Goal: Feedback & Contribution: Submit feedback/report problem

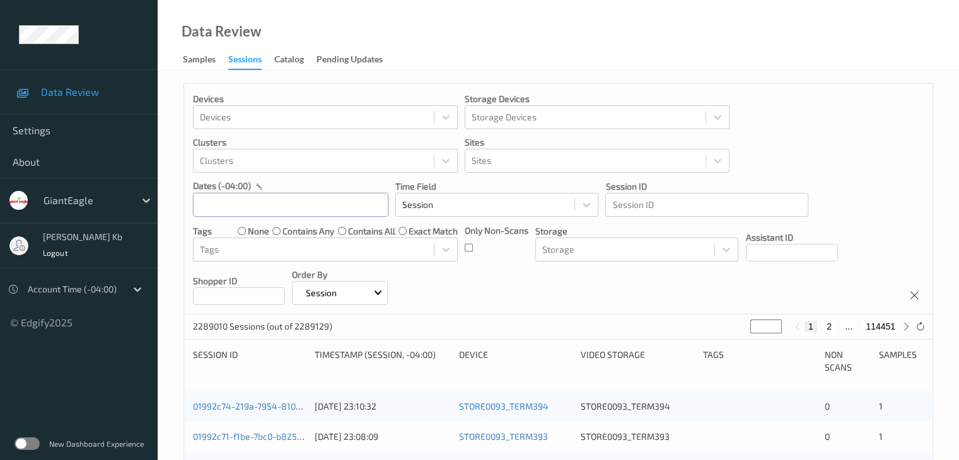
click at [300, 205] on input "text" at bounding box center [290, 205] width 195 height 24
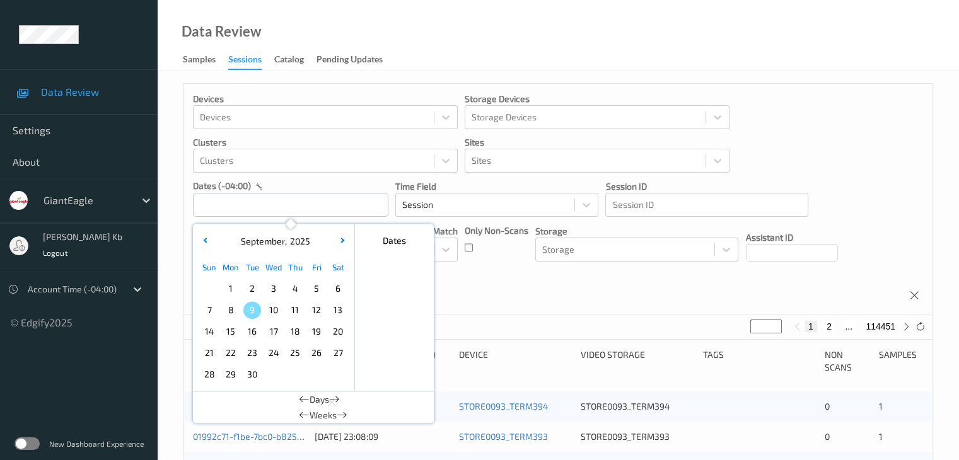
click at [339, 289] on span "6" at bounding box center [338, 289] width 18 height 18
click at [338, 289] on span "6" at bounding box center [338, 289] width 18 height 18
type input "[DATE] 00:00 -> [DATE] 23:59"
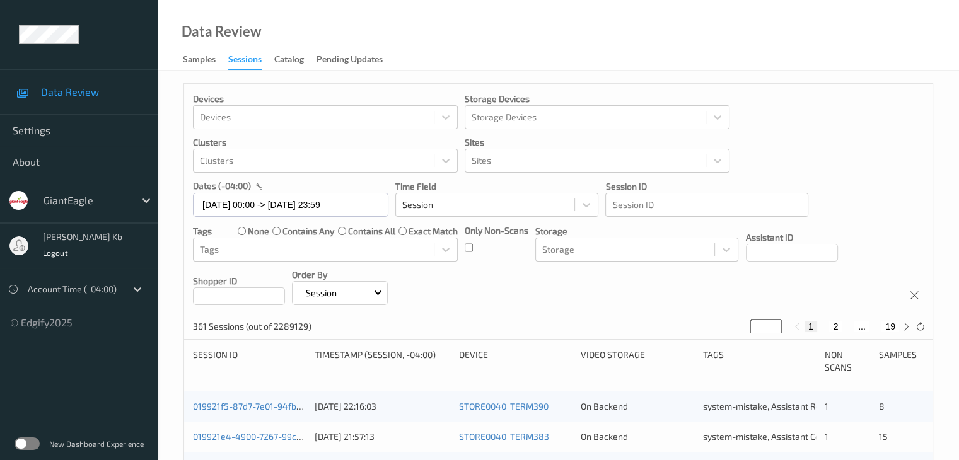
click at [892, 328] on button "19" at bounding box center [890, 326] width 18 height 11
type input "**"
click at [892, 328] on button "19" at bounding box center [890, 326] width 18 height 11
click at [865, 327] on button "18" at bounding box center [862, 326] width 18 height 11
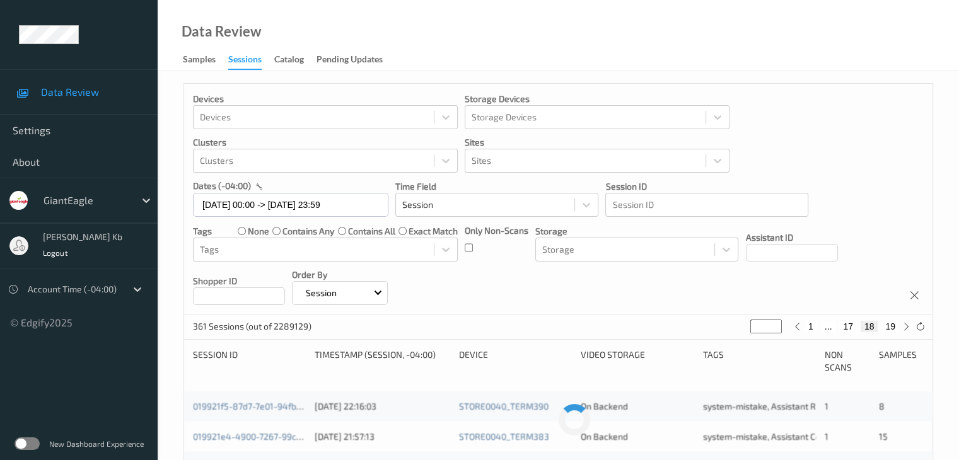
type input "**"
click at [847, 323] on button "17" at bounding box center [848, 326] width 18 height 11
type input "**"
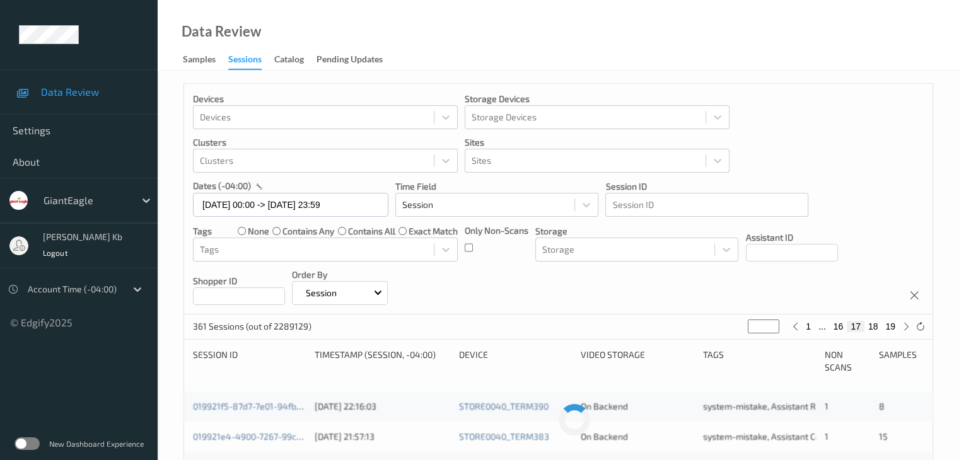
click at [836, 324] on button "16" at bounding box center [839, 326] width 18 height 11
type input "**"
click at [823, 325] on button "15" at bounding box center [823, 326] width 18 height 11
type input "**"
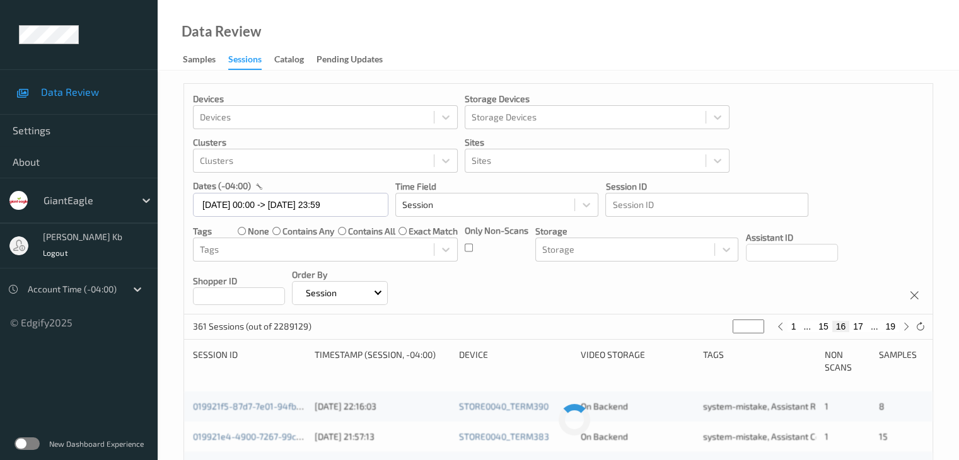
type input "**"
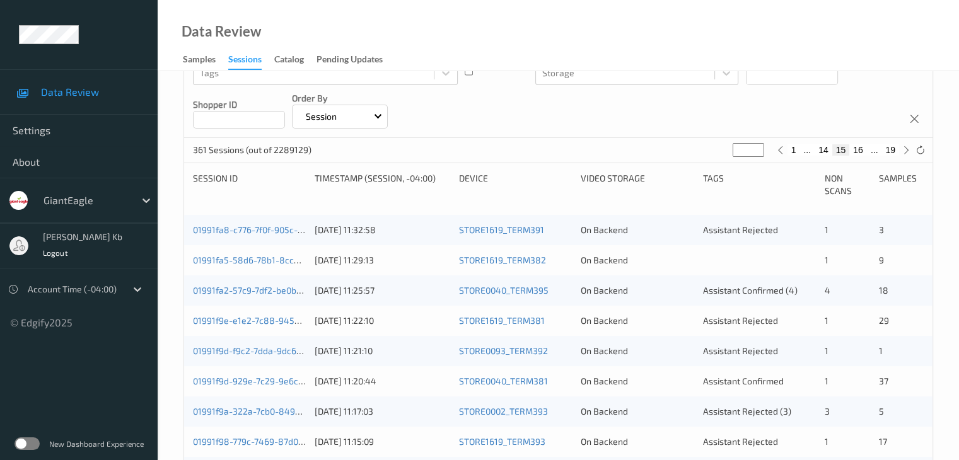
scroll to position [189, 0]
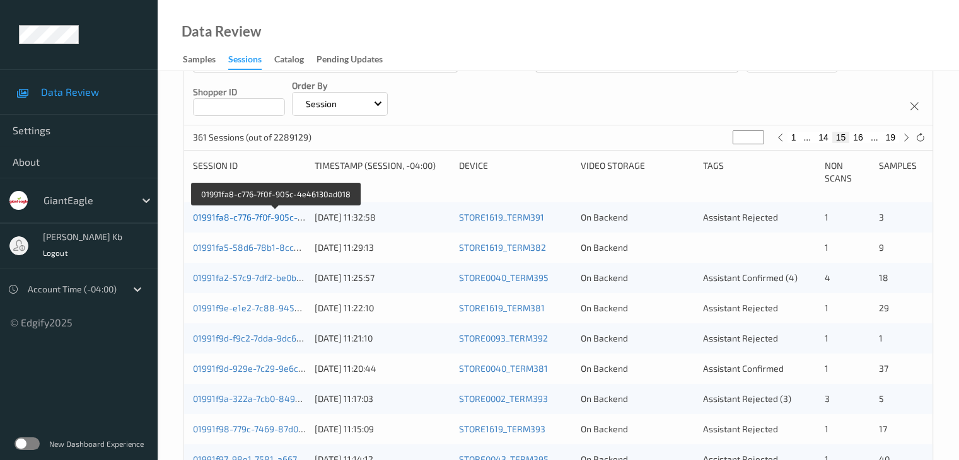
click at [260, 217] on link "01991fa8-c776-7f0f-905c-4e46130ad018" at bounding box center [275, 217] width 165 height 11
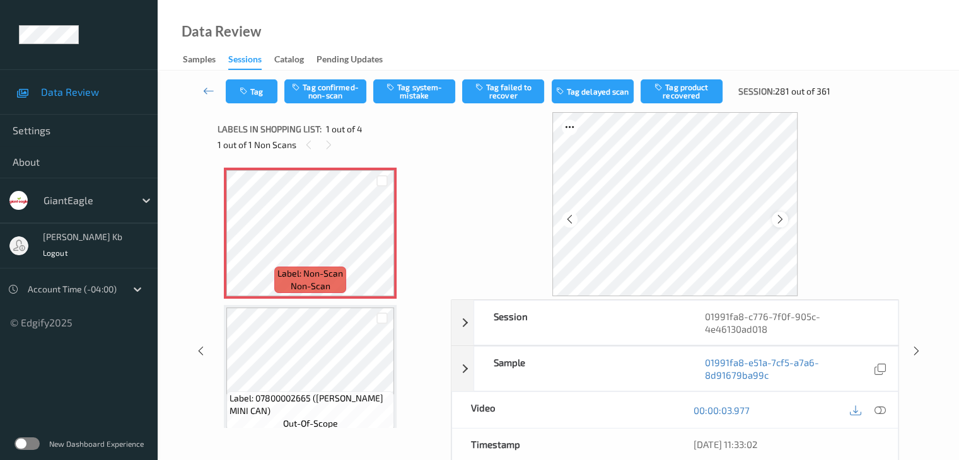
click at [779, 217] on icon at bounding box center [780, 219] width 11 height 11
click at [886, 409] on div at bounding box center [879, 410] width 17 height 17
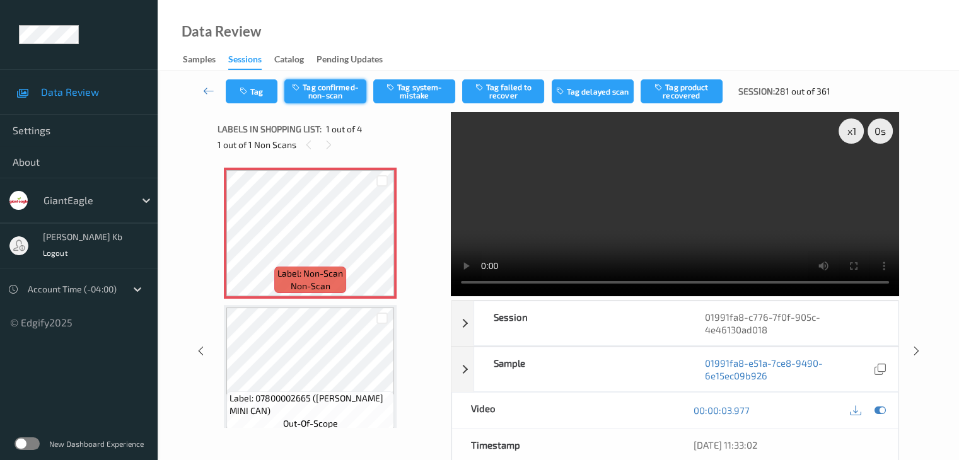
click at [340, 94] on button "Tag confirmed-non-scan" at bounding box center [325, 91] width 82 height 24
click at [685, 93] on button "Tag product recovered" at bounding box center [681, 91] width 82 height 24
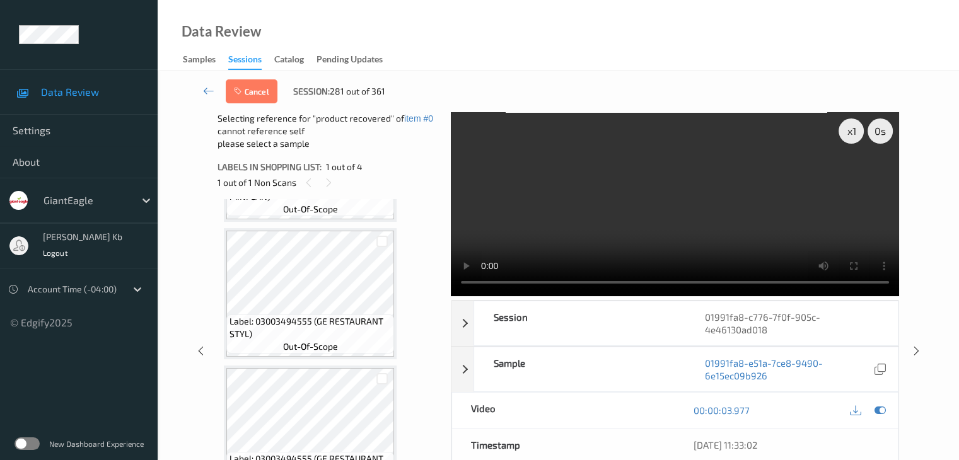
scroll to position [289, 0]
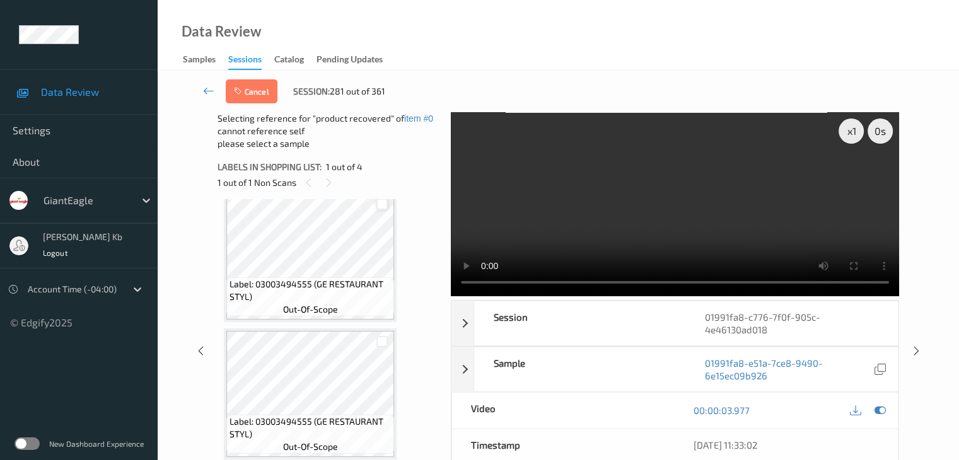
click at [384, 204] on div at bounding box center [382, 205] width 12 height 12
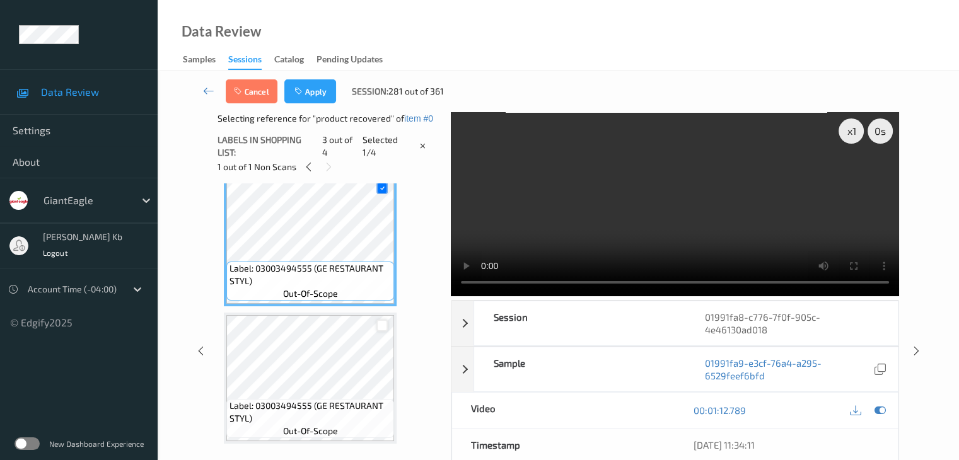
click at [383, 328] on div at bounding box center [382, 326] width 12 height 12
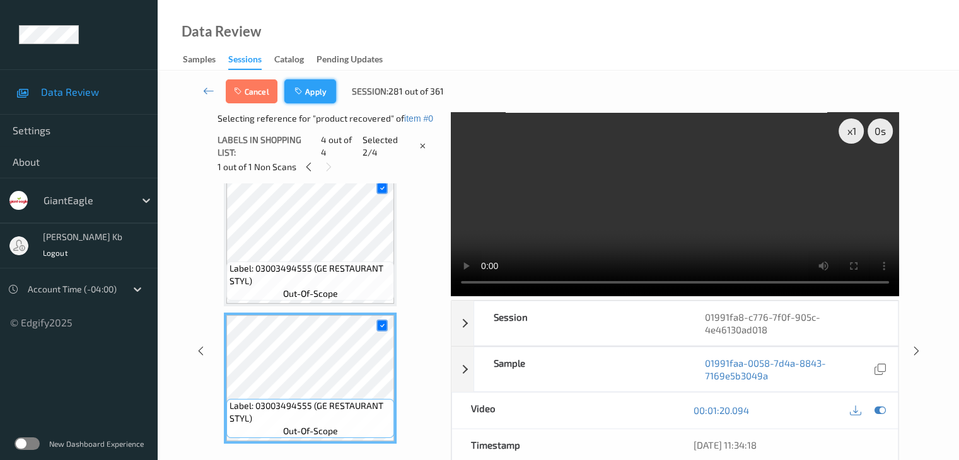
click at [324, 95] on button "Apply" at bounding box center [310, 91] width 52 height 24
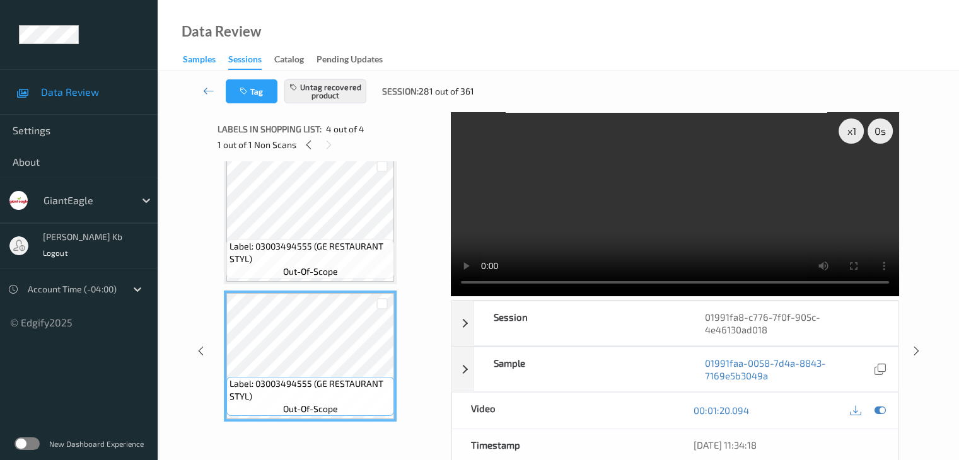
drag, startPoint x: 204, startPoint y: 93, endPoint x: 204, endPoint y: 64, distance: 29.0
click at [204, 93] on icon at bounding box center [208, 90] width 11 height 13
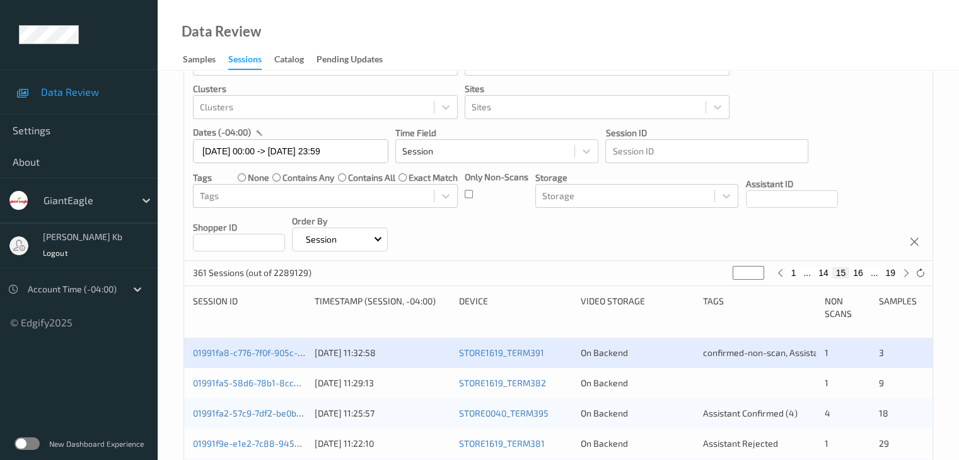
scroll to position [126, 0]
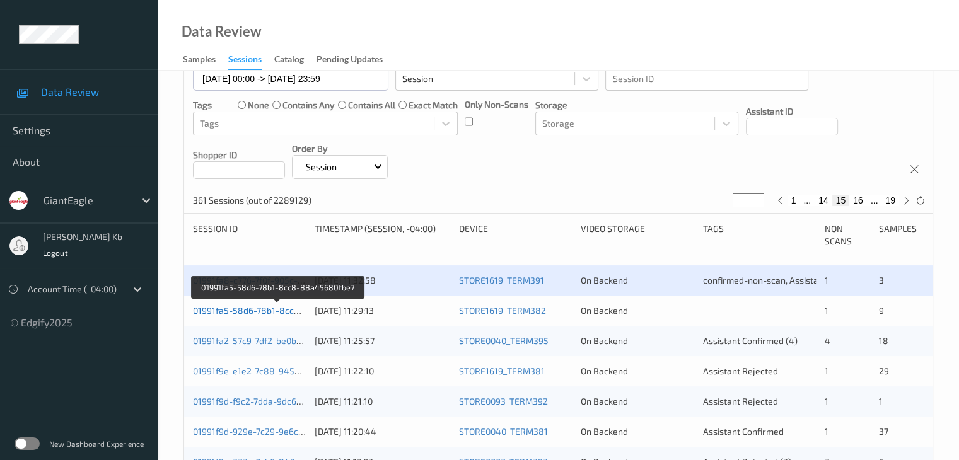
click at [265, 310] on link "01991fa5-58d6-78b1-8cc8-88a45680fbe7" at bounding box center [278, 310] width 171 height 11
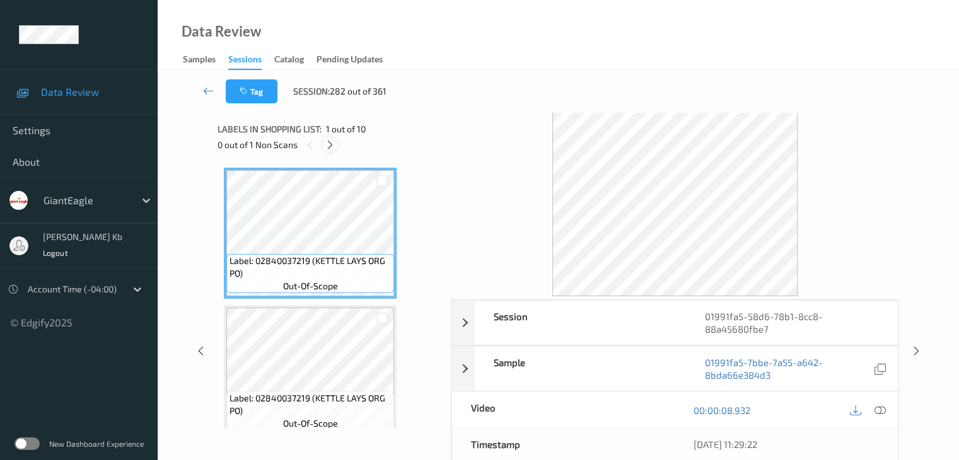
click at [333, 148] on icon at bounding box center [330, 144] width 11 height 11
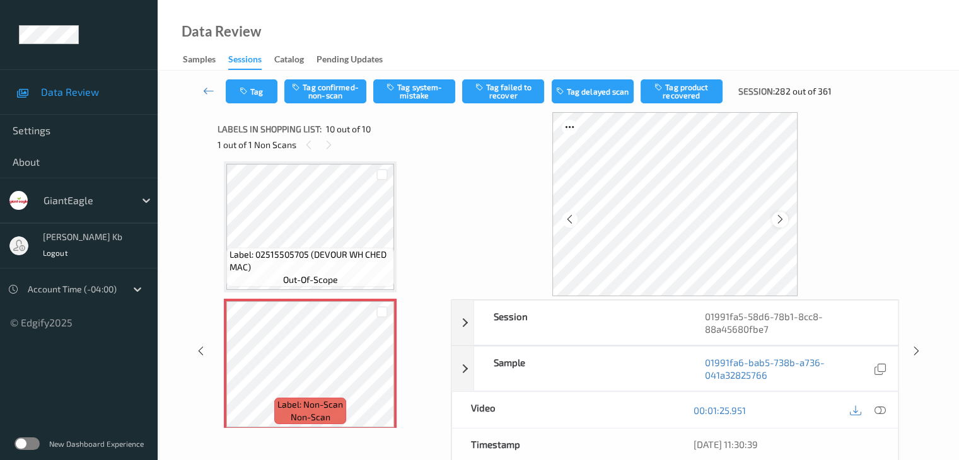
click at [787, 217] on div at bounding box center [780, 220] width 16 height 16
click at [881, 407] on icon at bounding box center [879, 410] width 11 height 11
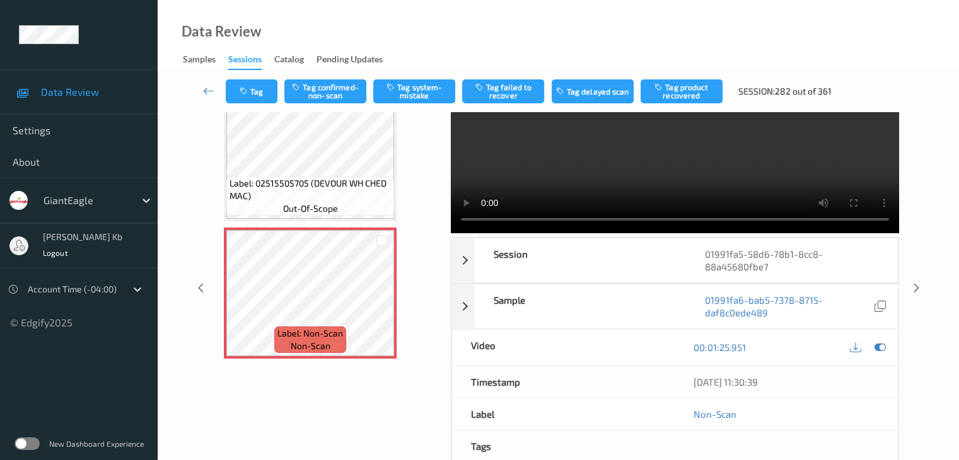
scroll to position [0, 0]
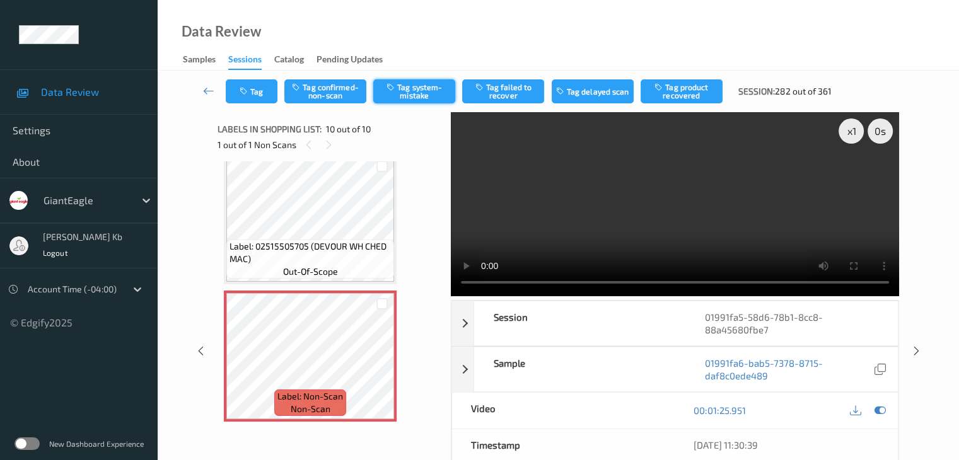
click at [422, 90] on button "Tag system-mistake" at bounding box center [414, 91] width 82 height 24
click at [207, 91] on icon at bounding box center [208, 90] width 11 height 13
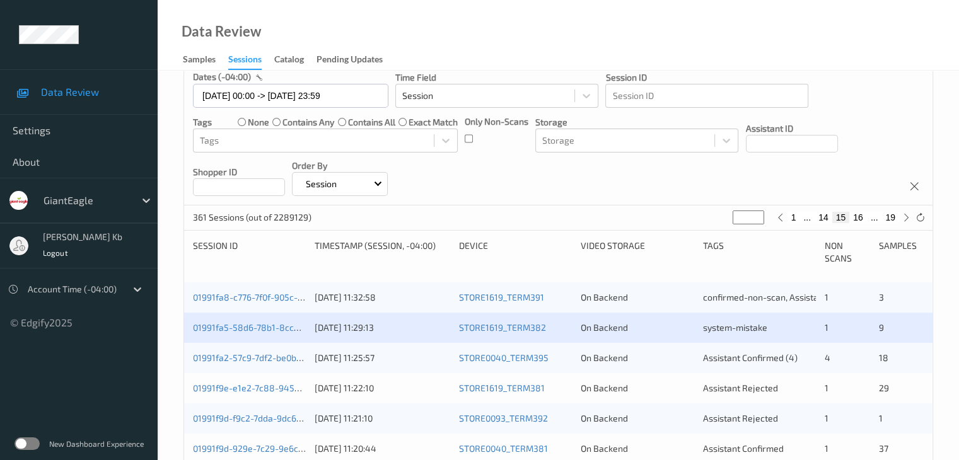
scroll to position [189, 0]
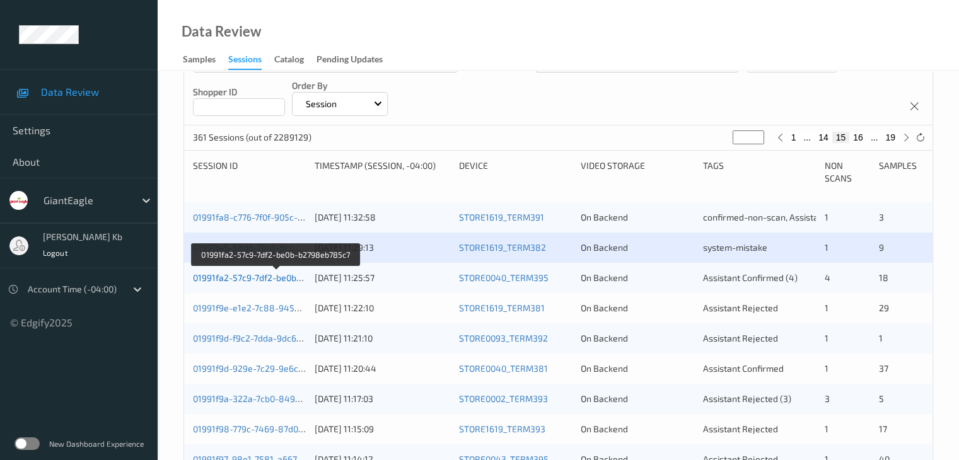
click at [262, 275] on link "01991fa2-57c9-7df2-be0b-b2798eb785c7" at bounding box center [276, 277] width 166 height 11
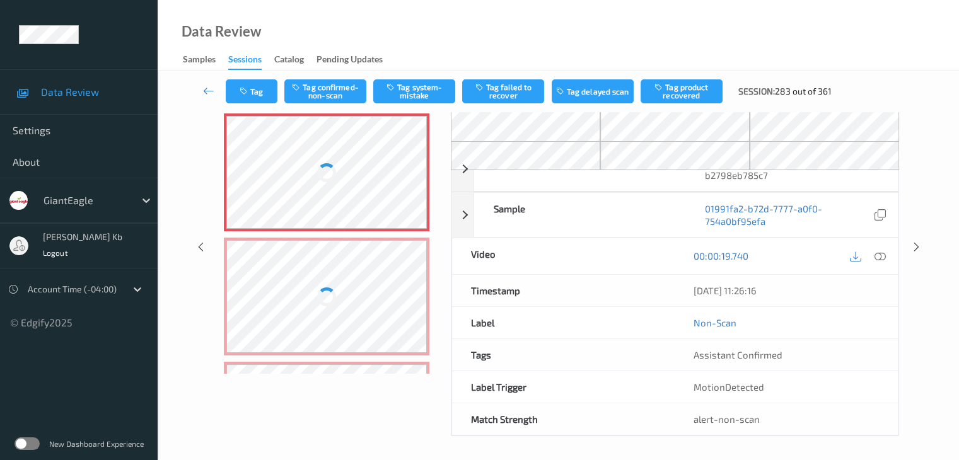
scroll to position [68, 0]
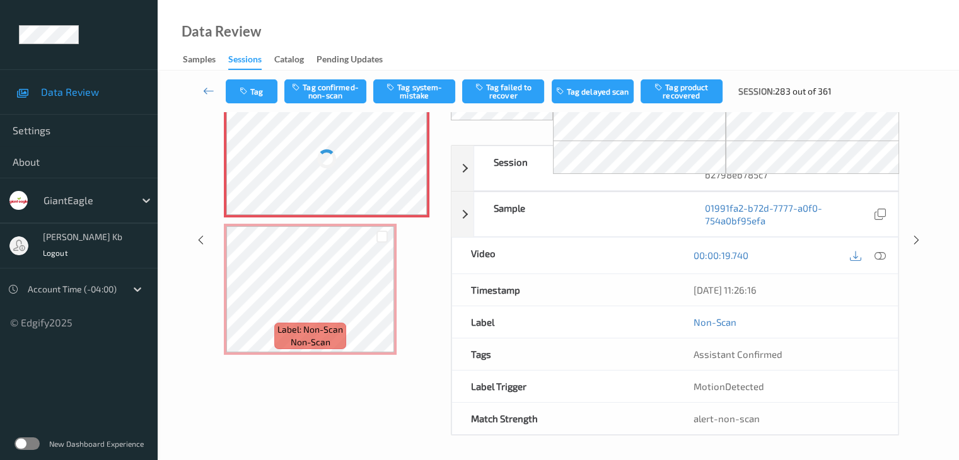
drag, startPoint x: 277, startPoint y: 0, endPoint x: 534, endPoint y: 17, distance: 257.1
click at [681, 38] on div "Data Review Samples Sessions Catalog Pending Updates" at bounding box center [558, 35] width 801 height 71
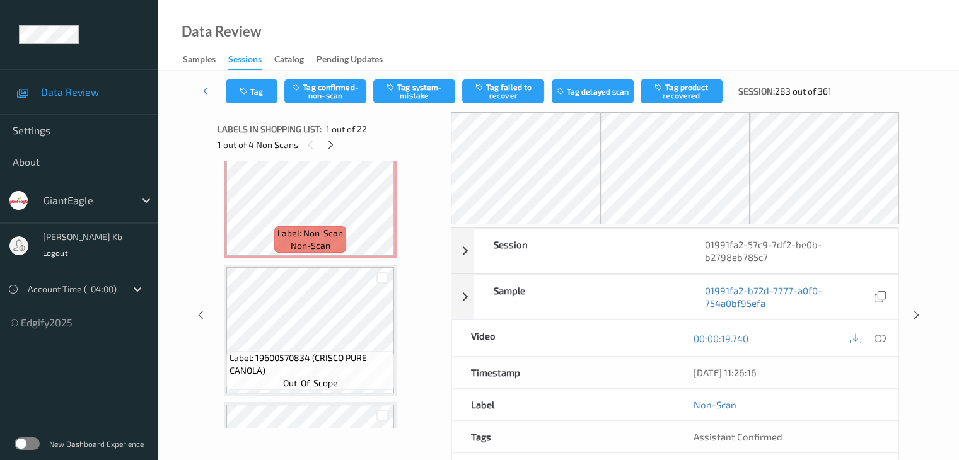
scroll to position [0, 0]
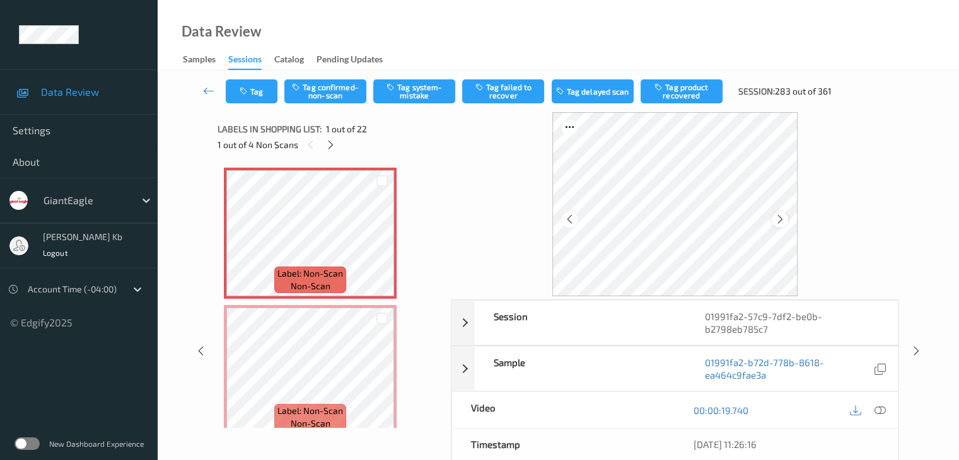
click at [784, 218] on icon at bounding box center [780, 219] width 11 height 11
click at [877, 411] on icon at bounding box center [879, 410] width 11 height 11
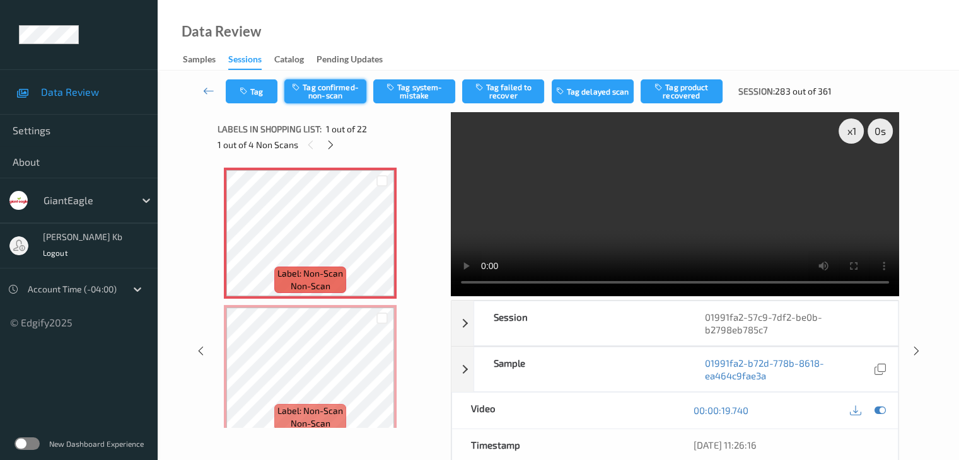
click at [336, 89] on button "Tag confirmed-non-scan" at bounding box center [325, 91] width 82 height 24
click at [678, 94] on button "Tag product recovered" at bounding box center [681, 91] width 82 height 24
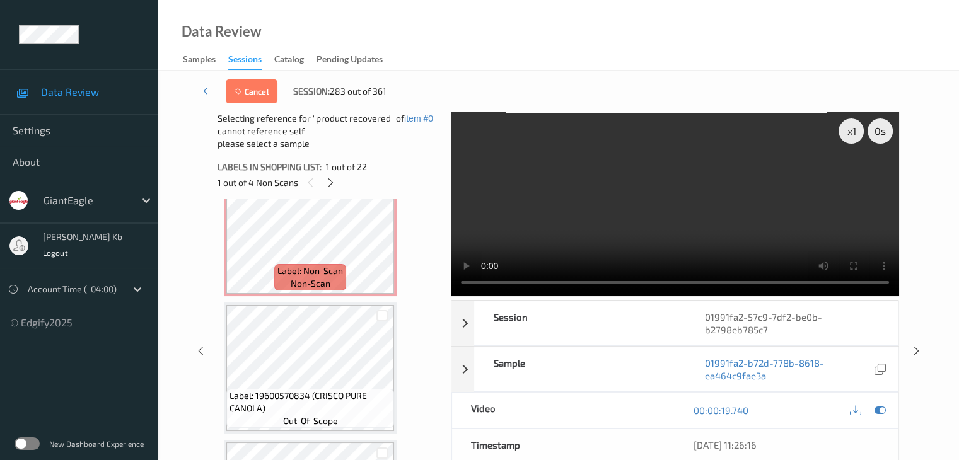
scroll to position [378, 0]
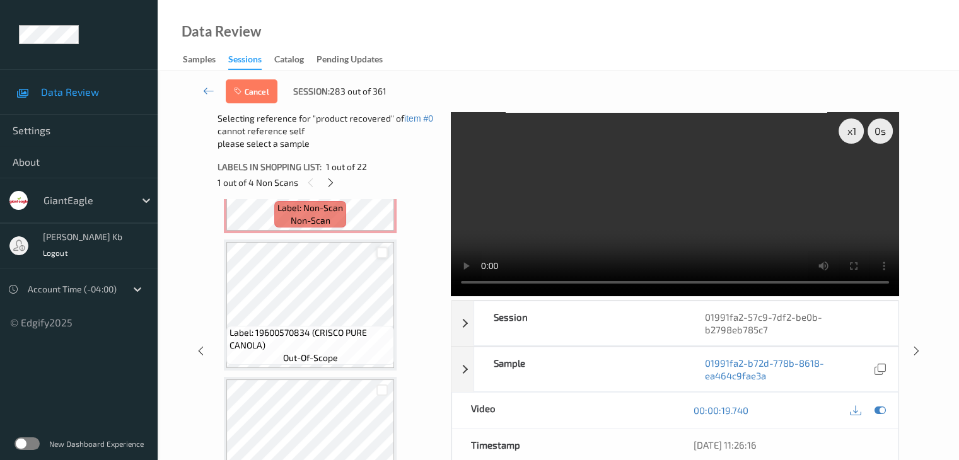
click at [384, 254] on div at bounding box center [382, 253] width 12 height 12
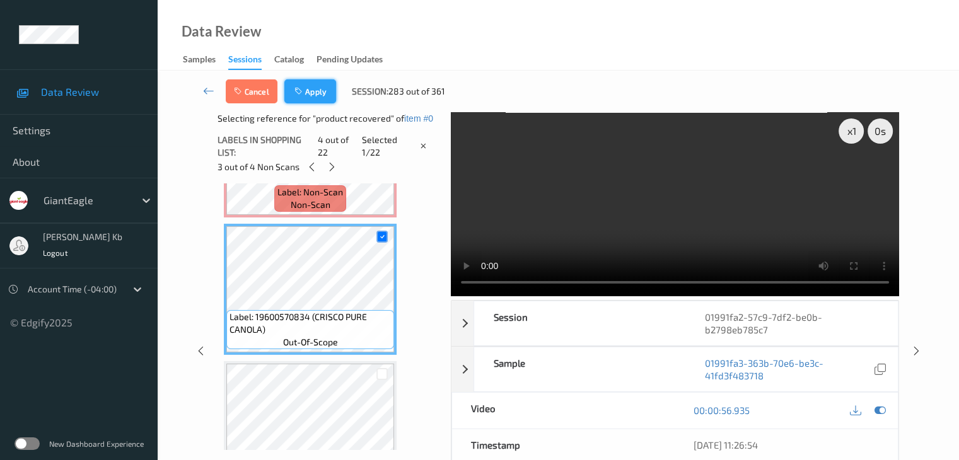
click at [313, 90] on button "Apply" at bounding box center [310, 91] width 52 height 24
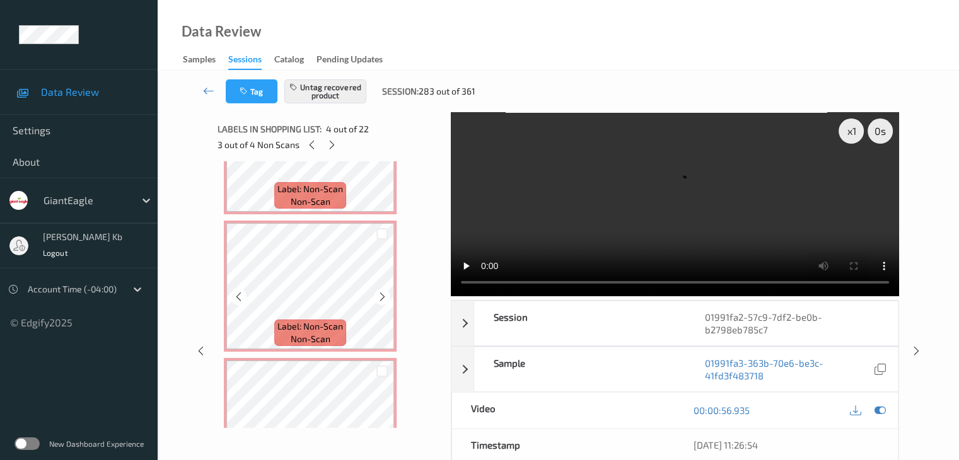
scroll to position [0, 0]
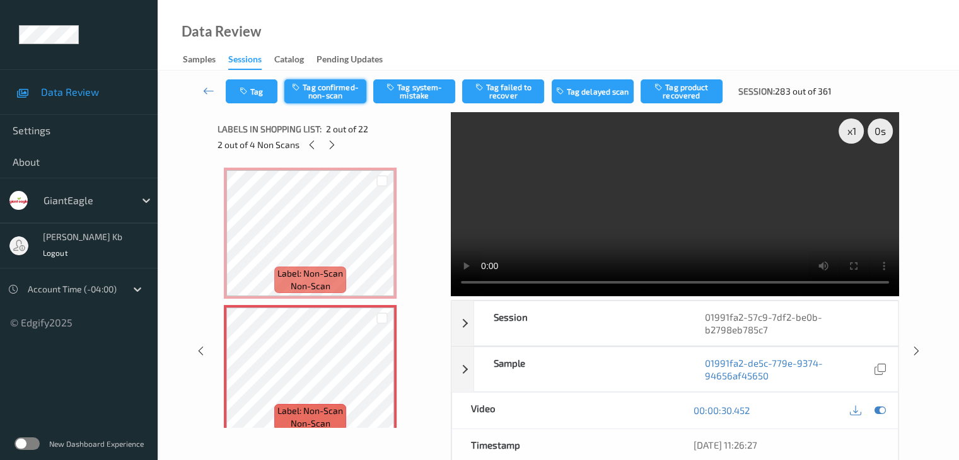
click at [338, 90] on button "Tag confirmed-non-scan" at bounding box center [325, 91] width 82 height 24
click at [674, 91] on button "Tag product recovered" at bounding box center [681, 91] width 82 height 24
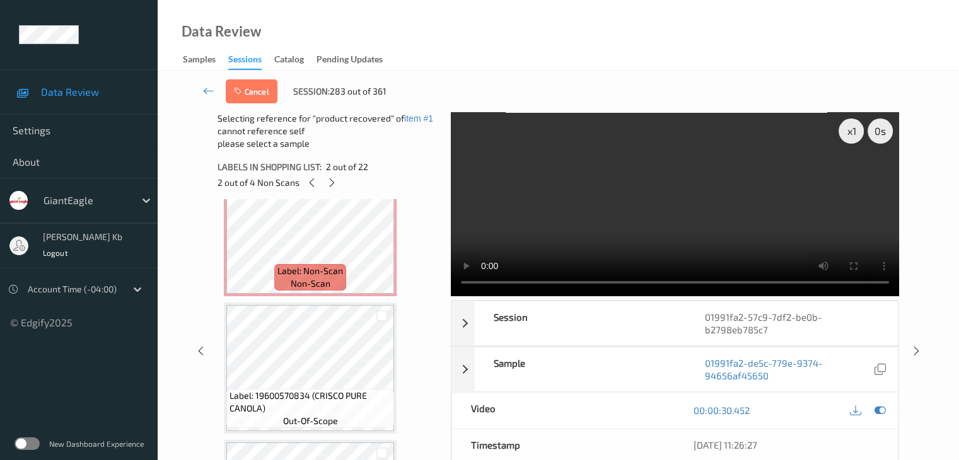
scroll to position [441, 0]
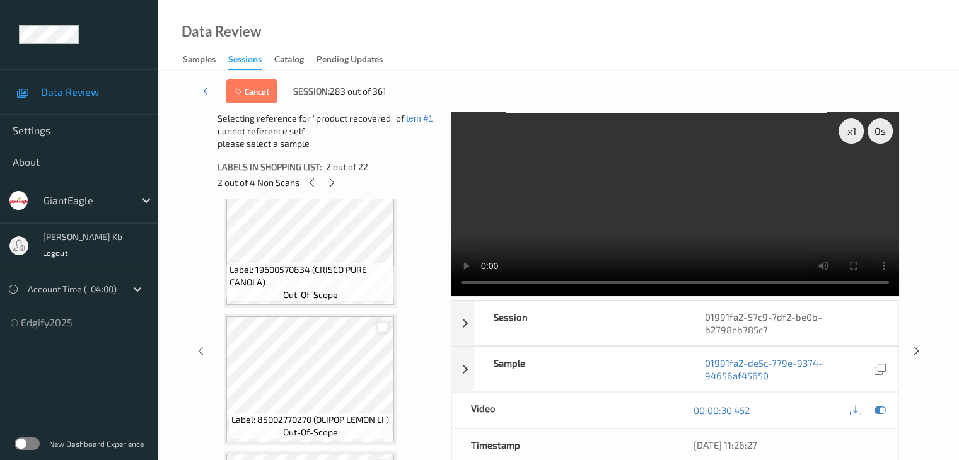
click at [383, 328] on div at bounding box center [382, 327] width 12 height 12
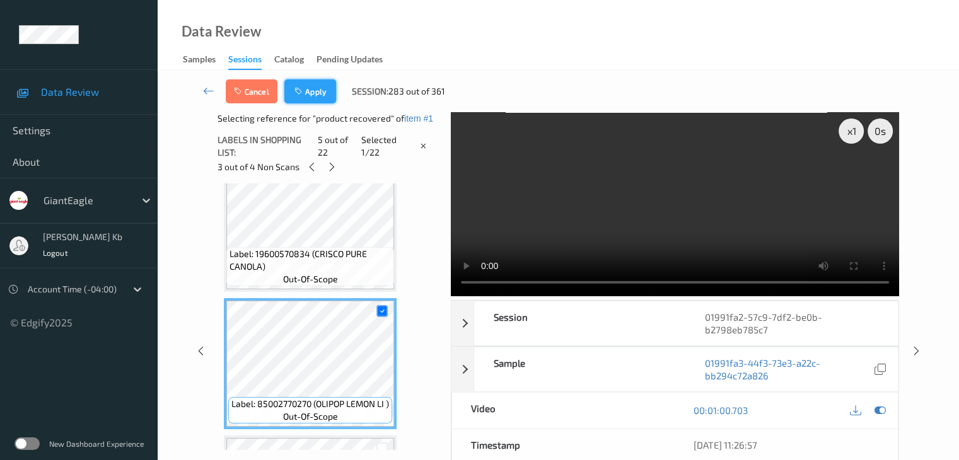
click at [318, 88] on button "Apply" at bounding box center [310, 91] width 52 height 24
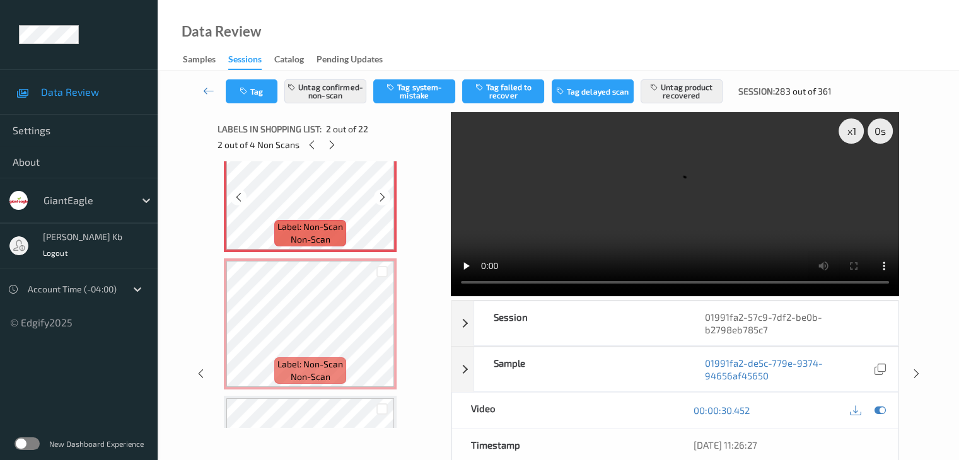
scroll to position [195, 0]
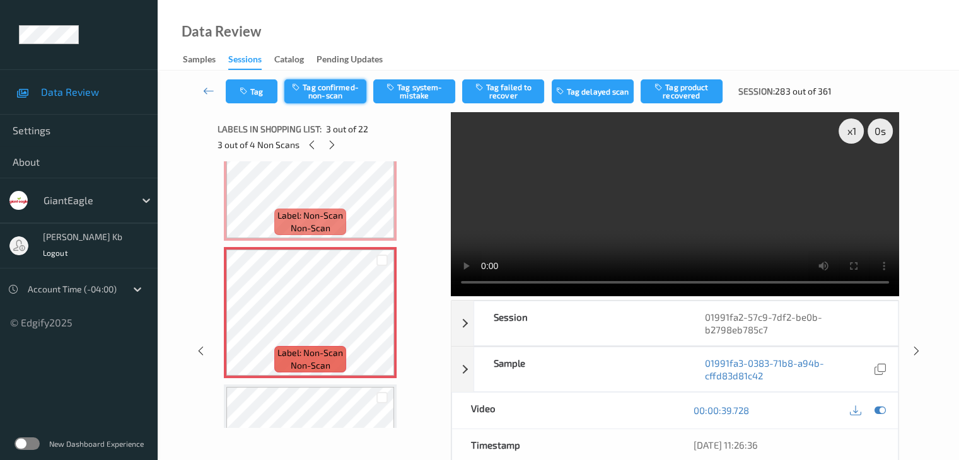
click at [336, 94] on button "Tag confirmed-non-scan" at bounding box center [325, 91] width 82 height 24
click at [678, 90] on button "Tag product recovered" at bounding box center [681, 91] width 82 height 24
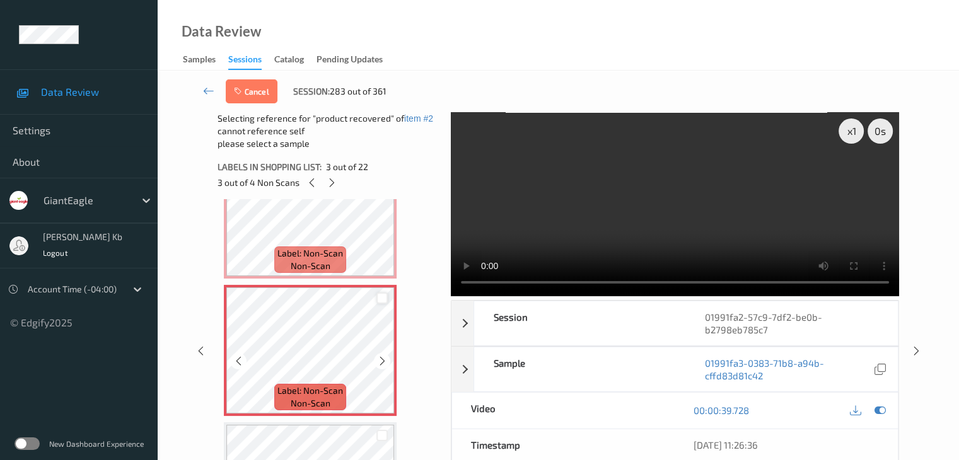
click at [382, 298] on div at bounding box center [382, 298] width 12 height 12
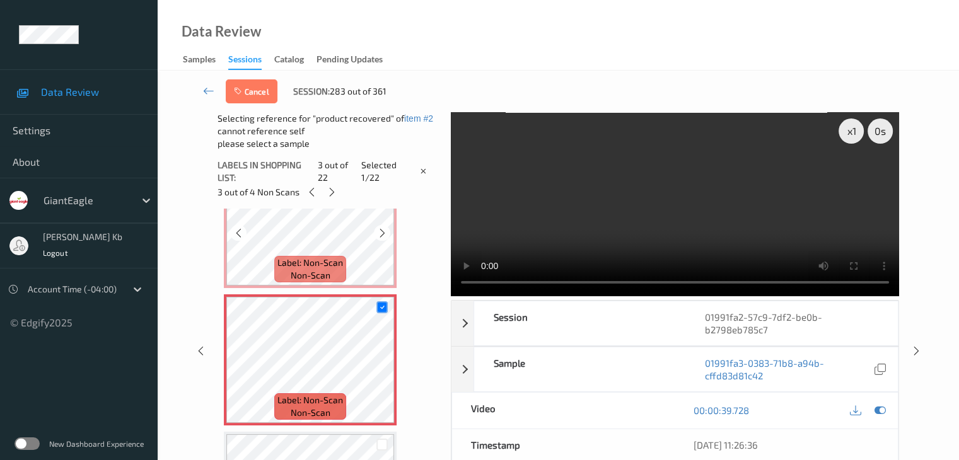
scroll to position [258, 0]
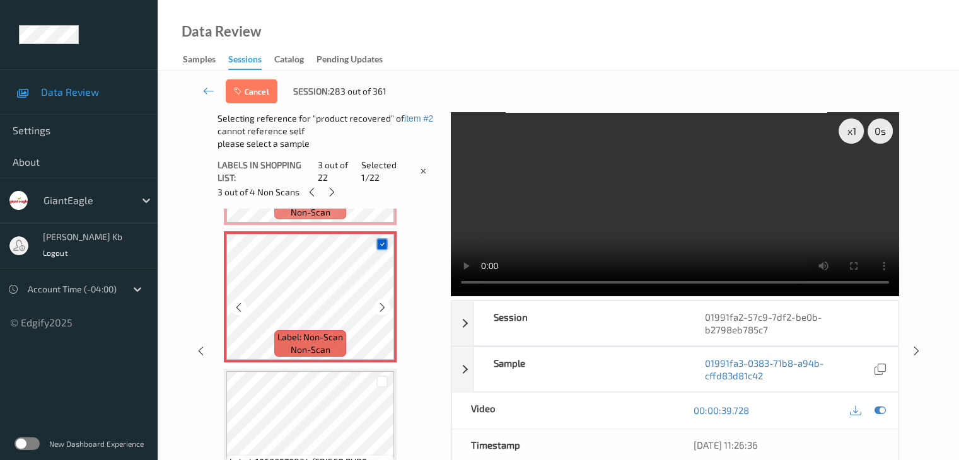
click at [383, 241] on icon at bounding box center [382, 244] width 8 height 8
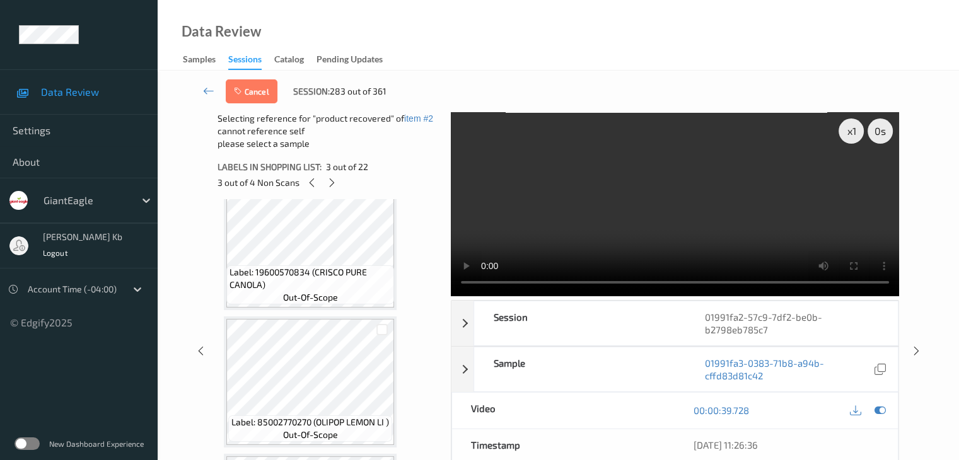
scroll to position [441, 0]
click at [383, 329] on div at bounding box center [382, 327] width 12 height 12
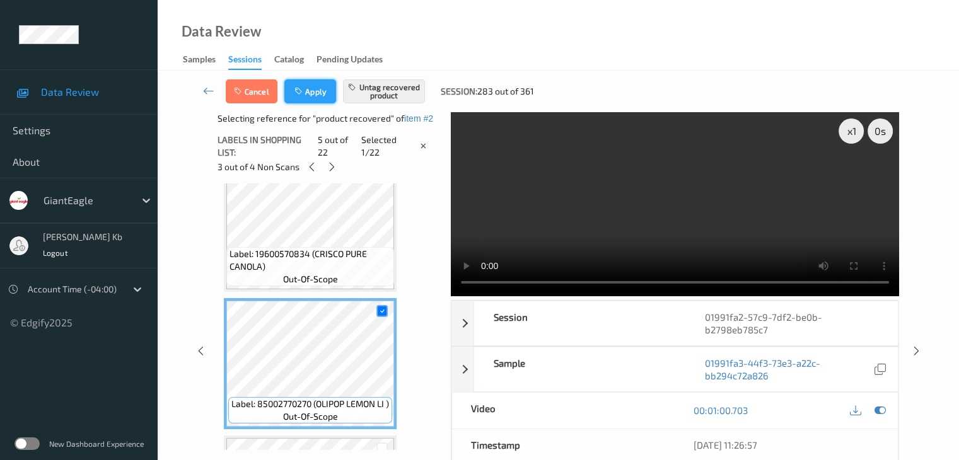
click at [324, 96] on button "Apply" at bounding box center [310, 91] width 52 height 24
click at [324, 96] on div "Cancel Apply Untag recovered product Session: 283 out of 361" at bounding box center [557, 92] width 749 height 42
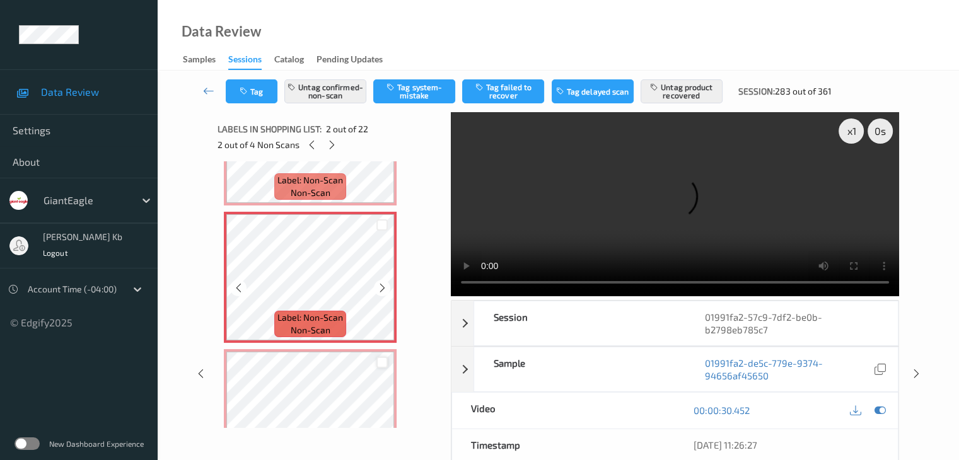
scroll to position [81, 0]
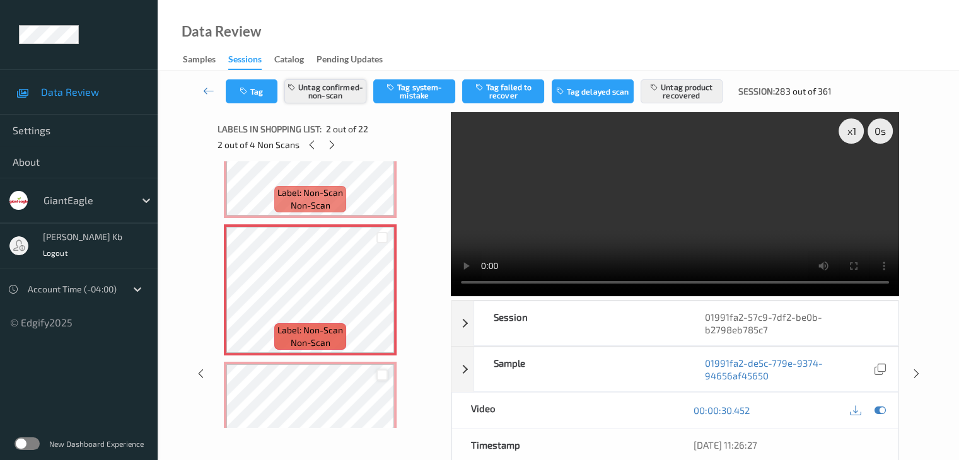
click at [354, 92] on button "Untag confirmed-non-scan" at bounding box center [325, 91] width 82 height 24
click at [677, 91] on button "Untag product recovered" at bounding box center [681, 91] width 82 height 24
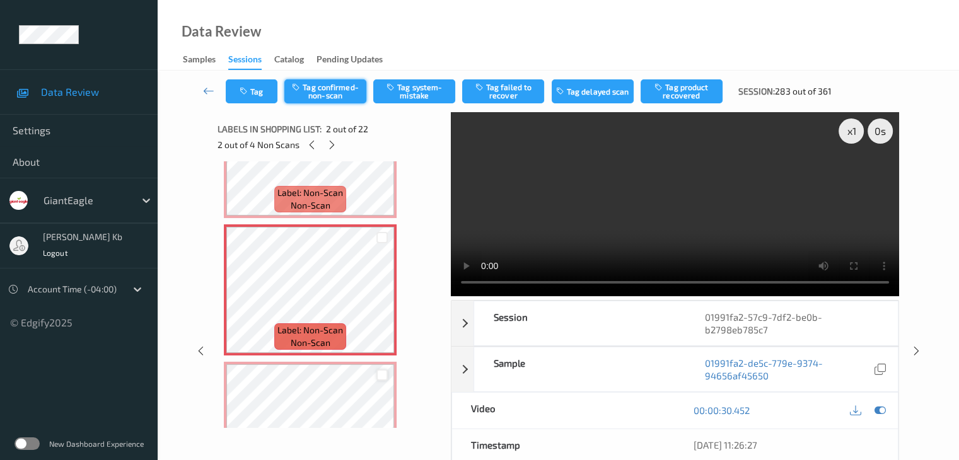
click at [356, 90] on button "Tag confirmed-non-scan" at bounding box center [325, 91] width 82 height 24
click at [681, 93] on button "Tag product recovered" at bounding box center [681, 91] width 82 height 24
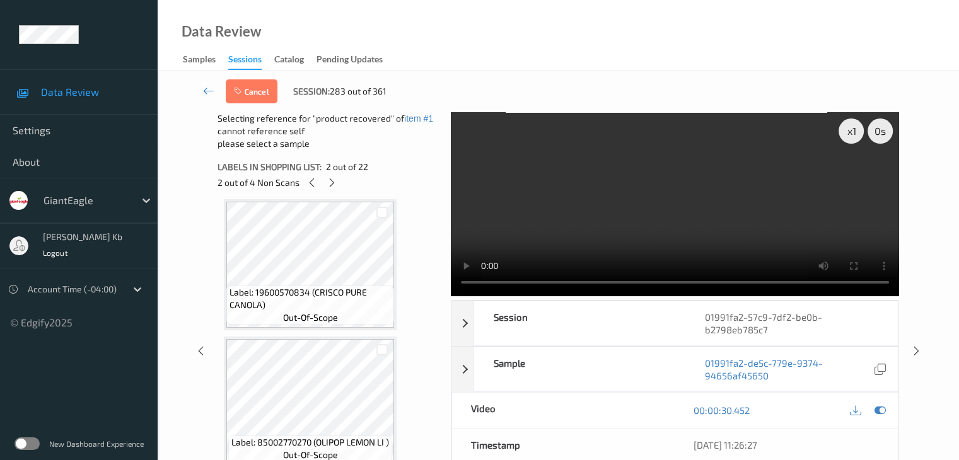
scroll to position [459, 0]
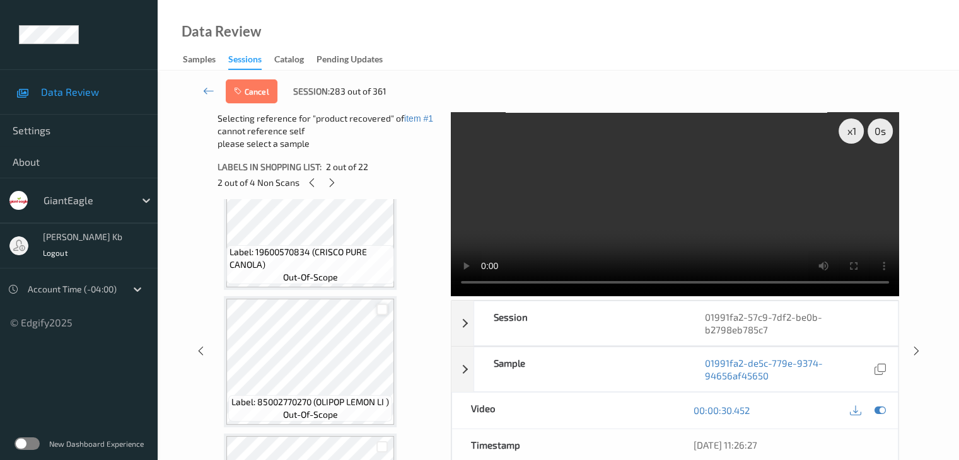
click at [383, 313] on div at bounding box center [382, 310] width 12 height 12
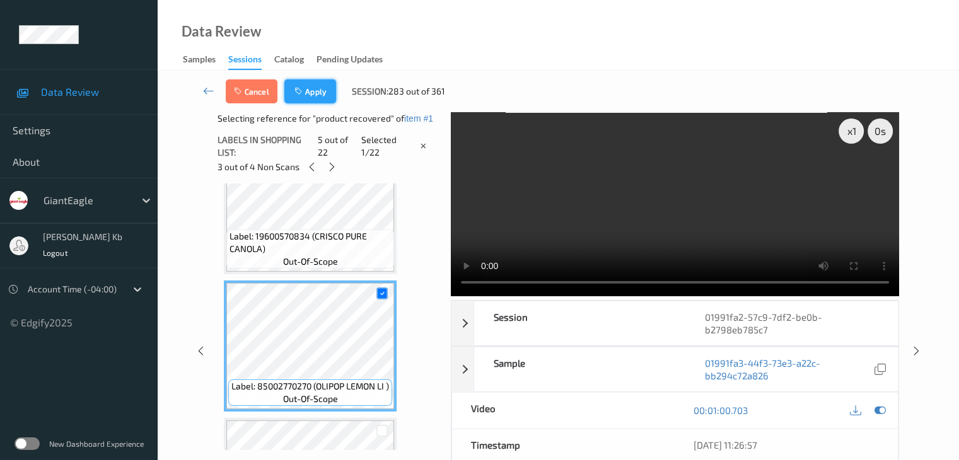
click at [322, 97] on button "Apply" at bounding box center [310, 91] width 52 height 24
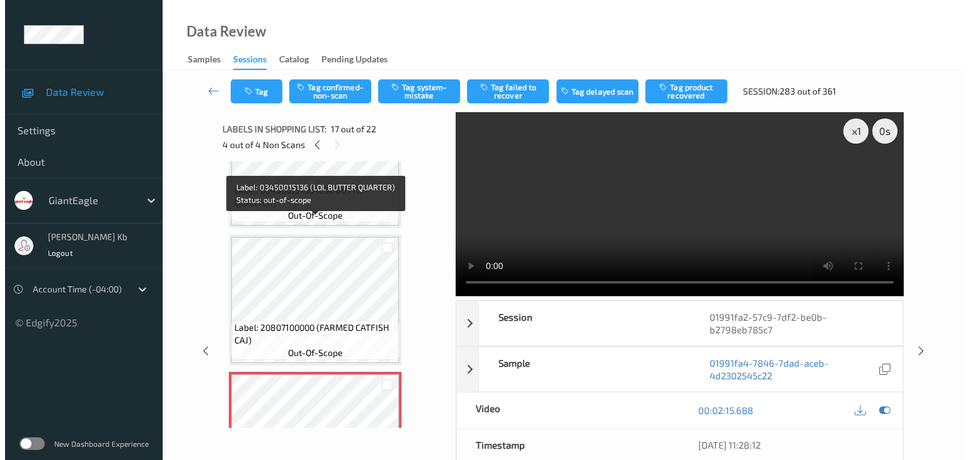
scroll to position [2023, 0]
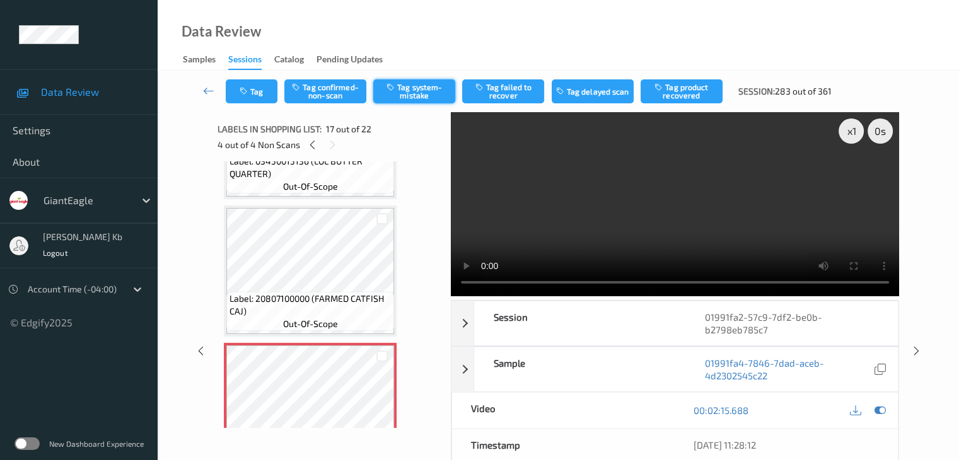
click at [416, 92] on button "Tag system-mistake" at bounding box center [414, 91] width 82 height 24
click at [269, 93] on button "Tag" at bounding box center [252, 91] width 52 height 24
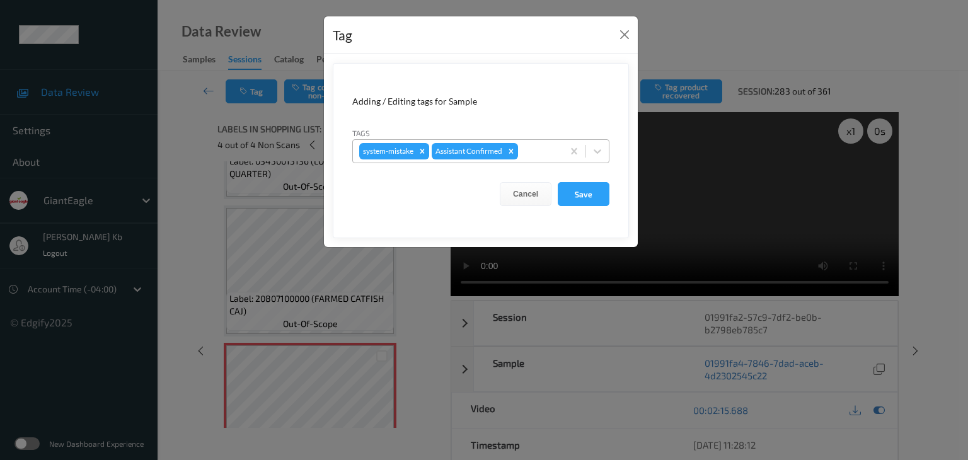
click at [532, 149] on div at bounding box center [539, 151] width 36 height 15
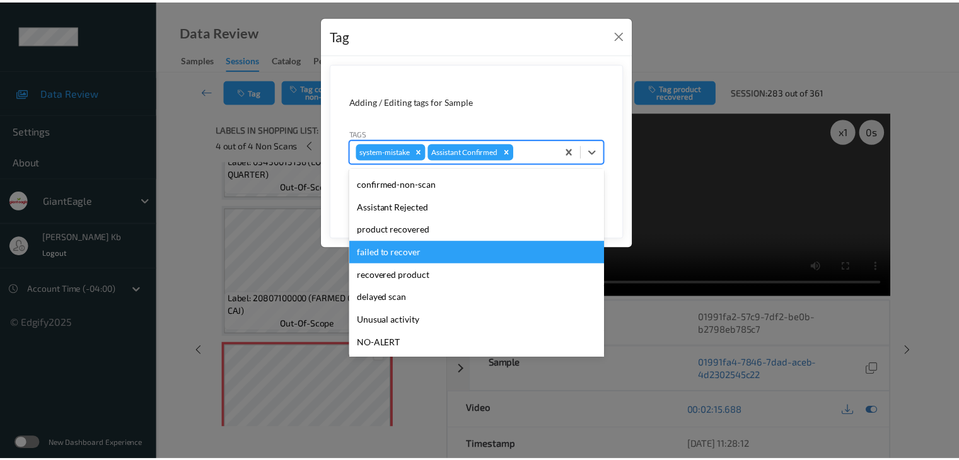
scroll to position [111, 0]
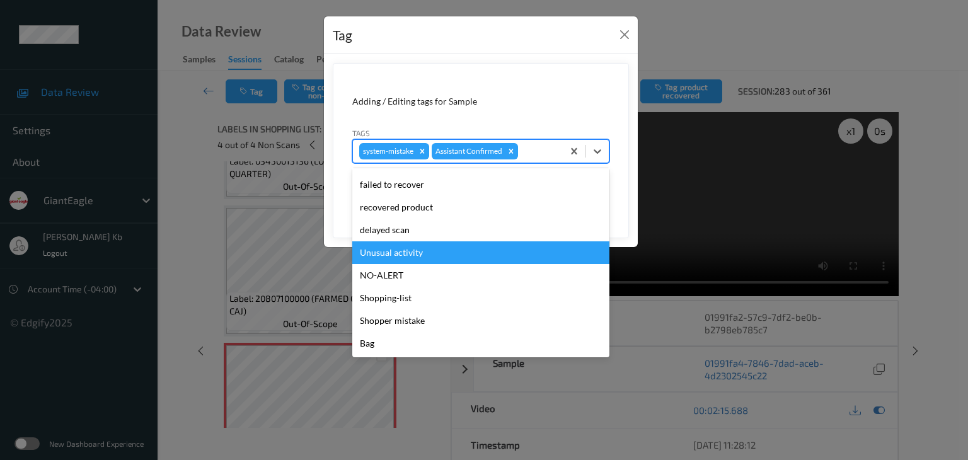
click at [410, 252] on div "Unusual activity" at bounding box center [480, 252] width 257 height 23
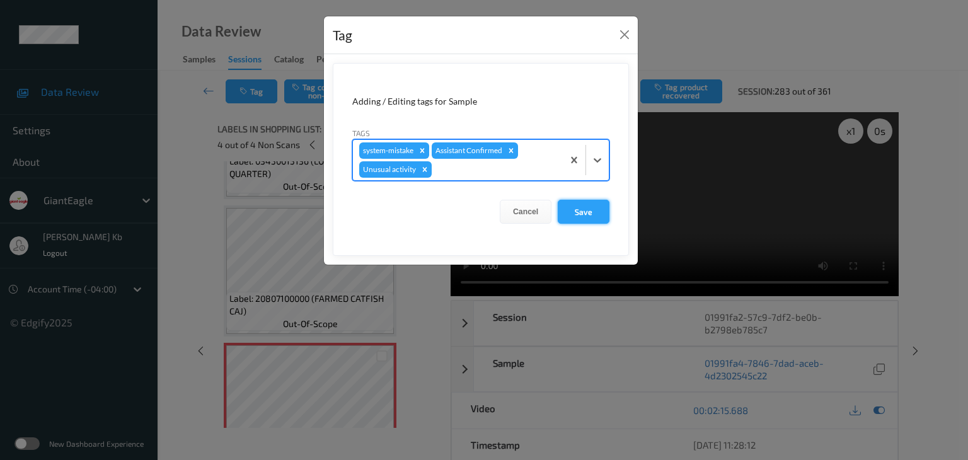
click at [580, 210] on button "Save" at bounding box center [584, 212] width 52 height 24
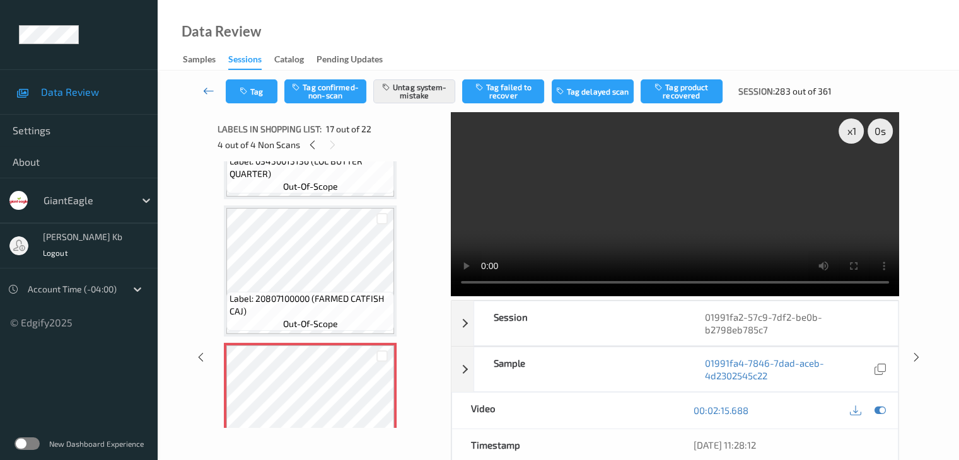
click at [209, 89] on icon at bounding box center [208, 90] width 11 height 13
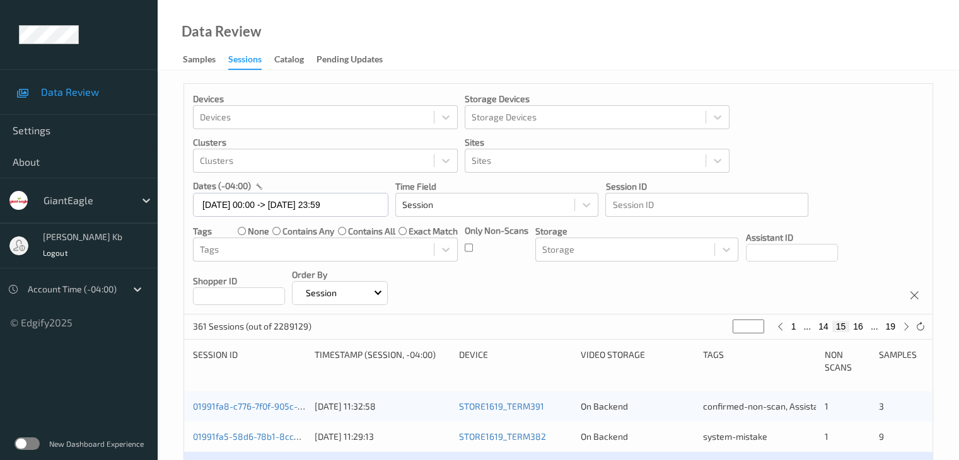
scroll to position [252, 0]
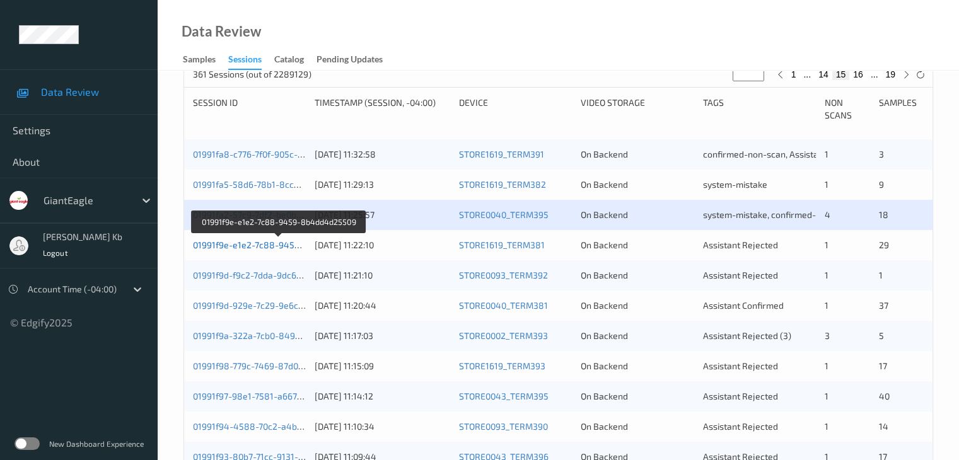
click at [278, 245] on link "01991f9e-e1e2-7c88-9459-8b4dd4d25509" at bounding box center [279, 245] width 173 height 11
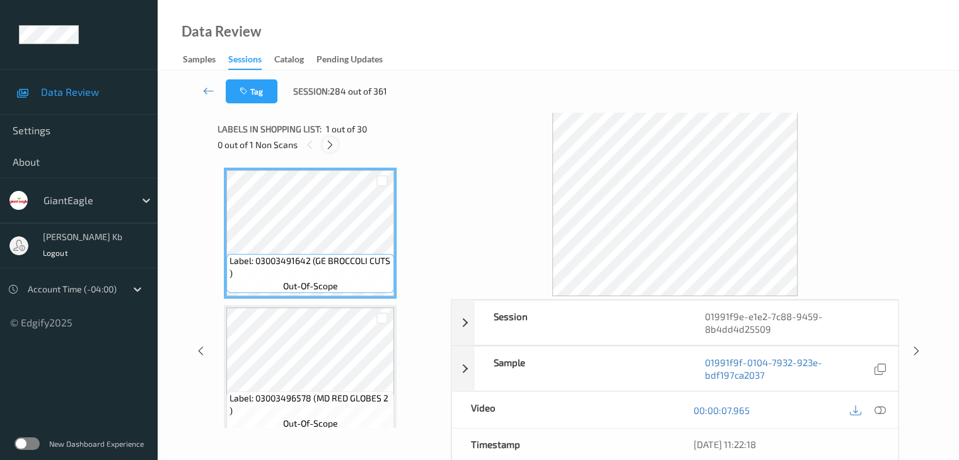
click at [330, 145] on icon at bounding box center [330, 144] width 11 height 11
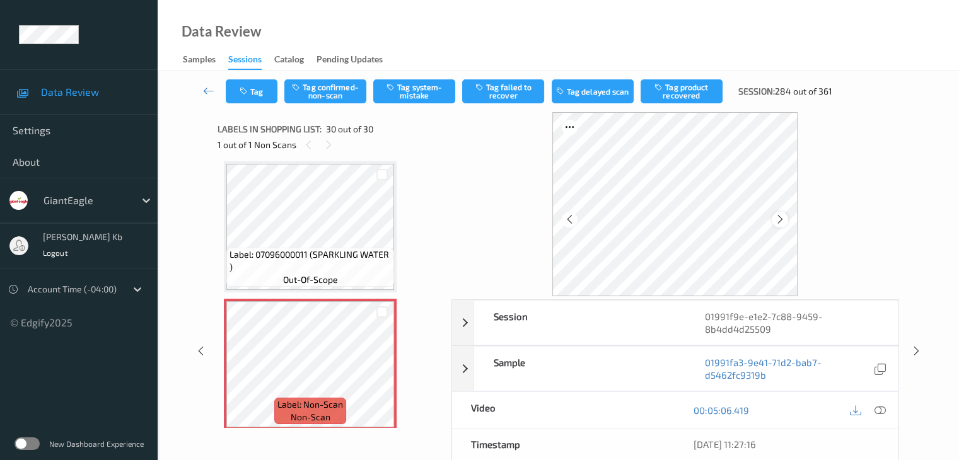
click at [778, 219] on icon at bounding box center [780, 219] width 11 height 11
click at [880, 409] on icon at bounding box center [879, 410] width 11 height 11
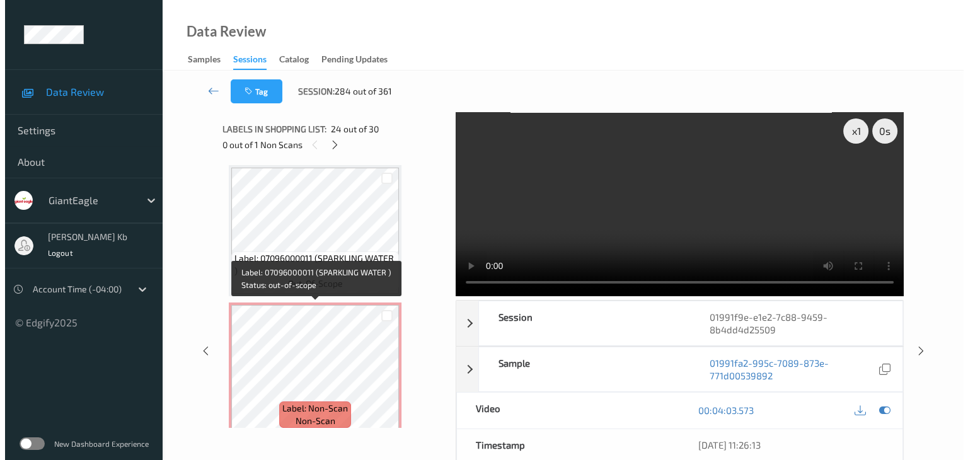
scroll to position [3862, 0]
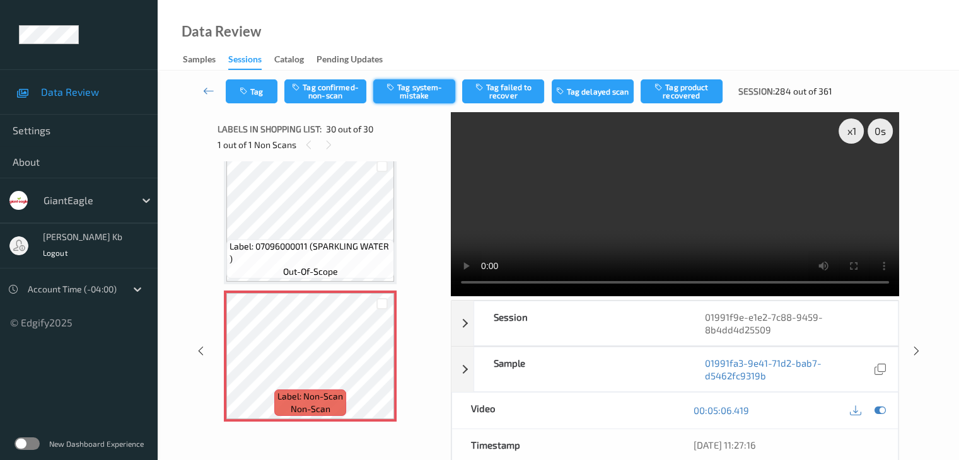
click at [424, 86] on button "Tag system-mistake" at bounding box center [414, 91] width 82 height 24
click at [270, 91] on button "Tag" at bounding box center [252, 91] width 52 height 24
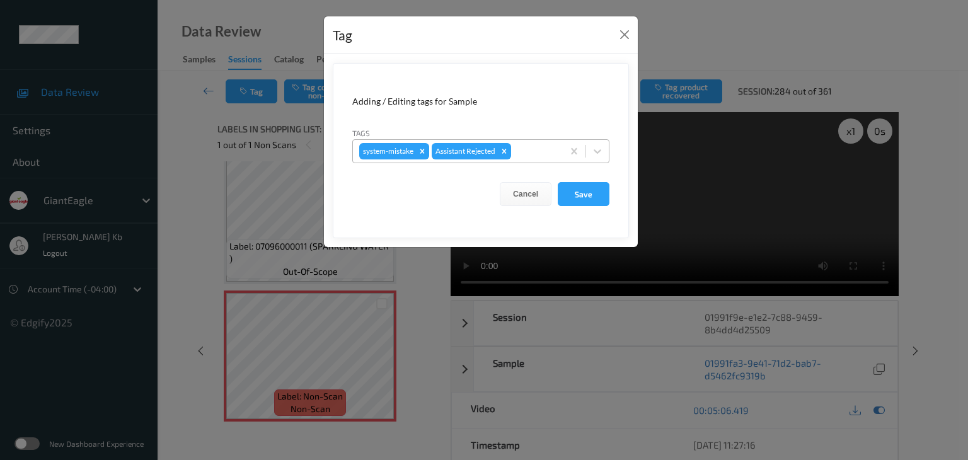
click at [523, 151] on div at bounding box center [535, 151] width 43 height 15
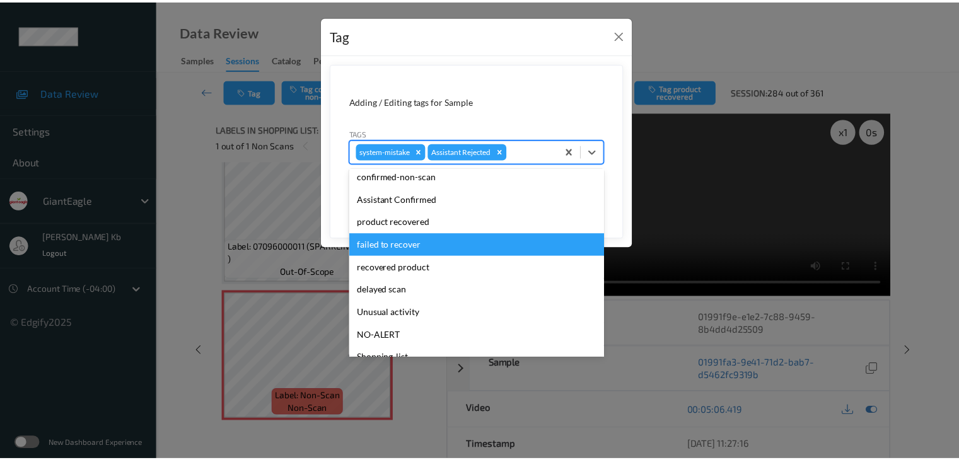
scroll to position [63, 0]
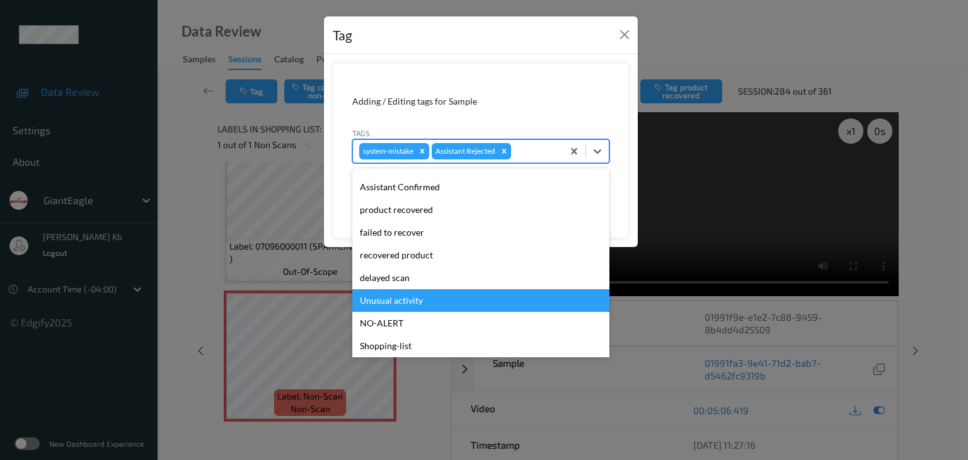
click at [410, 301] on div "Unusual activity" at bounding box center [480, 300] width 257 height 23
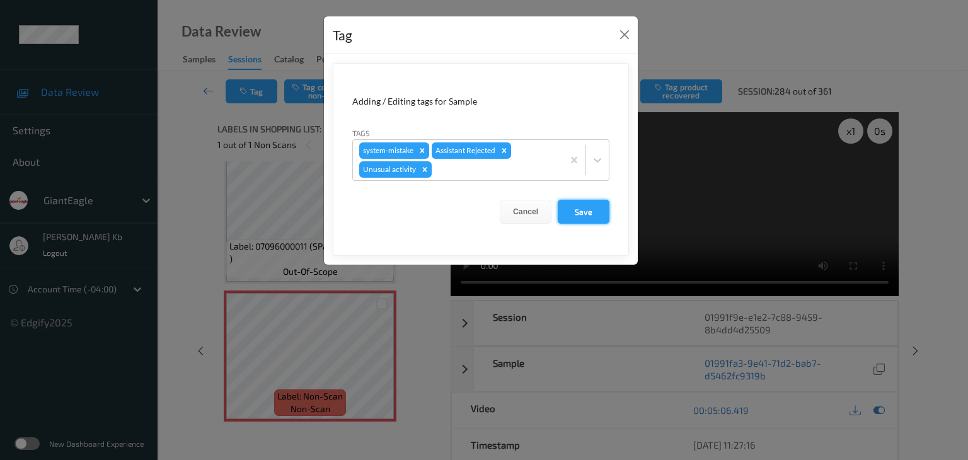
click at [586, 211] on button "Save" at bounding box center [584, 212] width 52 height 24
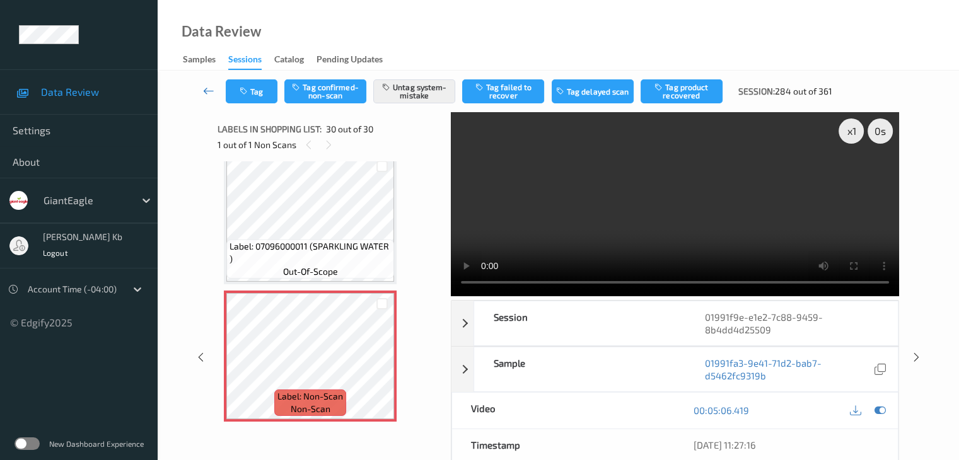
click at [212, 91] on icon at bounding box center [208, 90] width 11 height 13
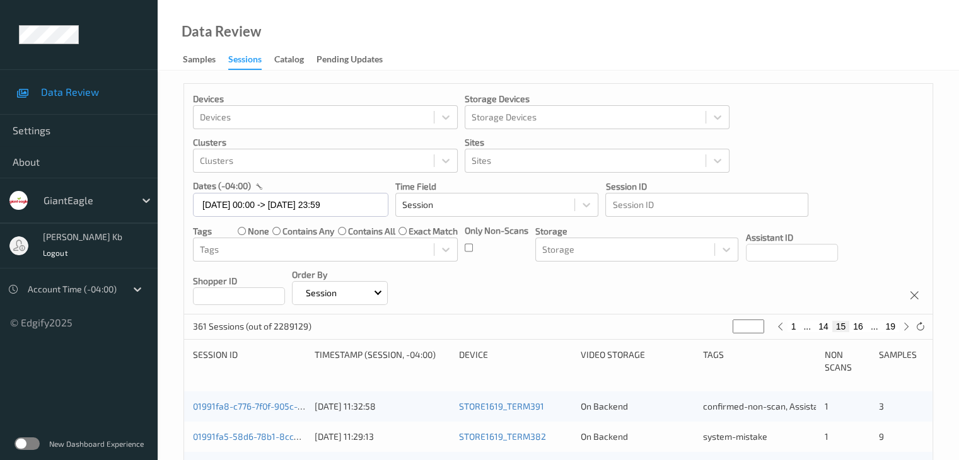
scroll to position [252, 0]
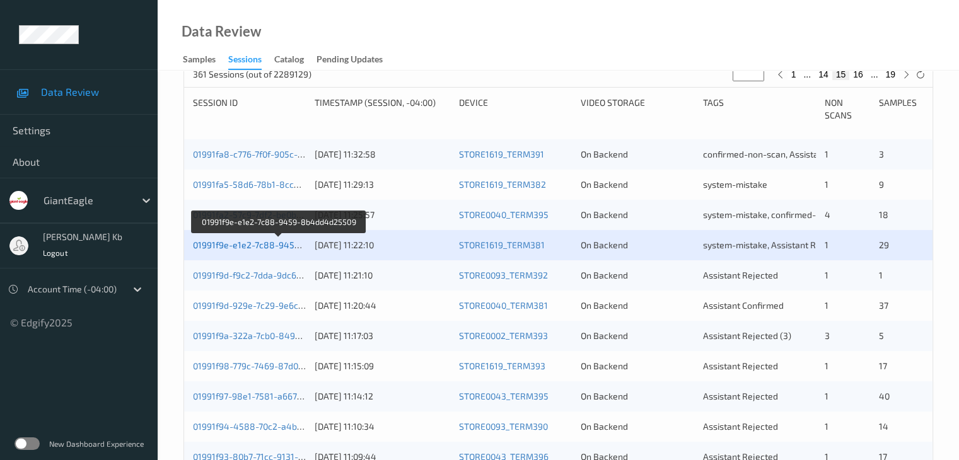
click at [285, 245] on link "01991f9e-e1e2-7c88-9459-8b4dd4d25509" at bounding box center [279, 245] width 173 height 11
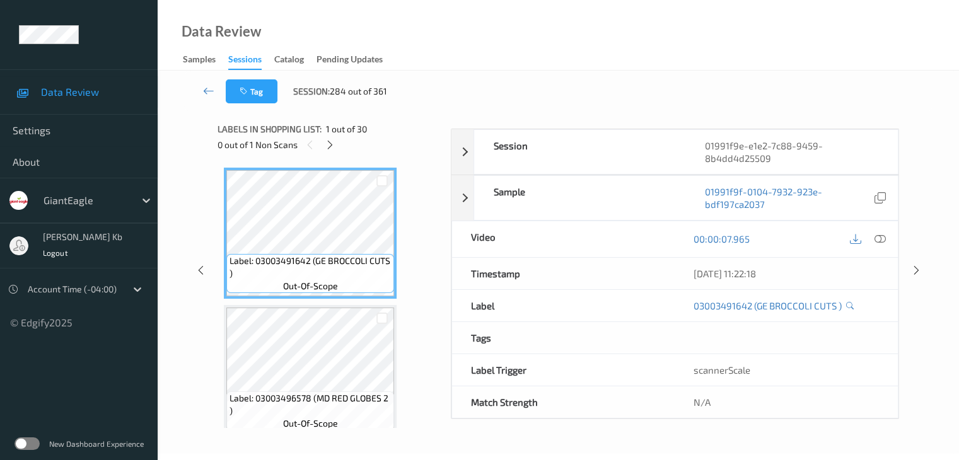
scroll to position [154, 0]
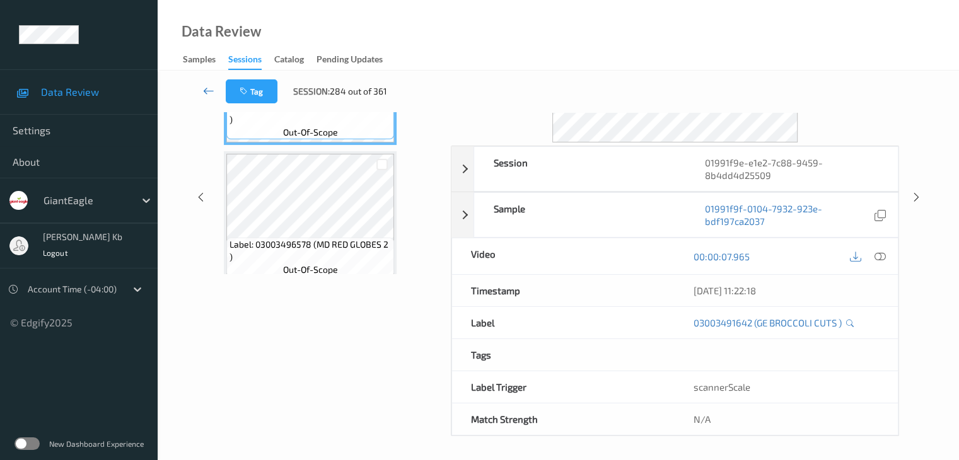
click at [207, 91] on icon at bounding box center [208, 90] width 11 height 13
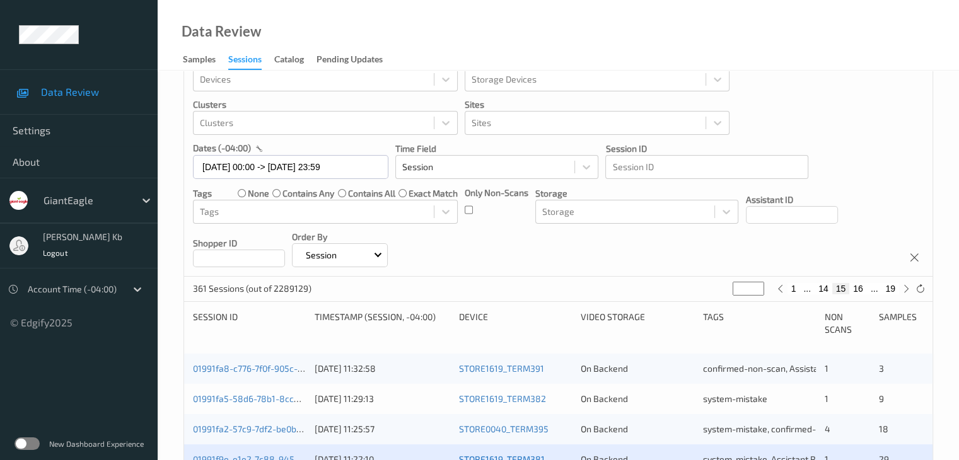
scroll to position [252, 0]
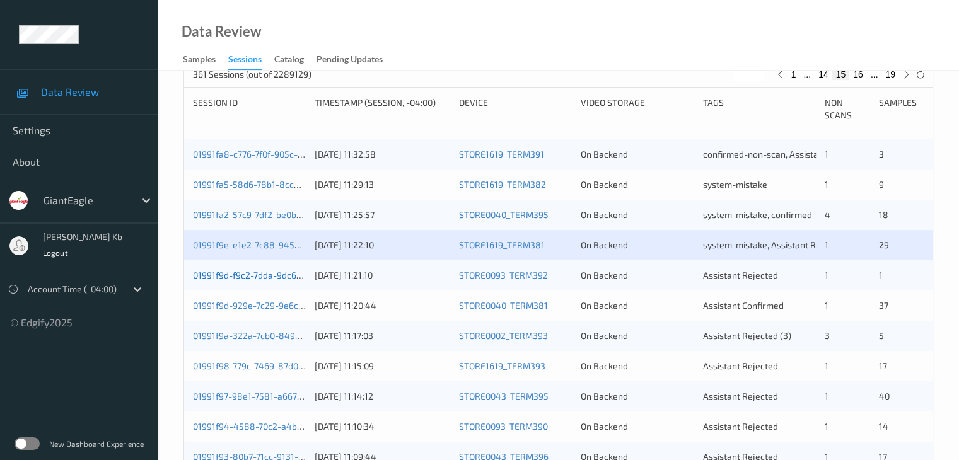
click at [267, 278] on link "01991f9d-f9c2-7dda-9dc6-7ae806aa7171" at bounding box center [274, 275] width 163 height 11
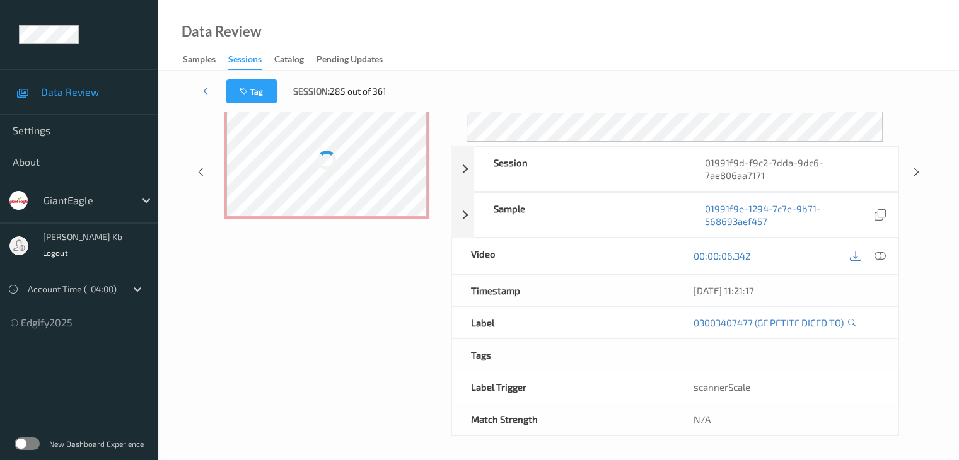
scroll to position [154, 0]
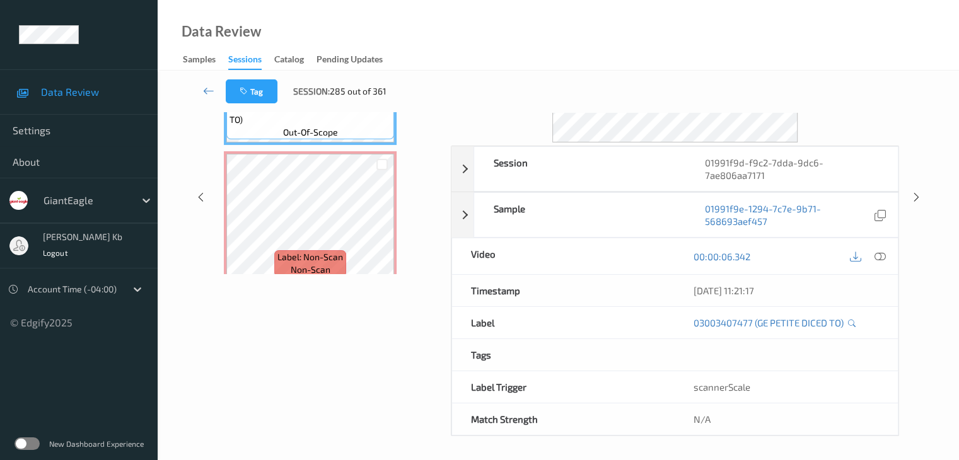
drag, startPoint x: 255, startPoint y: 1, endPoint x: 666, endPoint y: 35, distance: 412.4
click at [666, 35] on div "Data Review Samples Sessions Catalog Pending Updates" at bounding box center [558, 35] width 801 height 71
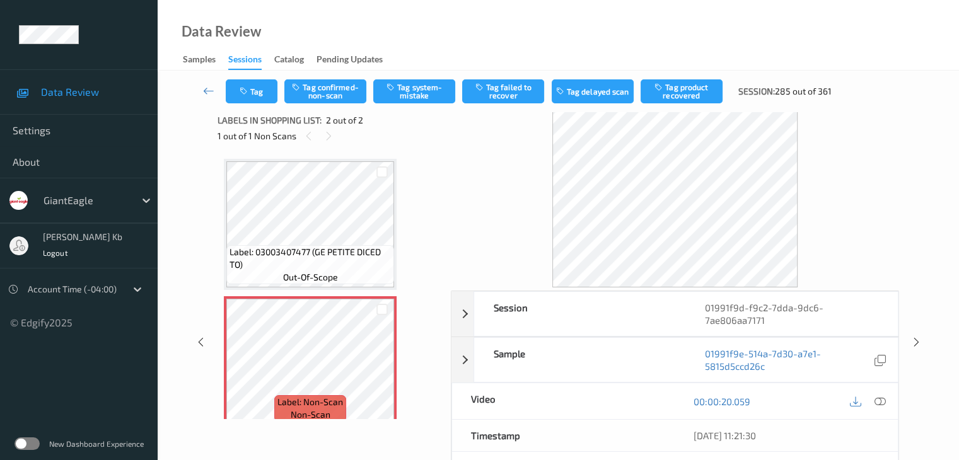
scroll to position [0, 0]
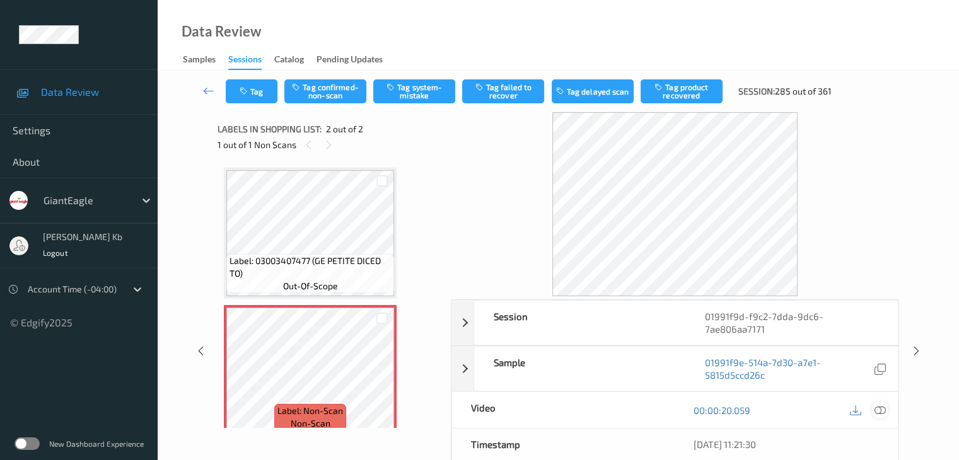
click at [879, 412] on icon at bounding box center [879, 410] width 11 height 11
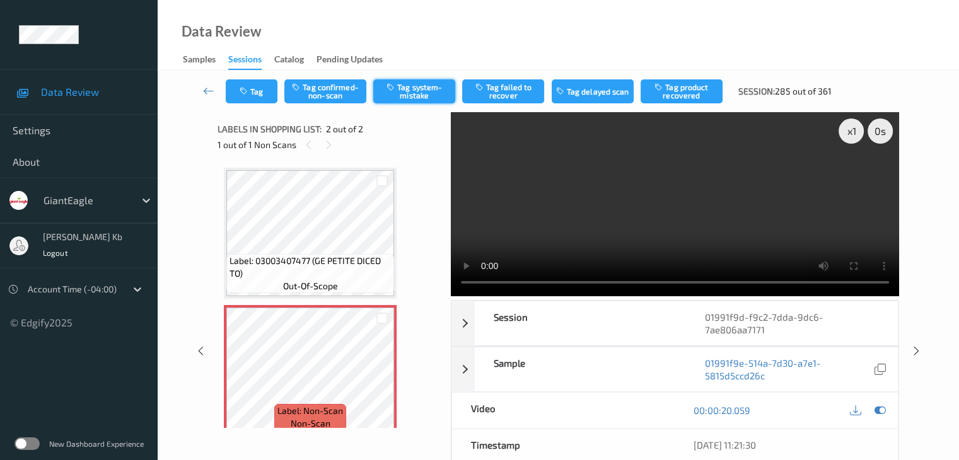
click at [416, 97] on button "Tag system-mistake" at bounding box center [414, 91] width 82 height 24
click at [209, 91] on icon at bounding box center [208, 90] width 11 height 13
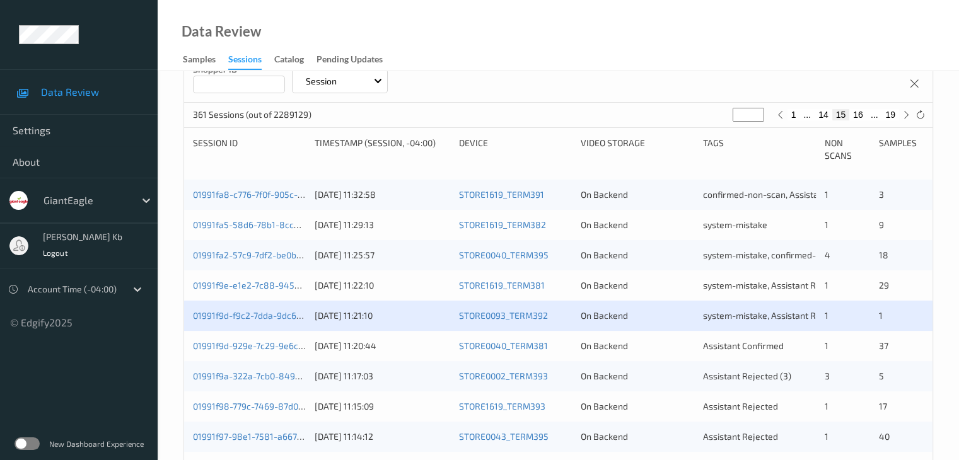
scroll to position [252, 0]
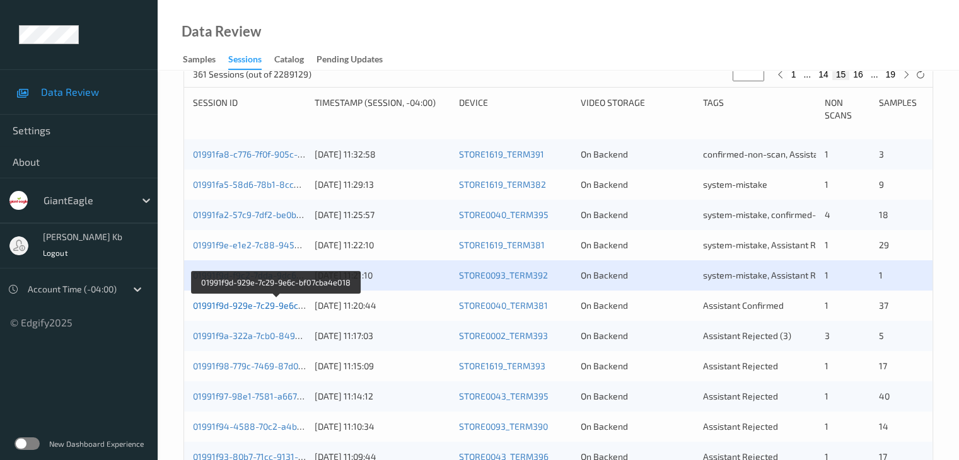
click at [294, 306] on link "01991f9d-929e-7c29-9e6c-bf07cba4e018" at bounding box center [276, 305] width 166 height 11
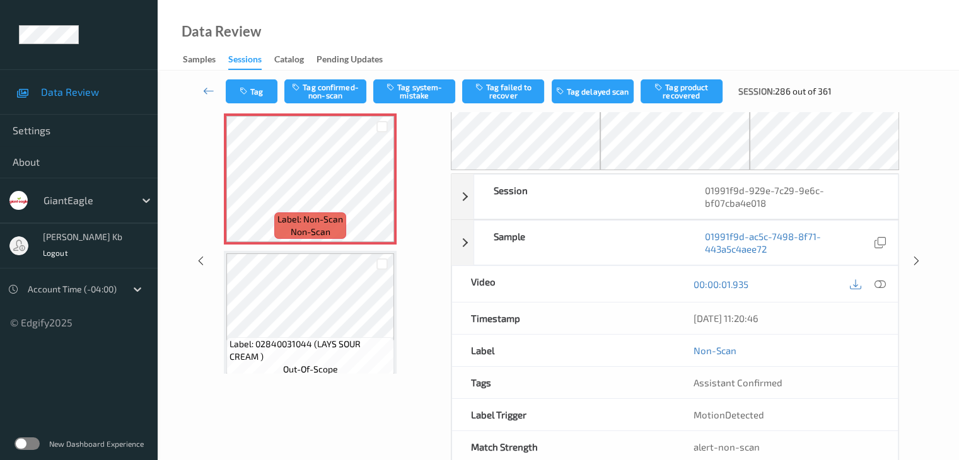
scroll to position [83, 0]
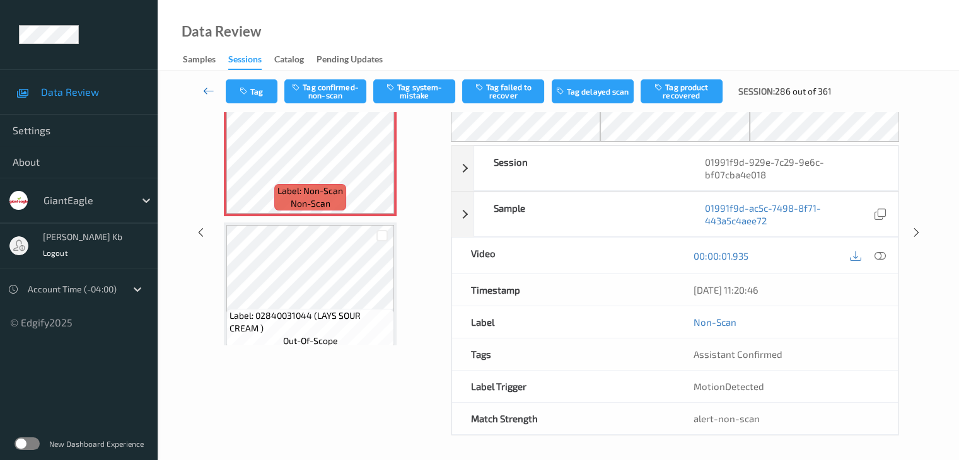
click at [204, 91] on icon at bounding box center [208, 90] width 11 height 13
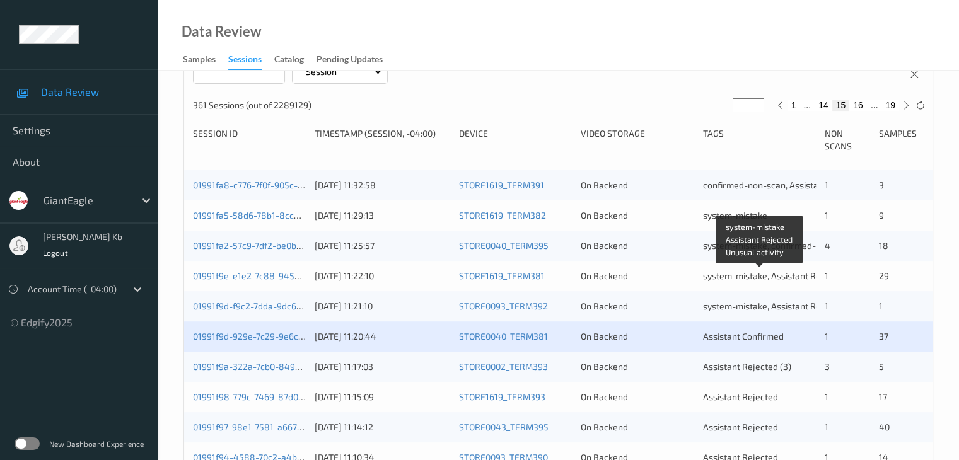
scroll to position [252, 0]
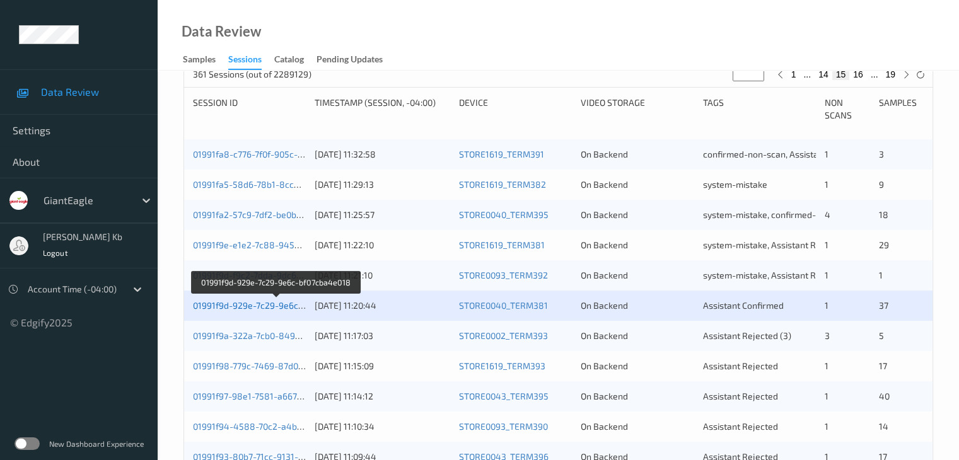
click at [267, 304] on link "01991f9d-929e-7c29-9e6c-bf07cba4e018" at bounding box center [276, 305] width 166 height 11
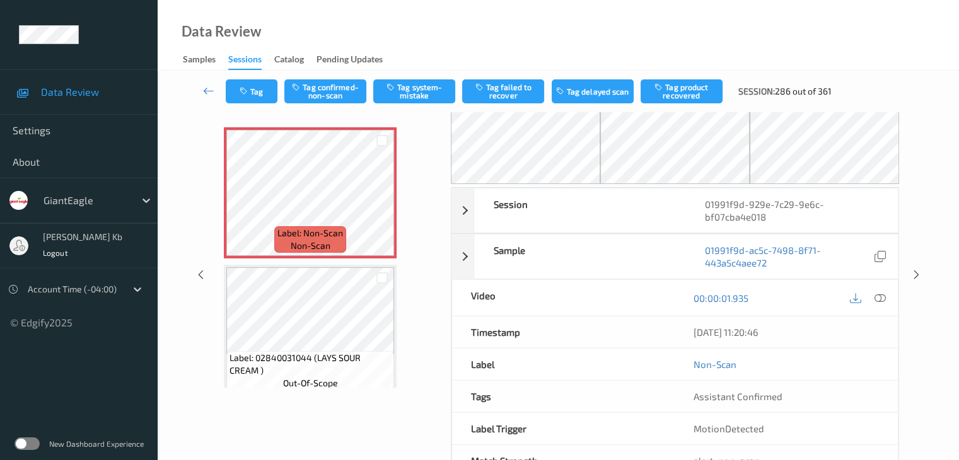
scroll to position [20, 0]
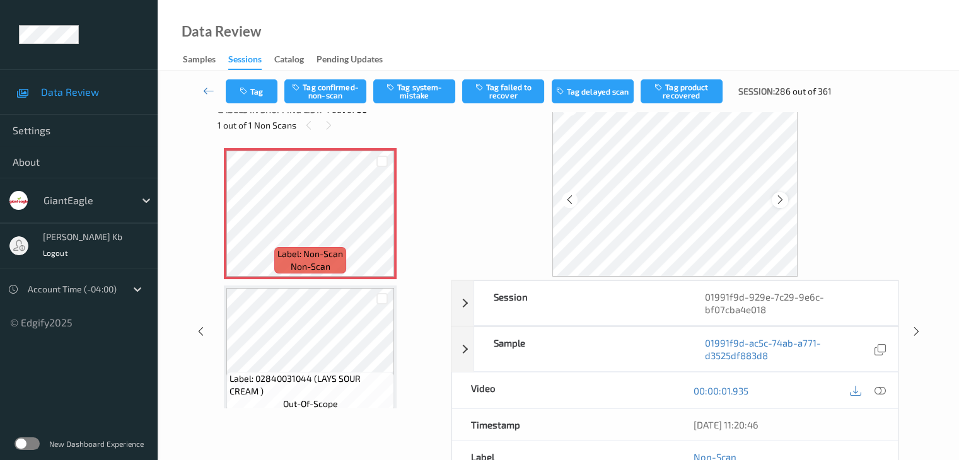
click at [780, 199] on icon at bounding box center [780, 199] width 11 height 11
click at [880, 386] on icon at bounding box center [879, 390] width 11 height 11
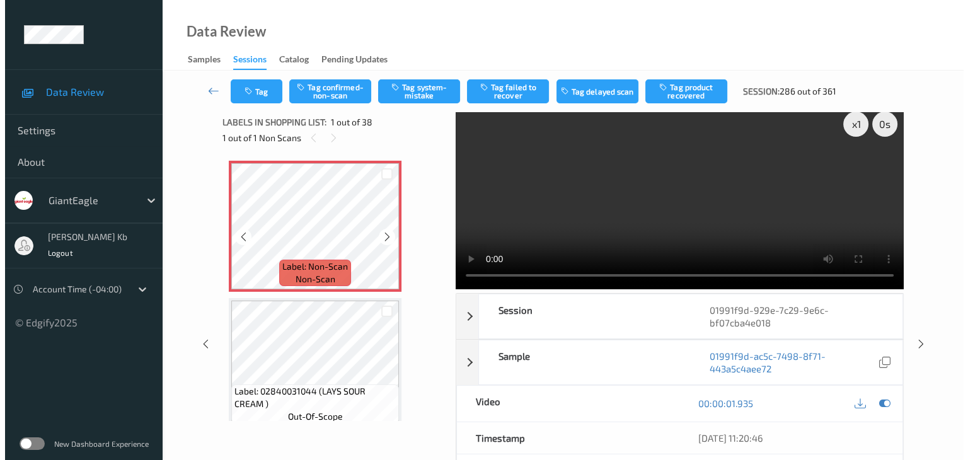
scroll to position [0, 0]
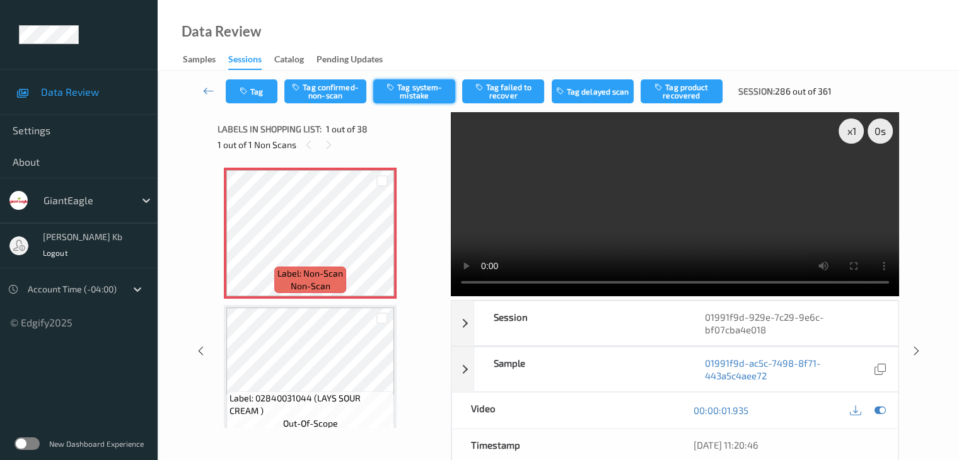
click at [413, 96] on button "Tag system-mistake" at bounding box center [414, 91] width 82 height 24
click at [267, 89] on button "Tag" at bounding box center [252, 91] width 52 height 24
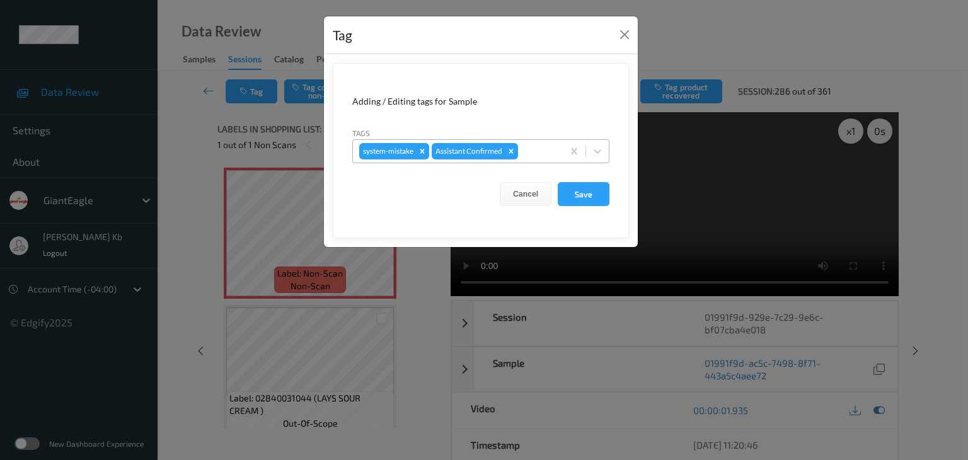
click at [545, 148] on div at bounding box center [539, 151] width 36 height 15
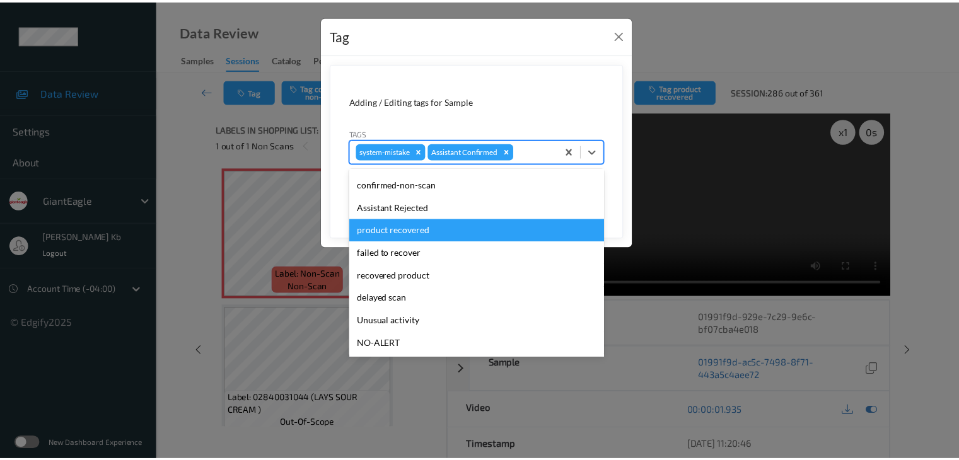
scroll to position [63, 0]
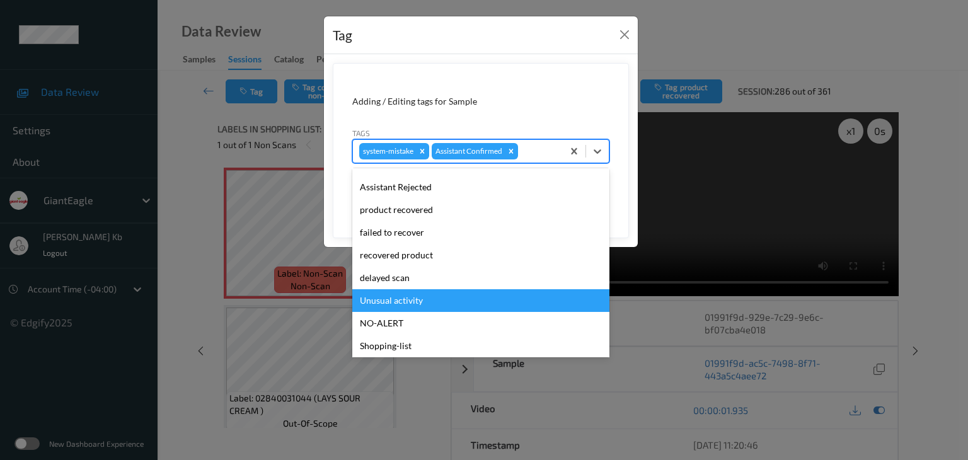
click at [401, 301] on div "Unusual activity" at bounding box center [480, 300] width 257 height 23
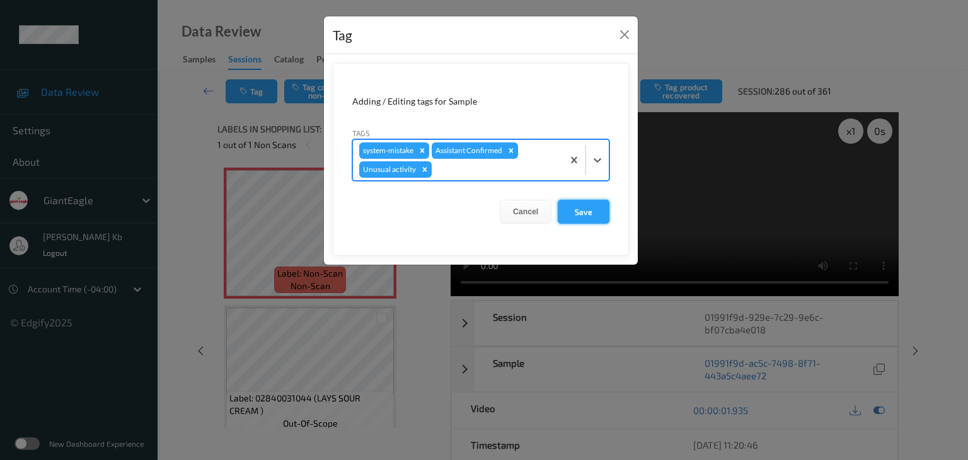
click at [587, 211] on button "Save" at bounding box center [584, 212] width 52 height 24
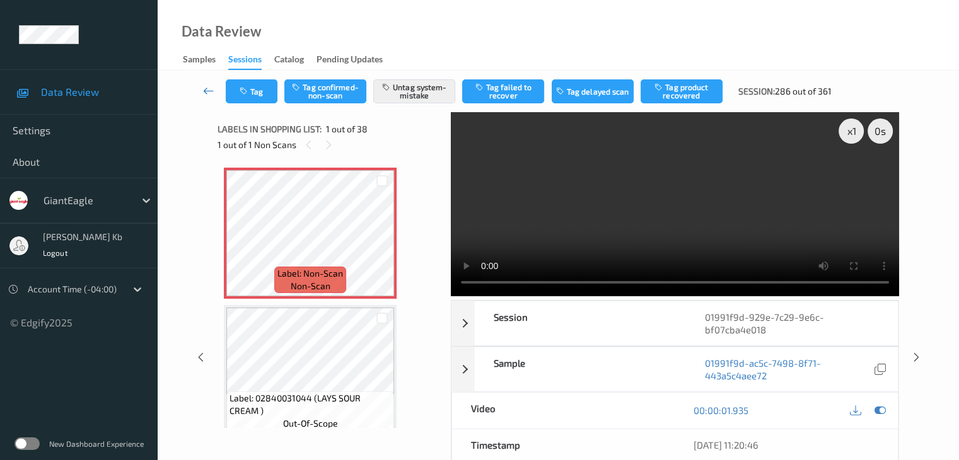
click at [212, 89] on icon at bounding box center [208, 90] width 11 height 13
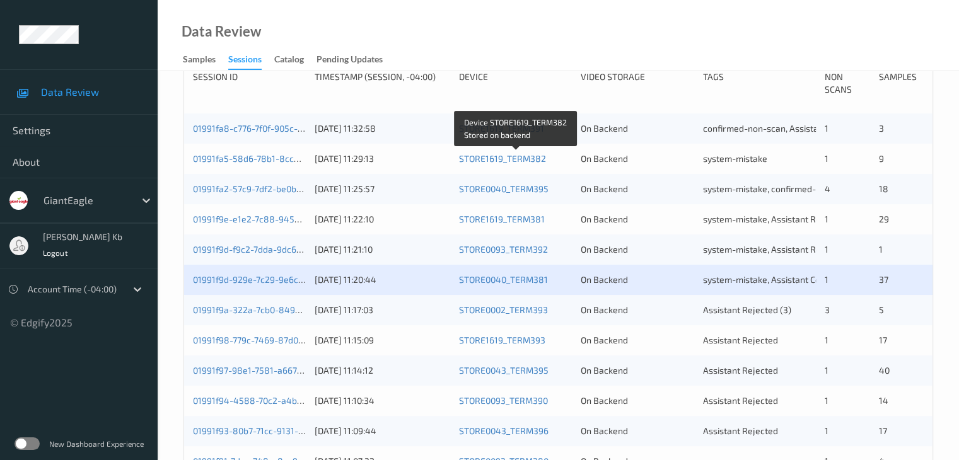
scroll to position [315, 0]
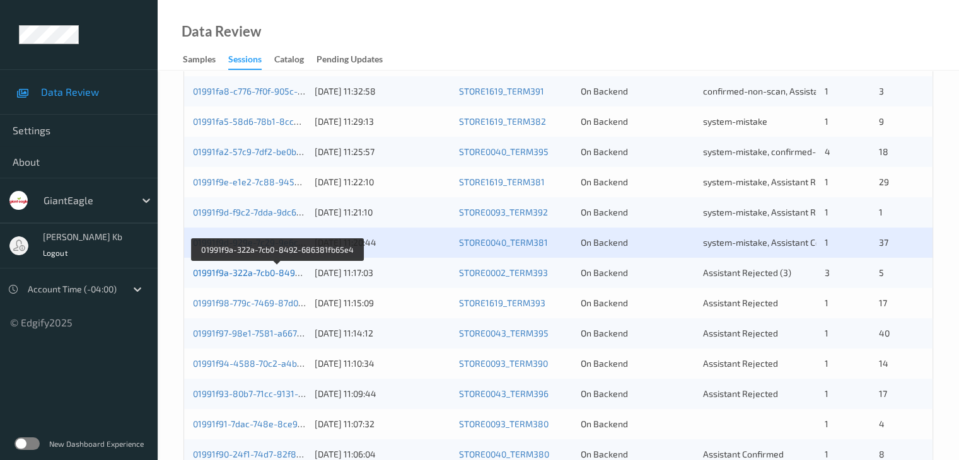
click at [275, 274] on link "01991f9a-322a-7cb0-8492-686381fb65e4" at bounding box center [278, 272] width 170 height 11
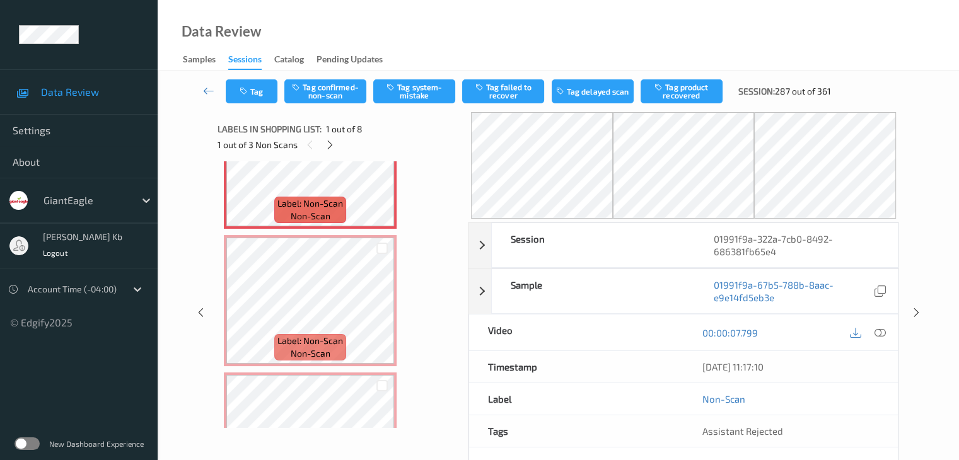
scroll to position [63, 0]
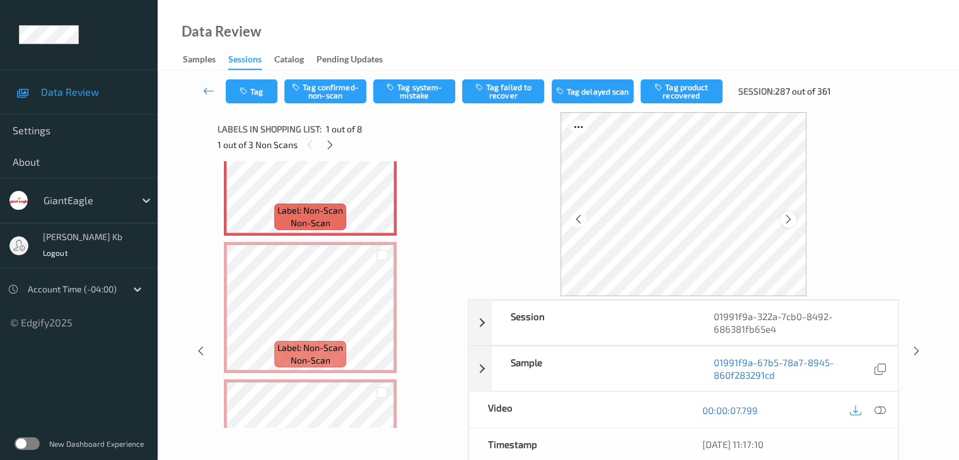
click at [786, 225] on div at bounding box center [788, 220] width 16 height 16
click at [789, 214] on icon at bounding box center [788, 219] width 11 height 11
click at [880, 409] on icon at bounding box center [879, 410] width 11 height 11
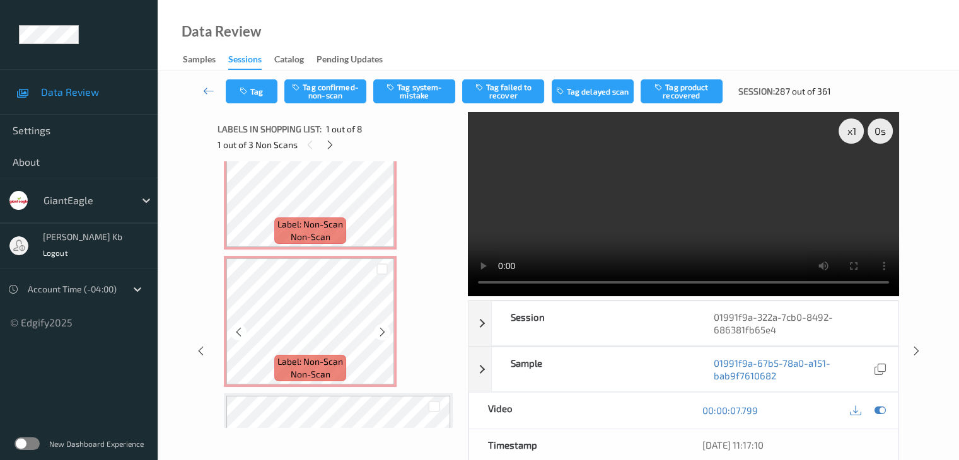
scroll to position [189, 0]
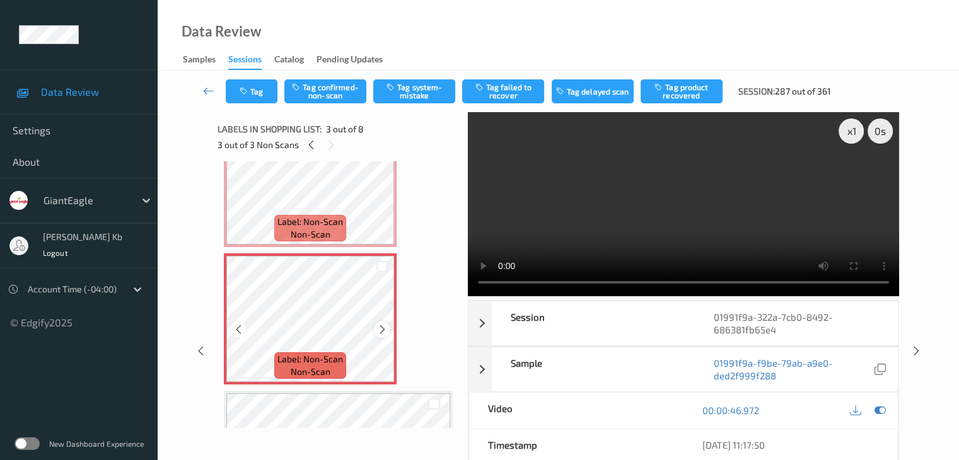
click at [381, 330] on icon at bounding box center [382, 329] width 11 height 11
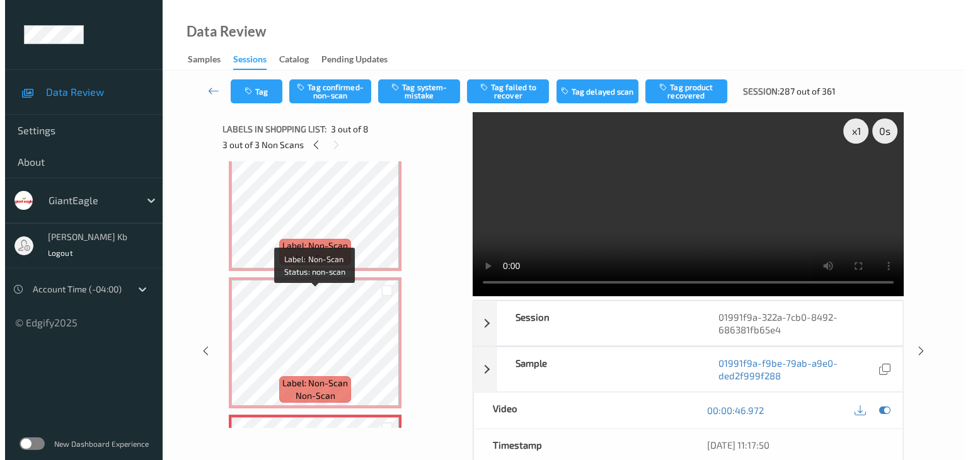
scroll to position [0, 0]
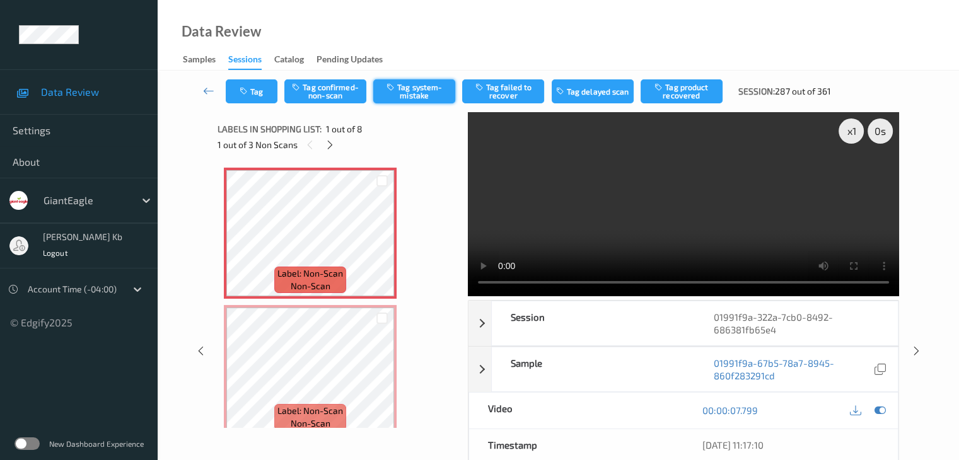
click at [431, 91] on button "Tag system-mistake" at bounding box center [414, 91] width 82 height 24
click at [262, 90] on button "Tag" at bounding box center [252, 91] width 52 height 24
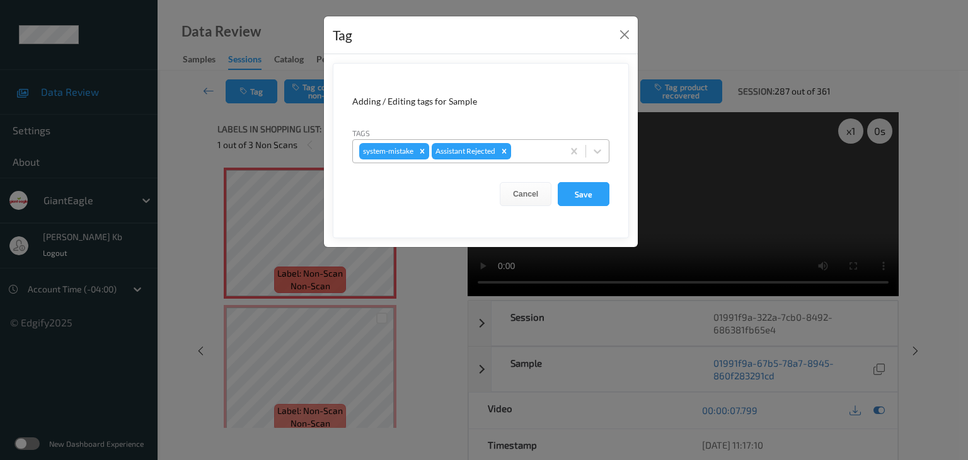
click at [529, 149] on div at bounding box center [535, 151] width 43 height 15
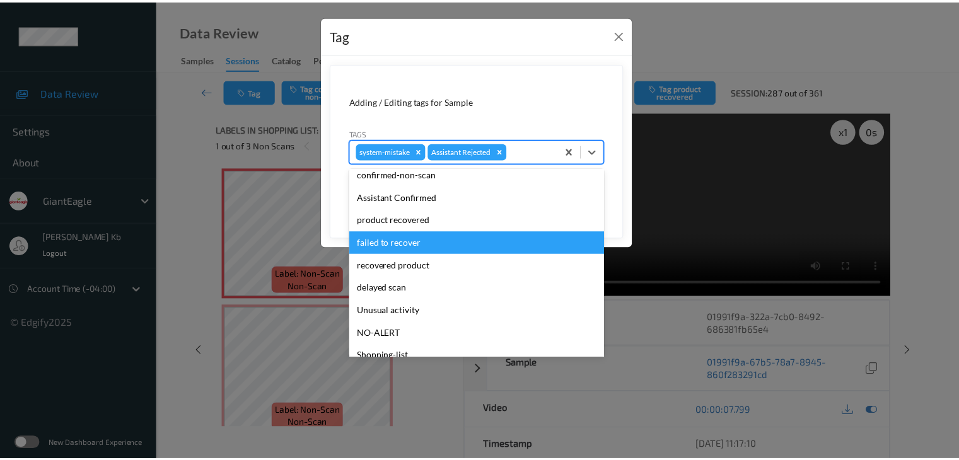
scroll to position [63, 0]
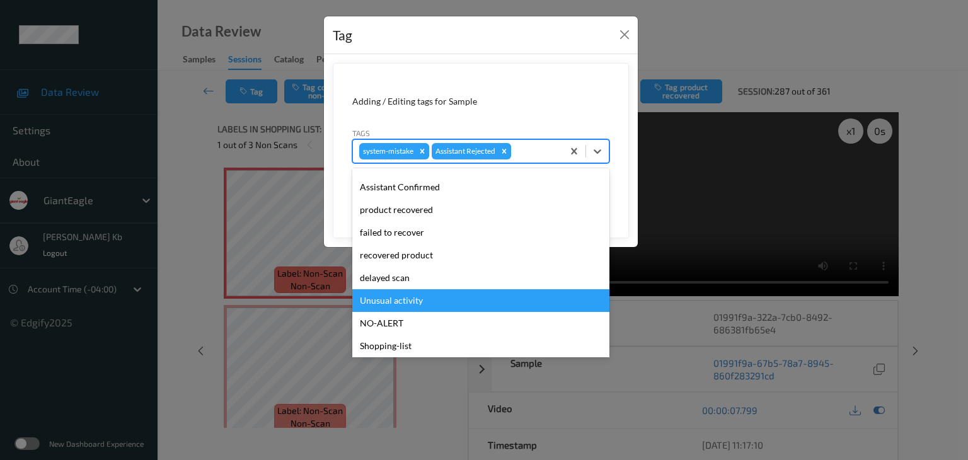
click at [410, 301] on div "Unusual activity" at bounding box center [480, 300] width 257 height 23
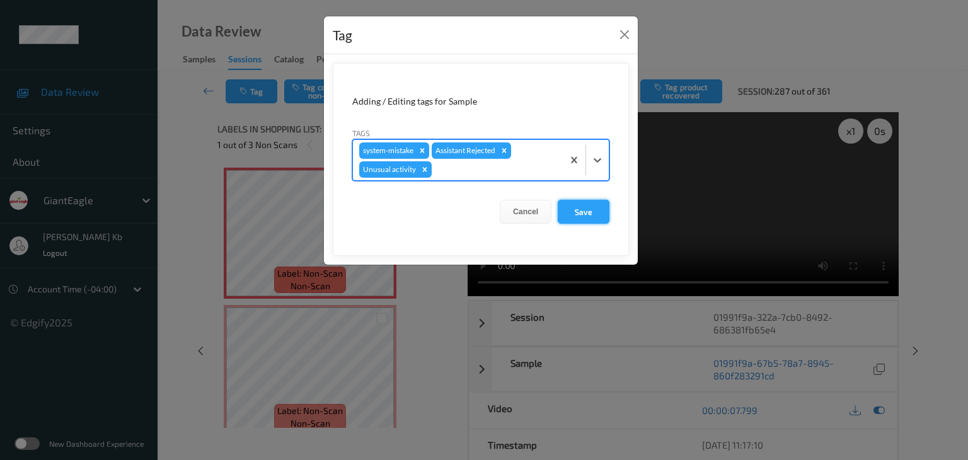
click at [587, 209] on button "Save" at bounding box center [584, 212] width 52 height 24
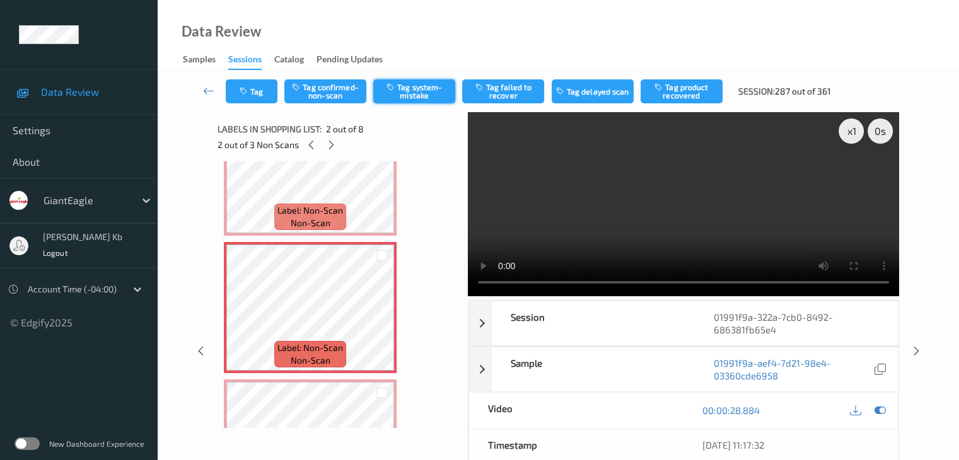
click at [416, 96] on button "Tag system-mistake" at bounding box center [414, 91] width 82 height 24
click at [268, 88] on button "Tag" at bounding box center [252, 91] width 52 height 24
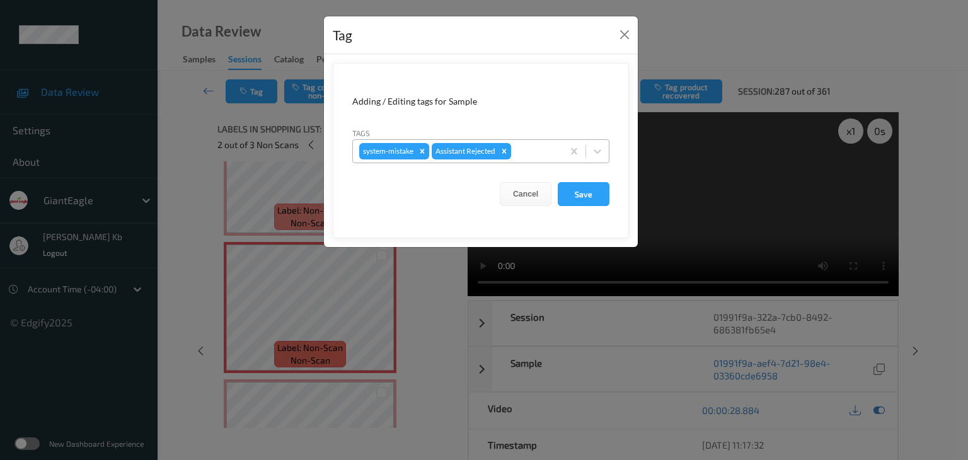
click at [538, 148] on div at bounding box center [535, 151] width 43 height 15
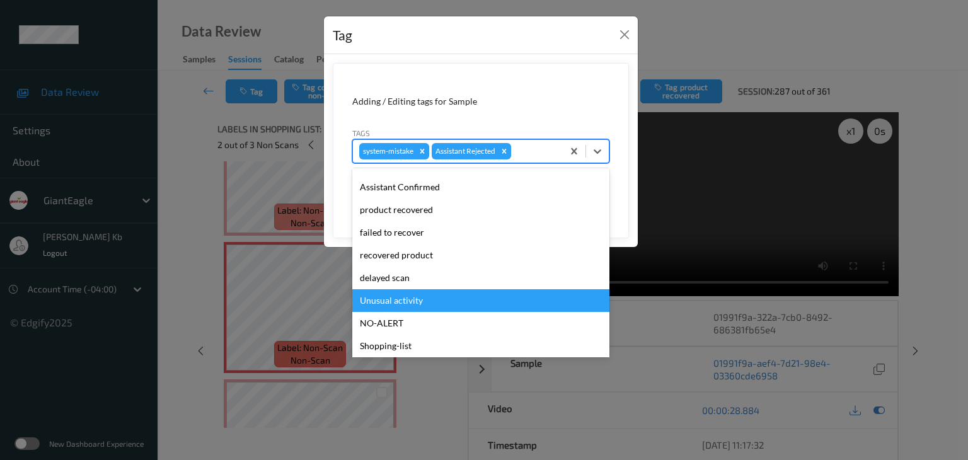
click at [405, 303] on div "Unusual activity" at bounding box center [480, 300] width 257 height 23
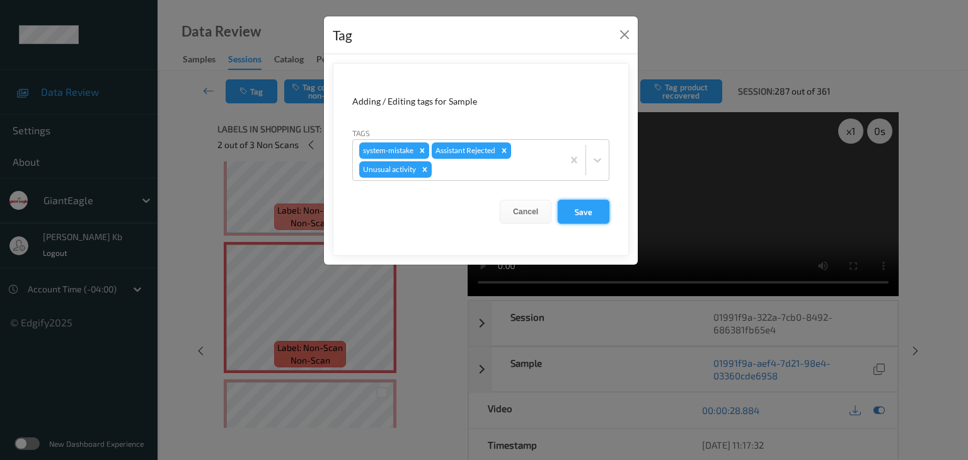
click at [580, 209] on button "Save" at bounding box center [584, 212] width 52 height 24
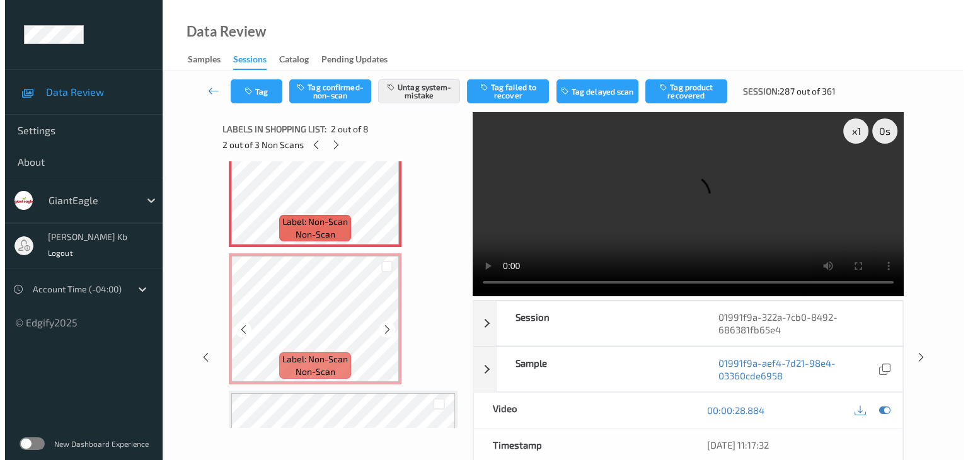
scroll to position [252, 0]
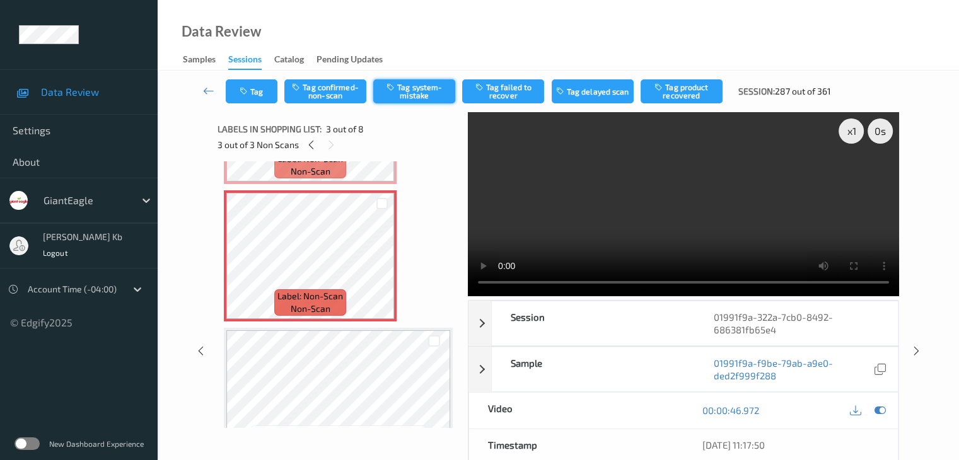
click at [422, 94] on button "Tag system-mistake" at bounding box center [414, 91] width 82 height 24
click at [260, 86] on button "Tag" at bounding box center [252, 91] width 52 height 24
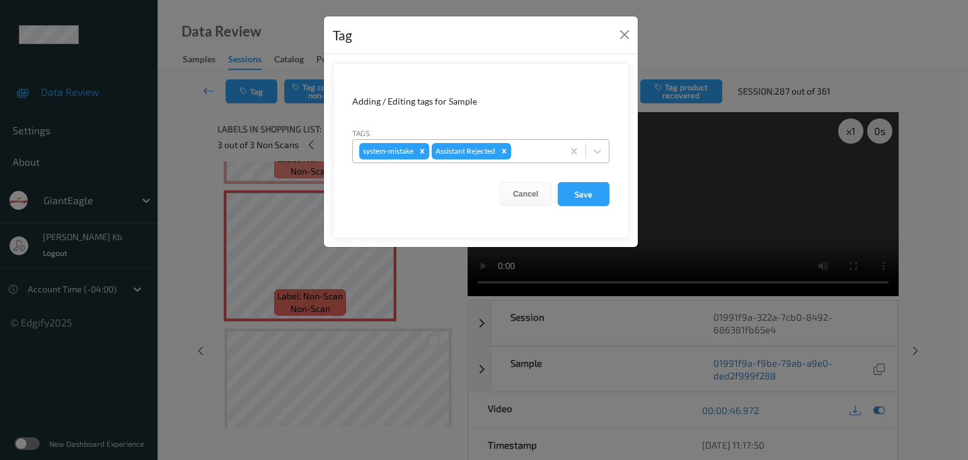
click at [538, 148] on div at bounding box center [535, 151] width 43 height 15
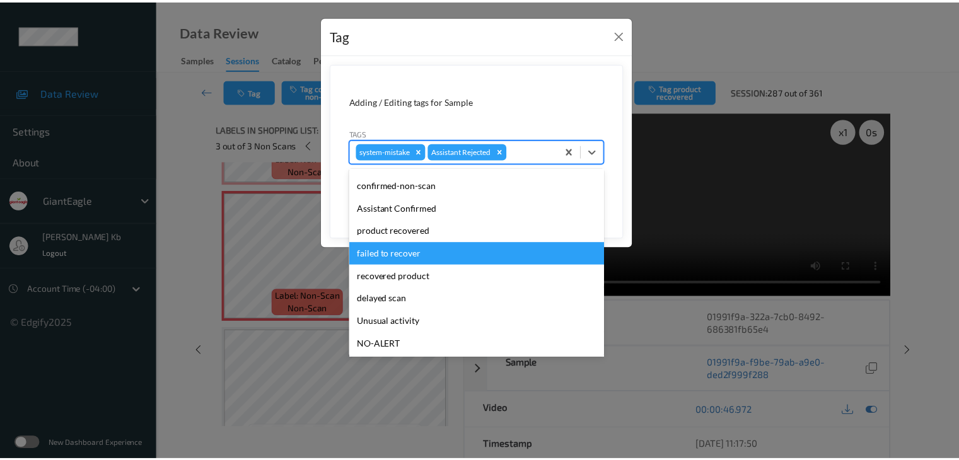
scroll to position [63, 0]
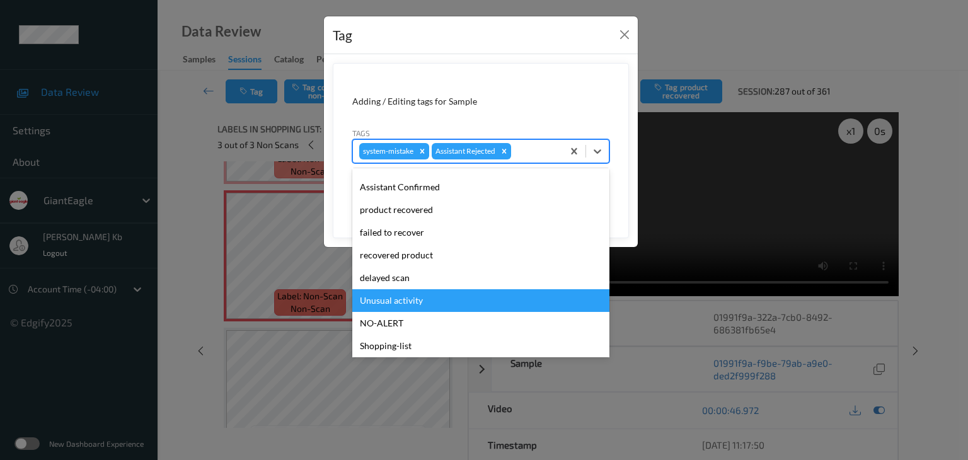
click at [406, 299] on div "Unusual activity" at bounding box center [480, 300] width 257 height 23
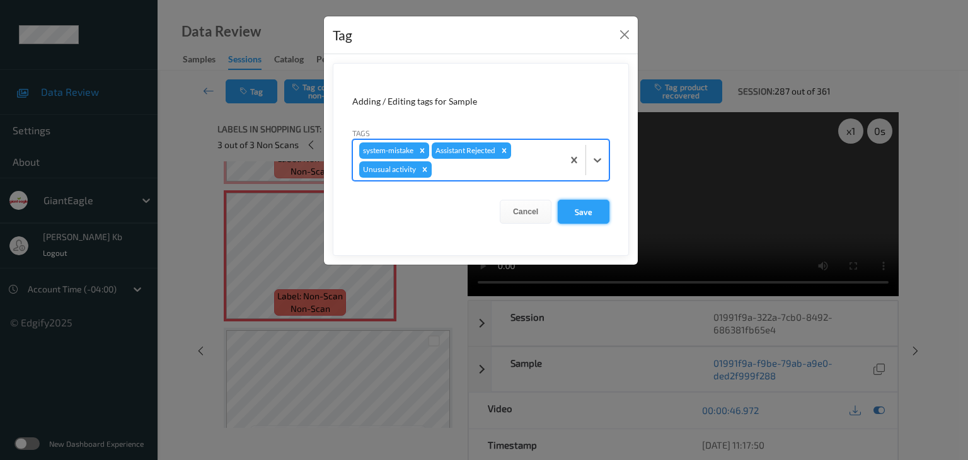
click at [576, 219] on button "Save" at bounding box center [584, 212] width 52 height 24
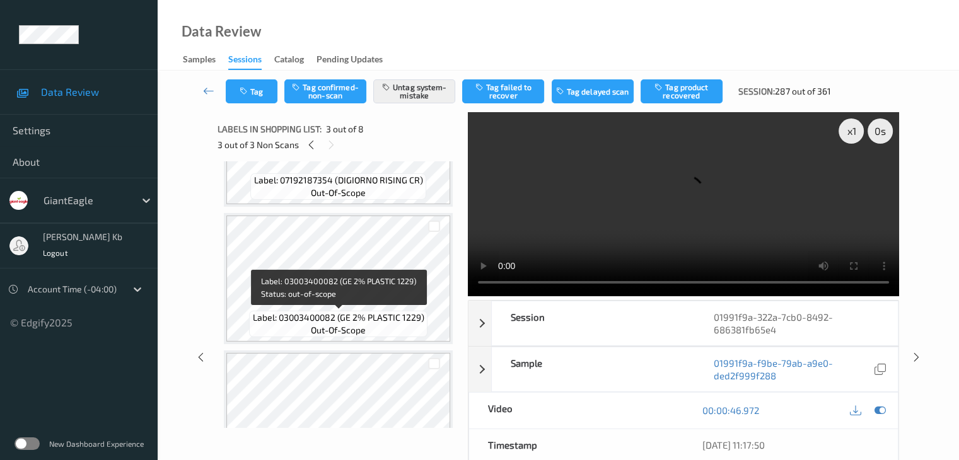
scroll to position [630, 0]
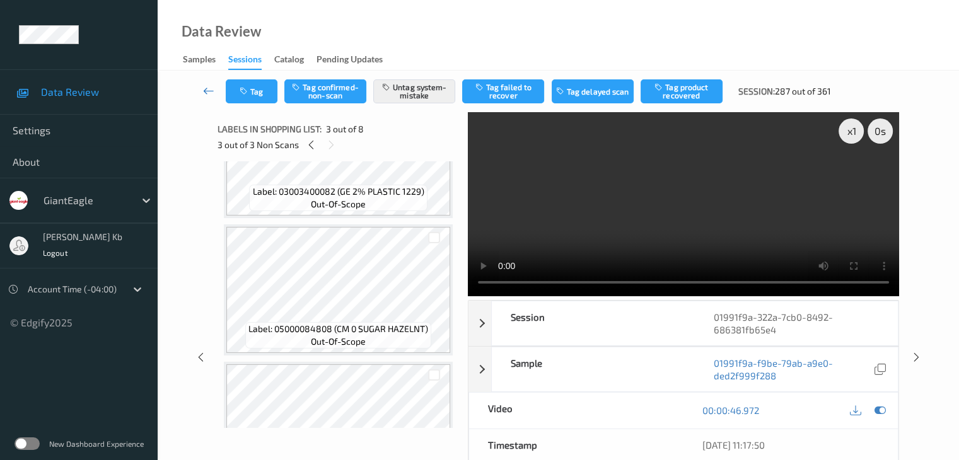
click at [207, 90] on icon at bounding box center [208, 90] width 11 height 13
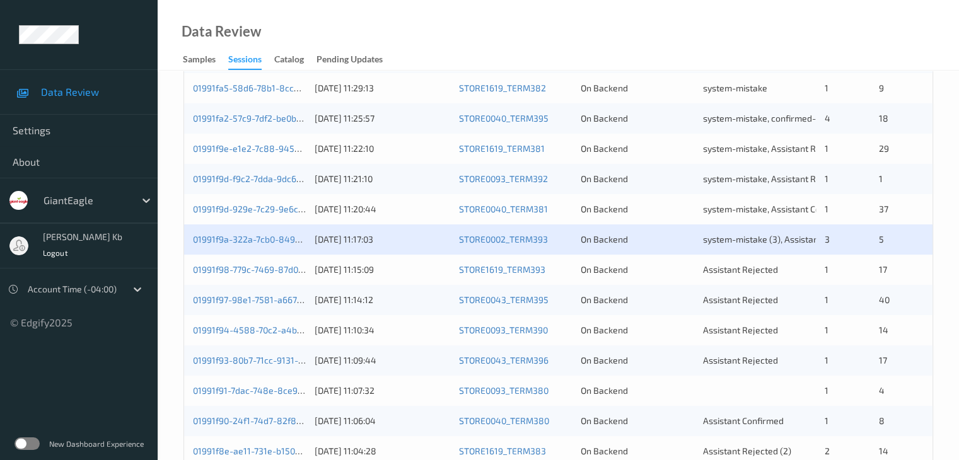
scroll to position [378, 0]
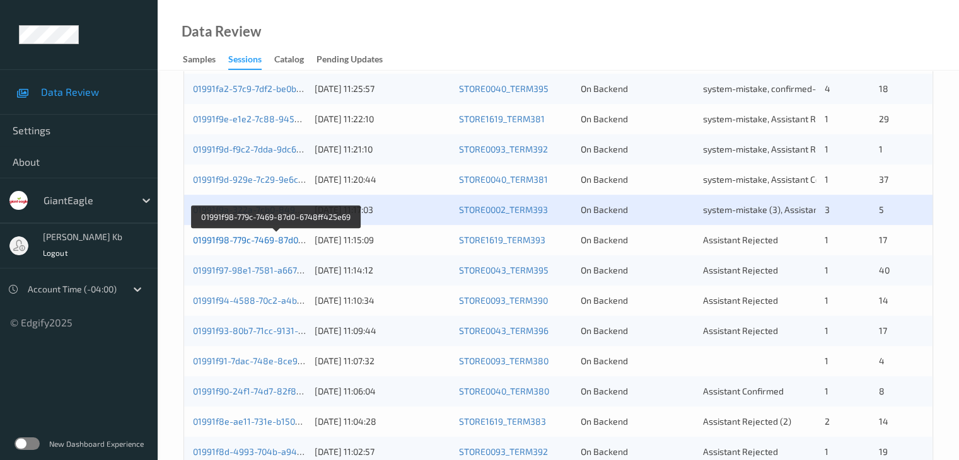
click at [246, 237] on link "01991f98-779c-7469-87d0-6748ff425e69" at bounding box center [276, 239] width 167 height 11
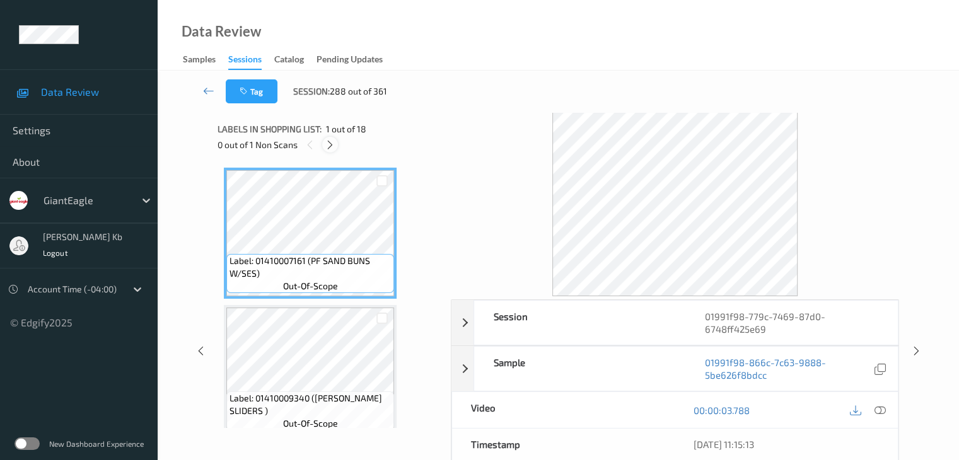
click at [333, 143] on icon at bounding box center [330, 144] width 11 height 11
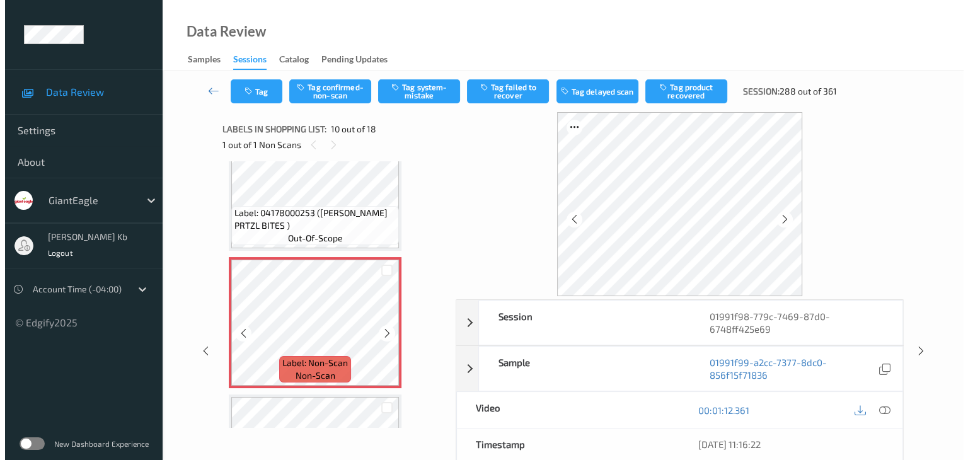
scroll to position [1169, 0]
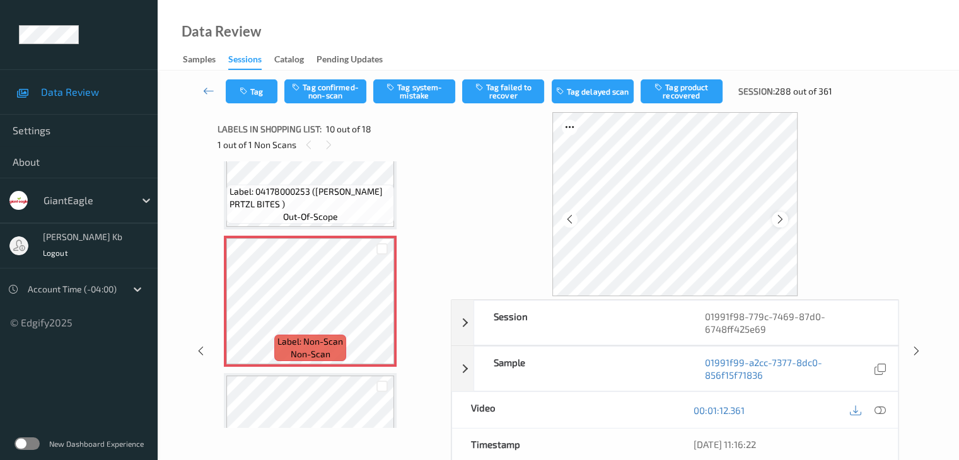
click at [783, 218] on icon at bounding box center [780, 219] width 11 height 11
click at [884, 408] on icon at bounding box center [879, 410] width 11 height 11
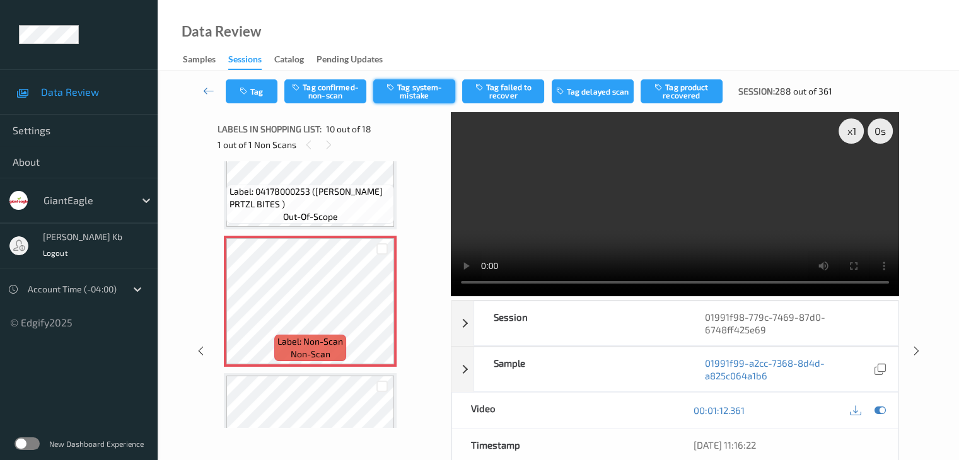
click at [425, 91] on button "Tag system-mistake" at bounding box center [414, 91] width 82 height 24
click at [269, 86] on button "Tag" at bounding box center [252, 91] width 52 height 24
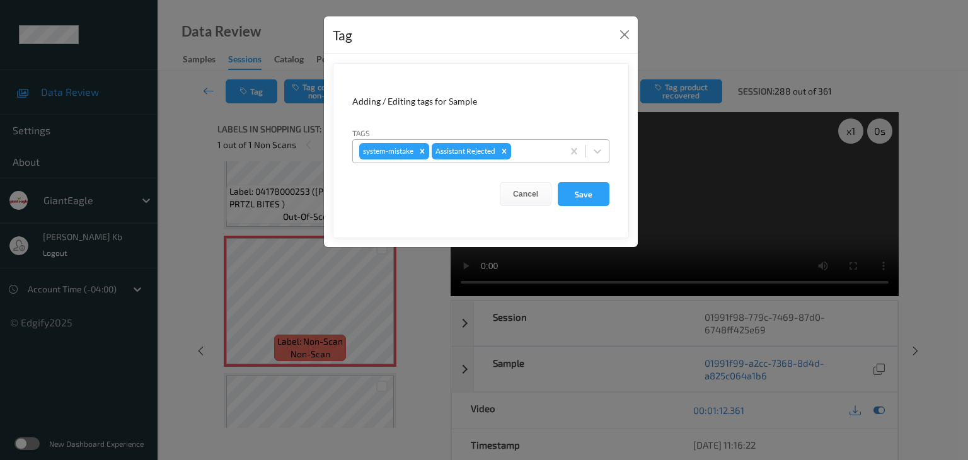
click at [532, 146] on div at bounding box center [535, 151] width 43 height 15
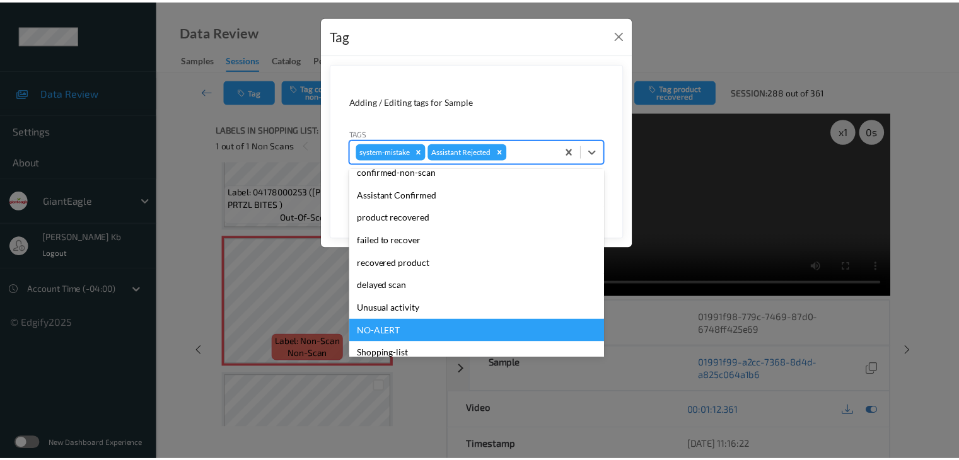
scroll to position [111, 0]
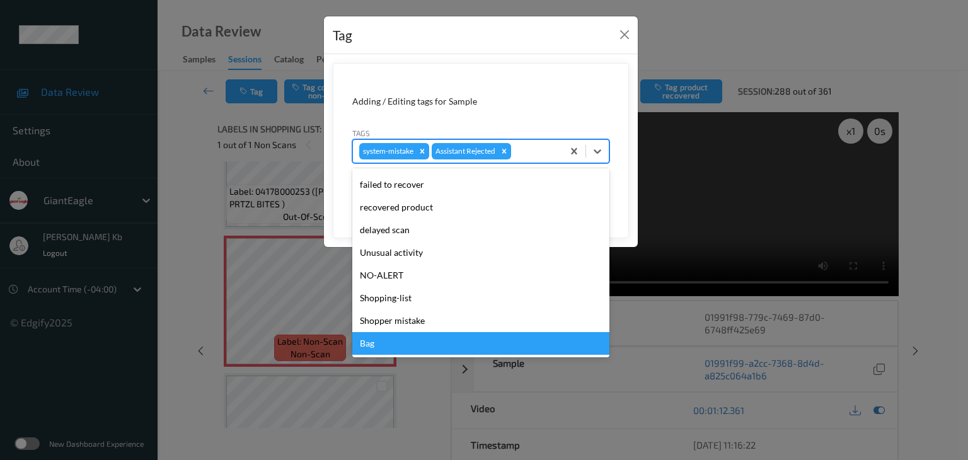
click at [380, 346] on div "Bag" at bounding box center [480, 343] width 257 height 23
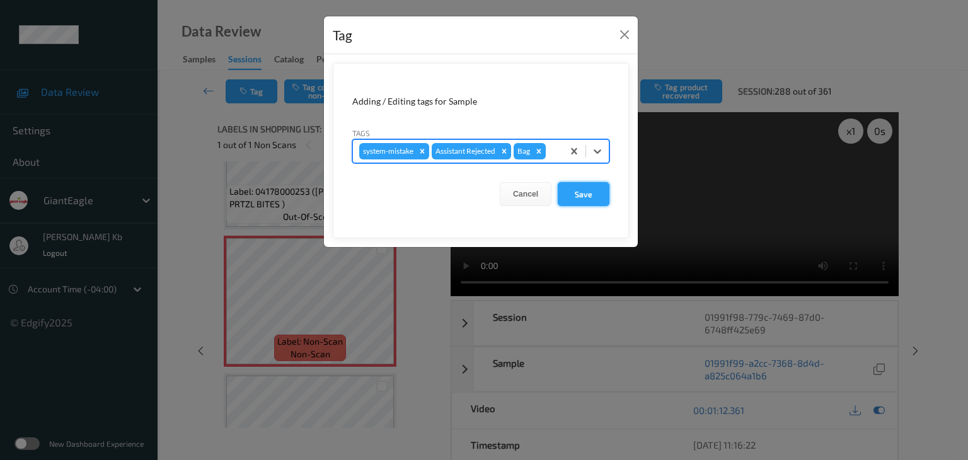
click at [594, 194] on button "Save" at bounding box center [584, 194] width 52 height 24
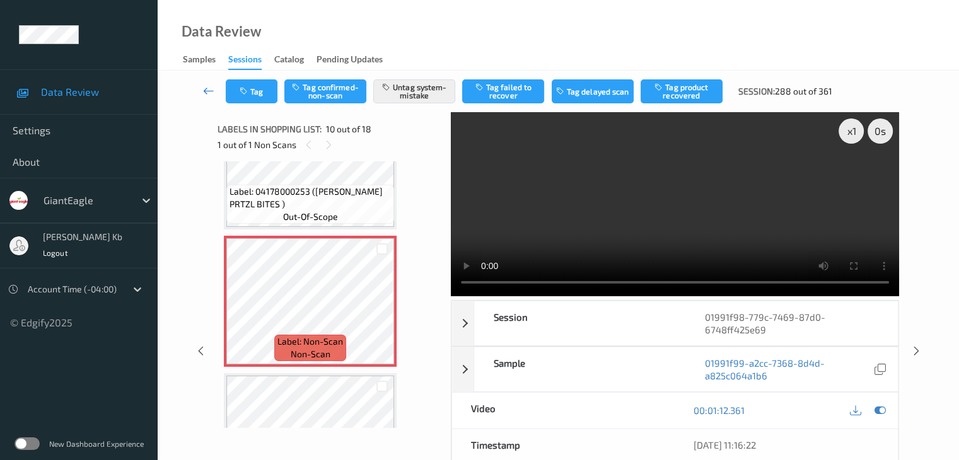
click at [213, 91] on icon at bounding box center [208, 90] width 11 height 13
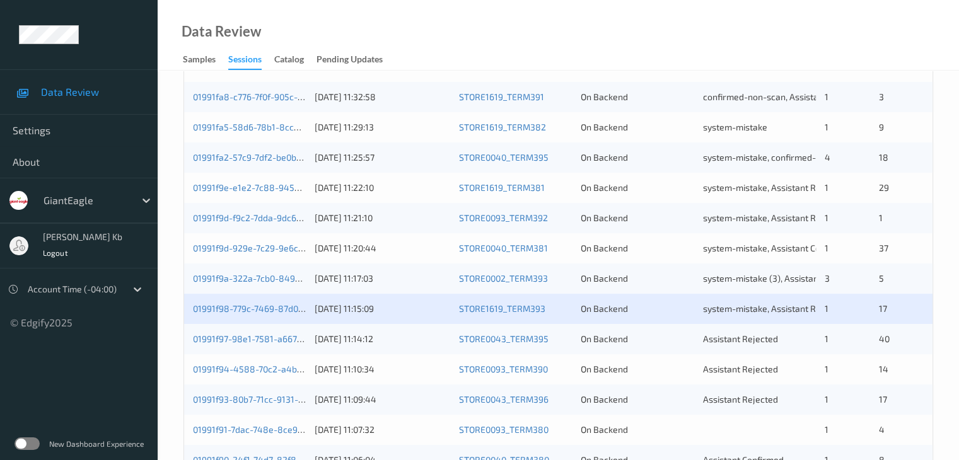
scroll to position [378, 0]
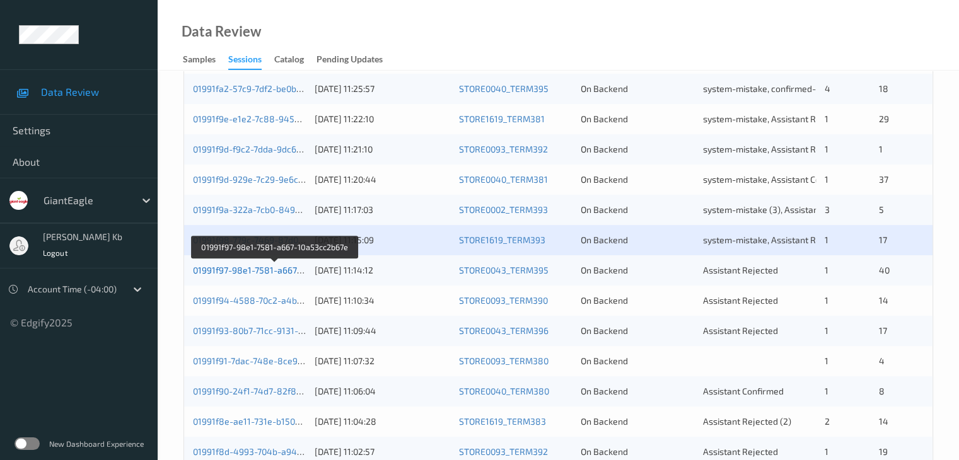
click at [251, 268] on link "01991f97-98e1-7581-a667-10a53cc2b67e" at bounding box center [275, 270] width 165 height 11
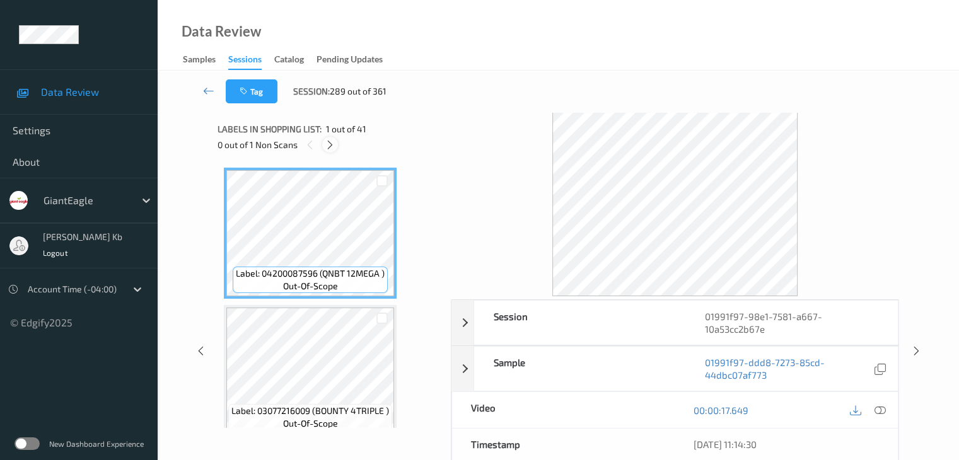
click at [333, 146] on icon at bounding box center [330, 144] width 11 height 11
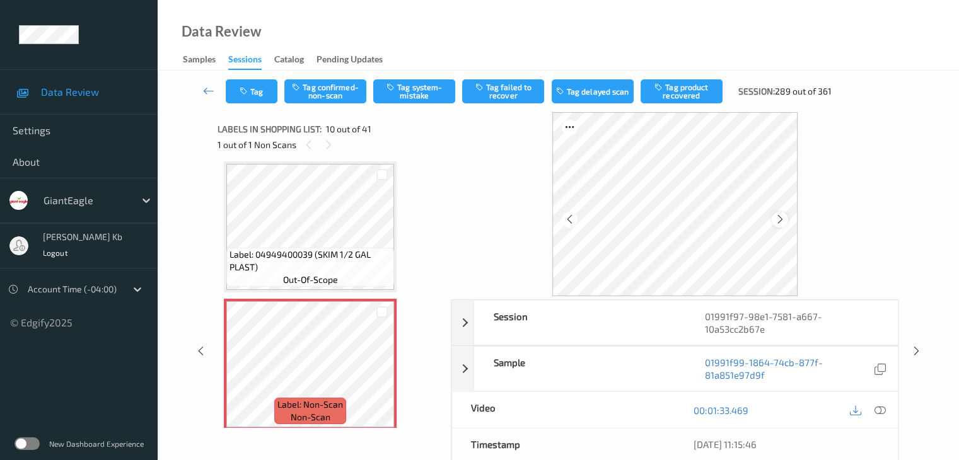
click at [784, 222] on icon at bounding box center [780, 219] width 11 height 11
click at [880, 407] on icon at bounding box center [879, 410] width 11 height 11
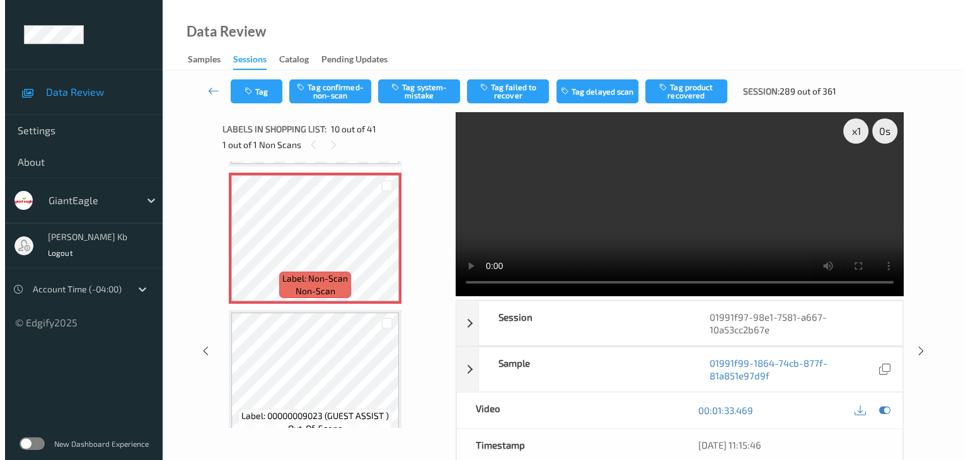
scroll to position [1169, 0]
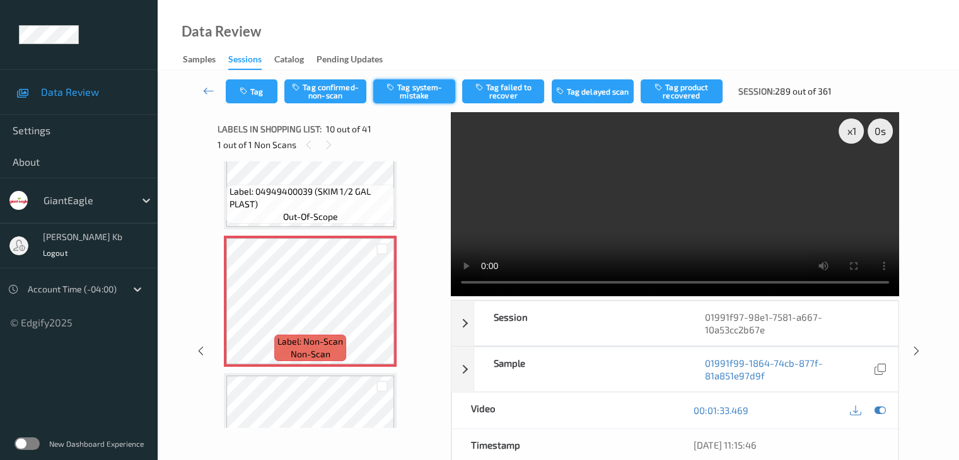
click at [424, 91] on button "Tag system-mistake" at bounding box center [414, 91] width 82 height 24
click at [267, 86] on button "Tag" at bounding box center [252, 91] width 52 height 24
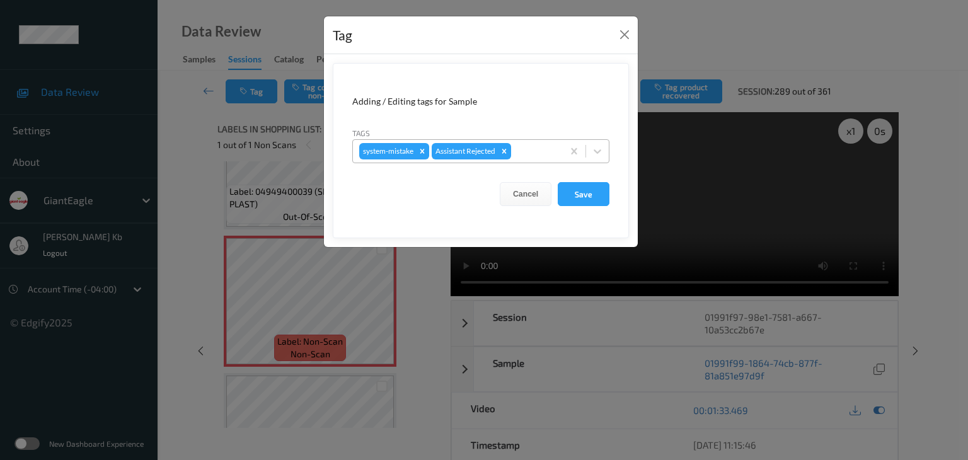
click at [527, 146] on div at bounding box center [535, 151] width 43 height 15
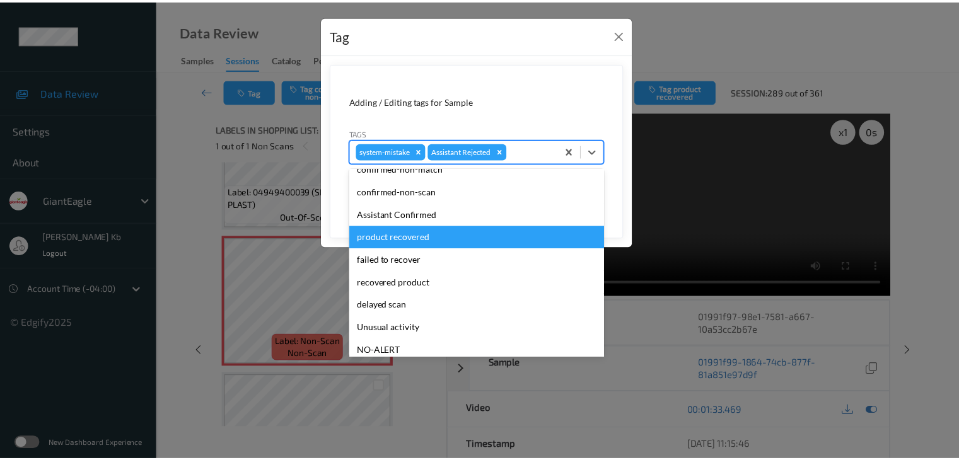
scroll to position [63, 0]
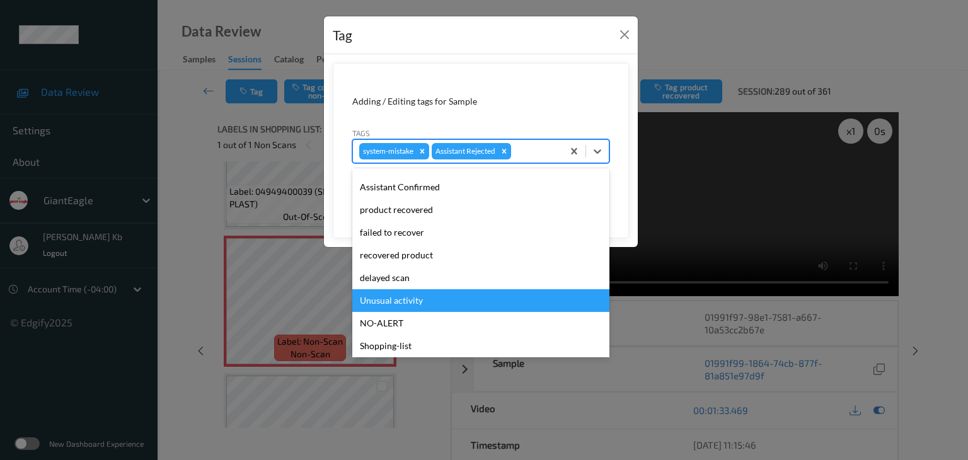
click at [416, 299] on div "Unusual activity" at bounding box center [480, 300] width 257 height 23
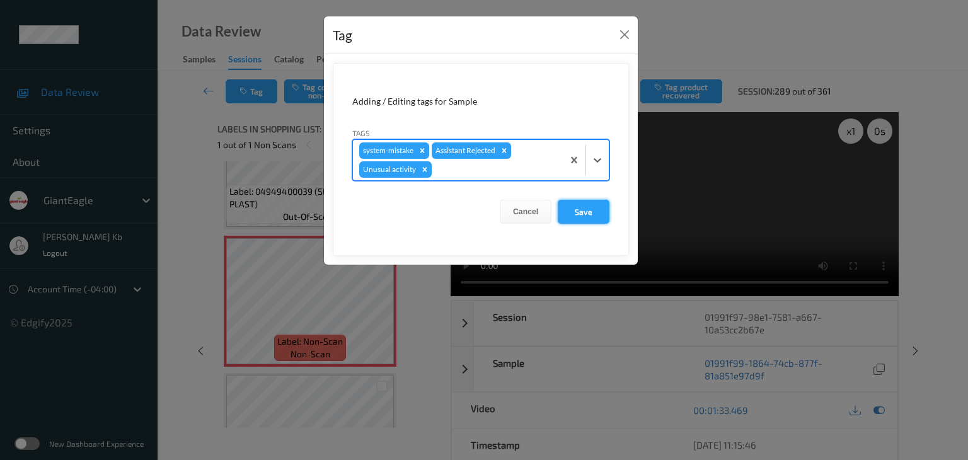
click at [585, 213] on button "Save" at bounding box center [584, 212] width 52 height 24
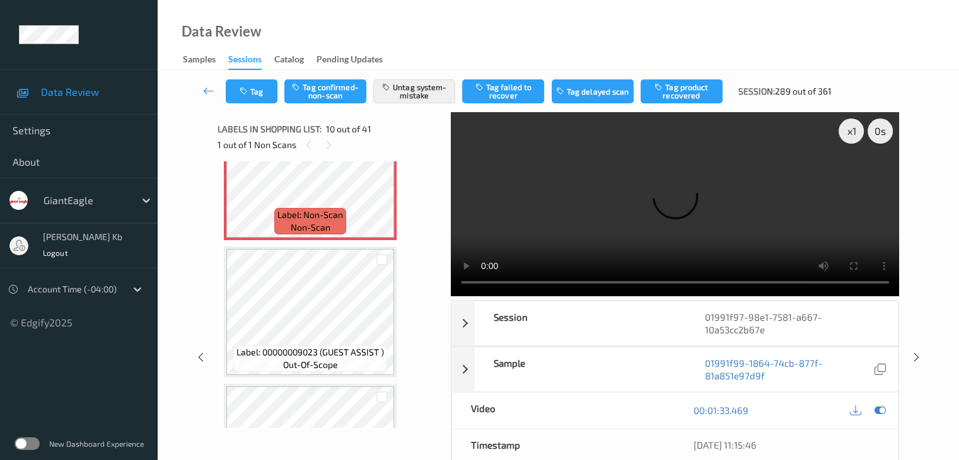
scroll to position [1295, 0]
click at [209, 91] on icon at bounding box center [208, 90] width 11 height 13
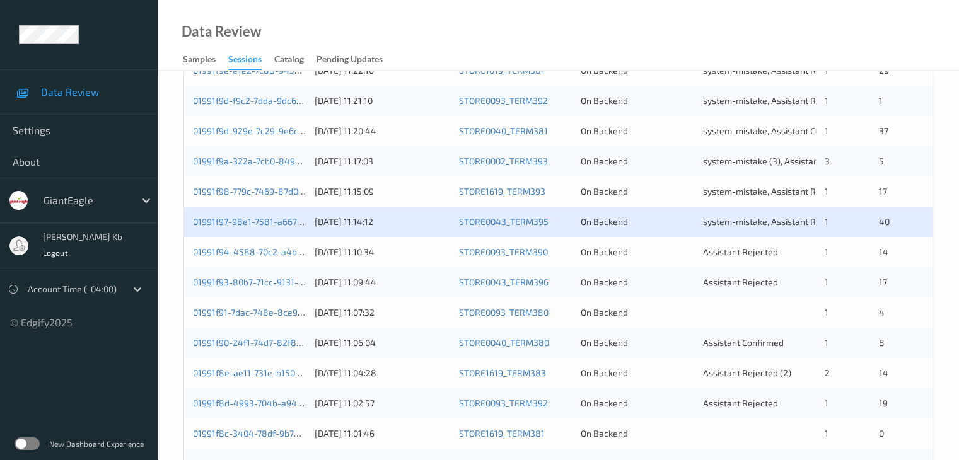
scroll to position [441, 0]
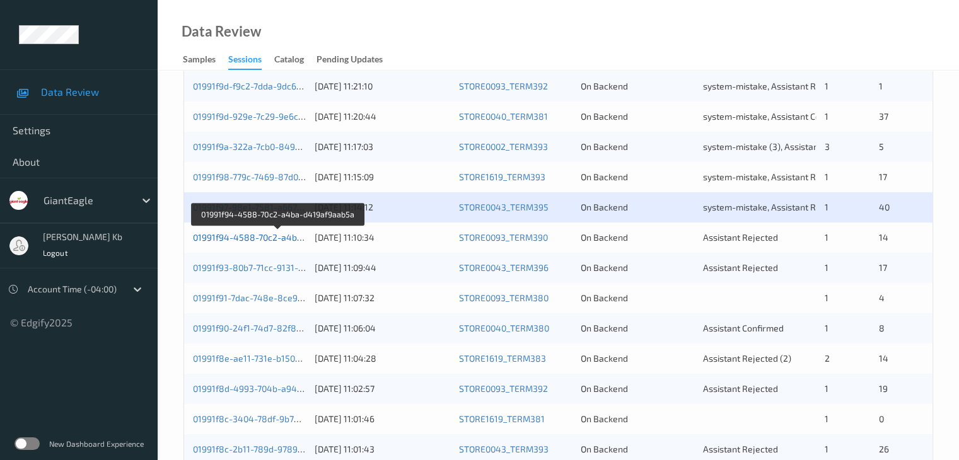
click at [262, 235] on link "01991f94-4588-70c2-a4ba-d419af9aab5a" at bounding box center [278, 237] width 171 height 11
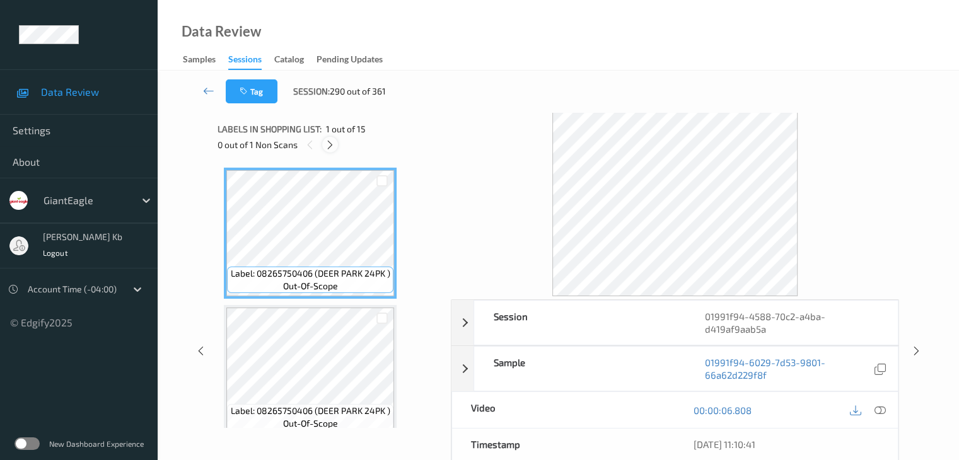
click at [330, 145] on icon at bounding box center [330, 144] width 11 height 11
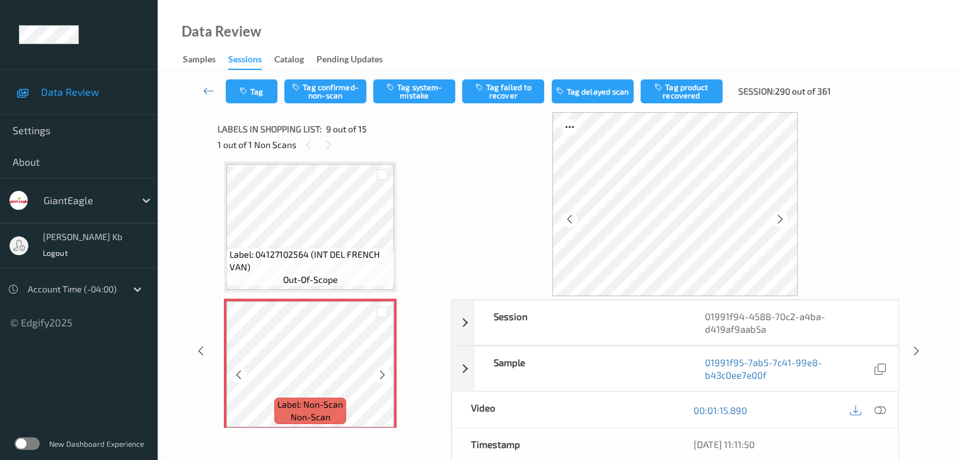
scroll to position [1031, 0]
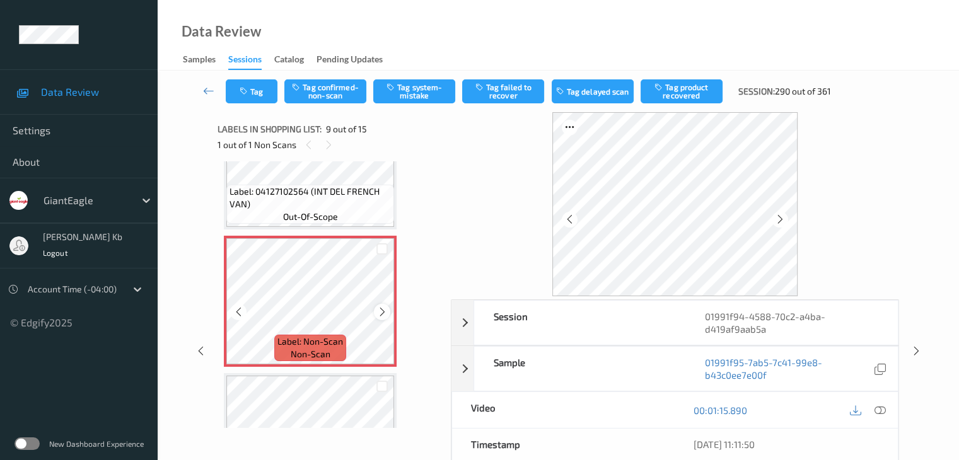
click at [381, 315] on icon at bounding box center [382, 311] width 11 height 11
click at [379, 313] on icon at bounding box center [382, 311] width 11 height 11
click at [881, 408] on icon at bounding box center [879, 410] width 11 height 11
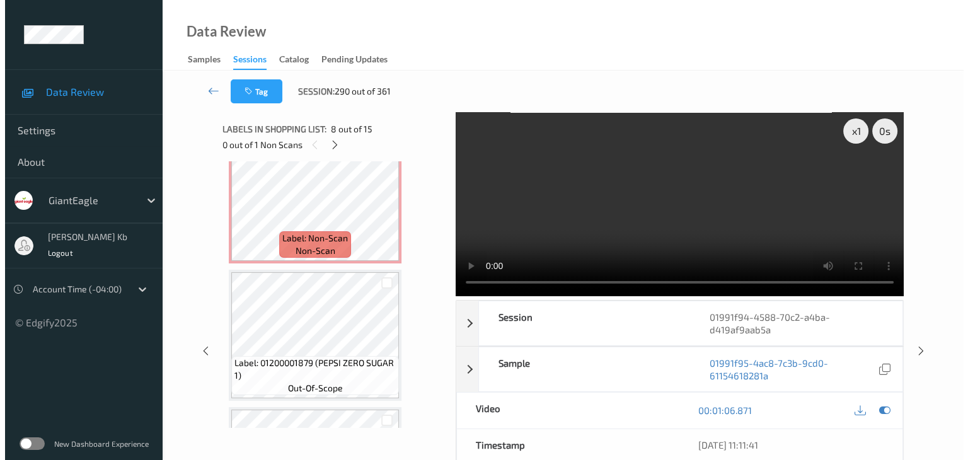
scroll to position [1072, 0]
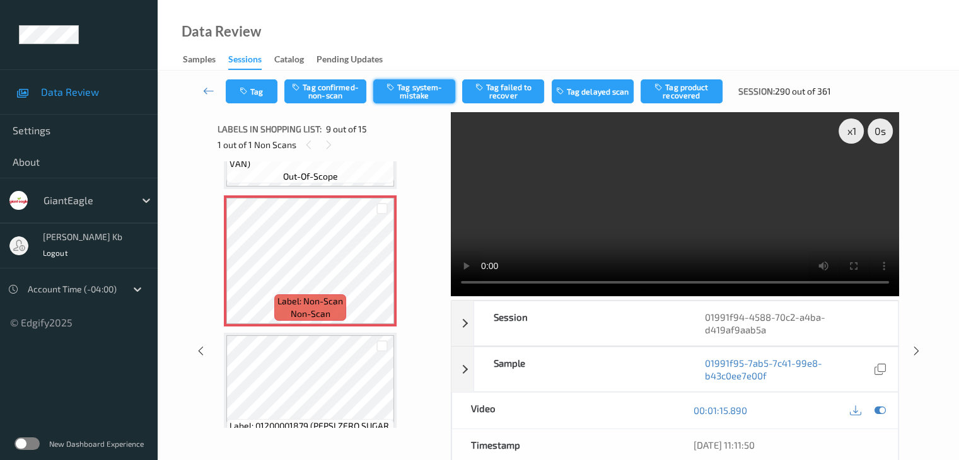
click at [422, 94] on button "Tag system-mistake" at bounding box center [414, 91] width 82 height 24
click at [260, 87] on button "Tag" at bounding box center [252, 91] width 52 height 24
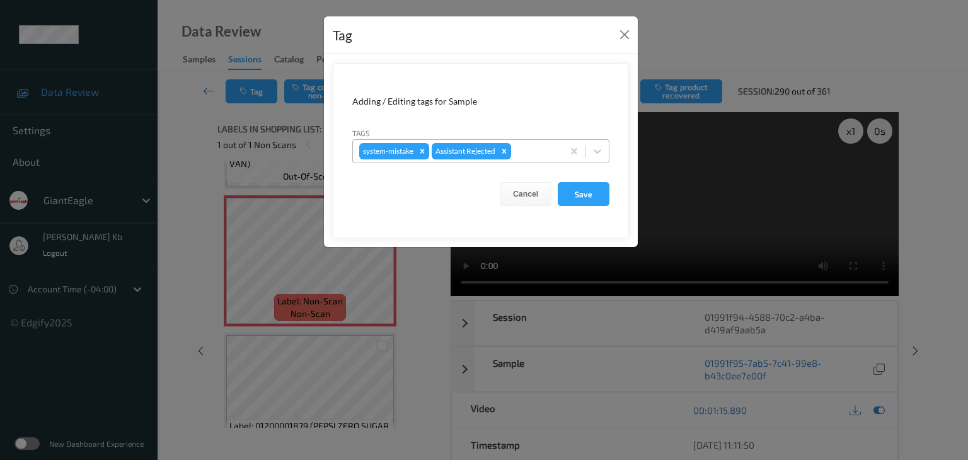
click at [536, 147] on div at bounding box center [535, 151] width 43 height 15
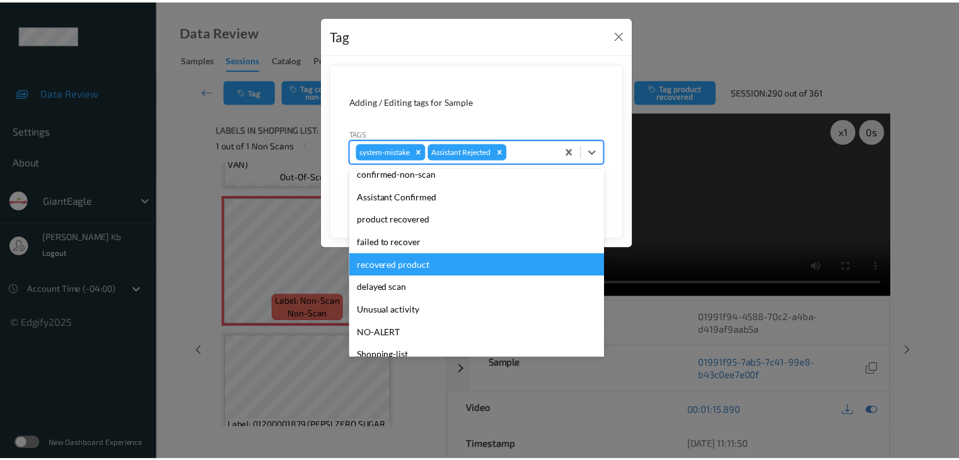
scroll to position [63, 0]
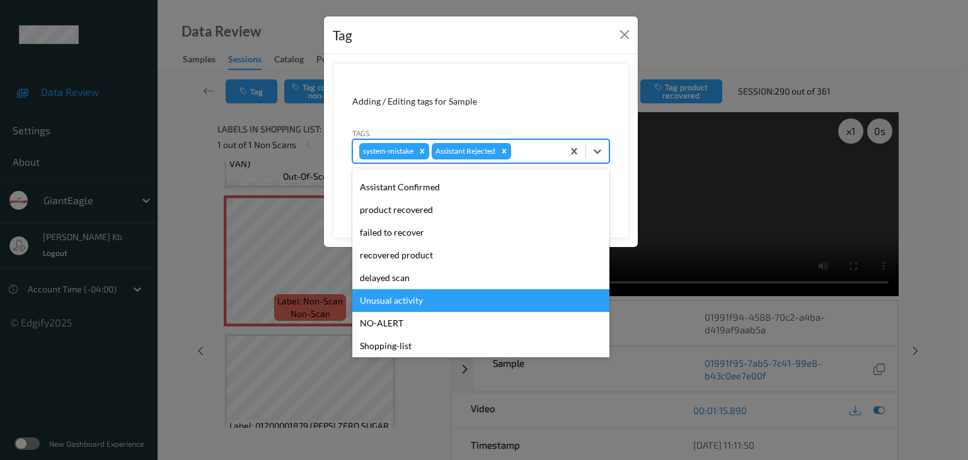
click at [396, 302] on div "Unusual activity" at bounding box center [480, 300] width 257 height 23
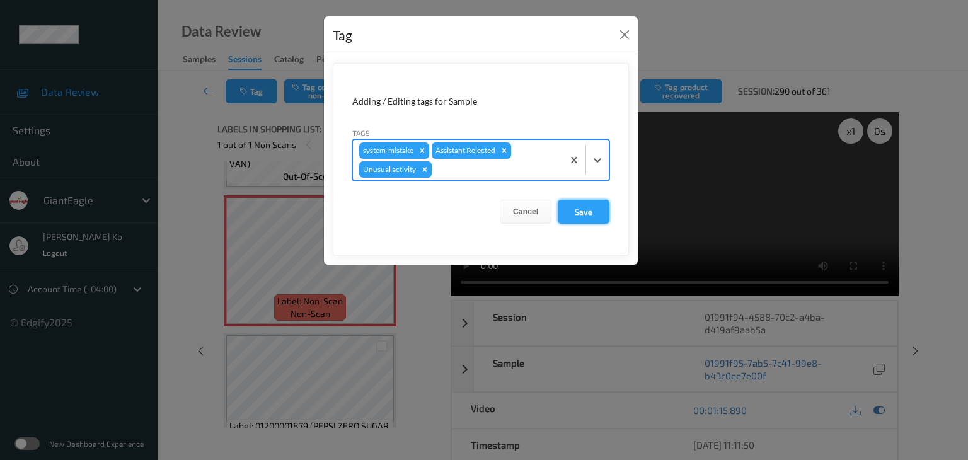
click at [587, 210] on button "Save" at bounding box center [584, 212] width 52 height 24
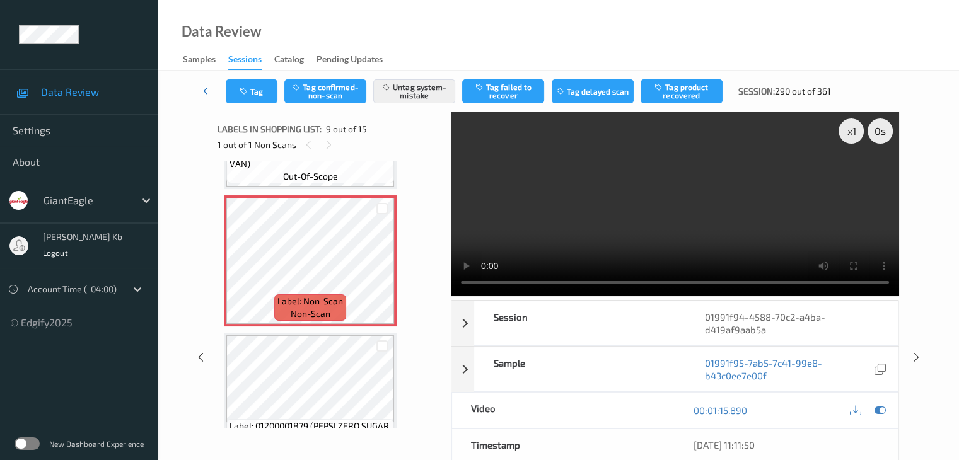
click at [211, 88] on icon at bounding box center [208, 90] width 11 height 13
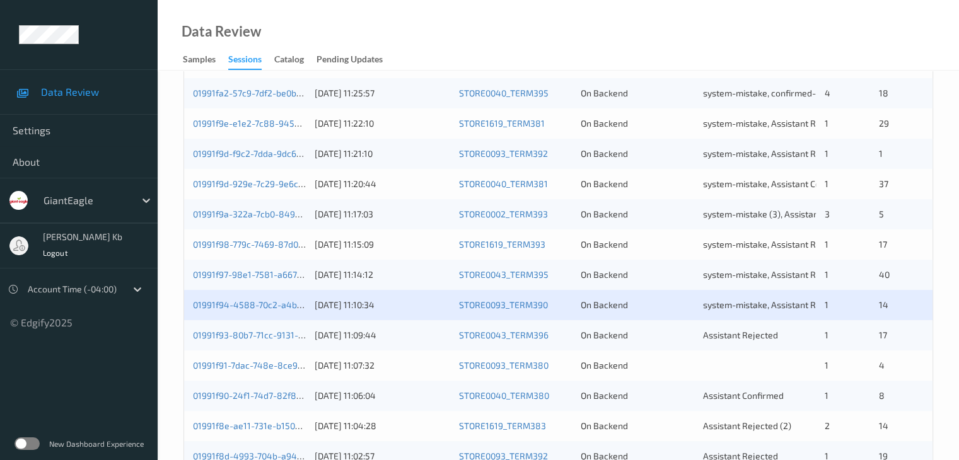
scroll to position [378, 0]
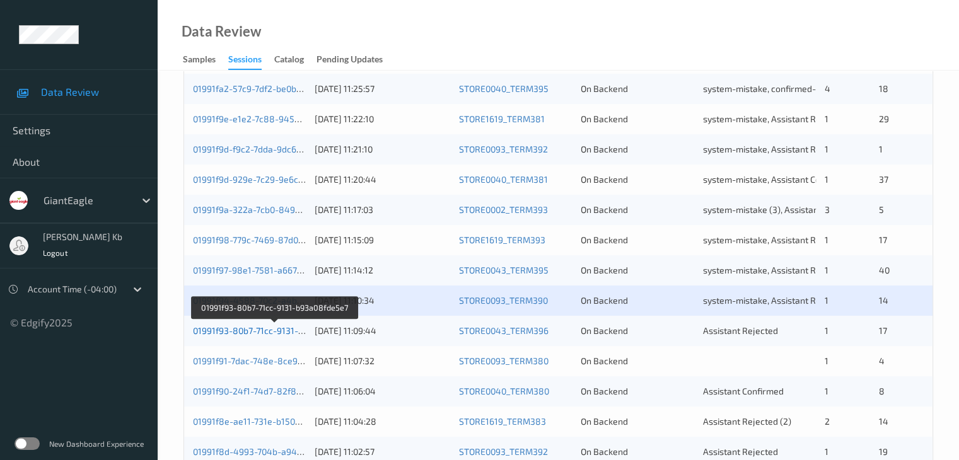
click at [273, 330] on link "01991f93-80b7-71cc-9131-b93a08fde5e7" at bounding box center [275, 330] width 164 height 11
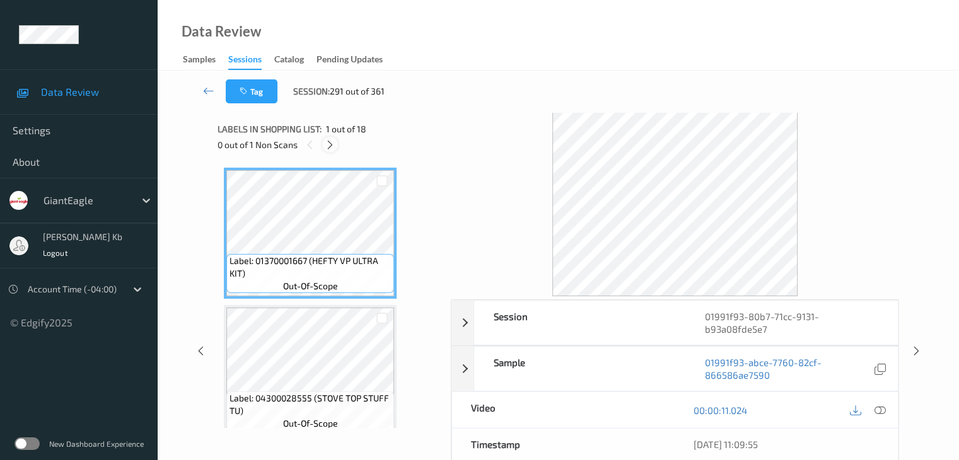
click at [325, 143] on icon at bounding box center [330, 144] width 11 height 11
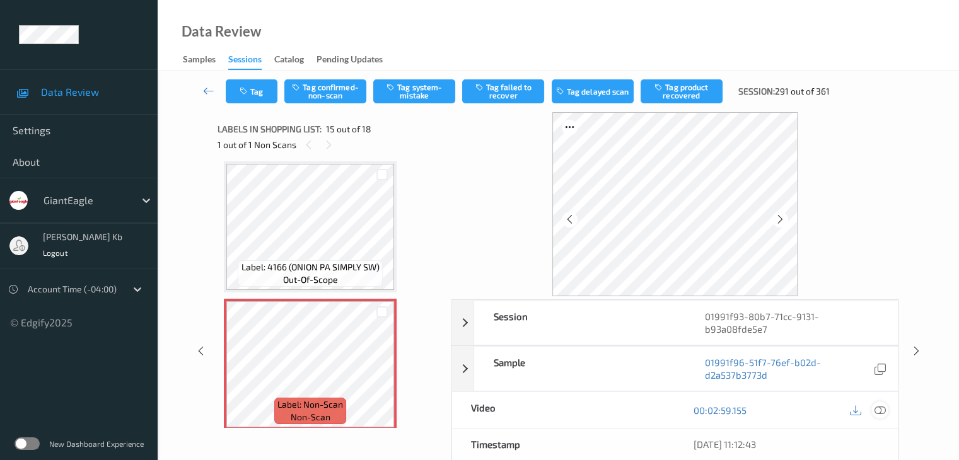
click at [881, 405] on icon at bounding box center [879, 410] width 11 height 11
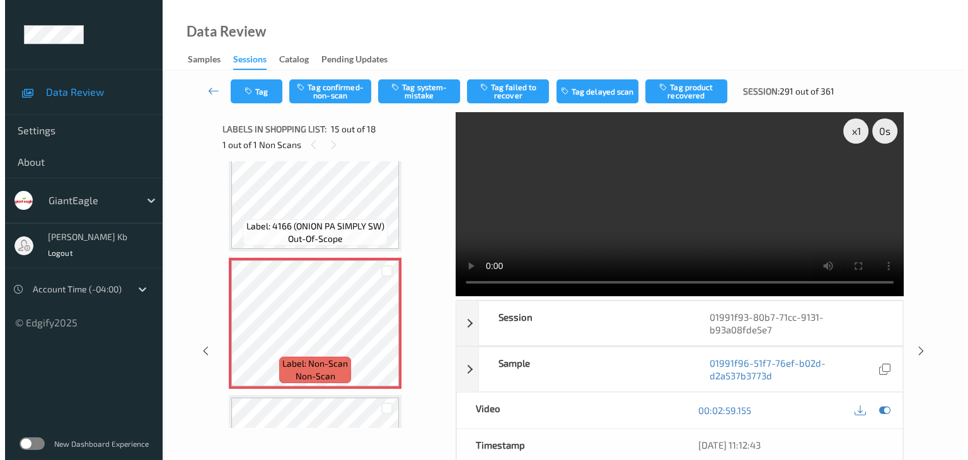
scroll to position [1856, 0]
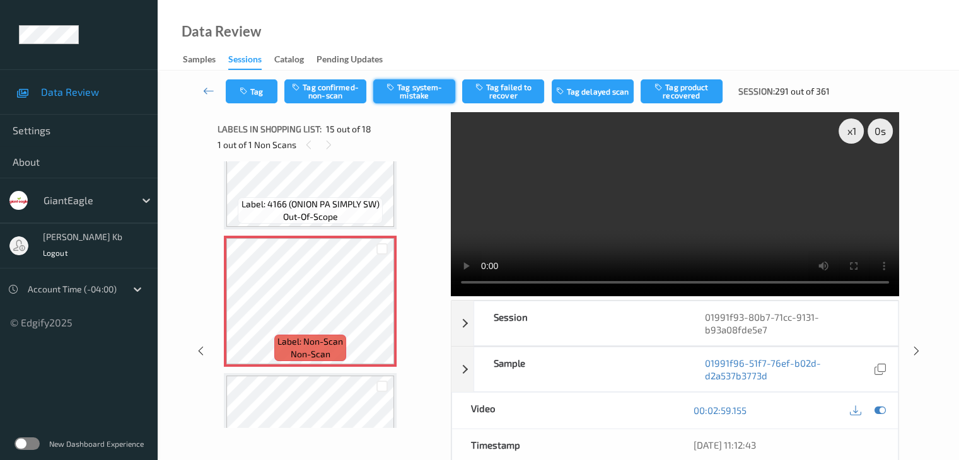
click at [427, 89] on button "Tag system-mistake" at bounding box center [414, 91] width 82 height 24
click at [262, 91] on button "Tag" at bounding box center [252, 91] width 52 height 24
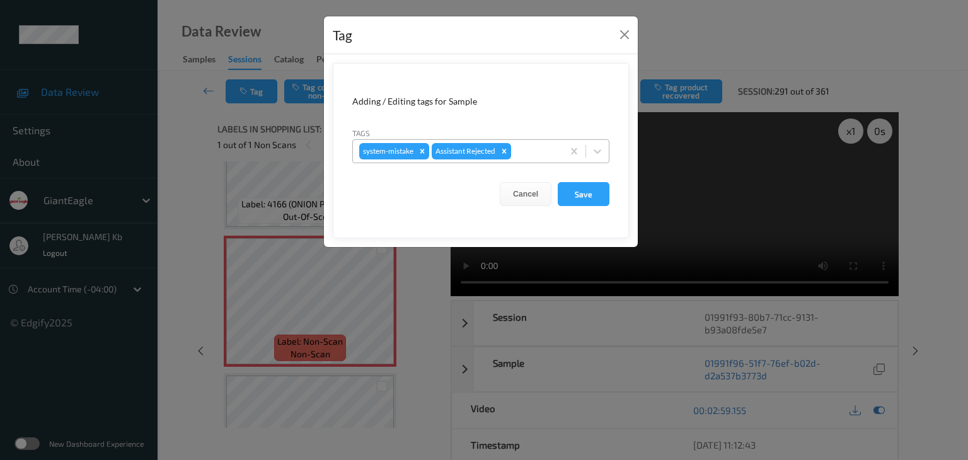
click at [528, 151] on div at bounding box center [535, 151] width 43 height 15
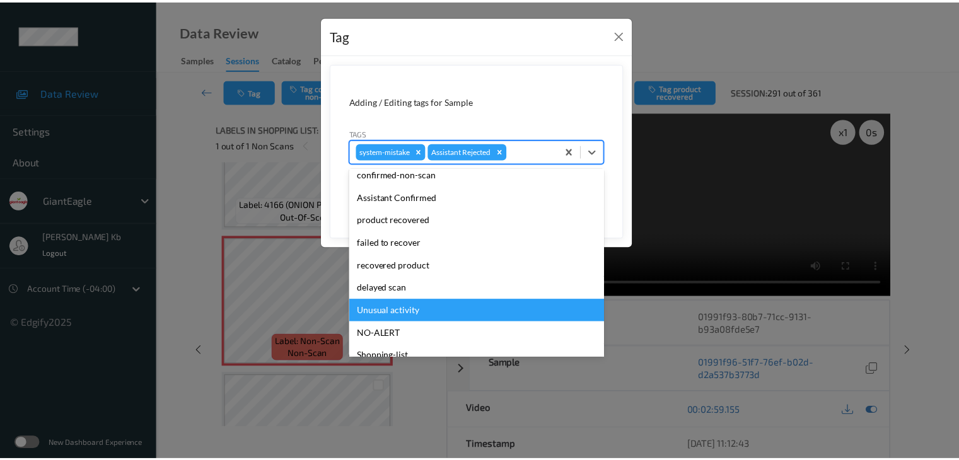
scroll to position [63, 0]
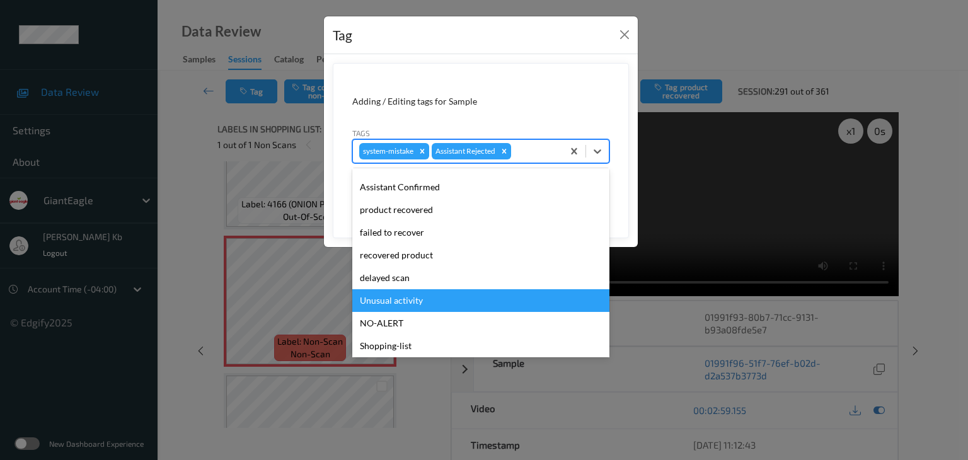
drag, startPoint x: 405, startPoint y: 300, endPoint x: 466, endPoint y: 272, distance: 68.0
click at [405, 299] on div "Unusual activity" at bounding box center [480, 300] width 257 height 23
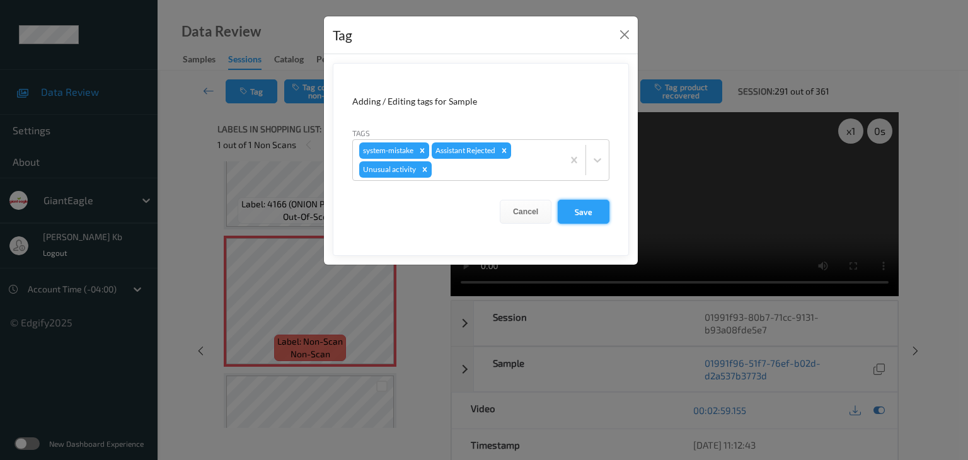
click at [586, 210] on button "Save" at bounding box center [584, 212] width 52 height 24
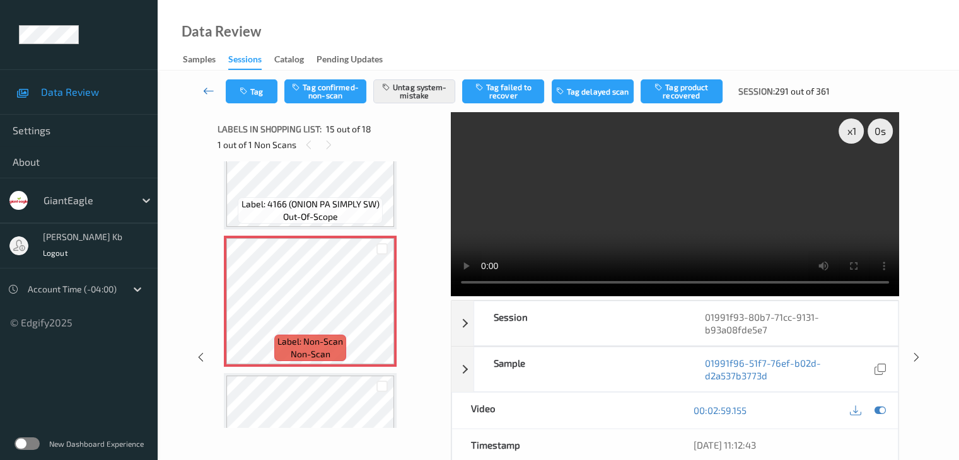
click at [207, 89] on icon at bounding box center [208, 90] width 11 height 13
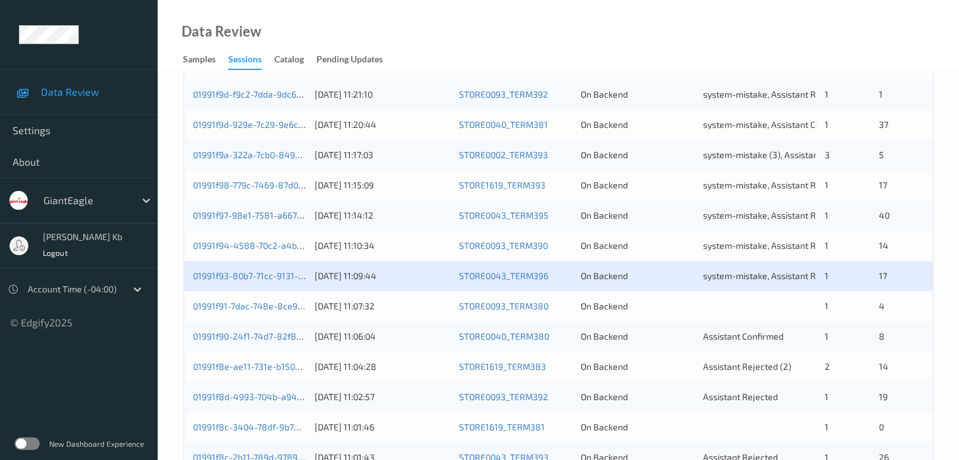
scroll to position [441, 0]
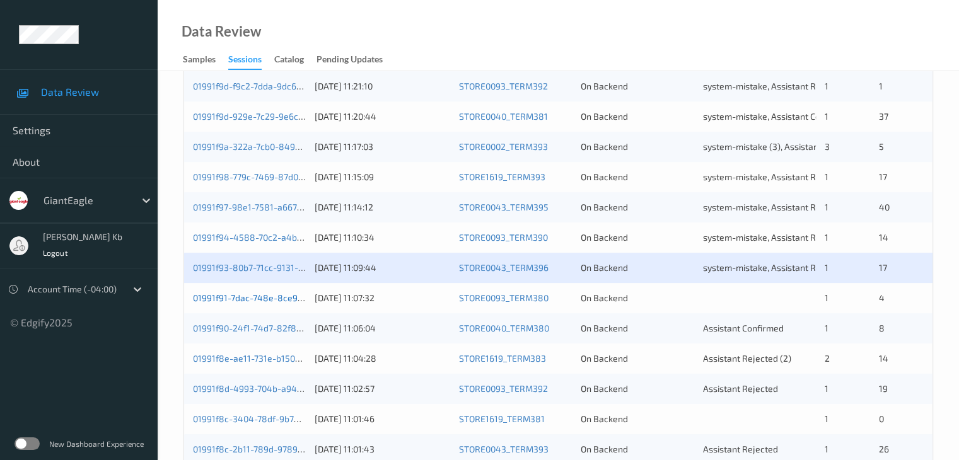
click at [256, 295] on link "01991f91-7dac-748e-8ce9-65d8f35bf756" at bounding box center [275, 297] width 165 height 11
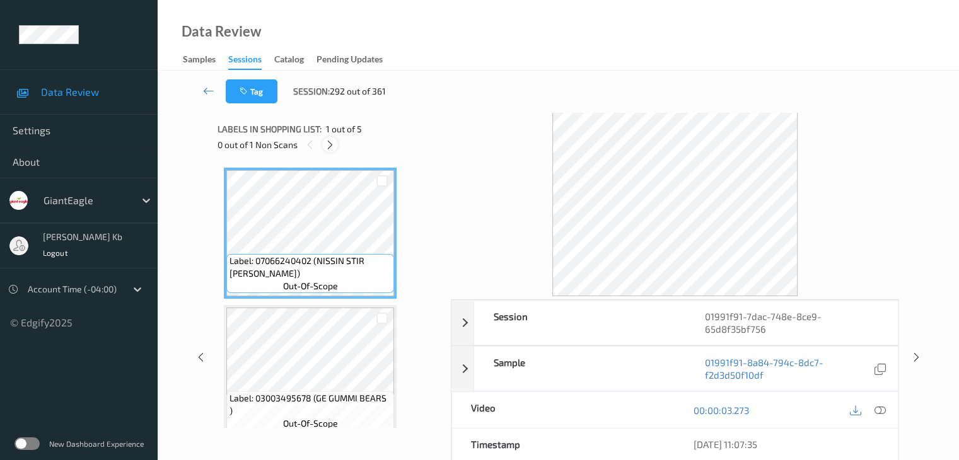
click at [328, 147] on icon at bounding box center [330, 144] width 11 height 11
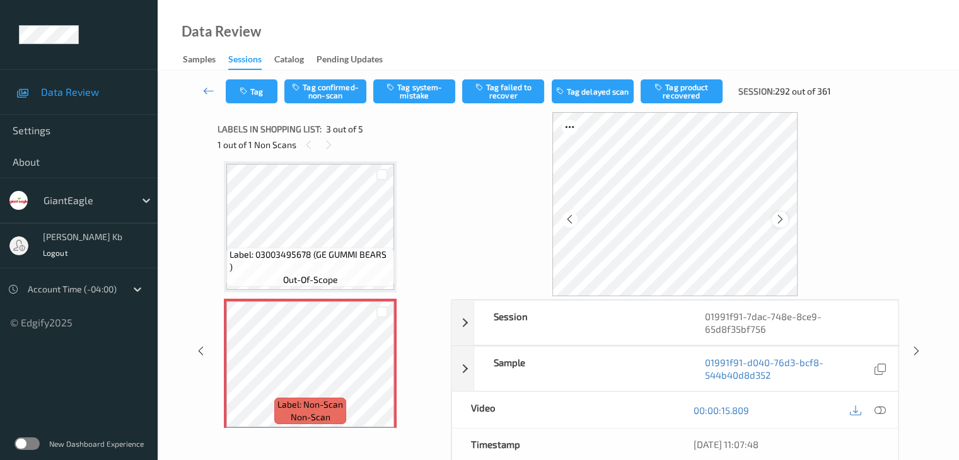
click at [783, 219] on icon at bounding box center [780, 219] width 11 height 11
click at [881, 410] on icon at bounding box center [879, 410] width 11 height 11
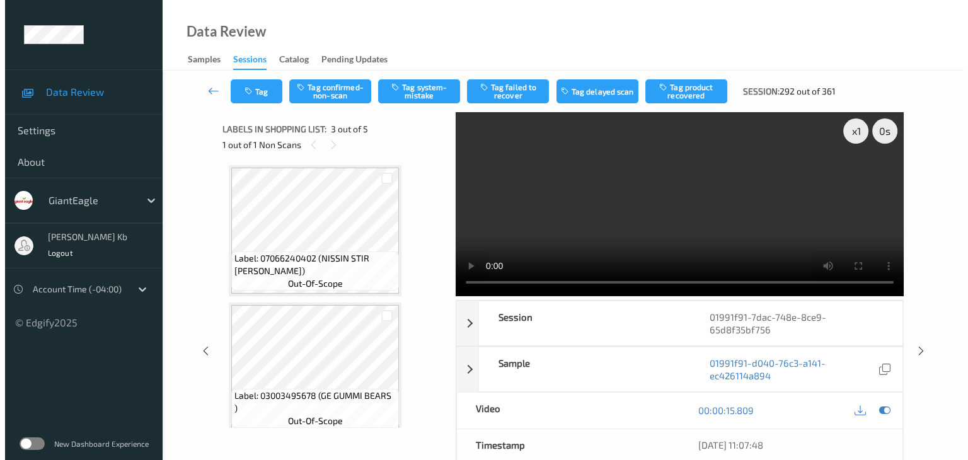
scroll to position [0, 0]
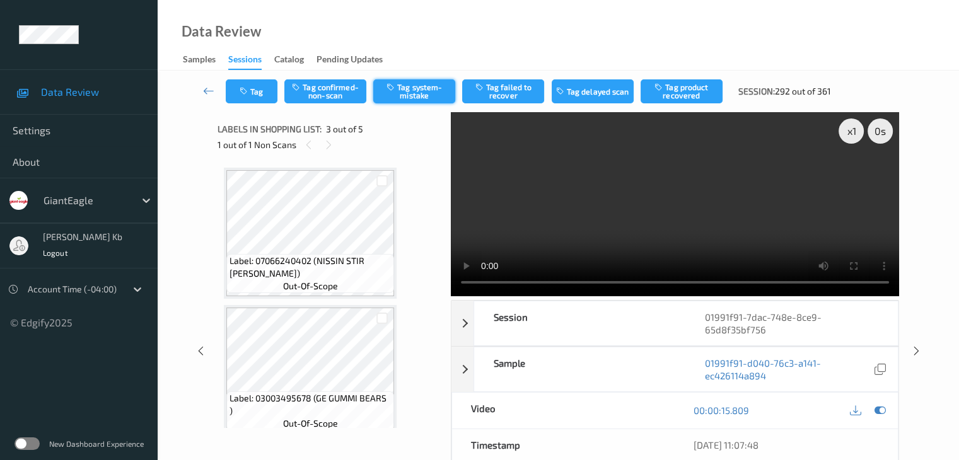
click at [424, 91] on button "Tag system-mistake" at bounding box center [414, 91] width 82 height 24
click at [270, 86] on button "Tag" at bounding box center [252, 91] width 52 height 24
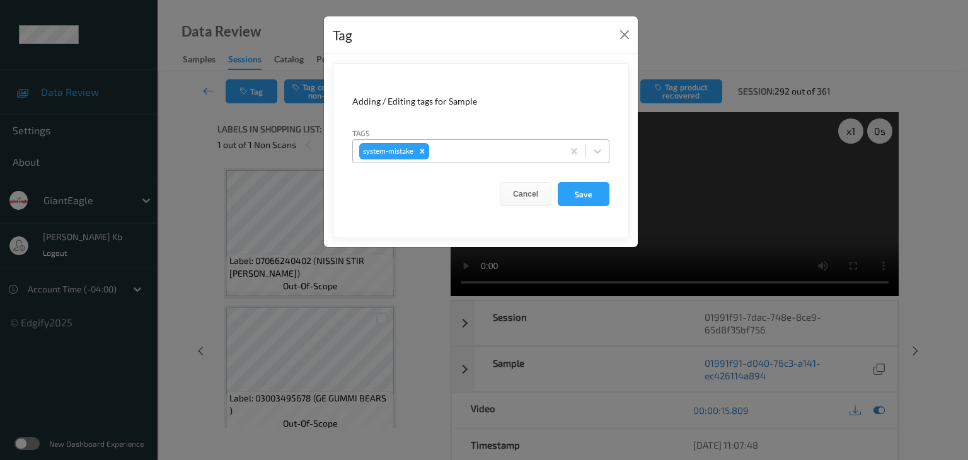
click at [504, 149] on div at bounding box center [494, 151] width 125 height 15
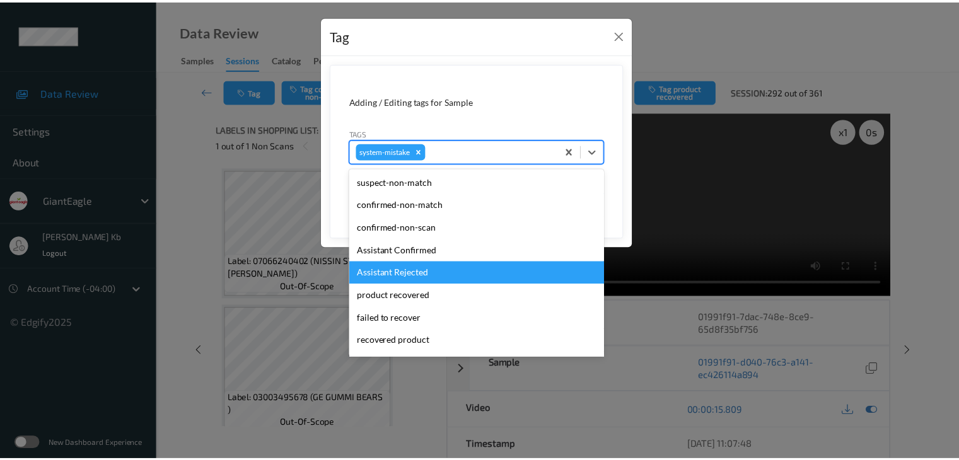
scroll to position [126, 0]
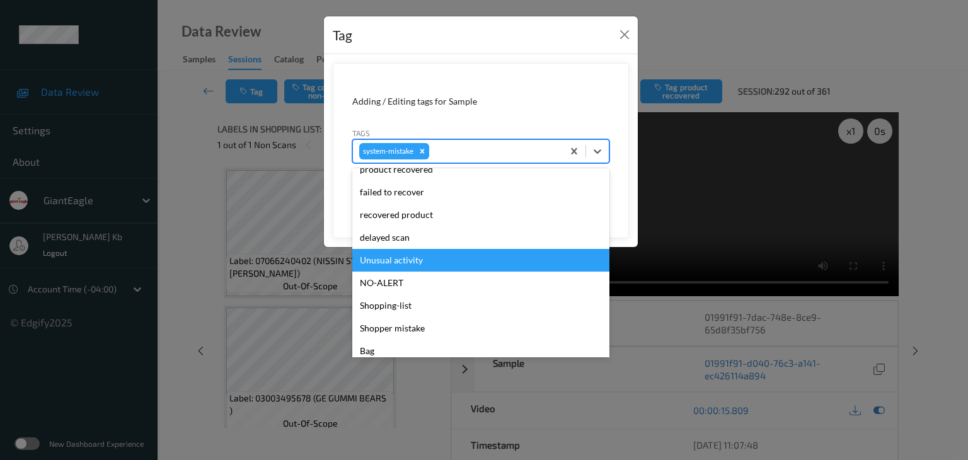
click at [408, 260] on div "Unusual activity" at bounding box center [480, 260] width 257 height 23
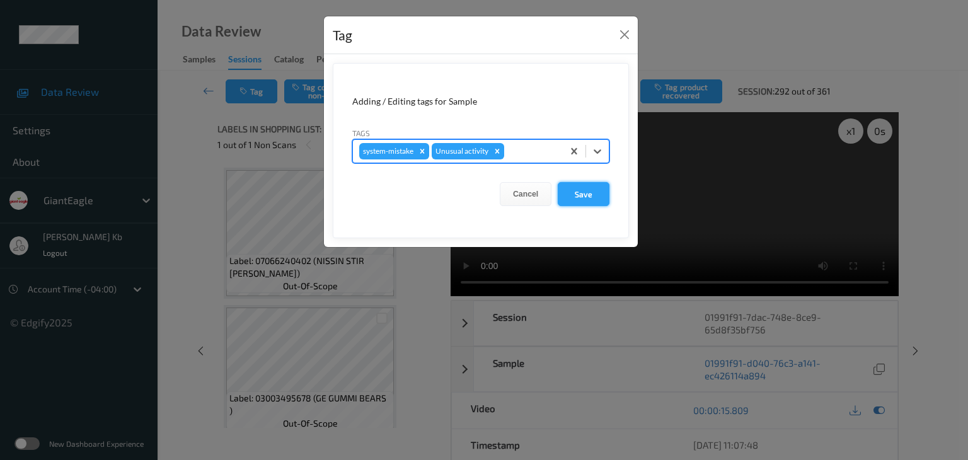
click at [578, 192] on button "Save" at bounding box center [584, 194] width 52 height 24
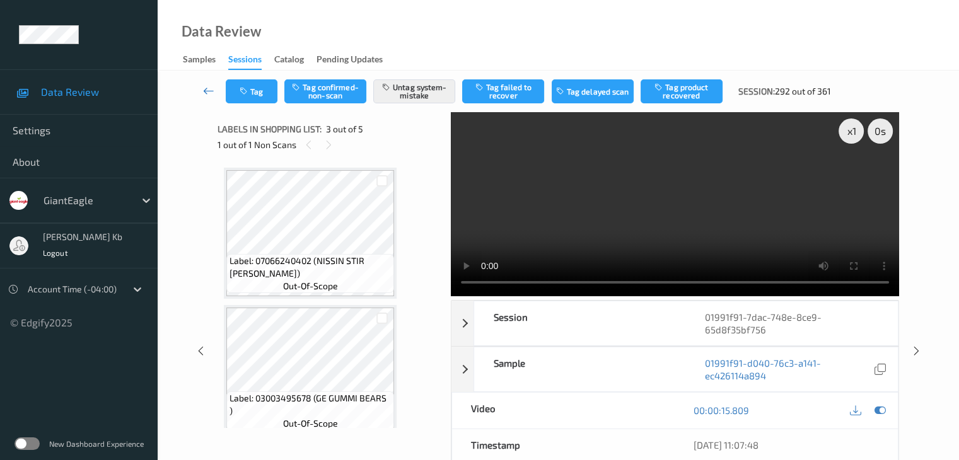
click at [209, 88] on icon at bounding box center [208, 90] width 11 height 13
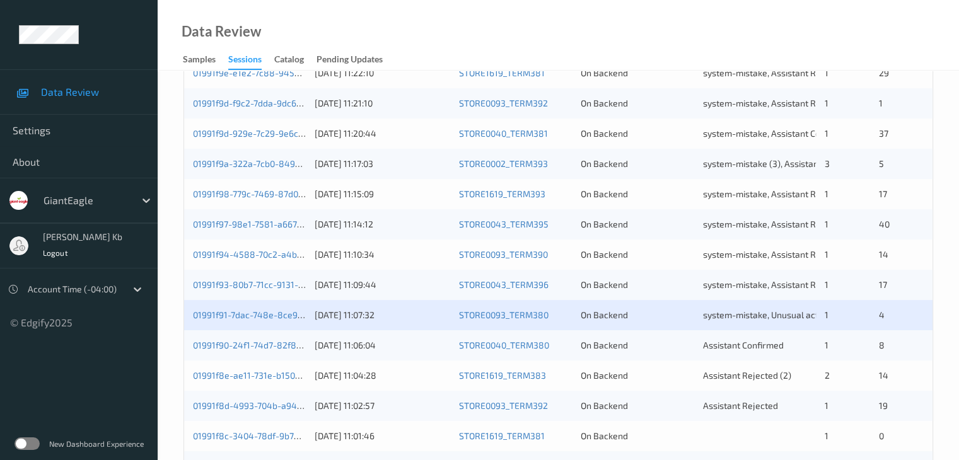
scroll to position [504, 0]
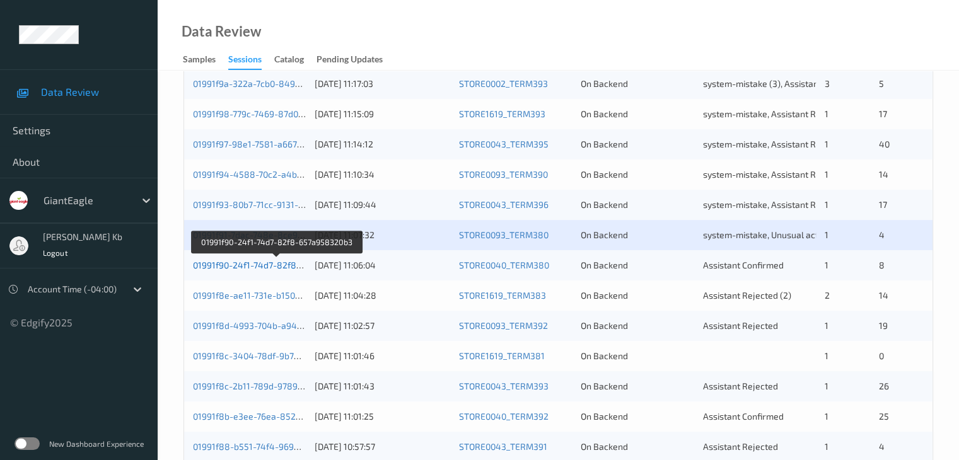
click at [237, 268] on link "01991f90-24f1-74d7-82f8-657a958320b3" at bounding box center [277, 265] width 168 height 11
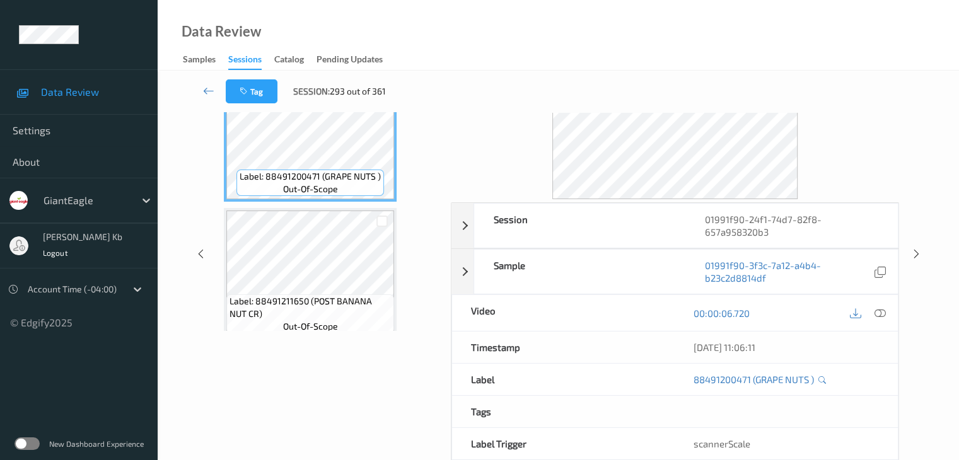
scroll to position [28, 0]
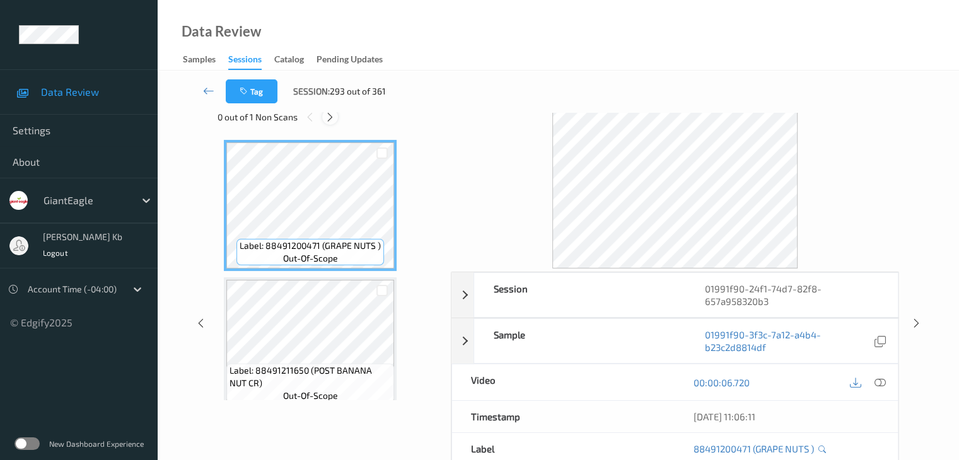
click at [330, 114] on icon at bounding box center [330, 117] width 11 height 11
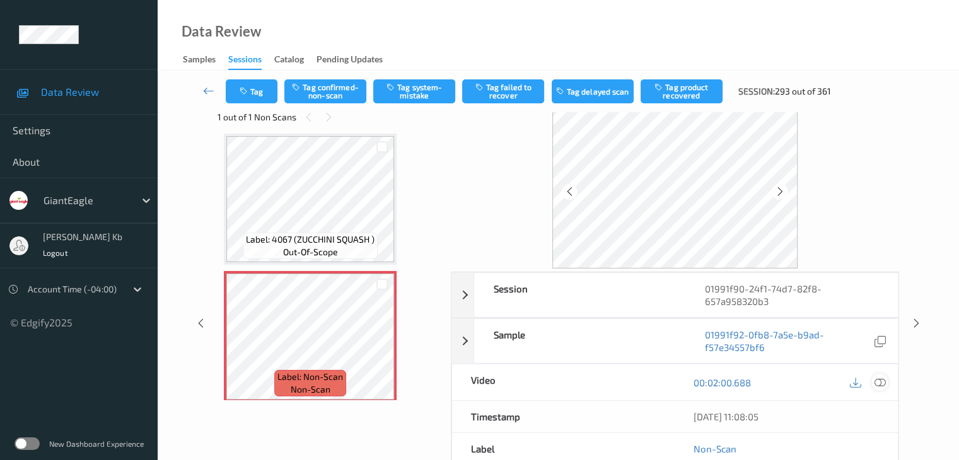
click at [880, 379] on icon at bounding box center [879, 382] width 11 height 11
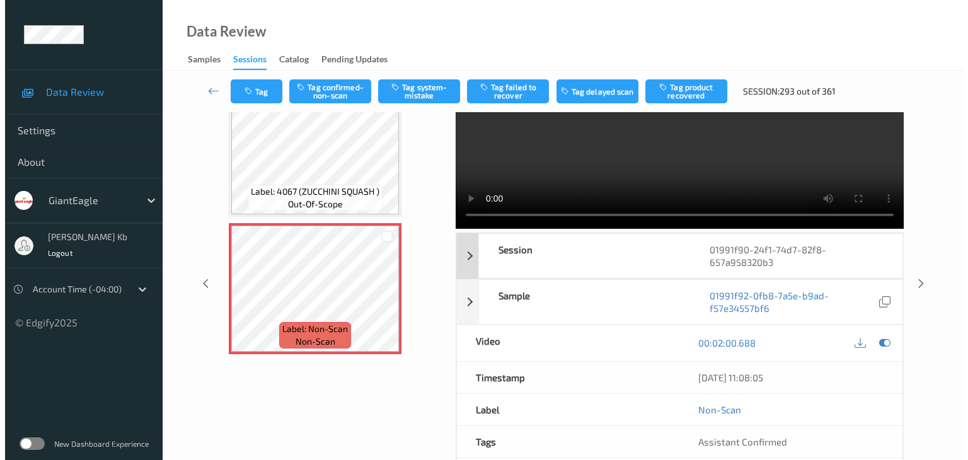
scroll to position [0, 0]
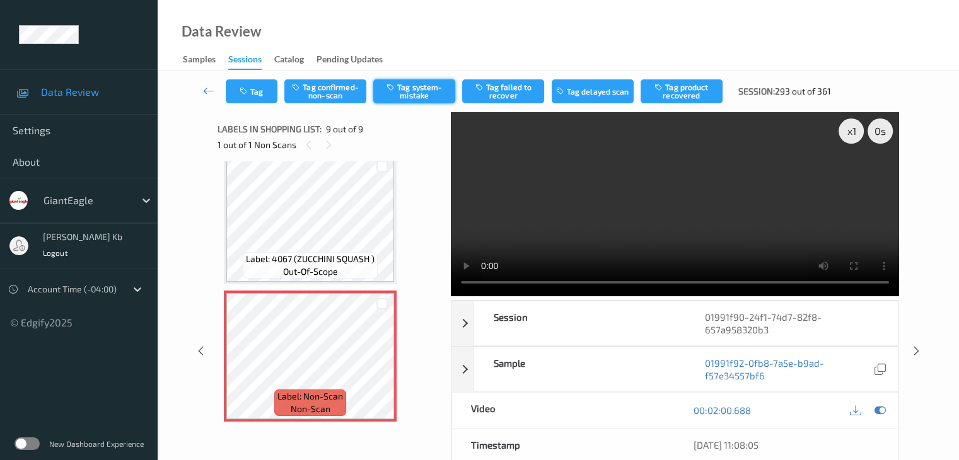
click at [410, 92] on button "Tag system-mistake" at bounding box center [414, 91] width 82 height 24
click at [276, 89] on button "Tag" at bounding box center [252, 91] width 52 height 24
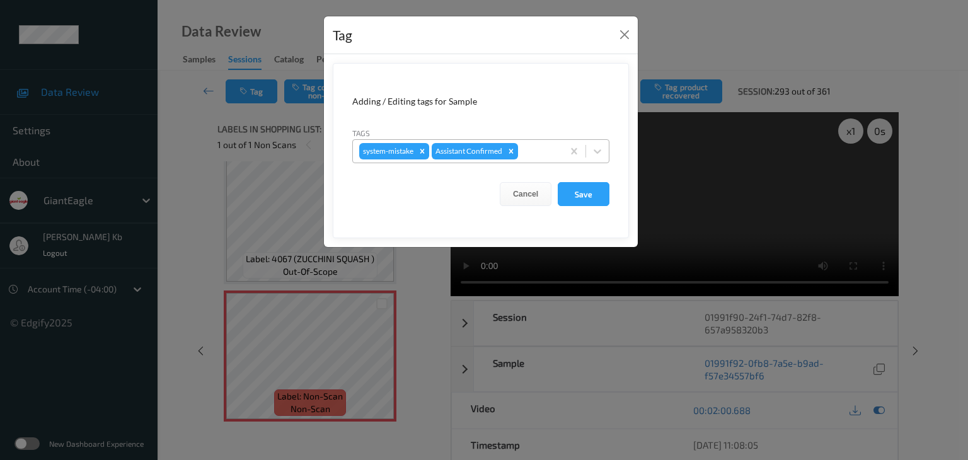
click at [538, 149] on div at bounding box center [539, 151] width 36 height 15
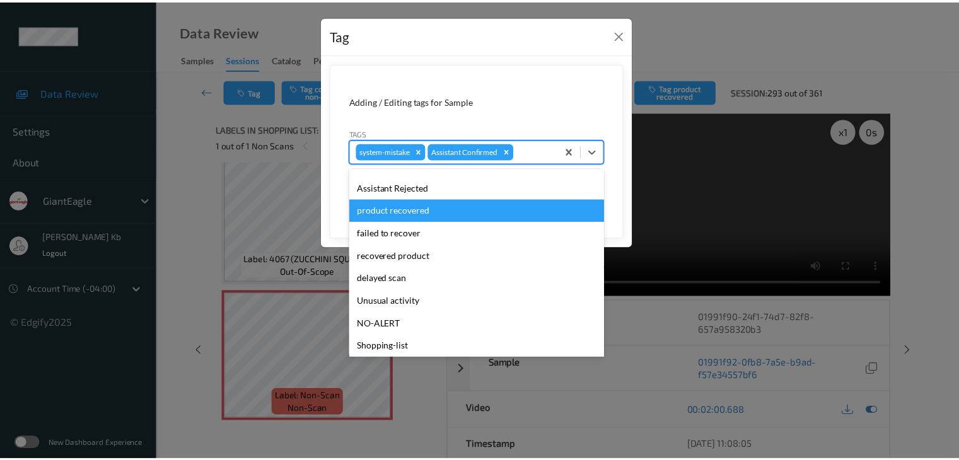
scroll to position [111, 0]
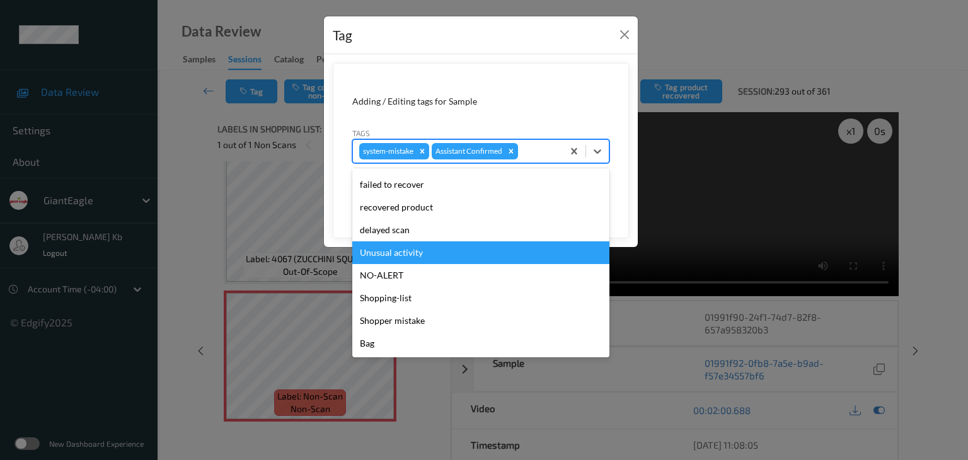
click at [402, 252] on div "Unusual activity" at bounding box center [480, 252] width 257 height 23
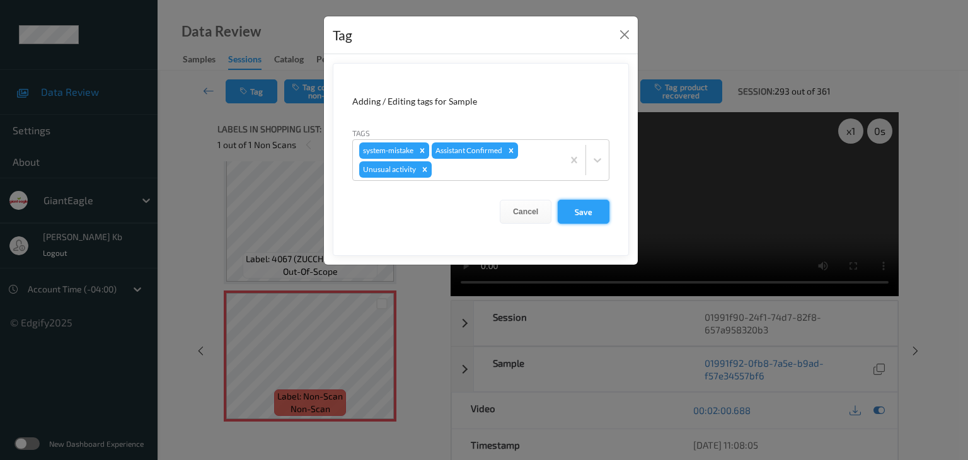
click at [579, 212] on button "Save" at bounding box center [584, 212] width 52 height 24
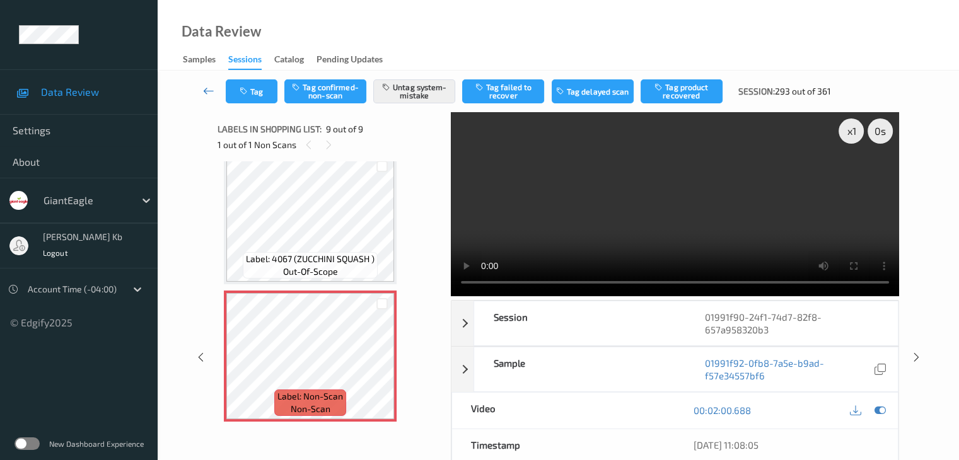
click at [207, 94] on icon at bounding box center [208, 90] width 11 height 13
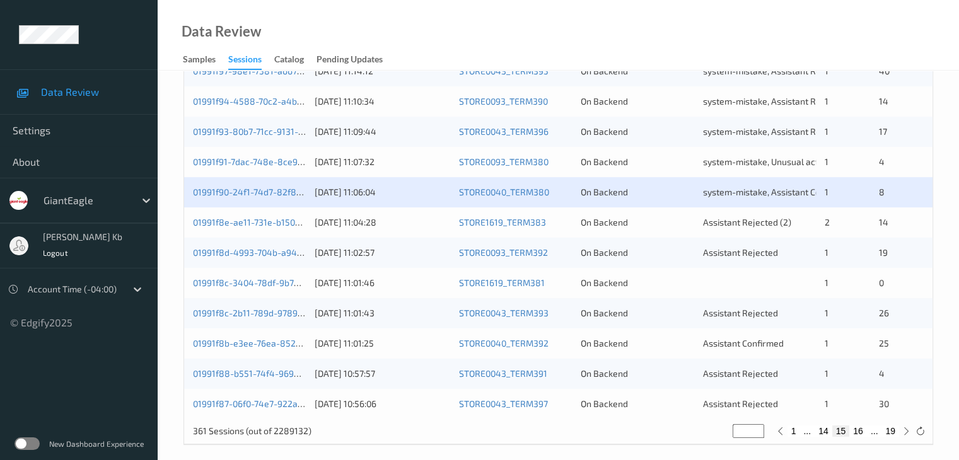
scroll to position [587, 0]
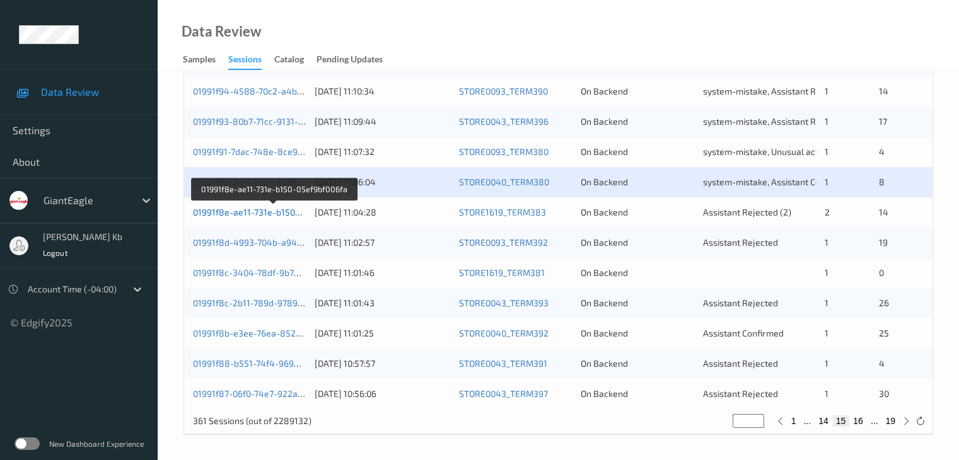
click at [256, 214] on link "01991f8e-ae11-731e-b150-05ef9bf006fa" at bounding box center [273, 212] width 161 height 11
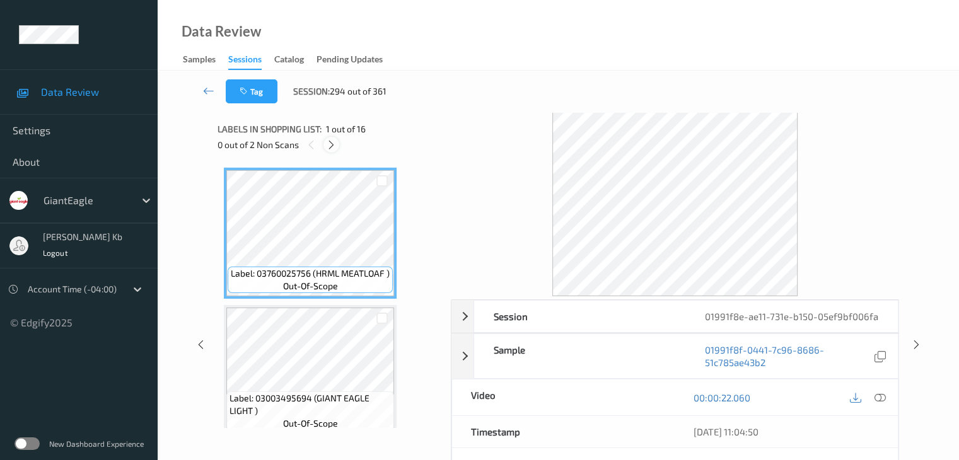
click at [330, 147] on icon at bounding box center [331, 144] width 11 height 11
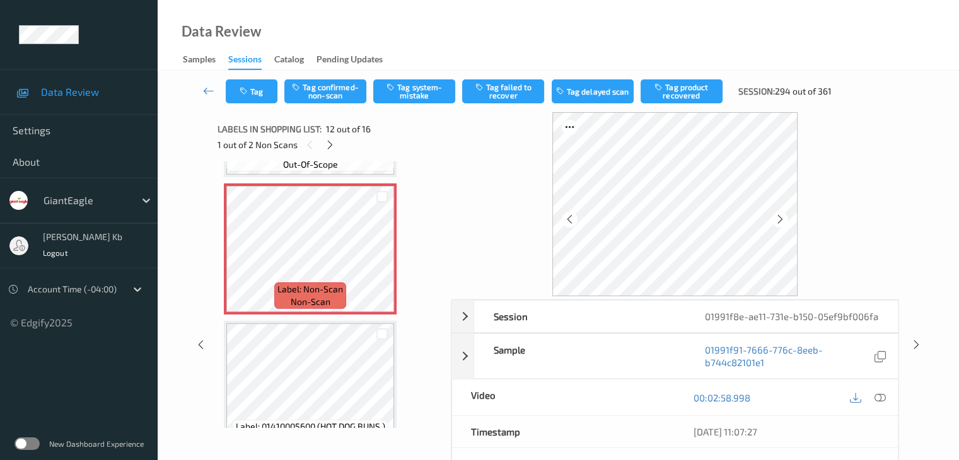
scroll to position [1434, 0]
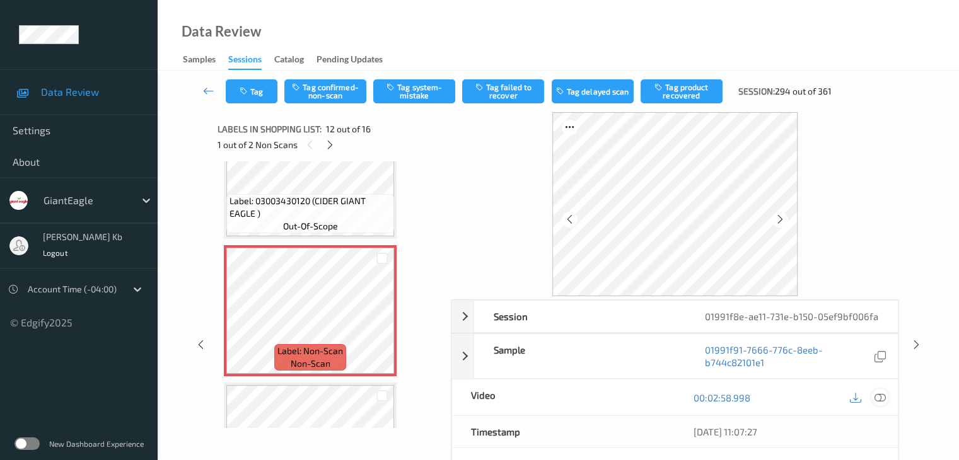
click at [880, 398] on icon at bounding box center [879, 397] width 11 height 11
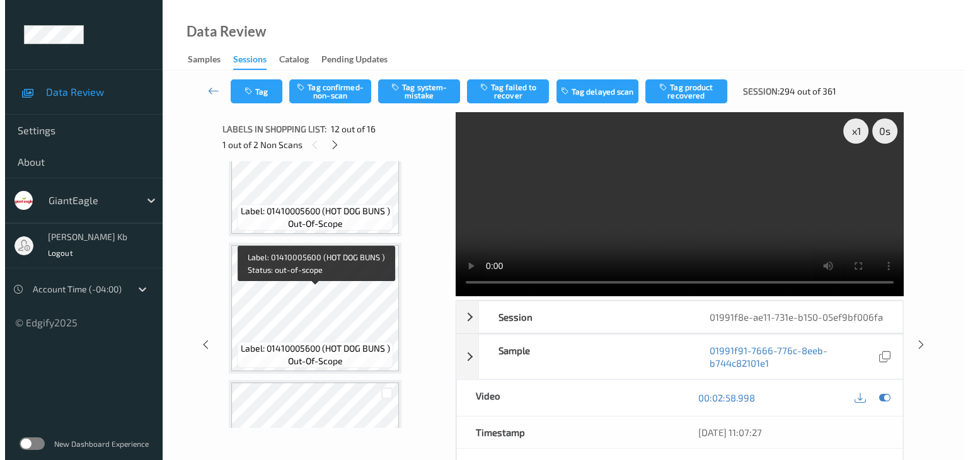
scroll to position [678, 0]
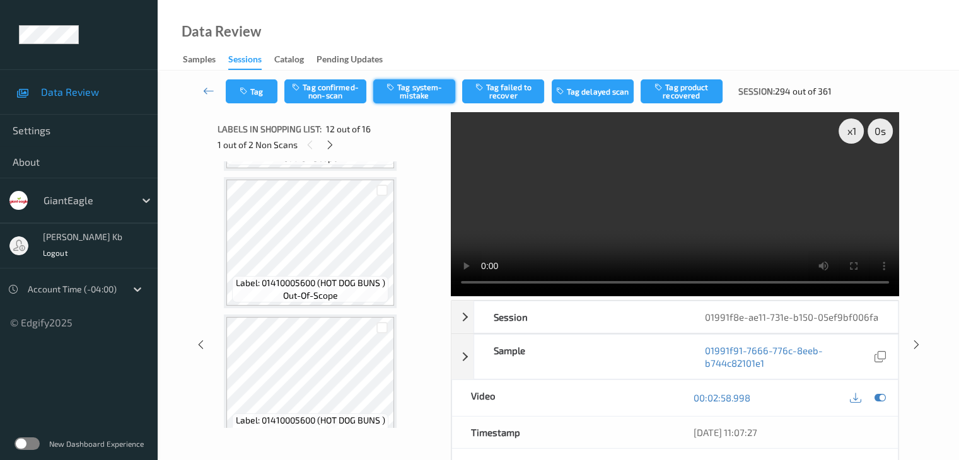
click at [421, 90] on button "Tag system-mistake" at bounding box center [414, 91] width 82 height 24
click at [265, 91] on button "Tag" at bounding box center [252, 91] width 52 height 24
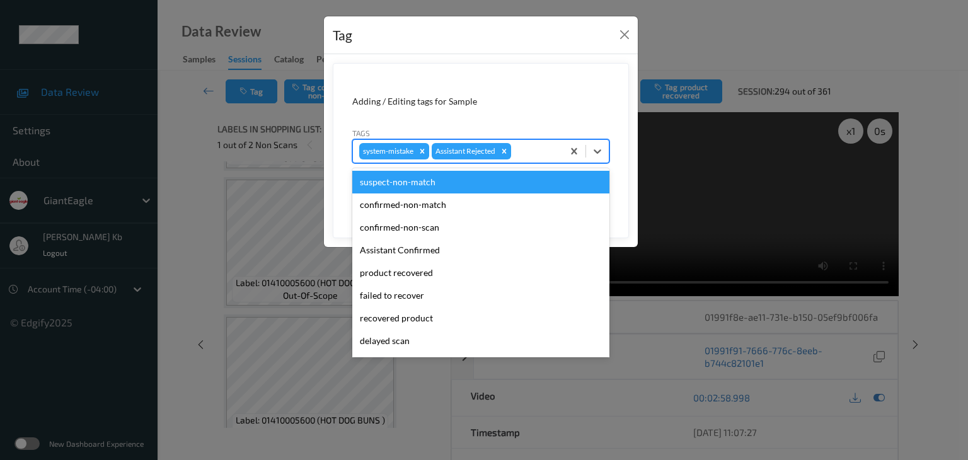
click at [530, 149] on div at bounding box center [535, 151] width 43 height 15
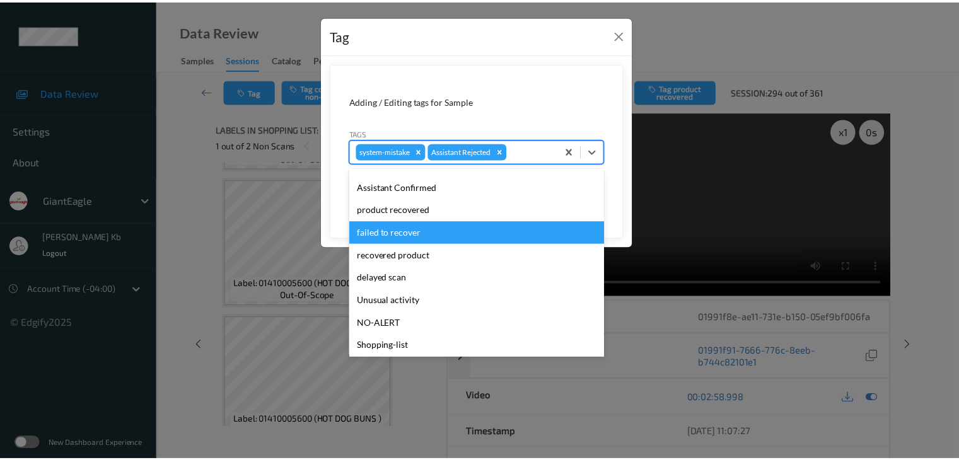
scroll to position [111, 0]
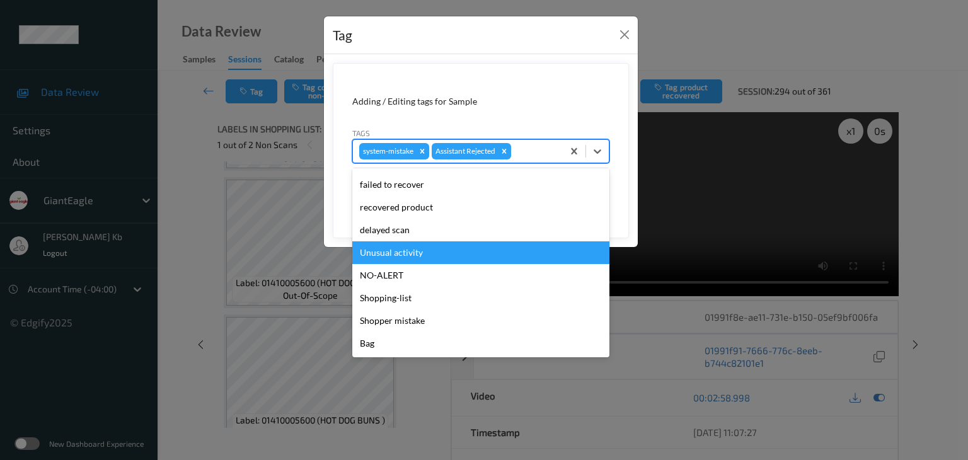
click at [421, 254] on div "Unusual activity" at bounding box center [480, 252] width 257 height 23
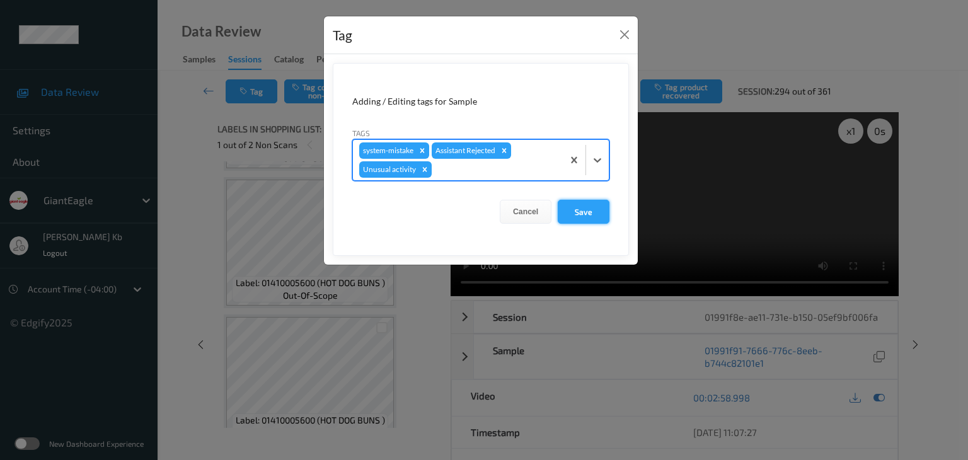
click at [585, 212] on button "Save" at bounding box center [584, 212] width 52 height 24
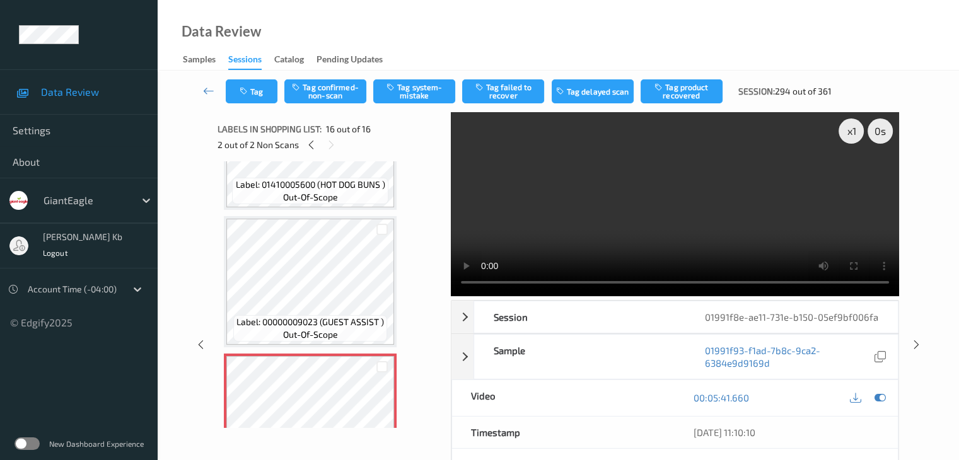
scroll to position [1938, 0]
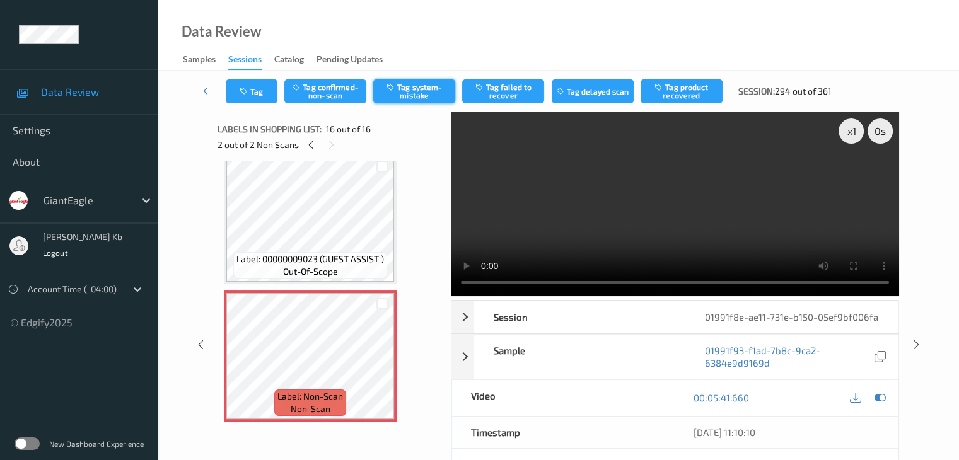
click at [419, 93] on button "Tag system-mistake" at bounding box center [414, 91] width 82 height 24
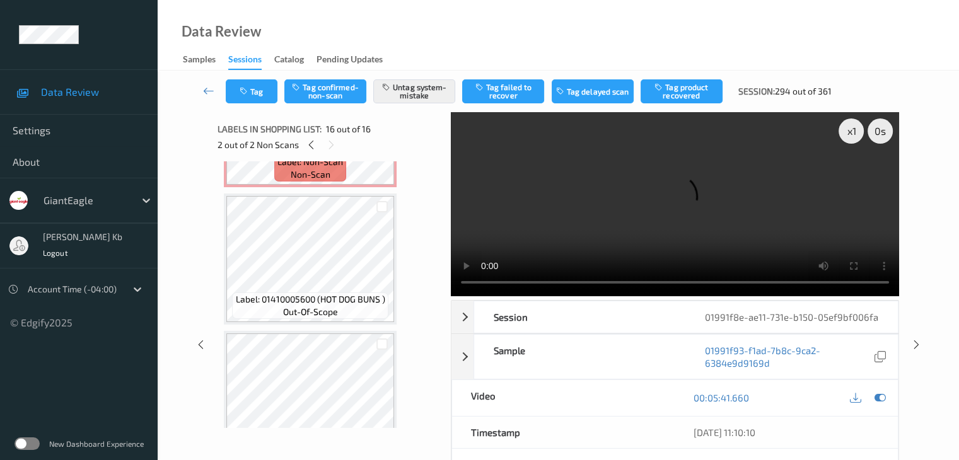
scroll to position [1497, 0]
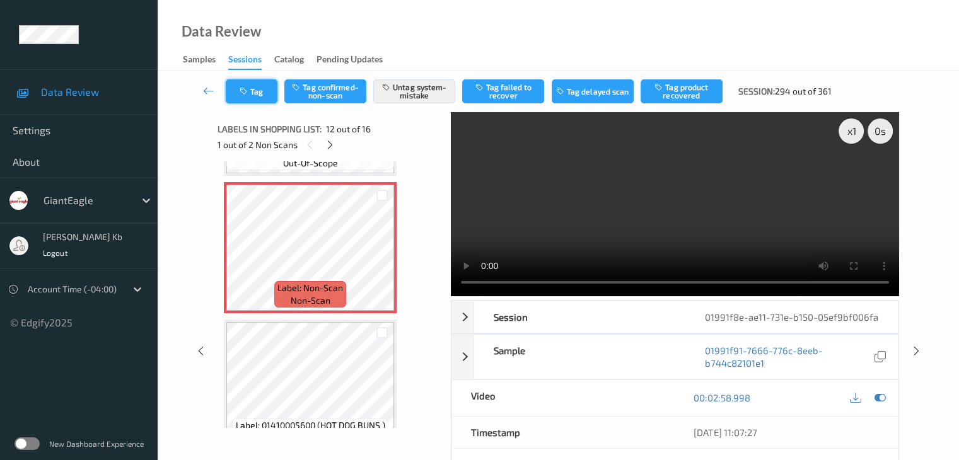
click at [265, 90] on button "Tag" at bounding box center [252, 91] width 52 height 24
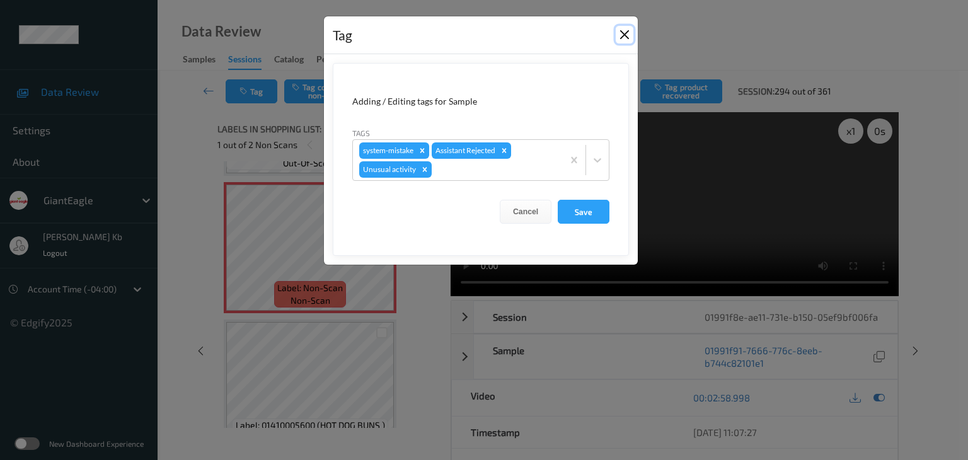
click at [620, 36] on button "Close" at bounding box center [625, 35] width 18 height 18
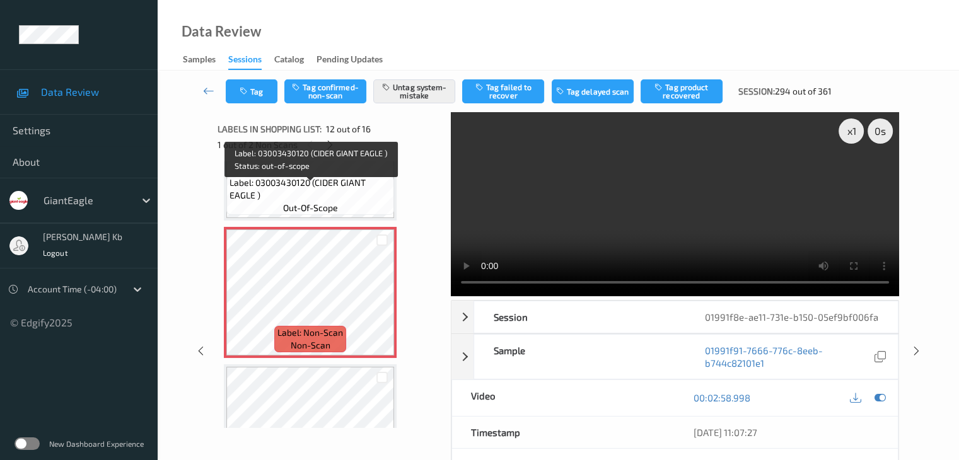
scroll to position [1434, 0]
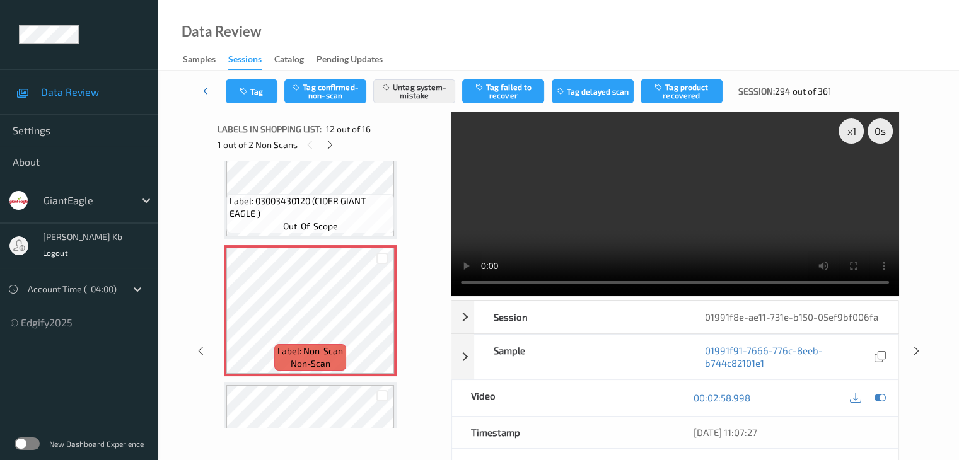
click at [206, 90] on icon at bounding box center [208, 90] width 11 height 13
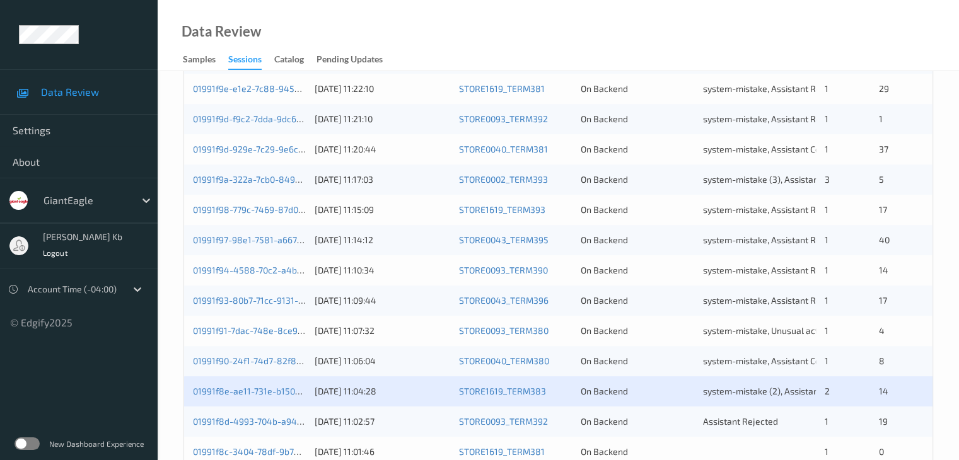
scroll to position [504, 0]
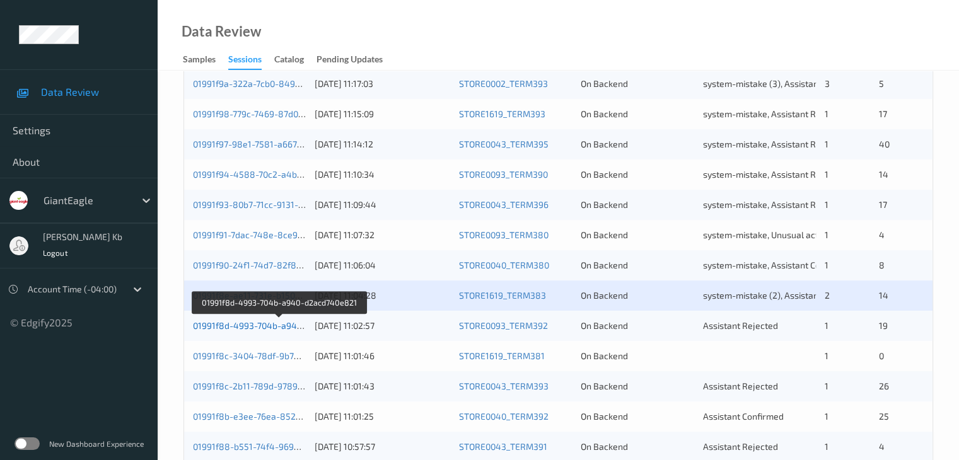
click at [267, 328] on link "01991f8d-4993-704b-a940-d2acd740e821" at bounding box center [279, 325] width 172 height 11
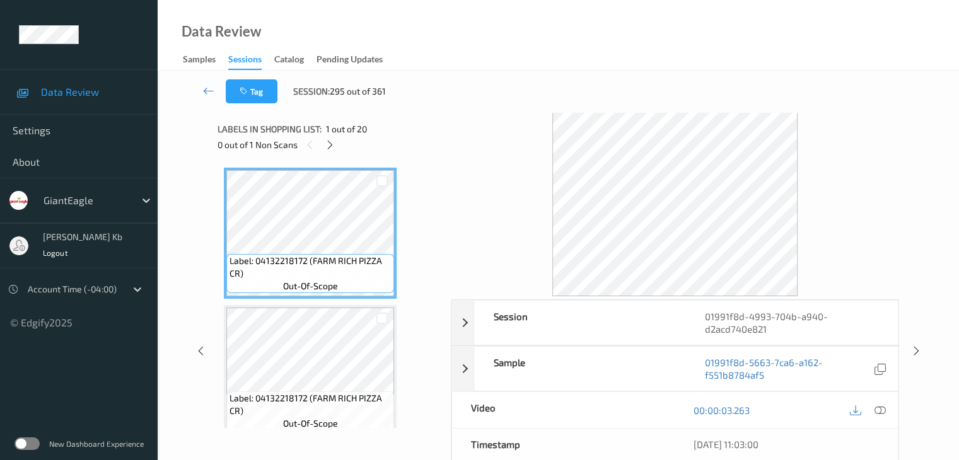
drag, startPoint x: 330, startPoint y: 145, endPoint x: 335, endPoint y: 157, distance: 13.0
click at [330, 145] on icon at bounding box center [330, 144] width 11 height 11
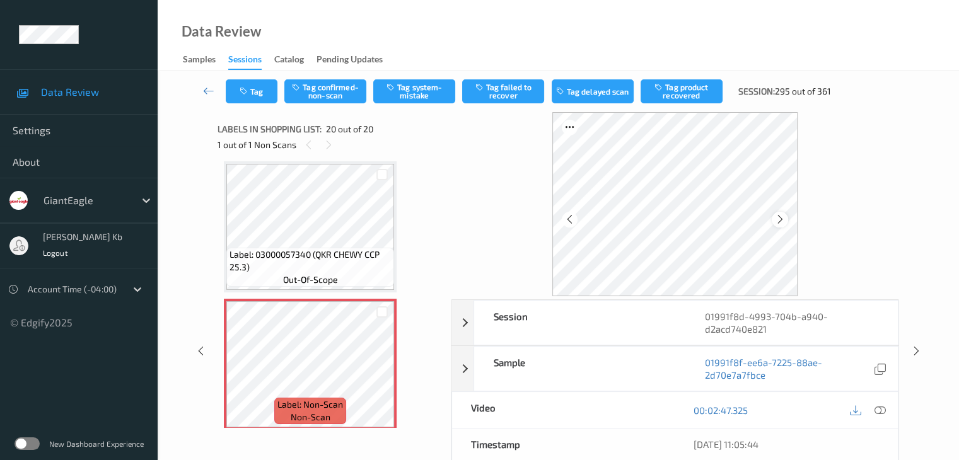
click at [780, 220] on icon at bounding box center [780, 219] width 11 height 11
click at [879, 406] on icon at bounding box center [879, 410] width 11 height 11
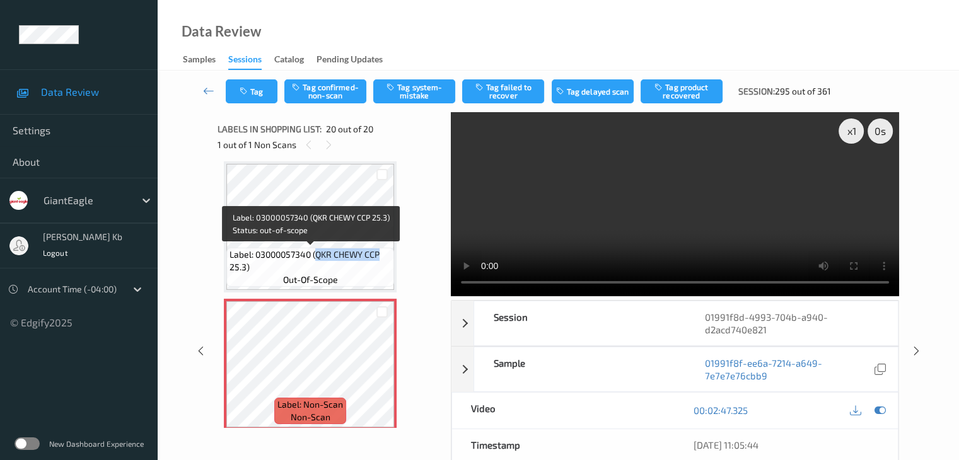
drag, startPoint x: 316, startPoint y: 253, endPoint x: 388, endPoint y: 257, distance: 72.0
click at [388, 257] on span "Label: 03000057340 (QKR CHEWY CCP 25.3)" at bounding box center [309, 260] width 161 height 25
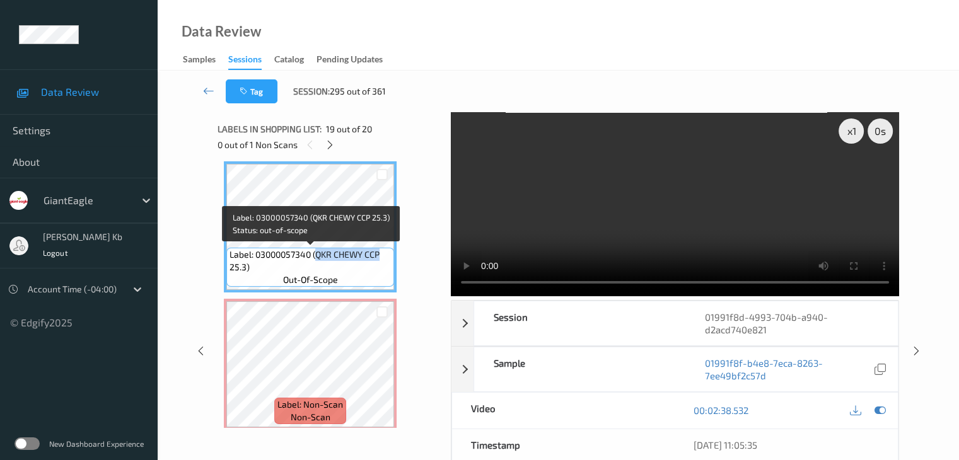
copy span "QKR CHEWY CCP"
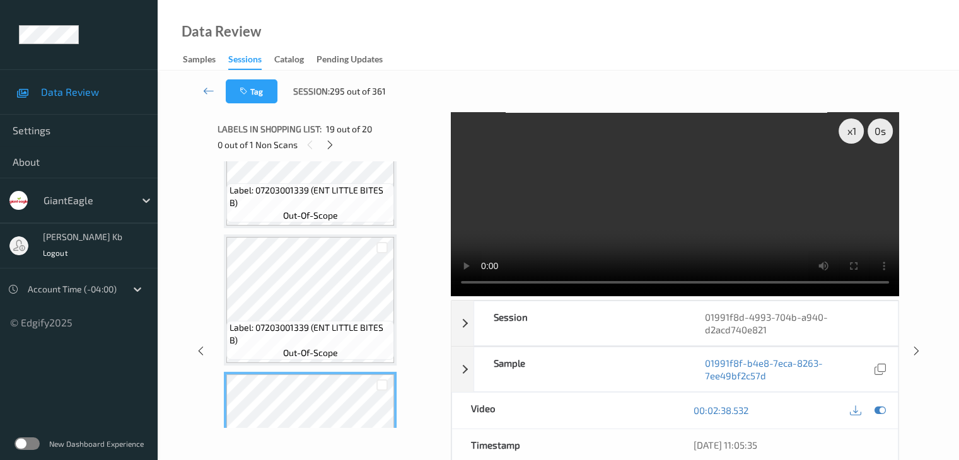
scroll to position [2291, 0]
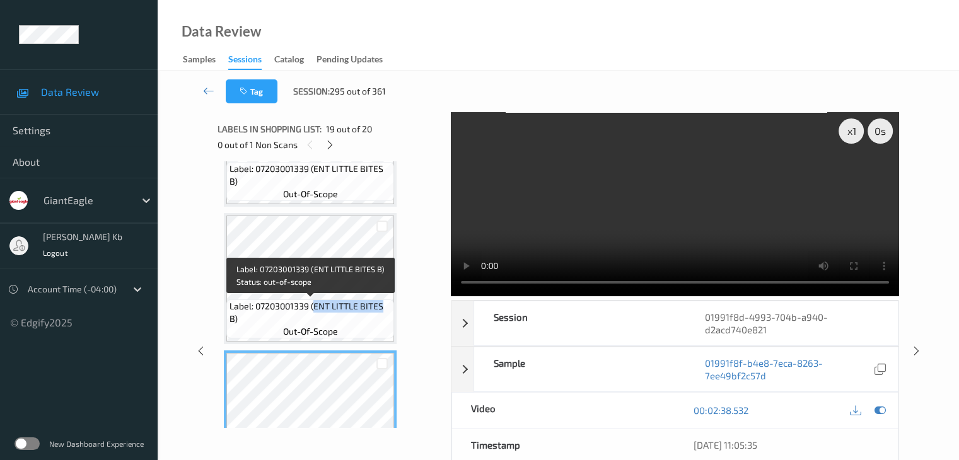
drag, startPoint x: 316, startPoint y: 305, endPoint x: 385, endPoint y: 306, distance: 69.3
click at [385, 306] on span "Label: 07203001339 (ENT LITTLE BITES B)" at bounding box center [309, 312] width 161 height 25
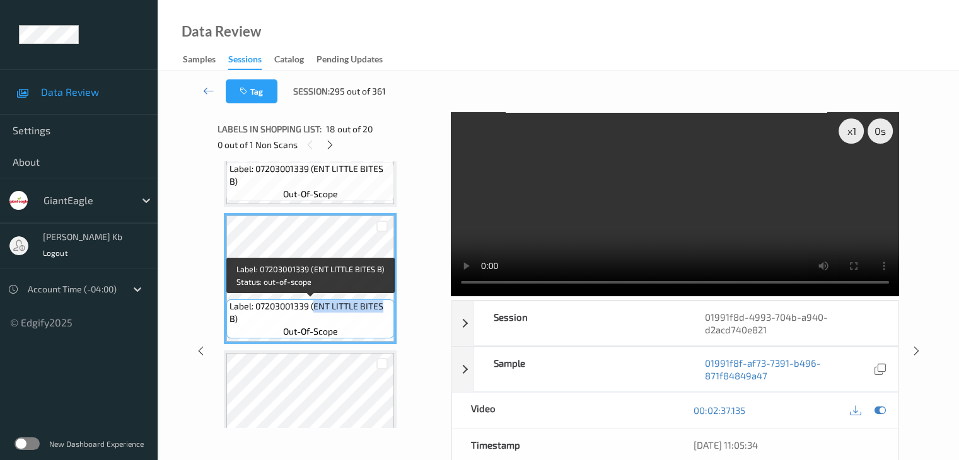
click at [385, 306] on span "Label: 07203001339 (ENT LITTLE BITES B)" at bounding box center [309, 312] width 161 height 25
drag, startPoint x: 363, startPoint y: 308, endPoint x: 323, endPoint y: 307, distance: 40.4
click at [318, 307] on span "Label: 07203001339 (ENT LITTLE BITES B)" at bounding box center [309, 312] width 161 height 25
click at [378, 308] on span "Label: 07203001339 (ENT LITTLE BITES B)" at bounding box center [309, 312] width 161 height 25
click at [386, 308] on span "Label: 07203001339 (ENT LITTLE BITES B)" at bounding box center [309, 312] width 161 height 25
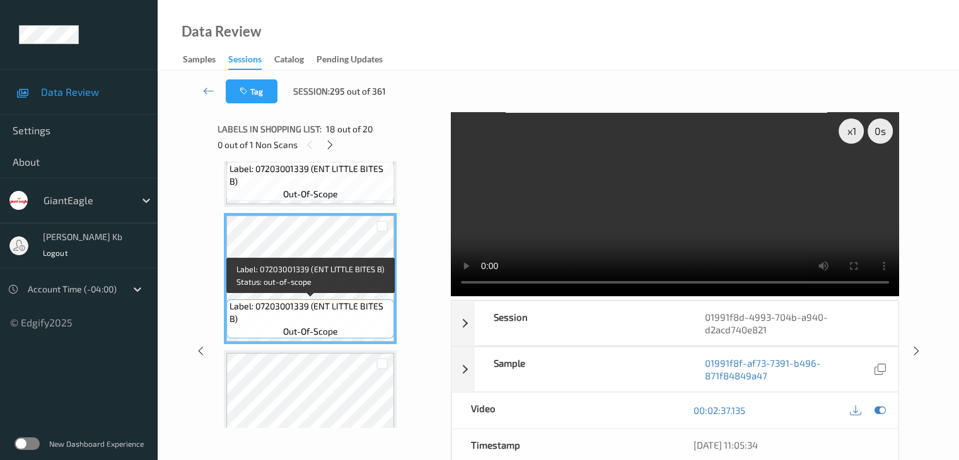
click at [386, 308] on span "Label: 07203001339 (ENT LITTLE BITES B)" at bounding box center [309, 312] width 161 height 25
click at [315, 308] on span "Label: 07203001339 (ENT LITTLE BITES B)" at bounding box center [309, 312] width 161 height 25
drag, startPoint x: 318, startPoint y: 308, endPoint x: 327, endPoint y: 308, distance: 8.8
click at [320, 308] on span "Label: 07203001339 (ENT LITTLE BITES B)" at bounding box center [309, 312] width 161 height 25
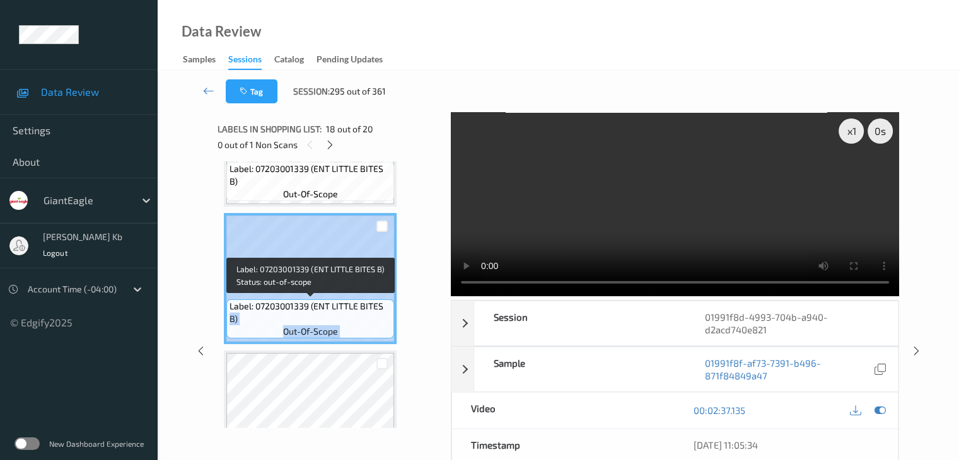
click at [396, 309] on div "Label: 07203001339 (ENT LITTLE BITES B) out-of-scope" at bounding box center [310, 278] width 173 height 131
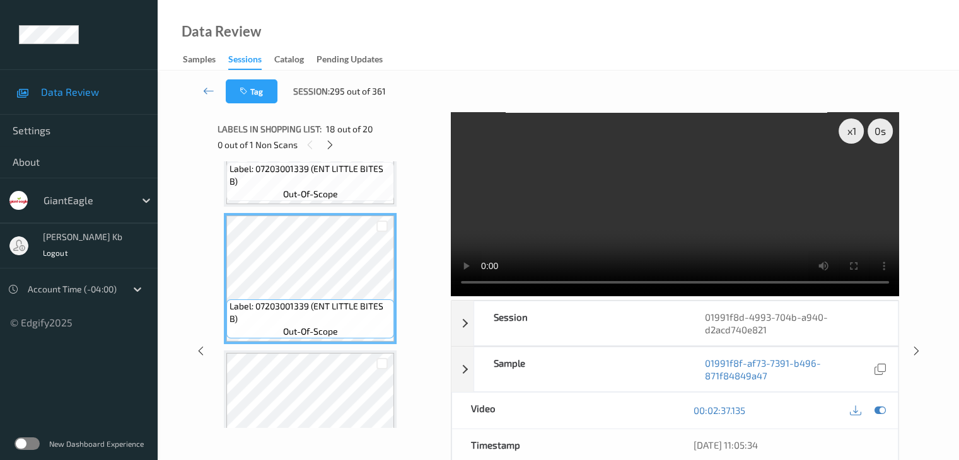
click at [182, 352] on div "Tag Session: 295 out of 361 x 1 0 s Session 01991f8d-4993-704b-a940-d2acd740e82…" at bounding box center [558, 344] width 801 height 546
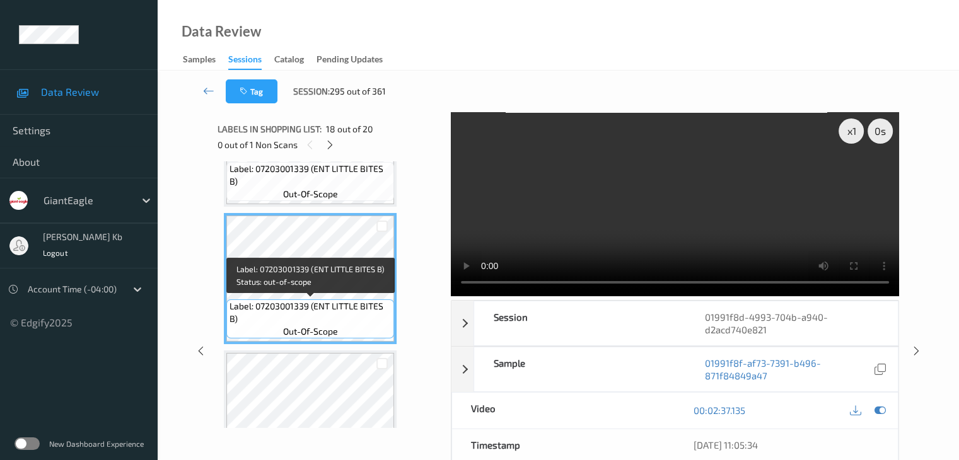
click at [316, 304] on span "Label: 07203001339 (ENT LITTLE BITES B)" at bounding box center [309, 312] width 161 height 25
click at [342, 305] on span "Label: 07203001339 (ENT LITTLE BITES B)" at bounding box center [309, 312] width 161 height 25
drag, startPoint x: 356, startPoint y: 306, endPoint x: 376, endPoint y: 308, distance: 20.9
click at [376, 308] on span "Label: 07203001339 (ENT LITTLE BITES B)" at bounding box center [309, 312] width 161 height 25
drag, startPoint x: 376, startPoint y: 308, endPoint x: 384, endPoint y: 308, distance: 7.6
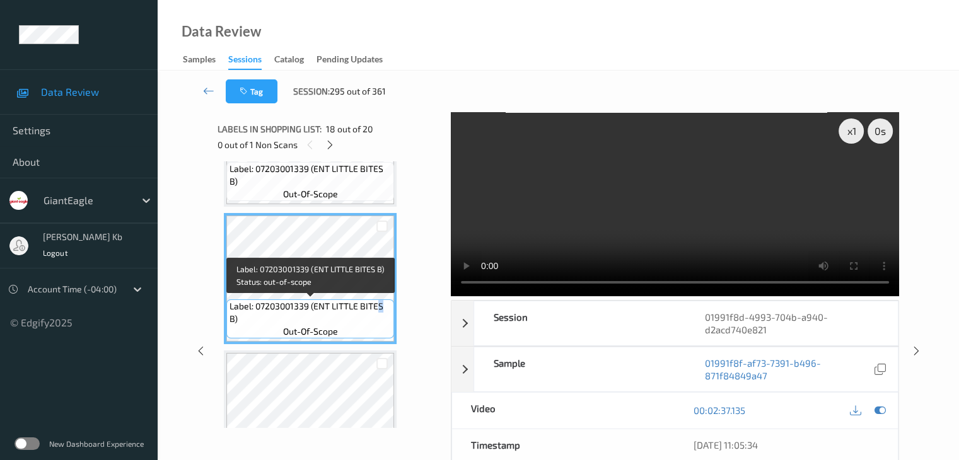
click at [384, 308] on span "Label: 07203001339 (ENT LITTLE BITES B)" at bounding box center [309, 312] width 161 height 25
drag, startPoint x: 314, startPoint y: 306, endPoint x: 390, endPoint y: 314, distance: 76.1
click at [390, 314] on span "Label: 07203001339 (ENT LITTLE BITES B)" at bounding box center [309, 312] width 161 height 25
copy span "ENT LITTLE BITES B)"
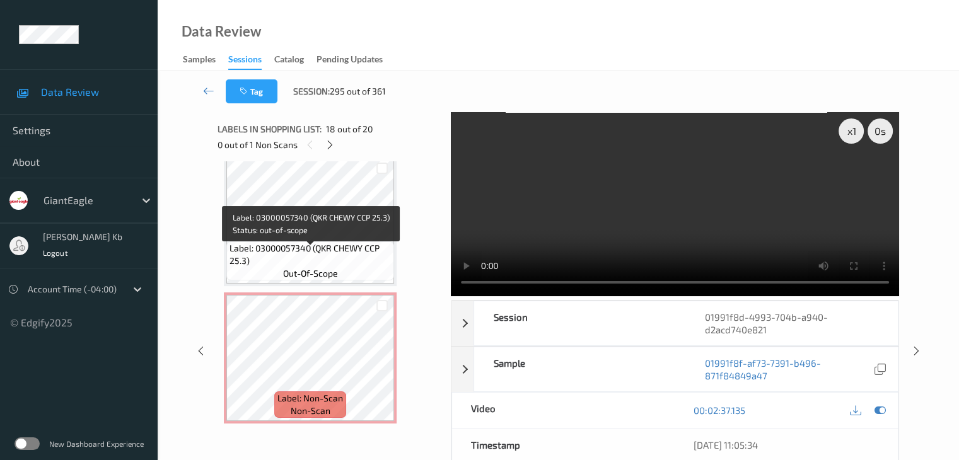
scroll to position [2488, 0]
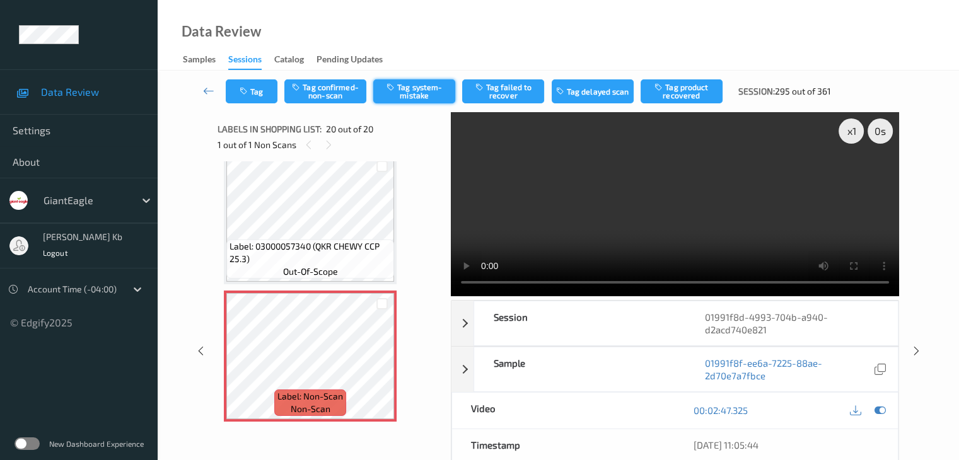
click at [431, 90] on button "Tag system-mistake" at bounding box center [414, 91] width 82 height 24
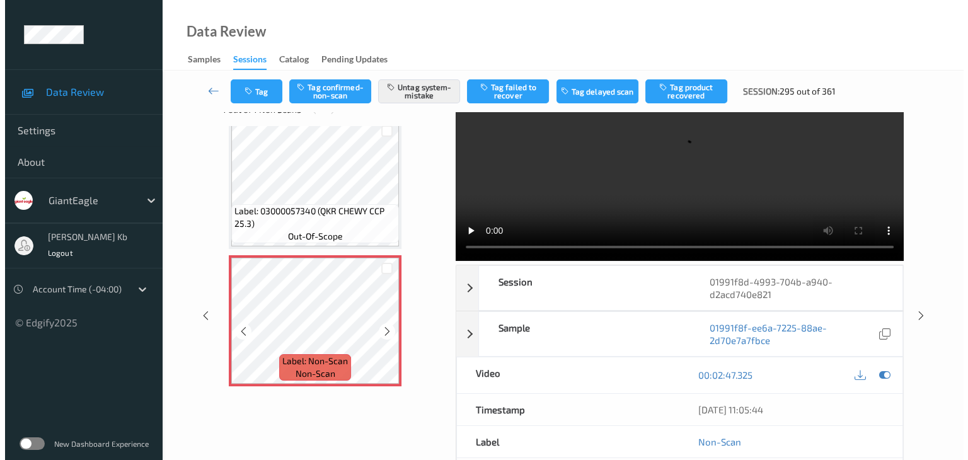
scroll to position [63, 0]
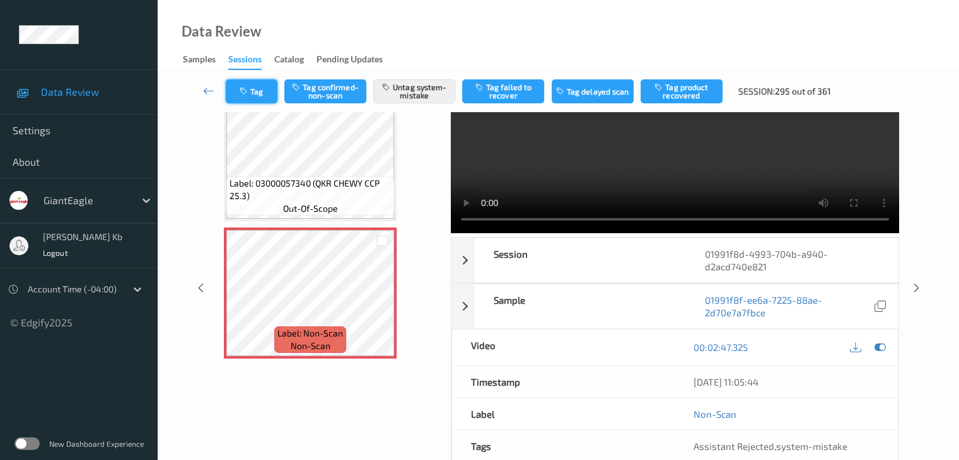
click at [272, 87] on button "Tag" at bounding box center [252, 91] width 52 height 24
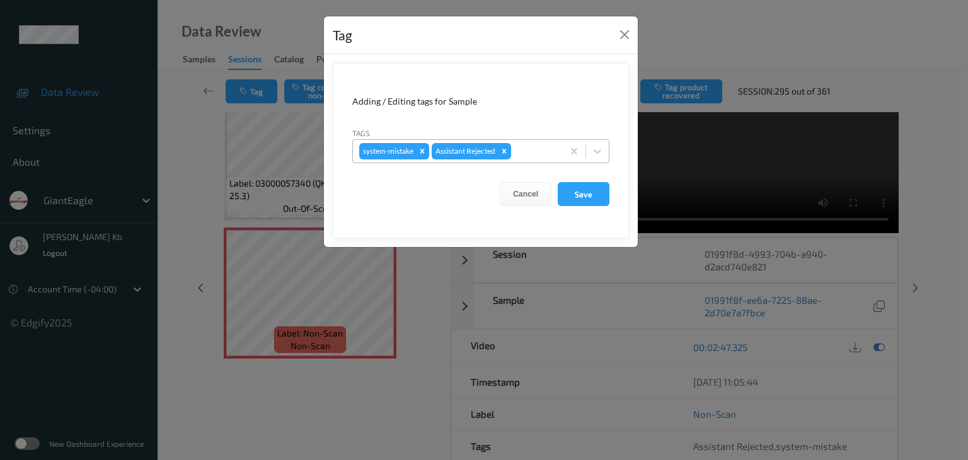
click at [524, 151] on div at bounding box center [535, 151] width 43 height 15
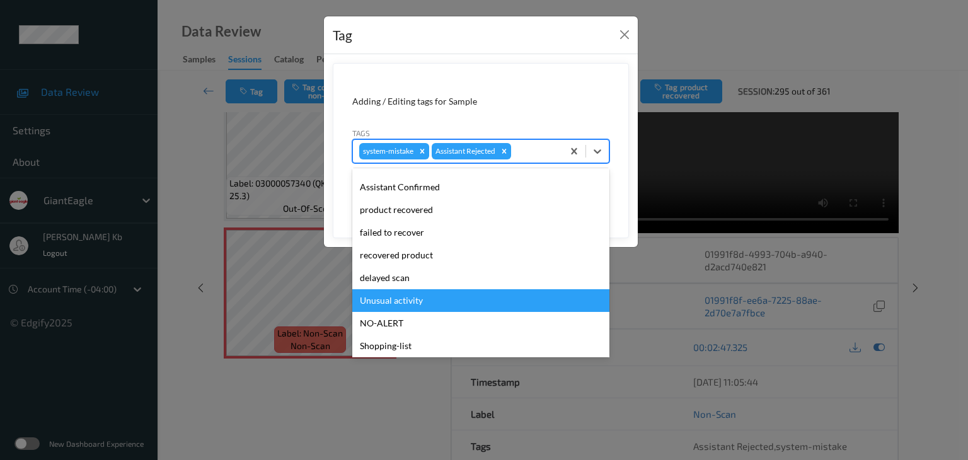
click at [393, 301] on div "Unusual activity" at bounding box center [480, 300] width 257 height 23
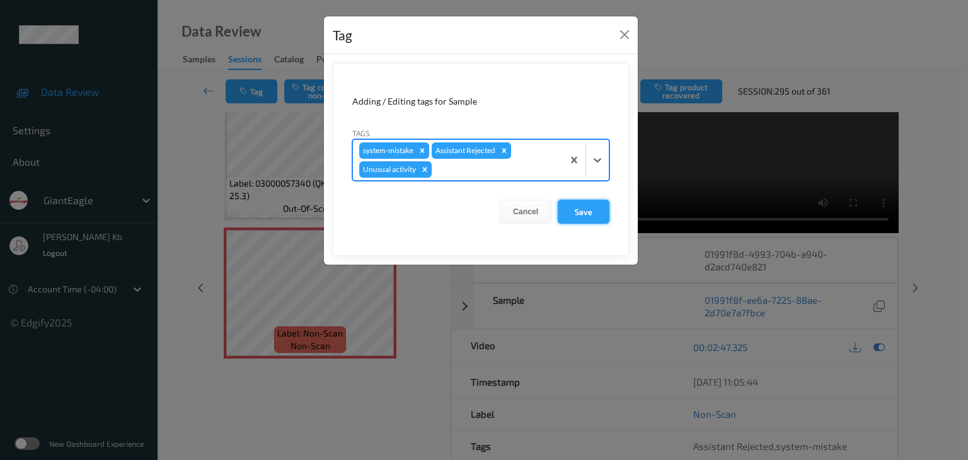
click at [591, 213] on button "Save" at bounding box center [584, 212] width 52 height 24
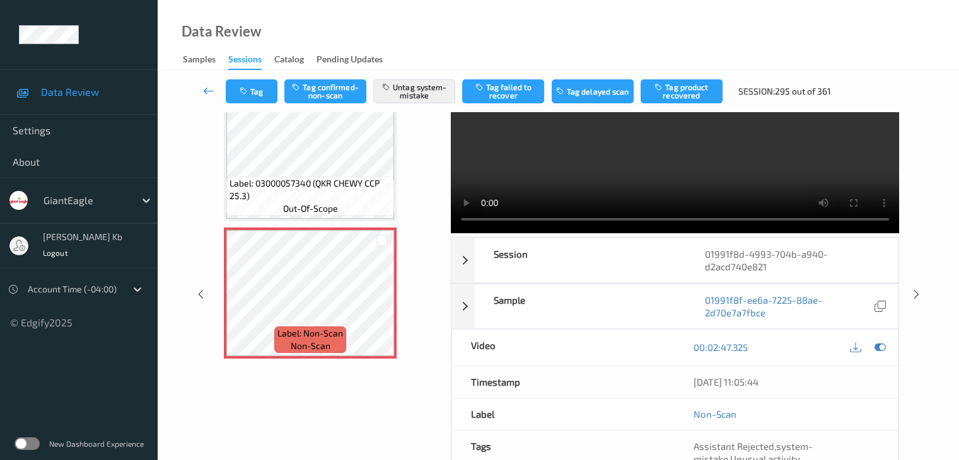
click at [207, 93] on icon at bounding box center [208, 90] width 11 height 13
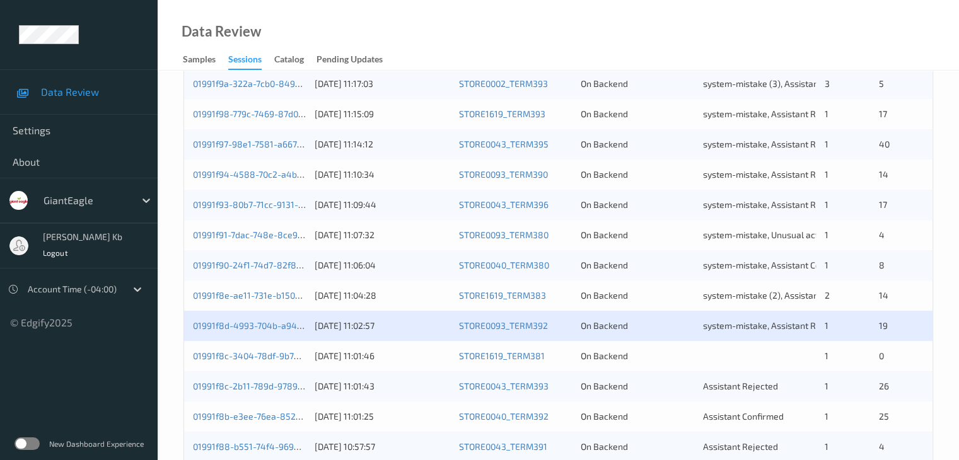
scroll to position [567, 0]
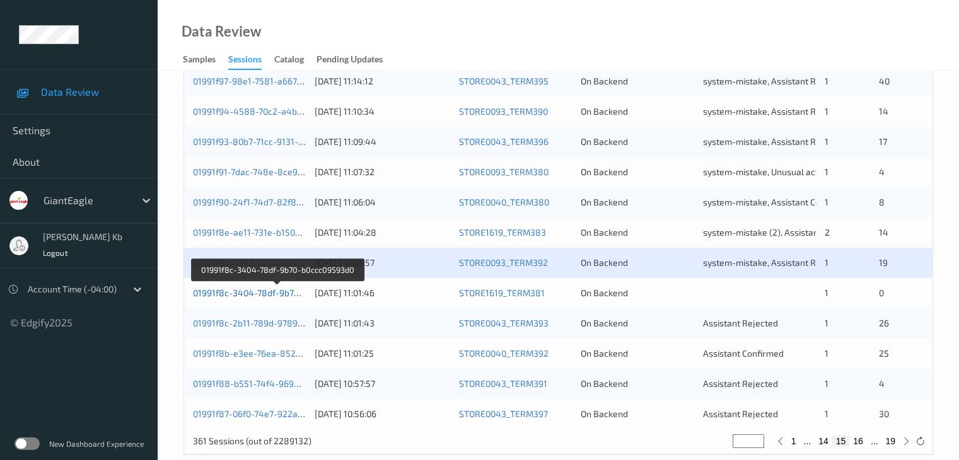
click at [261, 294] on link "01991f8c-3404-78df-9b70-b0ccc09593d0" at bounding box center [277, 292] width 168 height 11
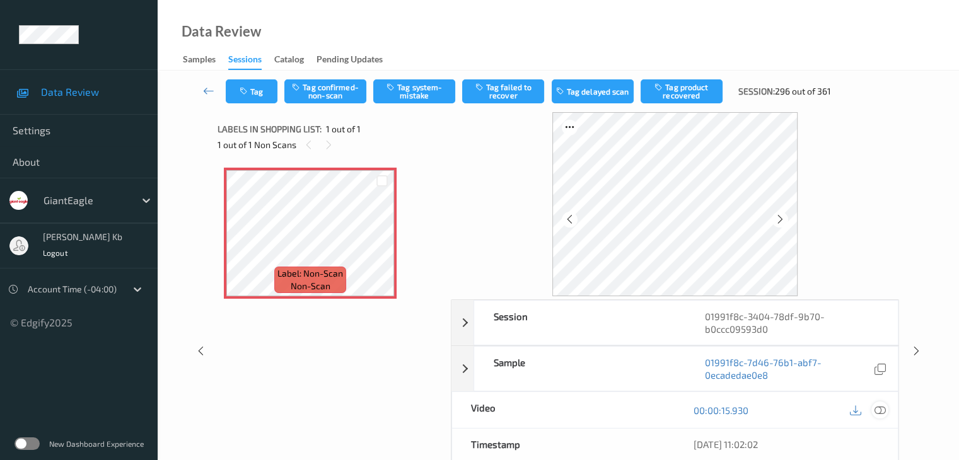
click at [879, 410] on icon at bounding box center [879, 410] width 11 height 11
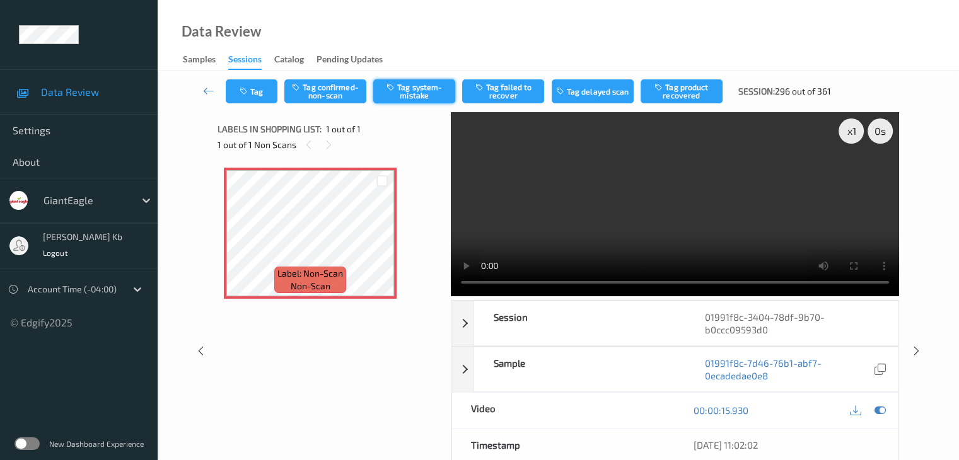
click at [425, 93] on button "Tag system-mistake" at bounding box center [414, 91] width 82 height 24
click at [205, 94] on icon at bounding box center [208, 90] width 11 height 13
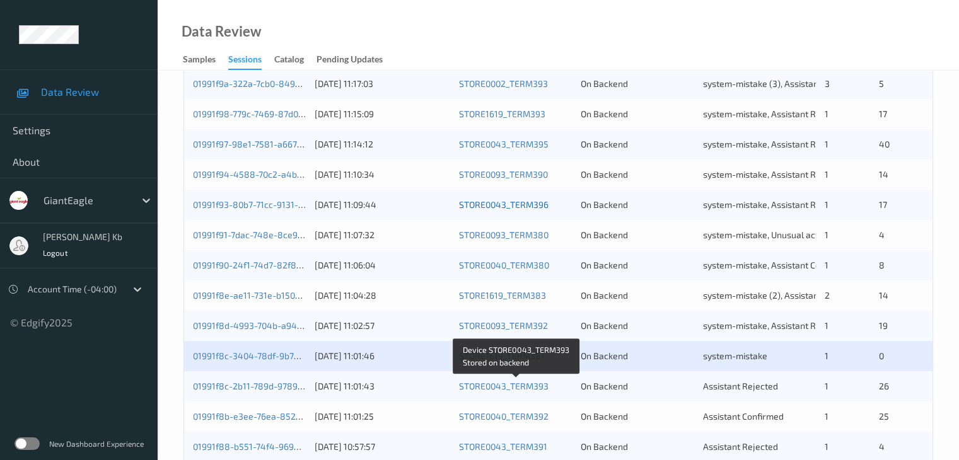
scroll to position [567, 0]
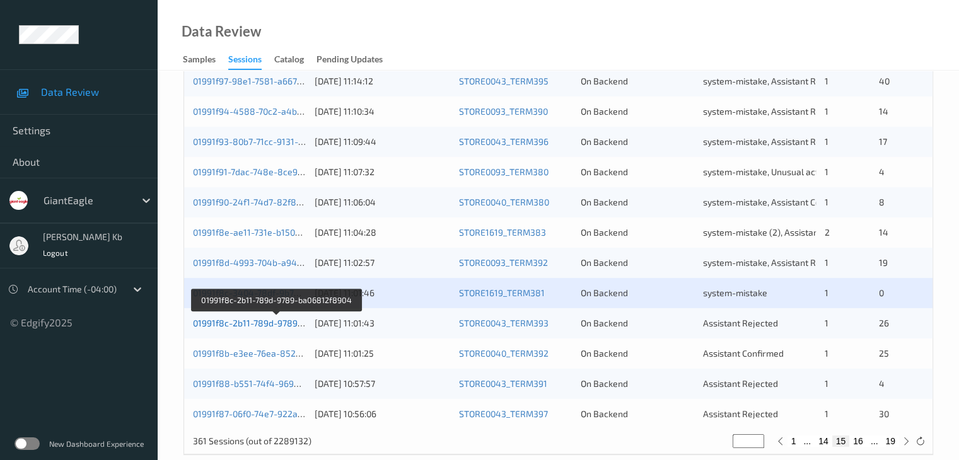
click at [267, 325] on link "01991f8c-2b11-789d-9789-ba06812f8904" at bounding box center [277, 323] width 168 height 11
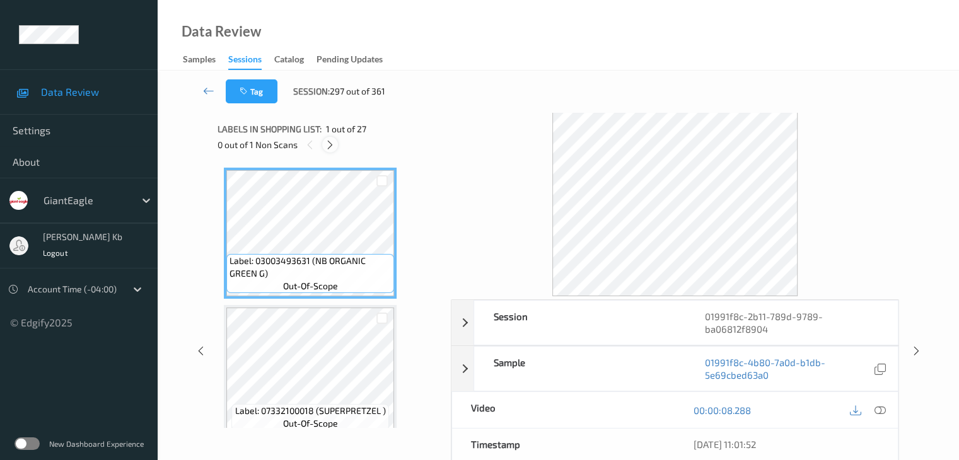
click at [330, 142] on icon at bounding box center [330, 144] width 11 height 11
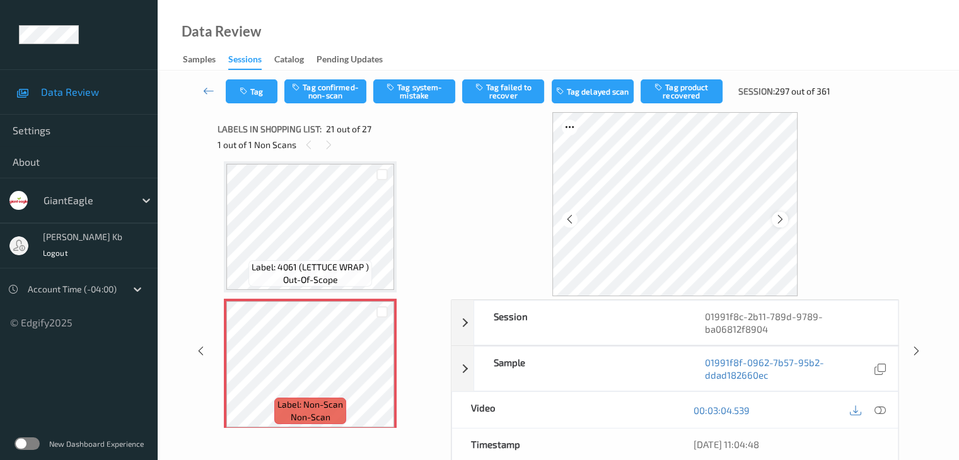
click at [780, 219] on icon at bounding box center [780, 219] width 11 height 11
click at [878, 410] on icon at bounding box center [879, 410] width 11 height 11
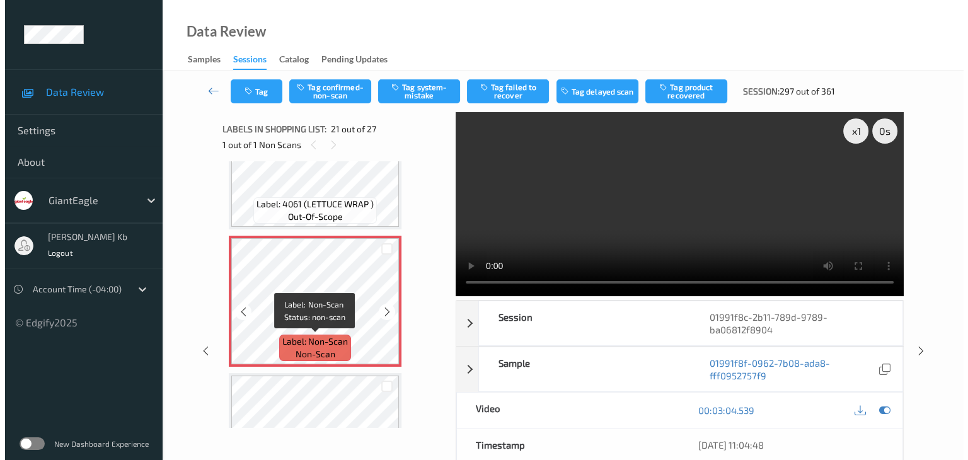
scroll to position [2743, 0]
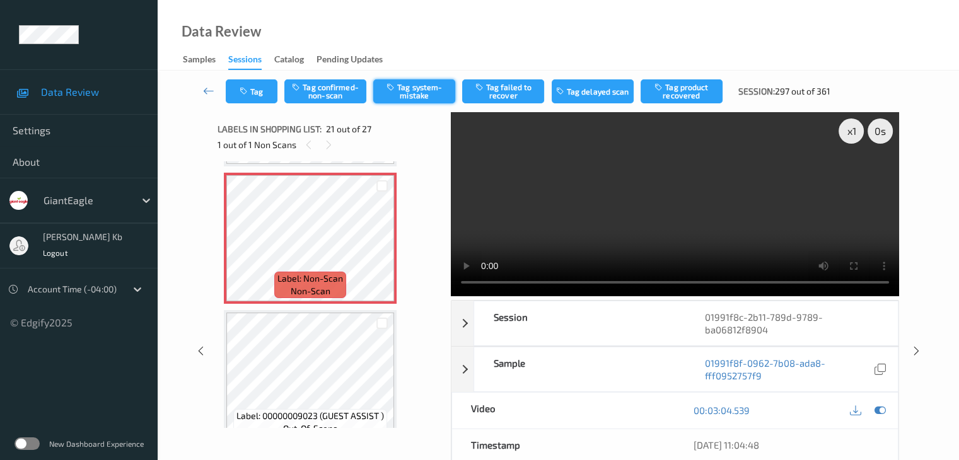
click at [415, 90] on button "Tag system-mistake" at bounding box center [414, 91] width 82 height 24
click at [263, 84] on button "Tag" at bounding box center [252, 91] width 52 height 24
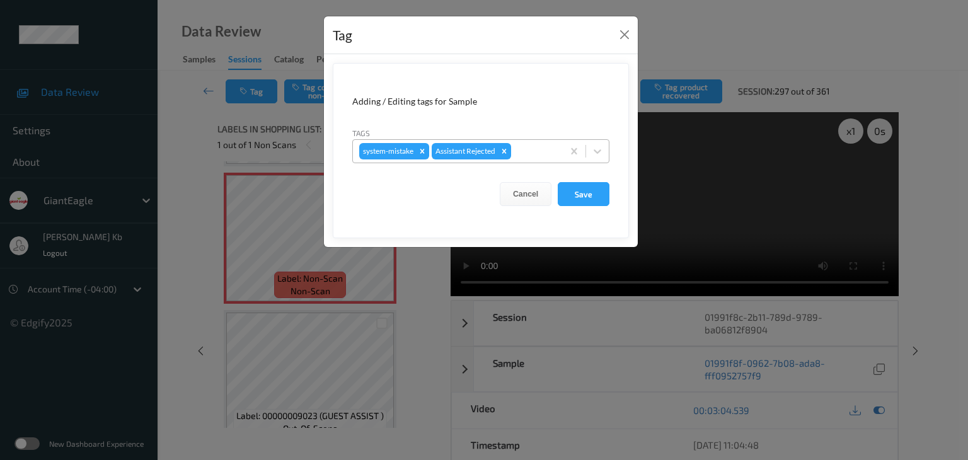
click at [540, 149] on div at bounding box center [535, 151] width 43 height 15
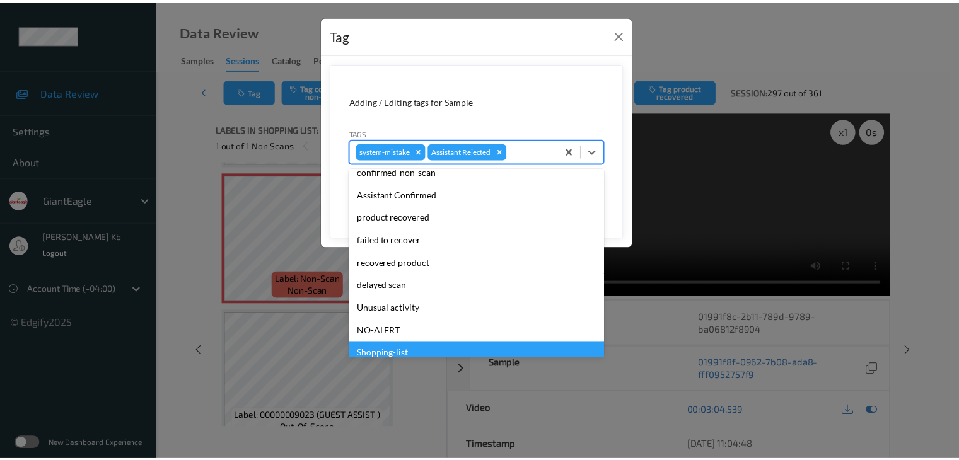
scroll to position [111, 0]
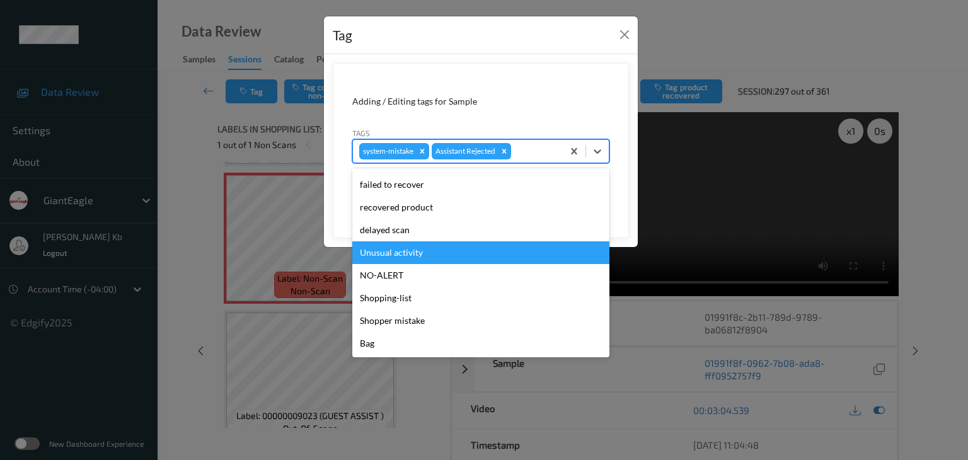
click at [415, 252] on div "Unusual activity" at bounding box center [480, 252] width 257 height 23
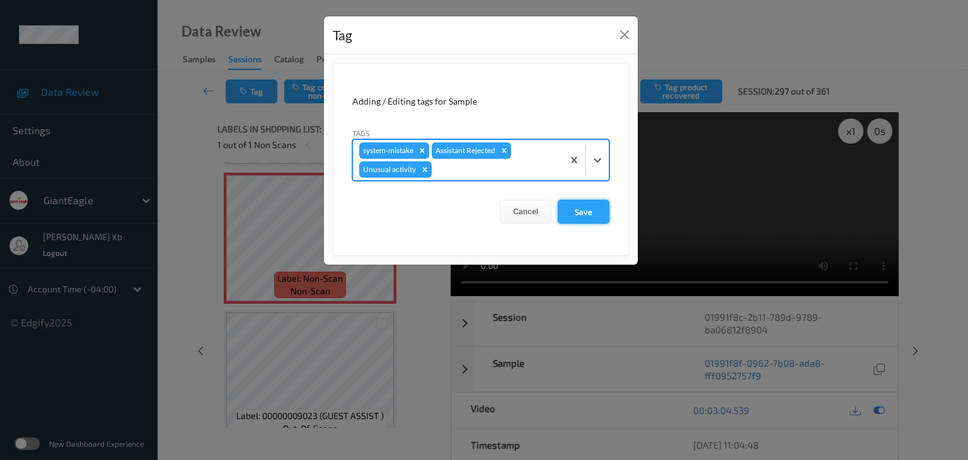
click at [582, 213] on button "Save" at bounding box center [584, 212] width 52 height 24
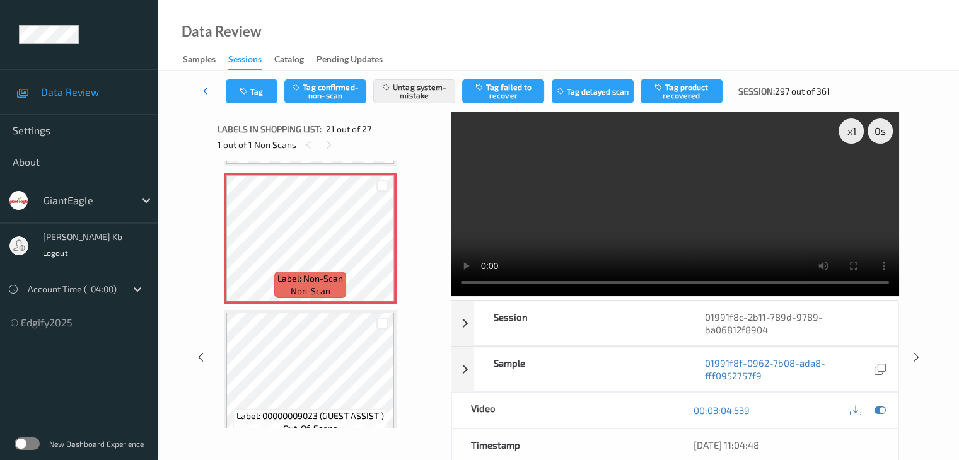
click at [210, 91] on icon at bounding box center [208, 90] width 11 height 13
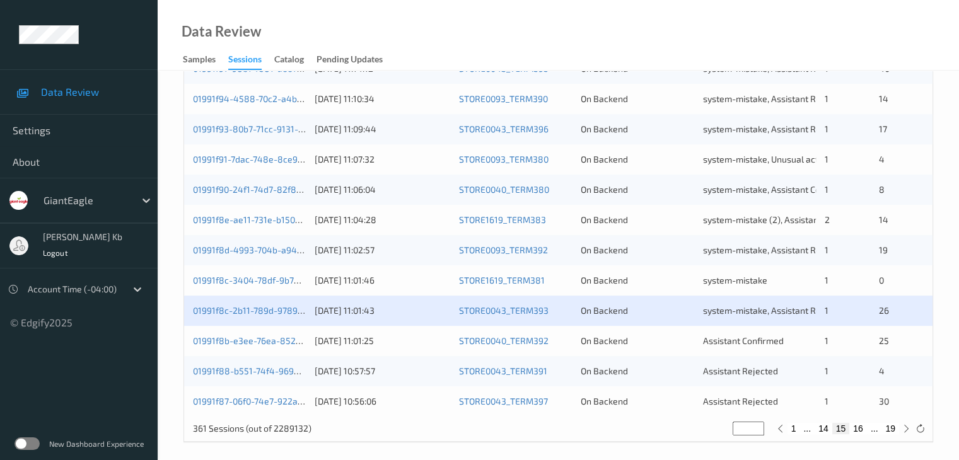
scroll to position [587, 0]
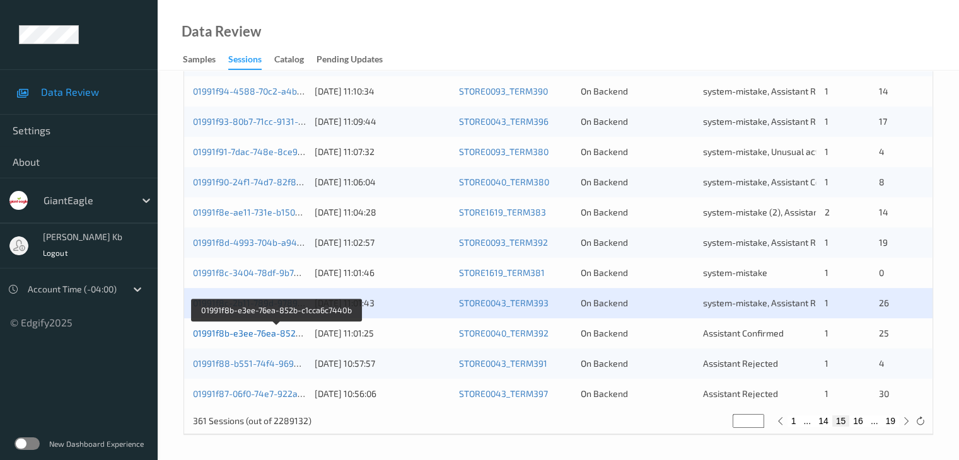
click at [246, 333] on link "01991f8b-e3ee-76ea-852b-c1cca6c7440b" at bounding box center [277, 333] width 169 height 11
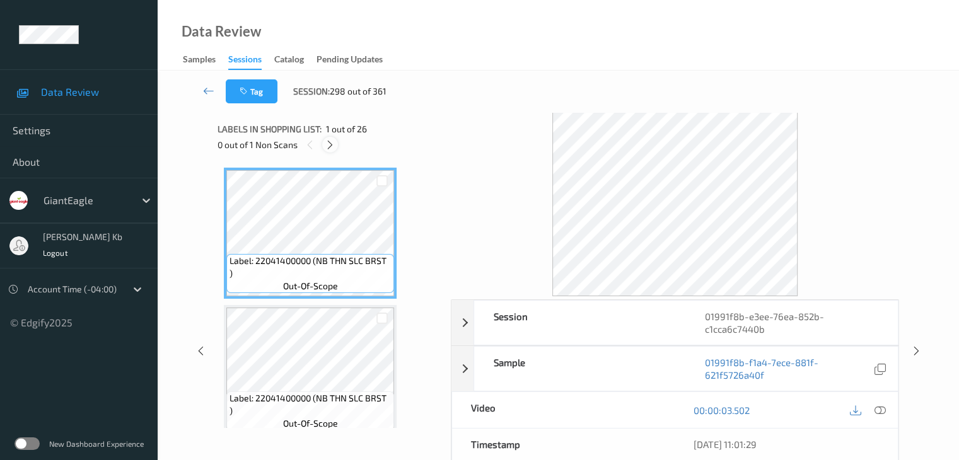
click at [333, 139] on icon at bounding box center [330, 144] width 11 height 11
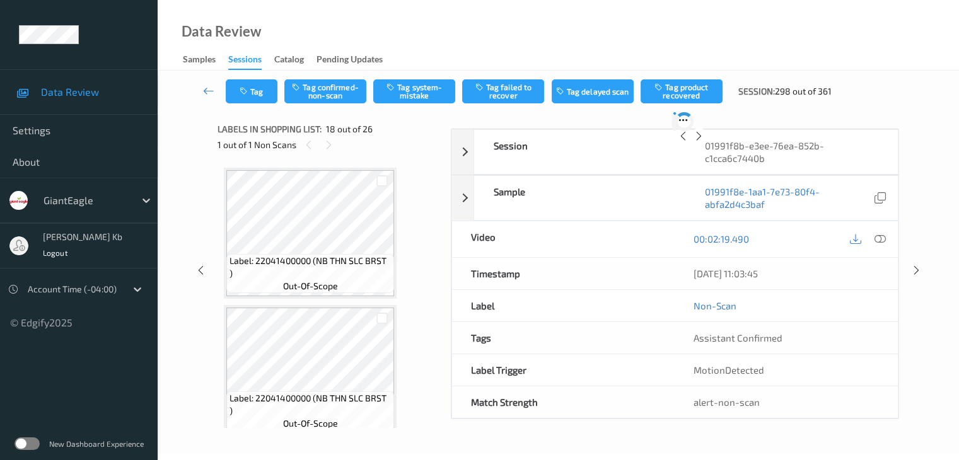
scroll to position [2205, 0]
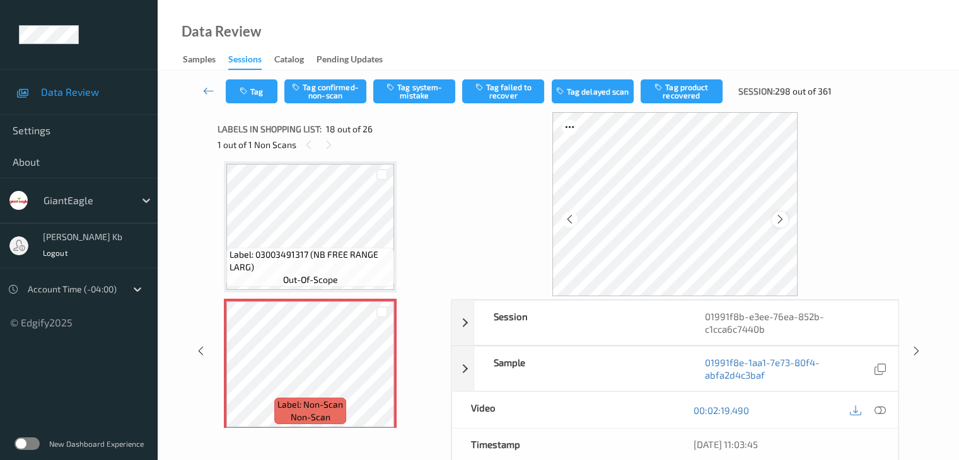
click at [778, 219] on icon at bounding box center [780, 219] width 11 height 11
click at [881, 405] on icon at bounding box center [879, 410] width 11 height 11
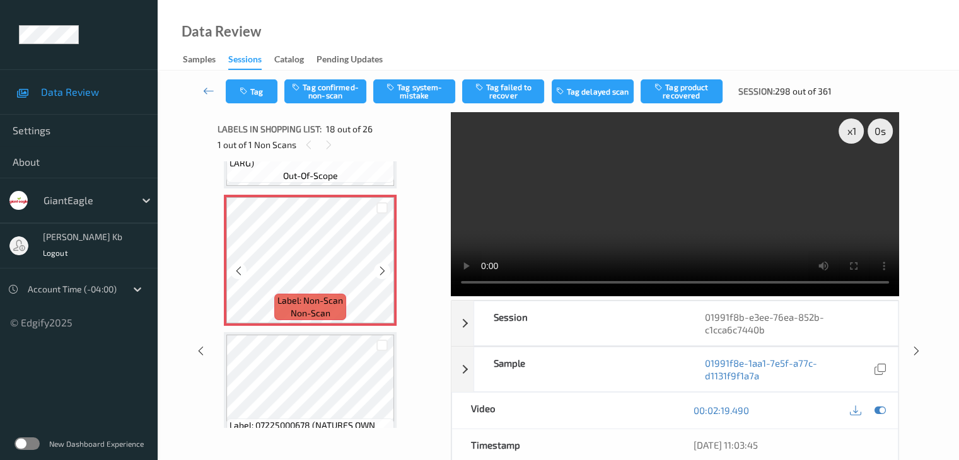
scroll to position [2331, 0]
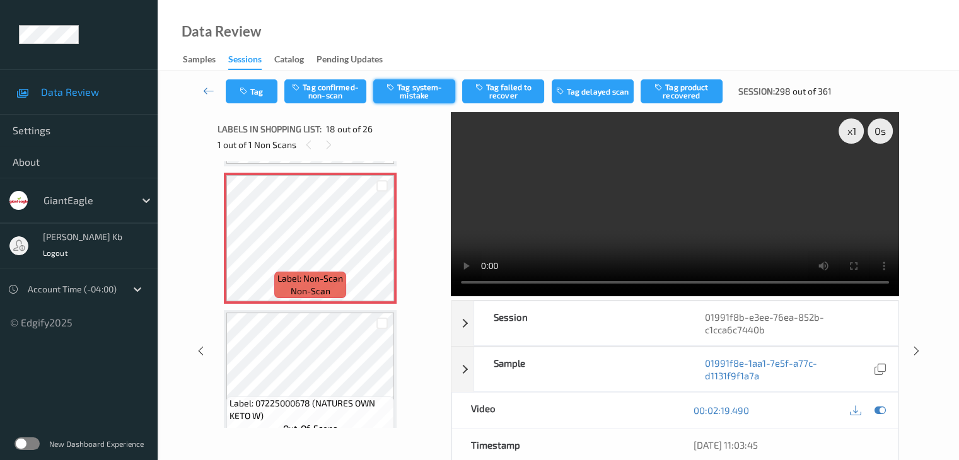
click at [419, 91] on button "Tag system-mistake" at bounding box center [414, 91] width 82 height 24
click at [210, 89] on icon at bounding box center [208, 90] width 11 height 13
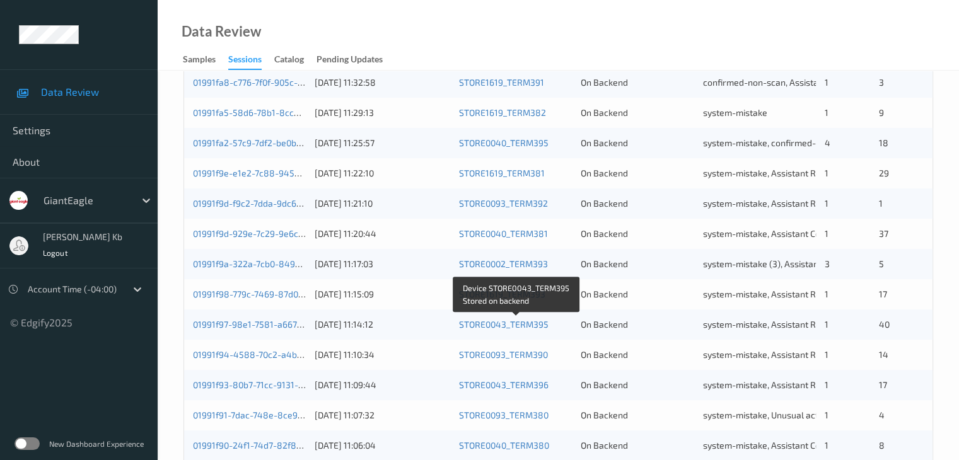
scroll to position [567, 0]
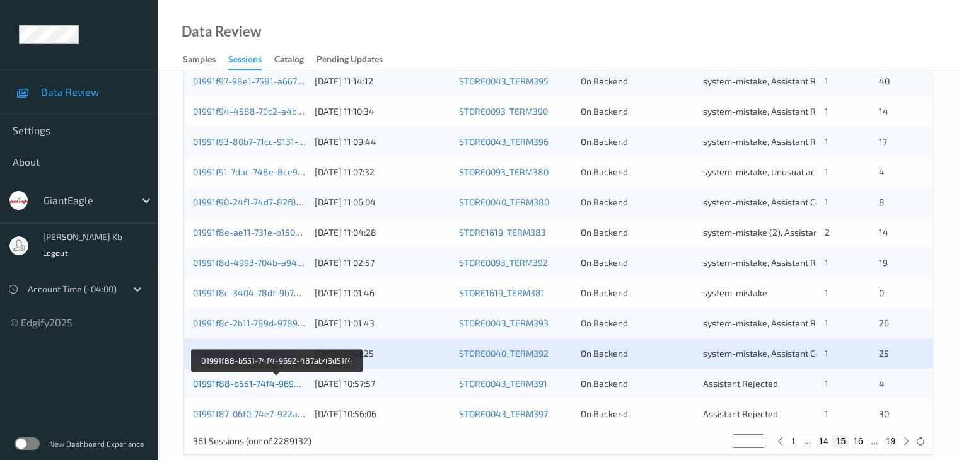
click at [262, 387] on link "01991f88-b551-74f4-9692-487ab43d51f4" at bounding box center [277, 383] width 169 height 11
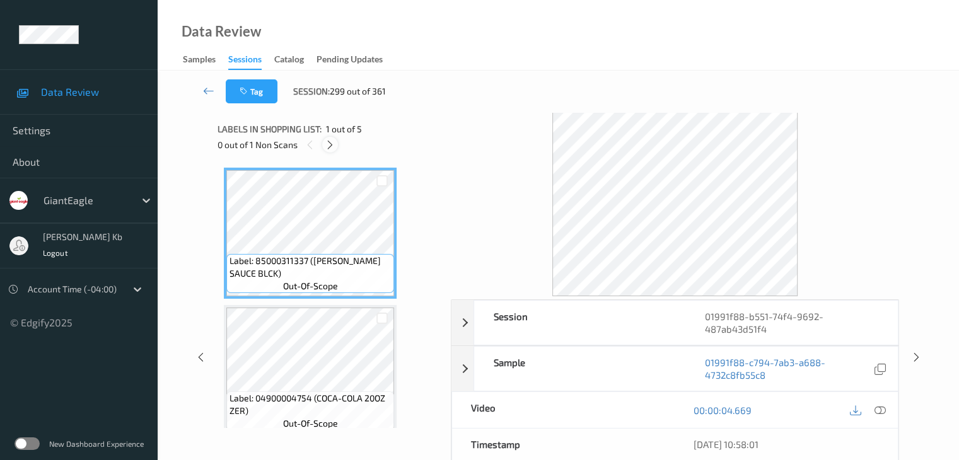
click at [331, 144] on icon at bounding box center [330, 144] width 11 height 11
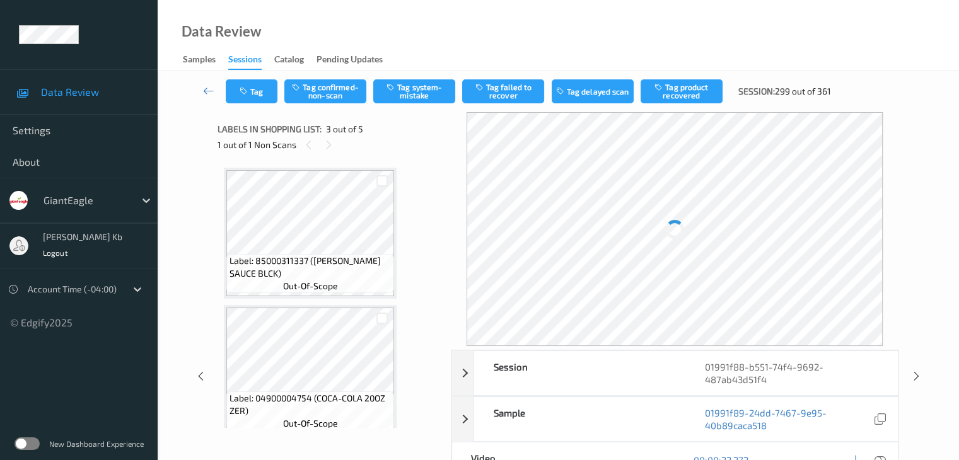
scroll to position [144, 0]
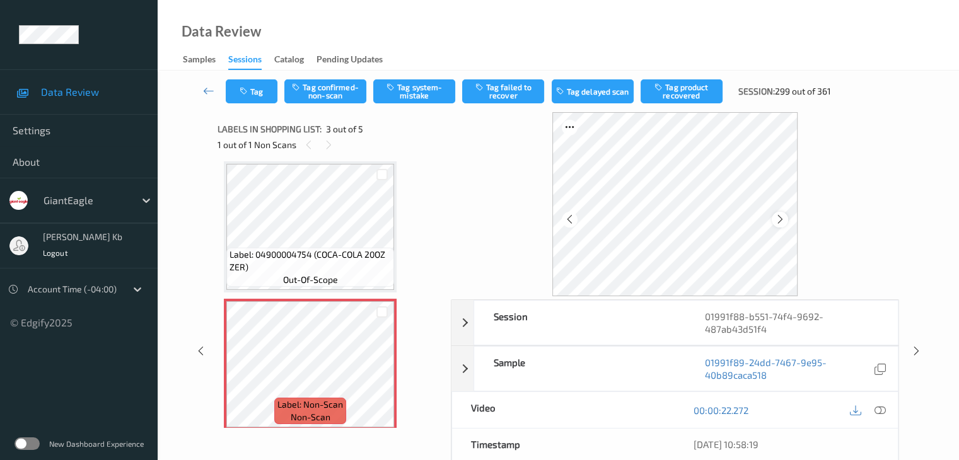
click at [782, 220] on icon at bounding box center [780, 219] width 11 height 11
click at [877, 409] on icon at bounding box center [879, 410] width 11 height 11
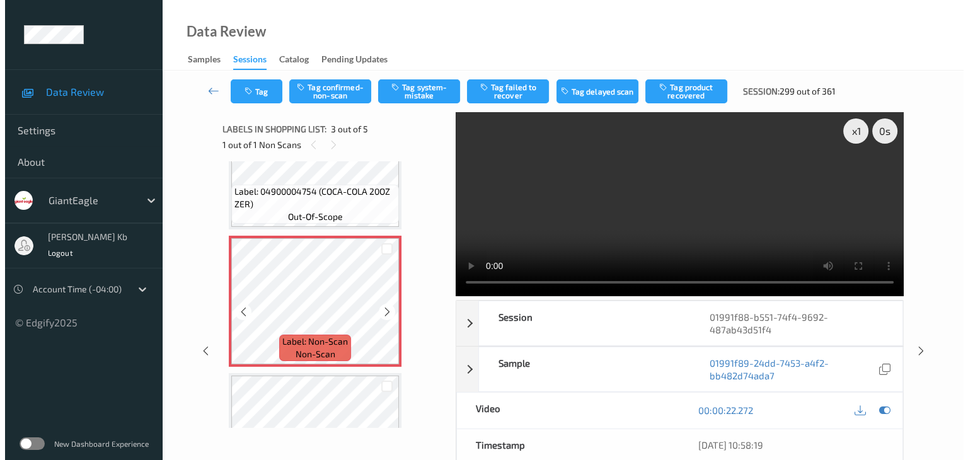
scroll to position [270, 0]
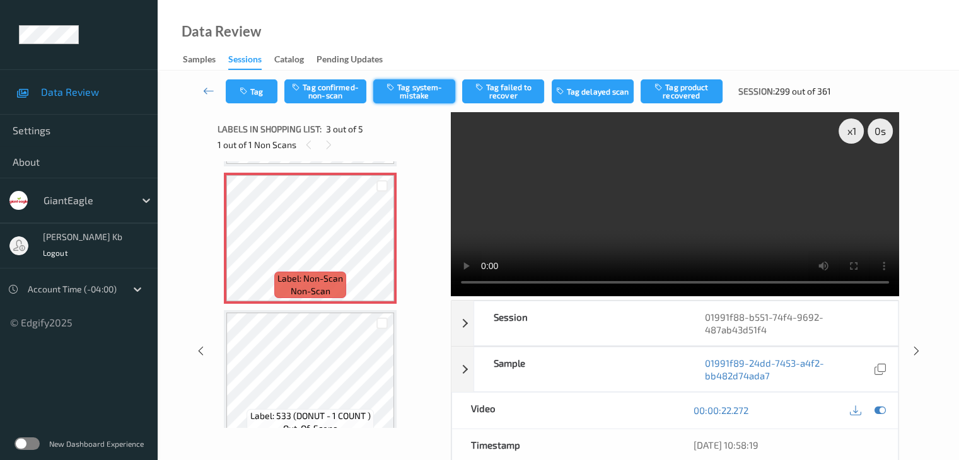
click at [425, 92] on button "Tag system-mistake" at bounding box center [414, 91] width 82 height 24
click at [265, 87] on button "Tag" at bounding box center [252, 91] width 52 height 24
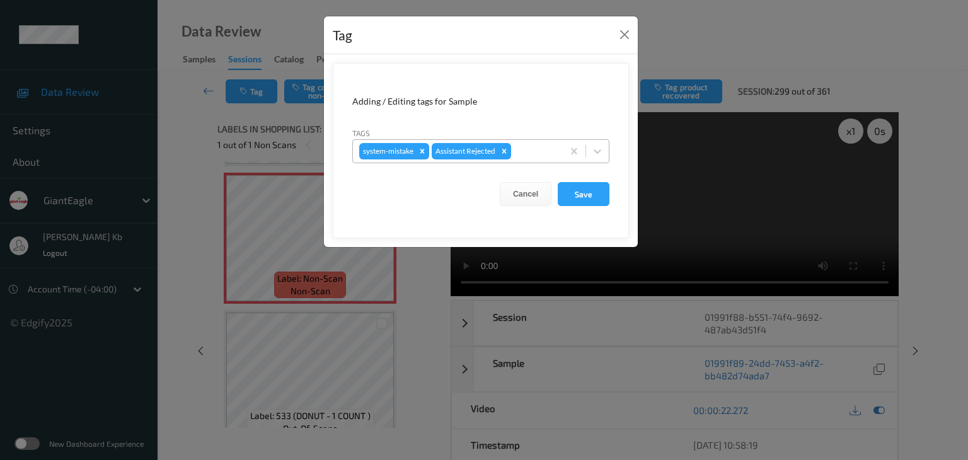
click at [536, 147] on div at bounding box center [535, 151] width 43 height 15
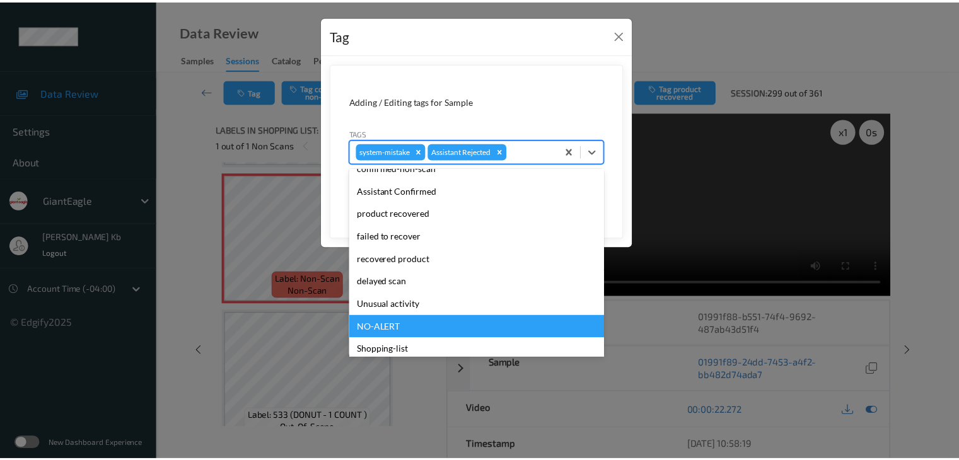
scroll to position [111, 0]
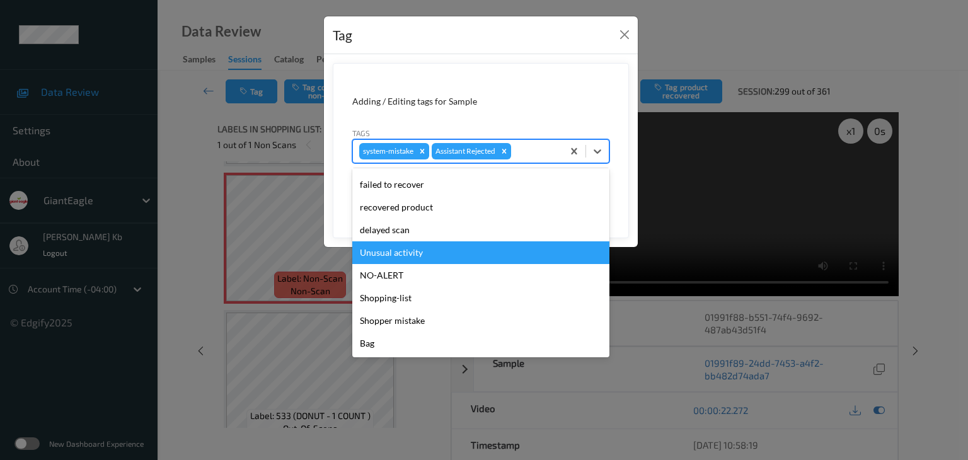
click at [408, 254] on div "Unusual activity" at bounding box center [480, 252] width 257 height 23
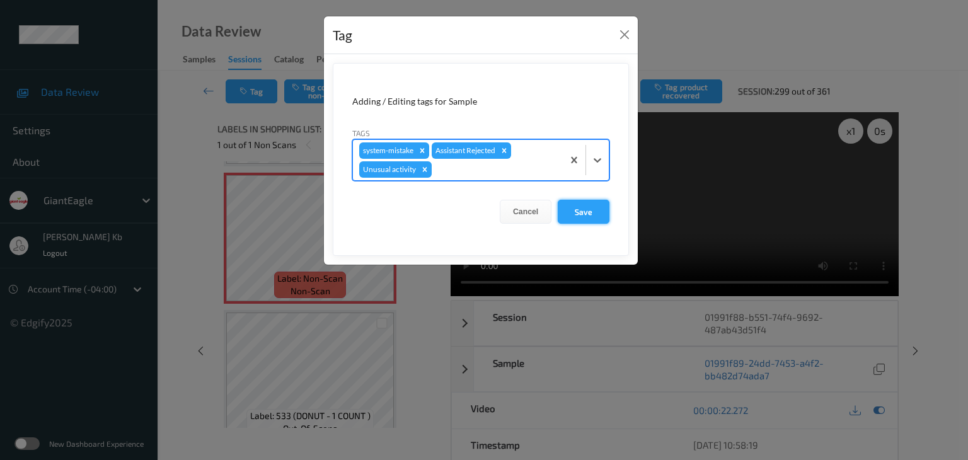
click at [586, 211] on button "Save" at bounding box center [584, 212] width 52 height 24
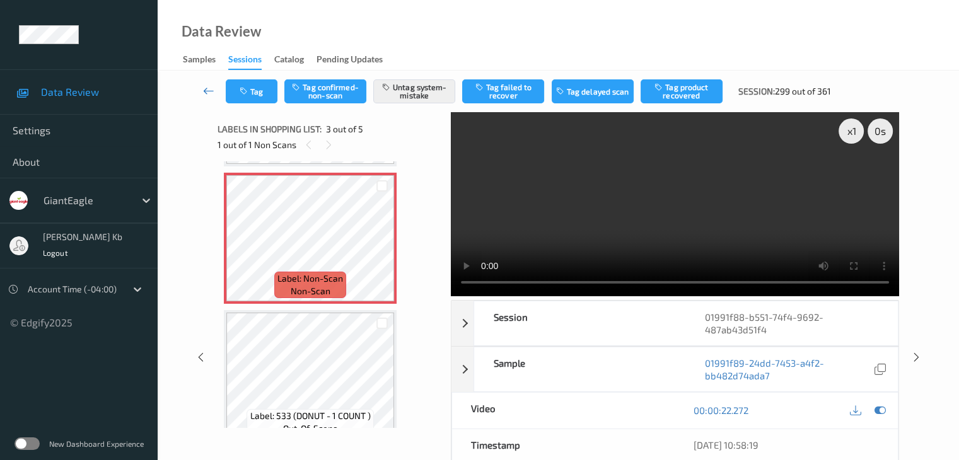
click at [207, 91] on icon at bounding box center [208, 90] width 11 height 13
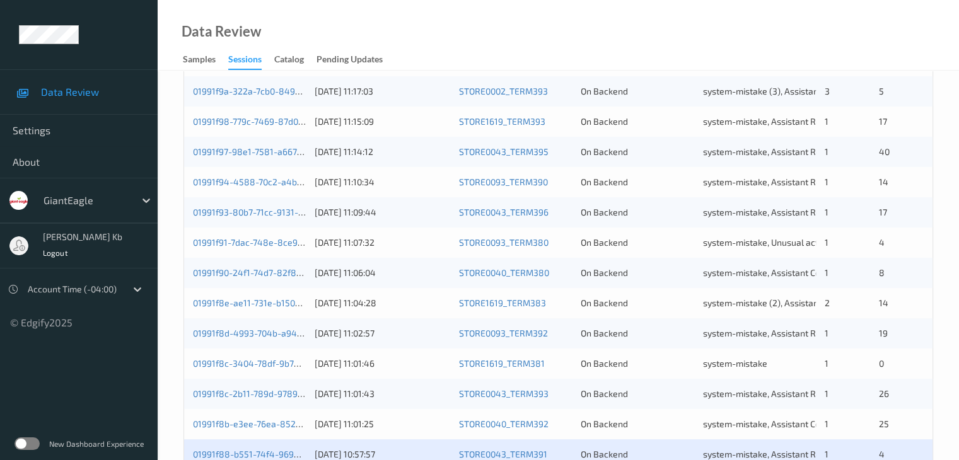
scroll to position [587, 0]
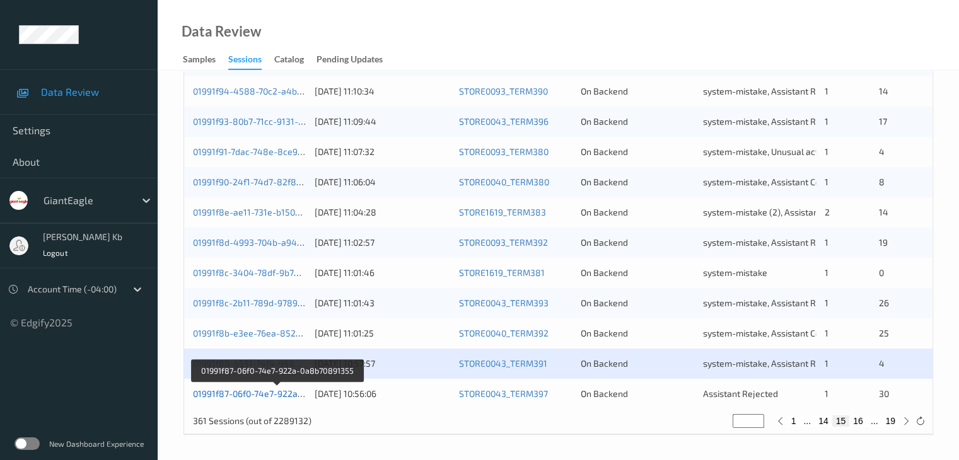
click at [262, 396] on link "01991f87-06f0-74e7-922a-0a8b70891355" at bounding box center [277, 393] width 168 height 11
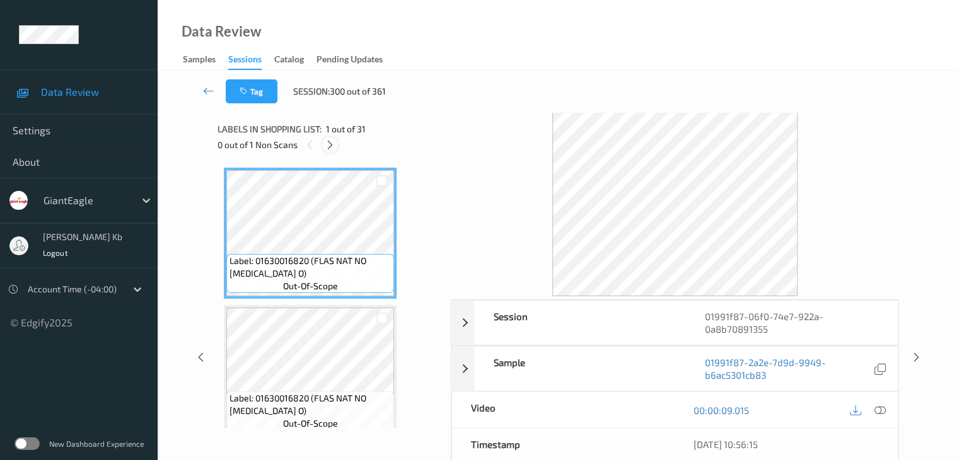
click at [332, 144] on icon at bounding box center [330, 144] width 11 height 11
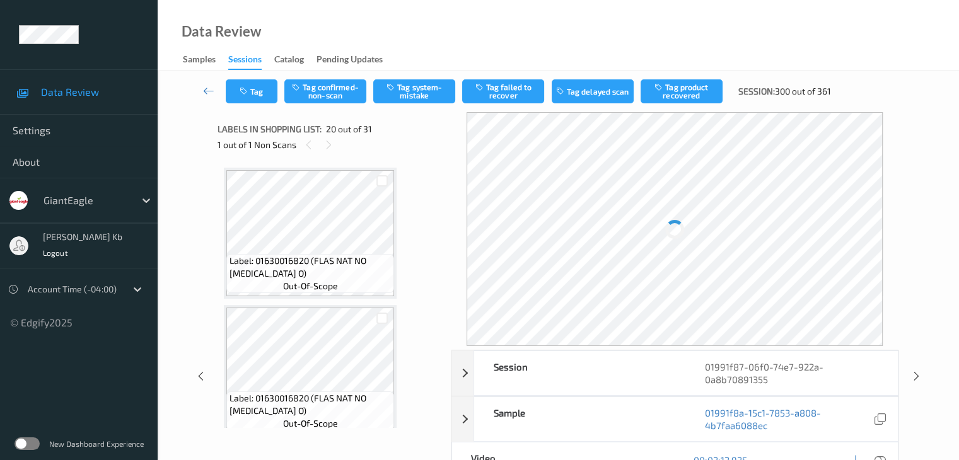
scroll to position [2480, 0]
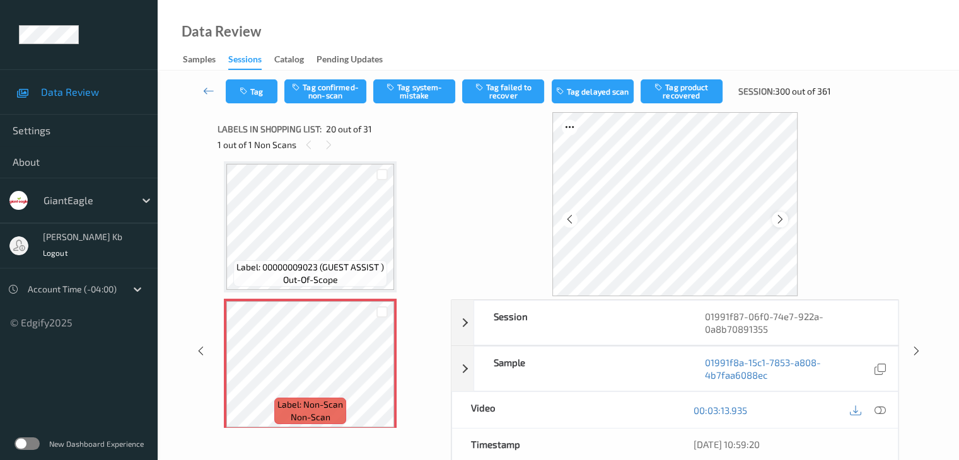
click at [783, 221] on icon at bounding box center [780, 219] width 11 height 11
click at [881, 412] on icon at bounding box center [879, 410] width 11 height 11
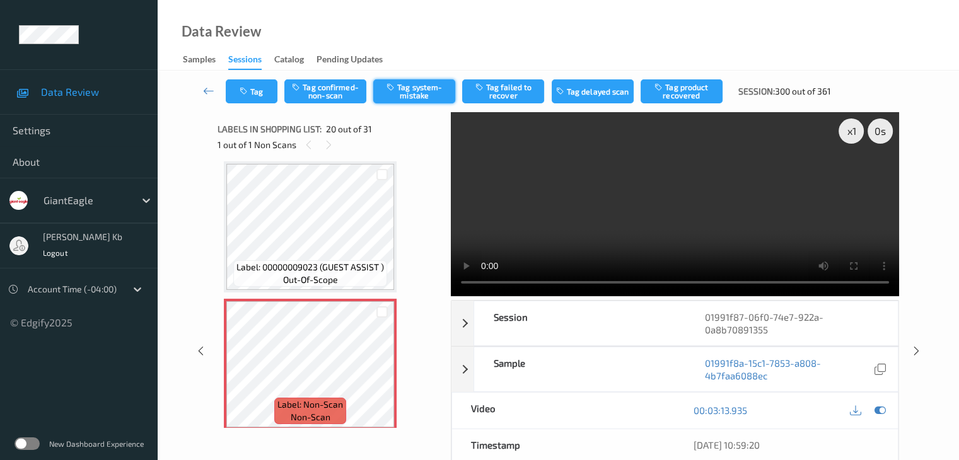
click at [431, 90] on button "Tag system-mistake" at bounding box center [414, 91] width 82 height 24
click at [263, 89] on button "Tag" at bounding box center [252, 91] width 52 height 24
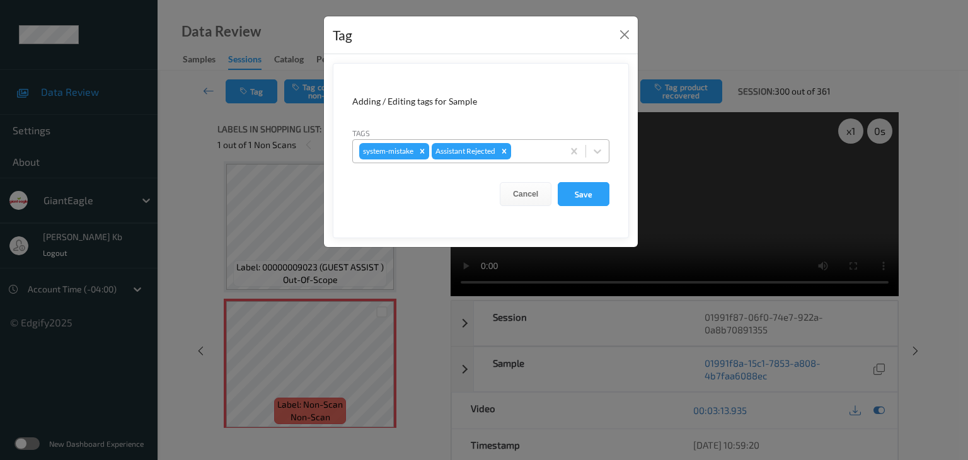
click at [541, 148] on div at bounding box center [535, 151] width 43 height 15
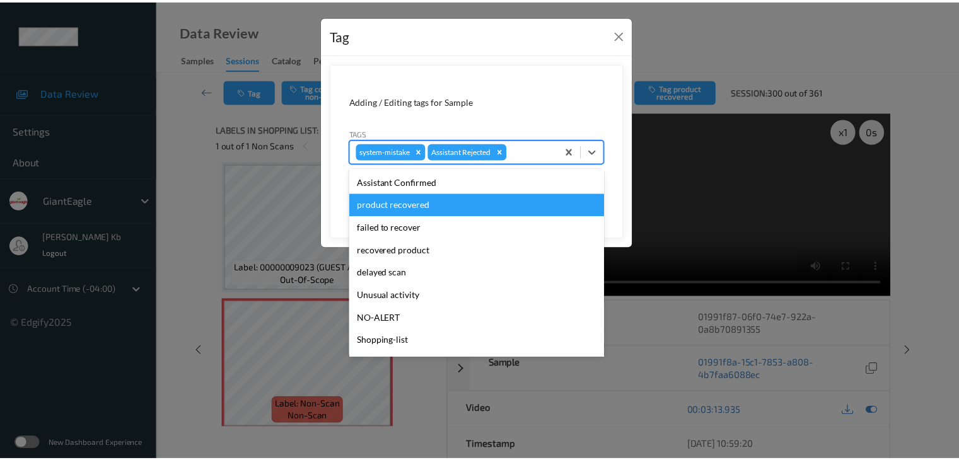
scroll to position [111, 0]
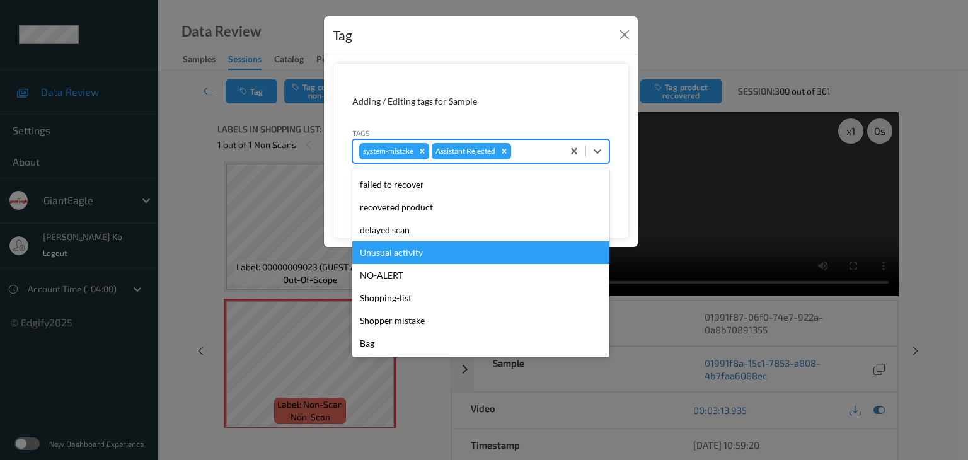
click at [415, 257] on div "Unusual activity" at bounding box center [480, 252] width 257 height 23
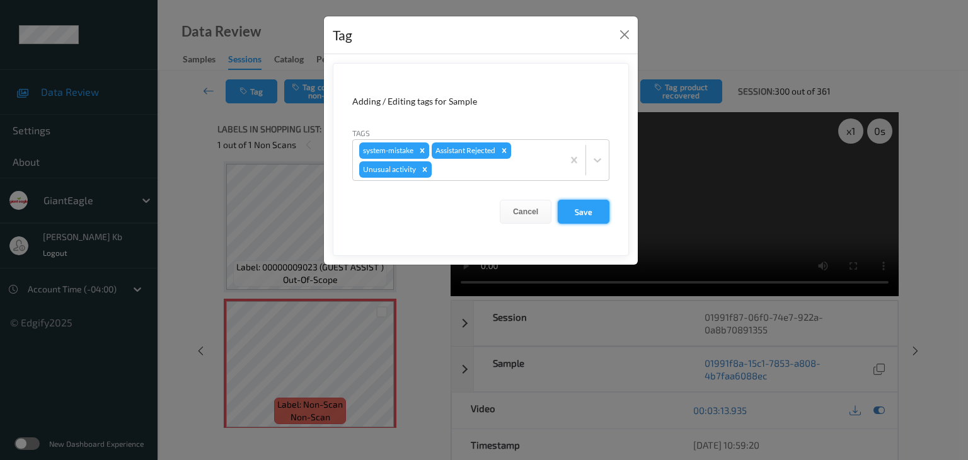
click at [585, 216] on button "Save" at bounding box center [584, 212] width 52 height 24
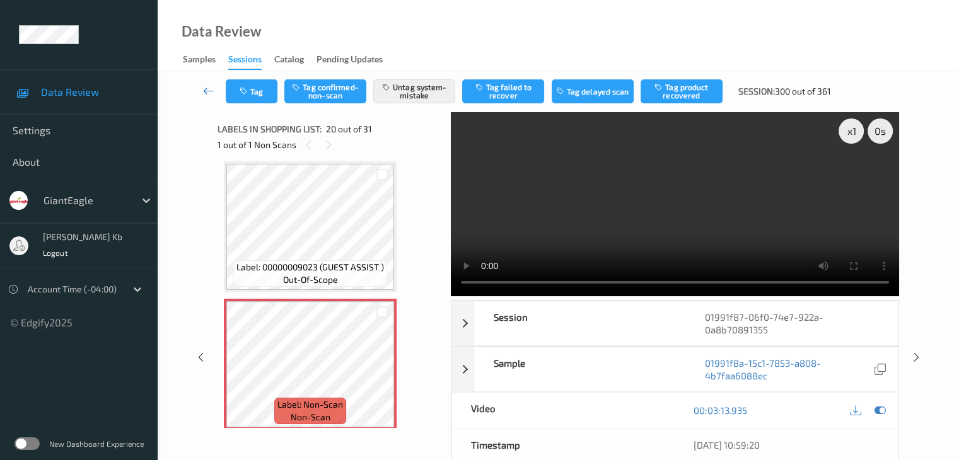
click at [209, 91] on icon at bounding box center [208, 90] width 11 height 13
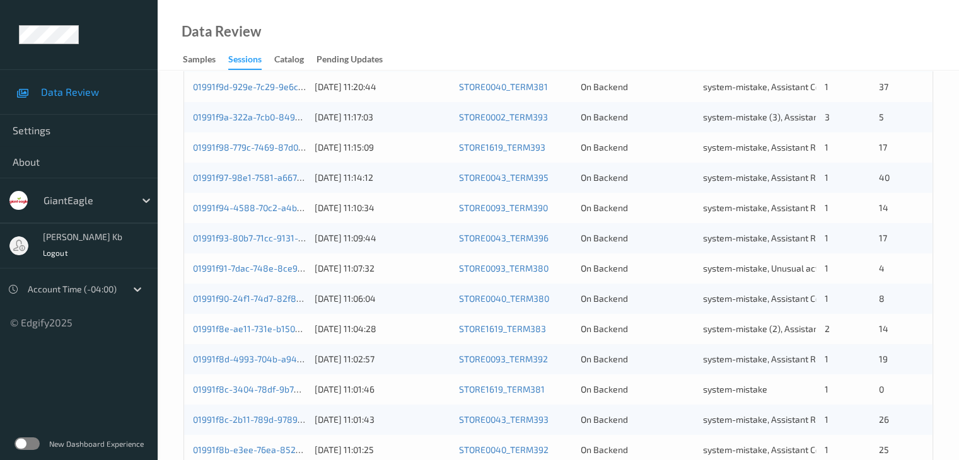
scroll to position [587, 0]
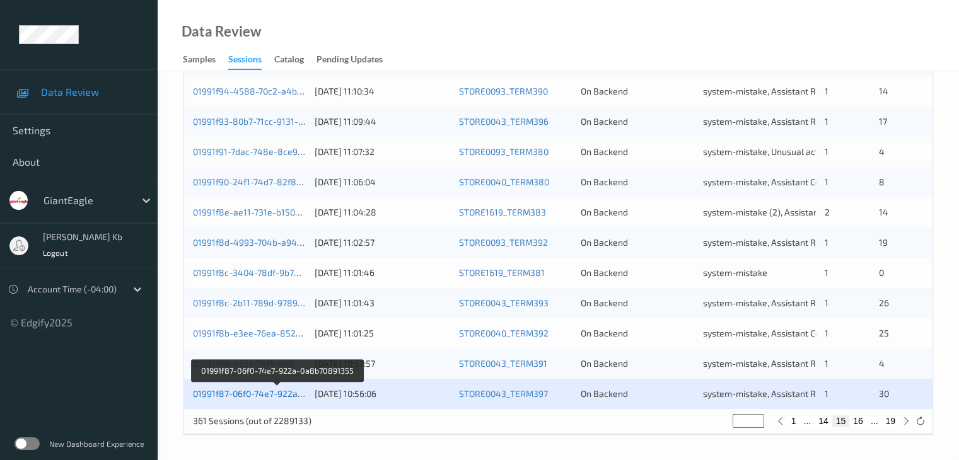
click at [280, 392] on link "01991f87-06f0-74e7-922a-0a8b70891355" at bounding box center [277, 393] width 168 height 11
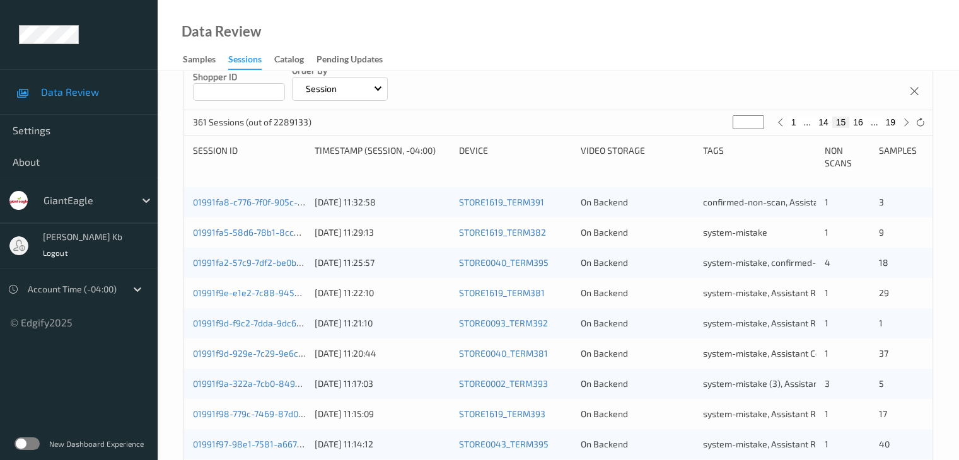
scroll to position [154, 0]
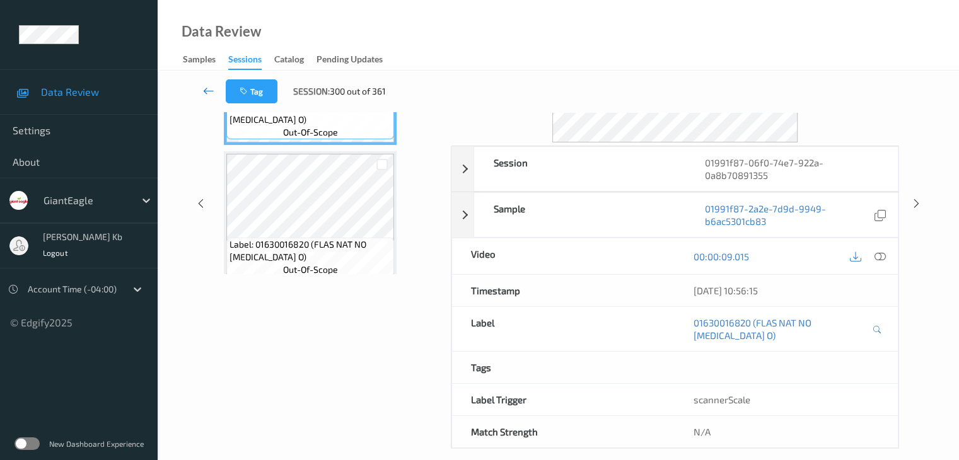
click at [207, 87] on icon at bounding box center [208, 90] width 11 height 13
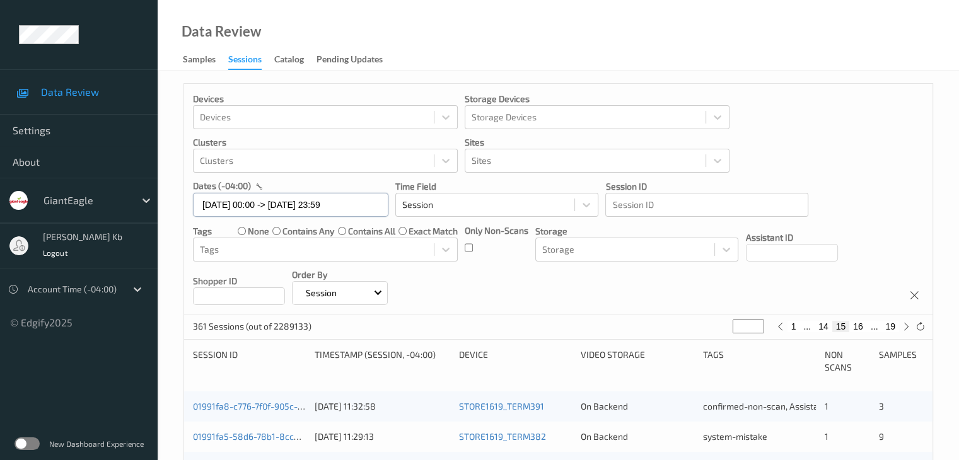
click at [361, 205] on input "[DATE] 00:00 -> [DATE] 23:59" at bounding box center [290, 205] width 195 height 24
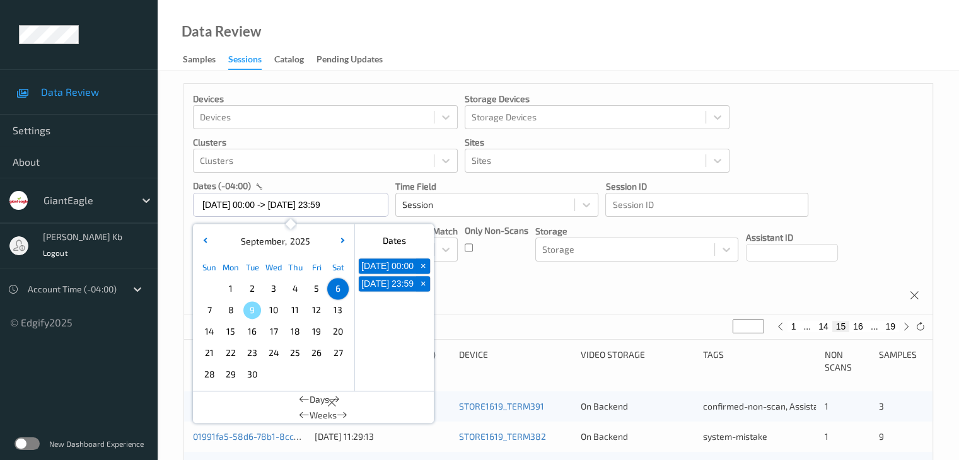
click at [424, 269] on span "+" at bounding box center [423, 266] width 13 height 13
type input "[DATE] 00:00"
type input "*"
click at [425, 272] on span "+" at bounding box center [423, 266] width 13 height 13
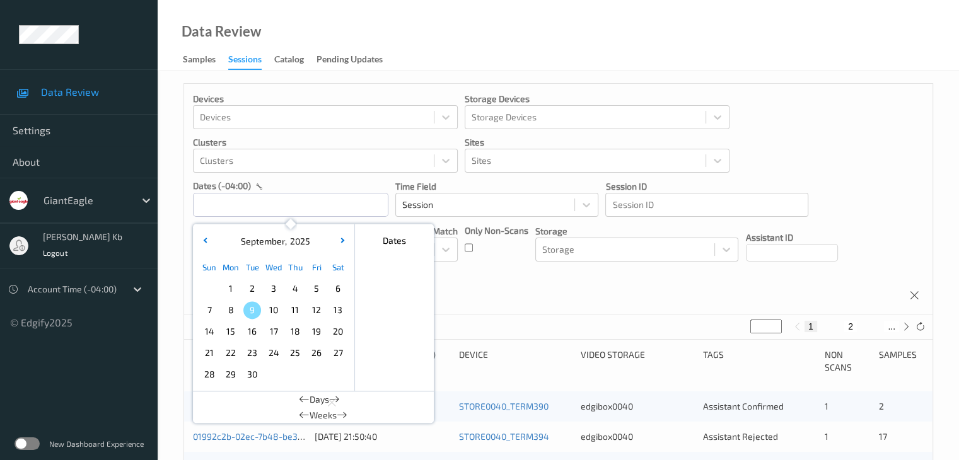
click at [211, 310] on span "7" at bounding box center [209, 310] width 18 height 18
type input "[DATE] 00:00 -> [DATE] 23:59"
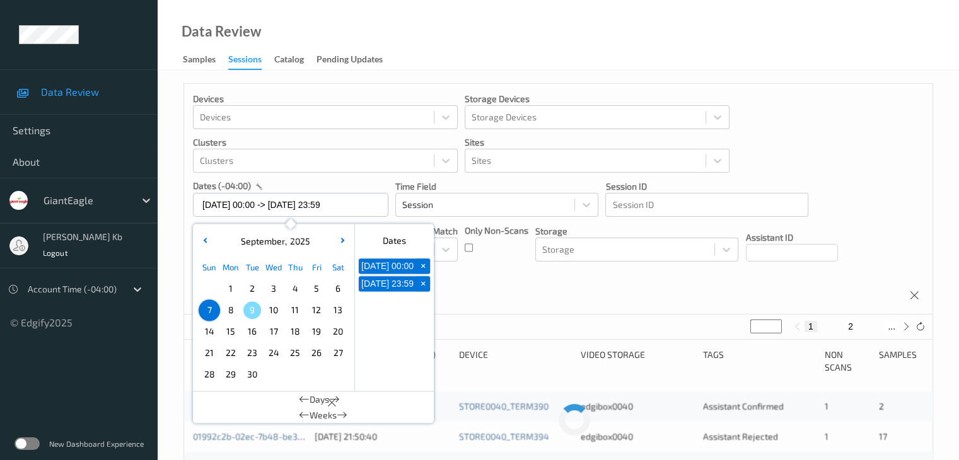
click at [504, 287] on div "Devices Devices Storage Devices Storage Devices Clusters Clusters Sites Sites d…" at bounding box center [558, 199] width 748 height 231
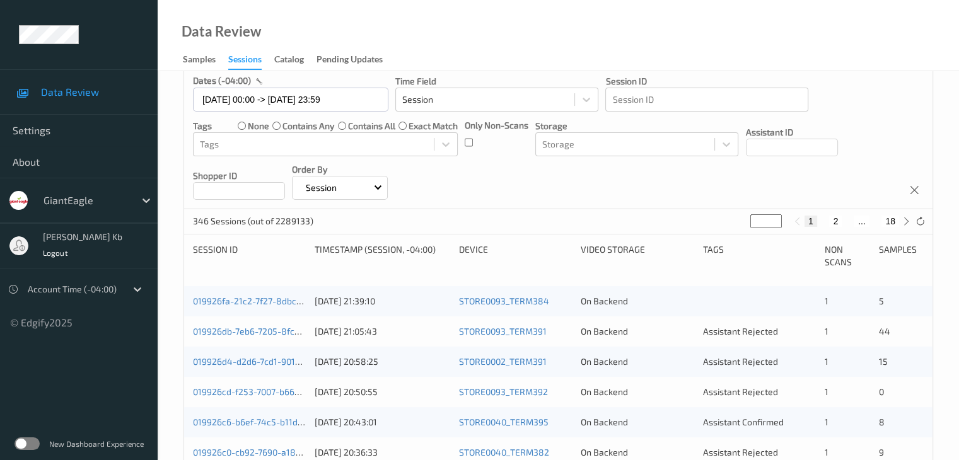
scroll to position [126, 0]
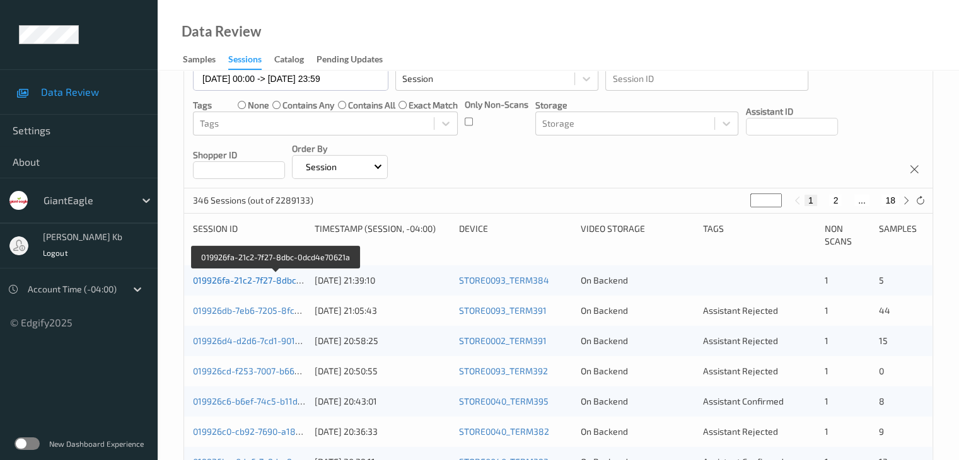
click at [269, 278] on link "019926fa-21c2-7f27-8dbc-0dcd4e70621a" at bounding box center [276, 280] width 166 height 11
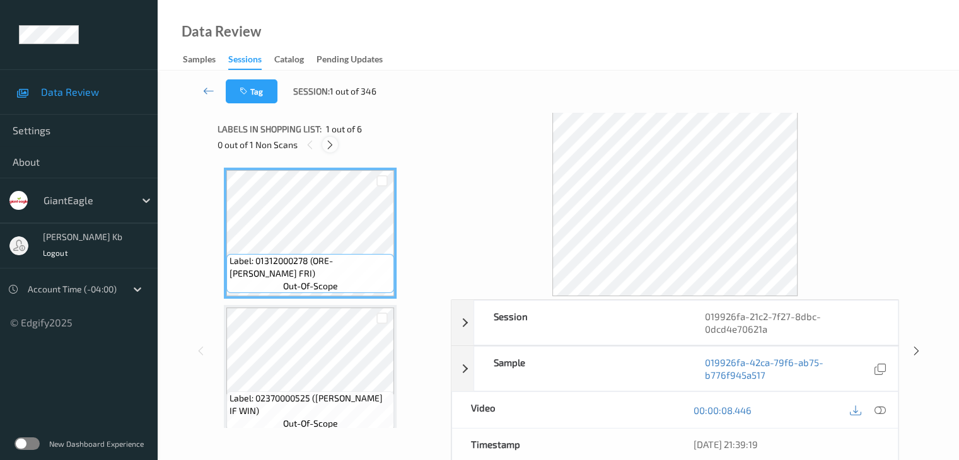
click at [333, 142] on icon at bounding box center [330, 144] width 11 height 11
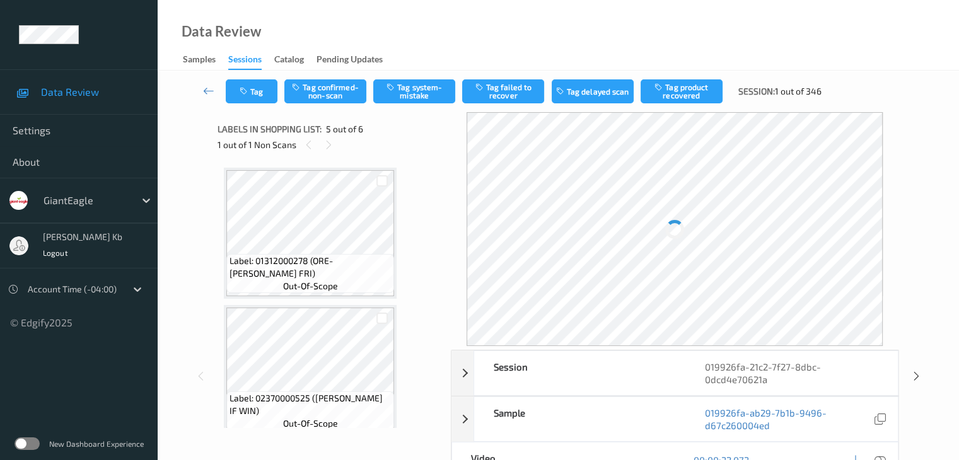
scroll to position [419, 0]
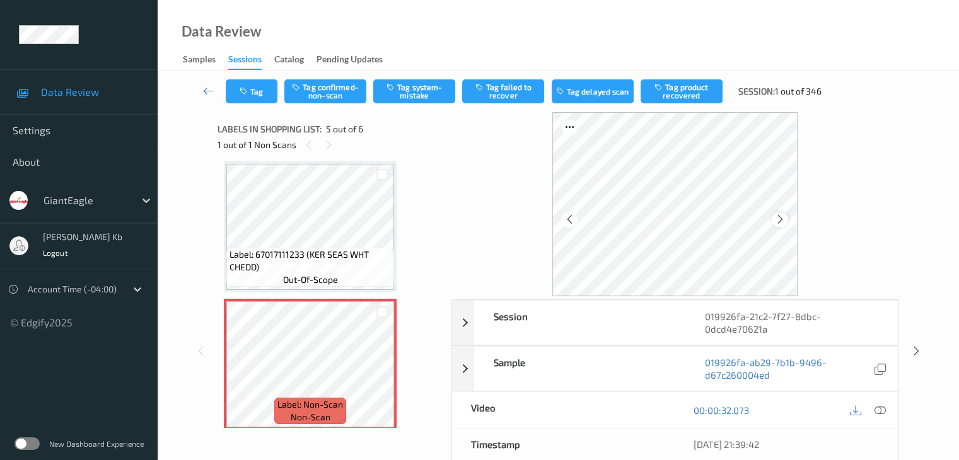
click at [781, 220] on icon at bounding box center [780, 219] width 11 height 11
click at [880, 408] on icon at bounding box center [879, 410] width 11 height 11
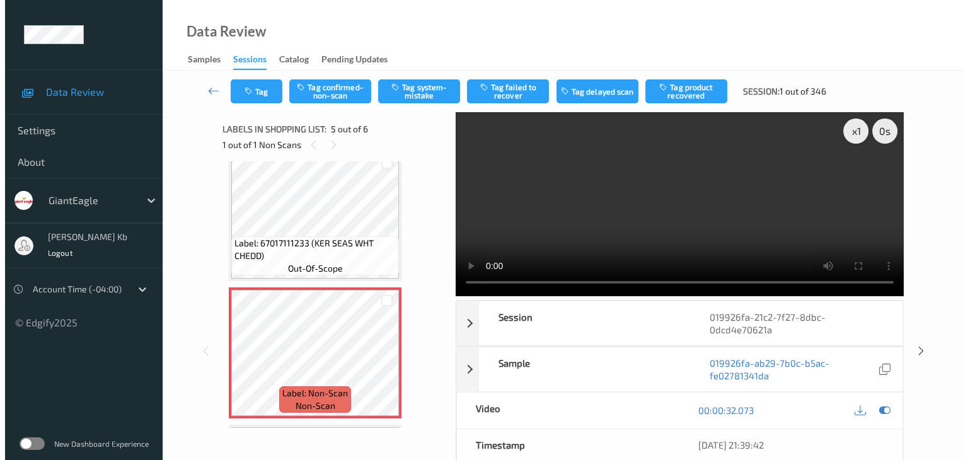
scroll to position [564, 0]
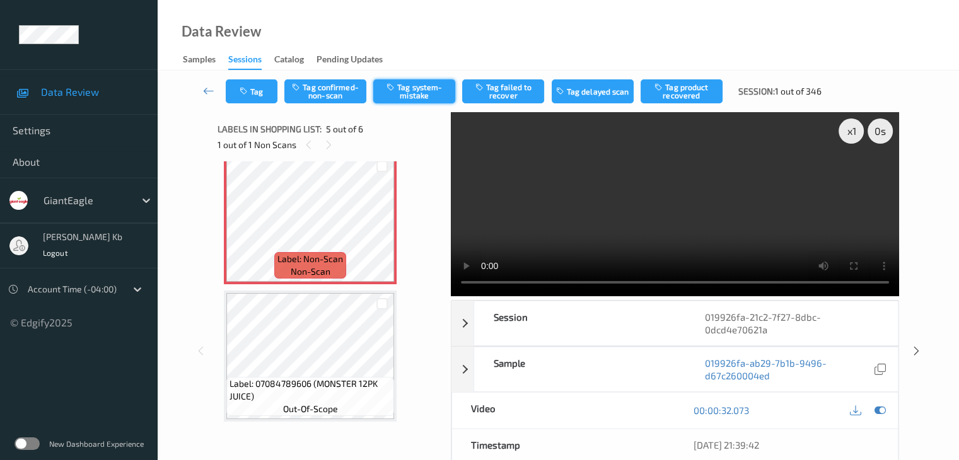
click at [423, 89] on button "Tag system-mistake" at bounding box center [414, 91] width 82 height 24
click at [263, 87] on button "Tag" at bounding box center [252, 91] width 52 height 24
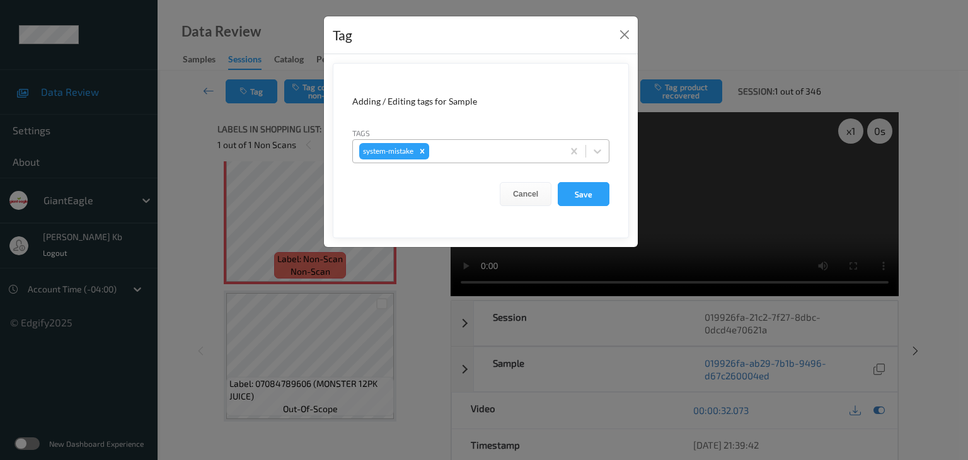
click at [454, 152] on div at bounding box center [494, 151] width 125 height 15
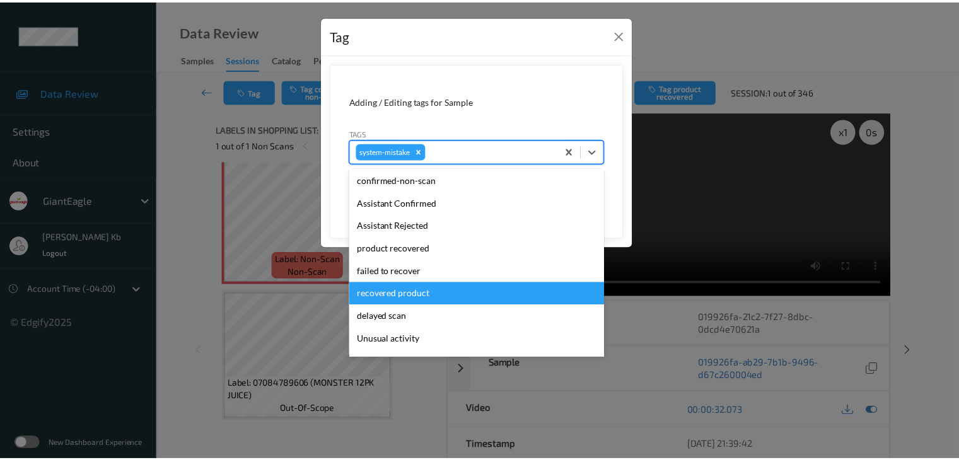
scroll to position [63, 0]
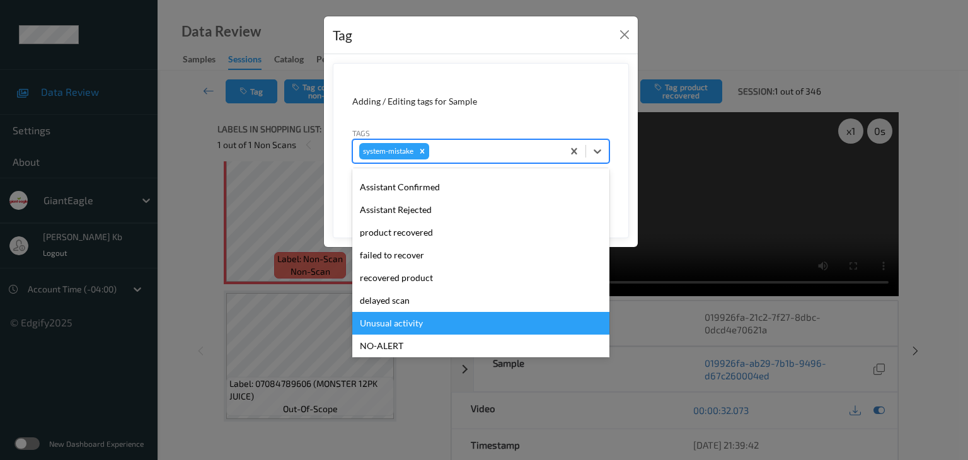
click at [391, 320] on div "Unusual activity" at bounding box center [480, 323] width 257 height 23
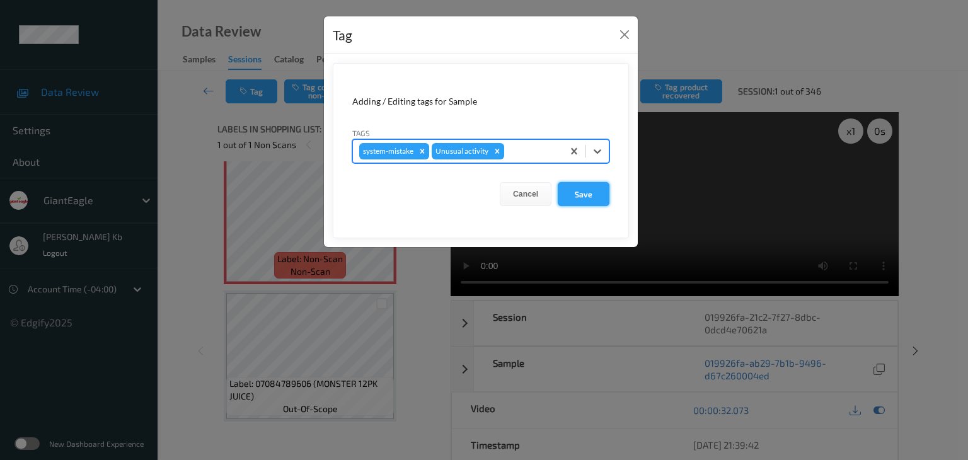
click at [584, 197] on button "Save" at bounding box center [584, 194] width 52 height 24
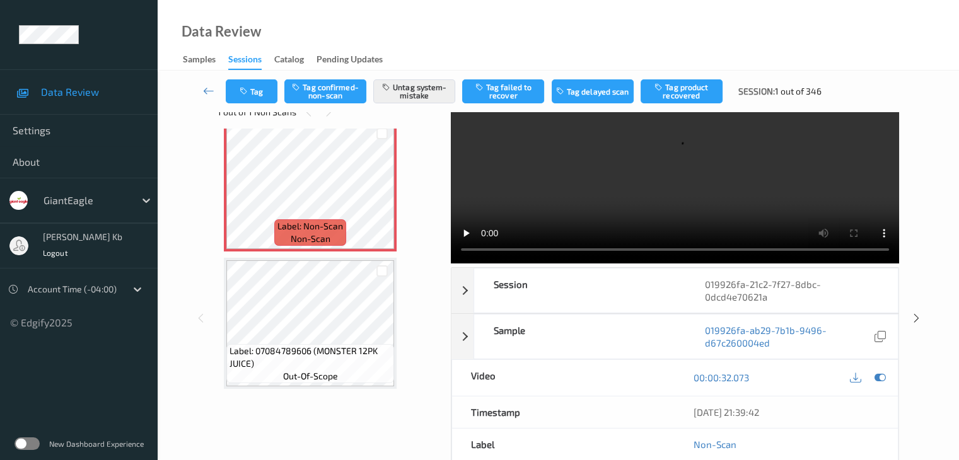
scroll to position [2, 0]
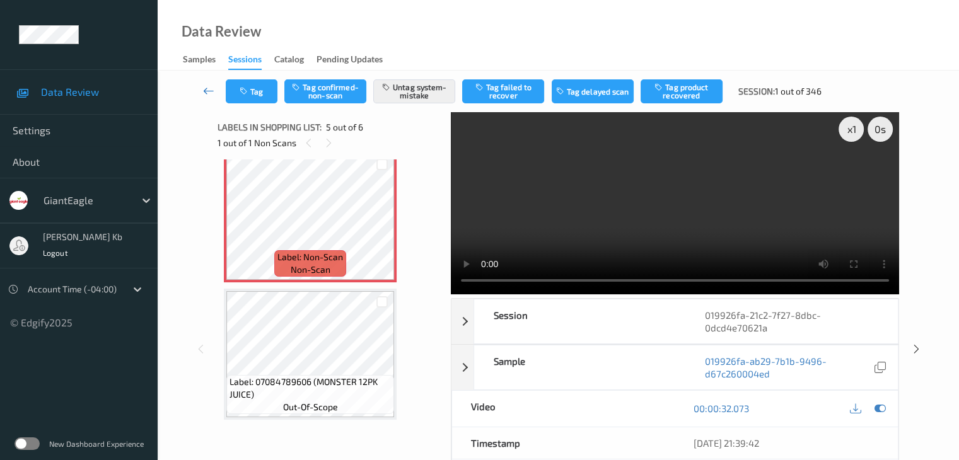
click at [209, 93] on icon at bounding box center [208, 90] width 11 height 13
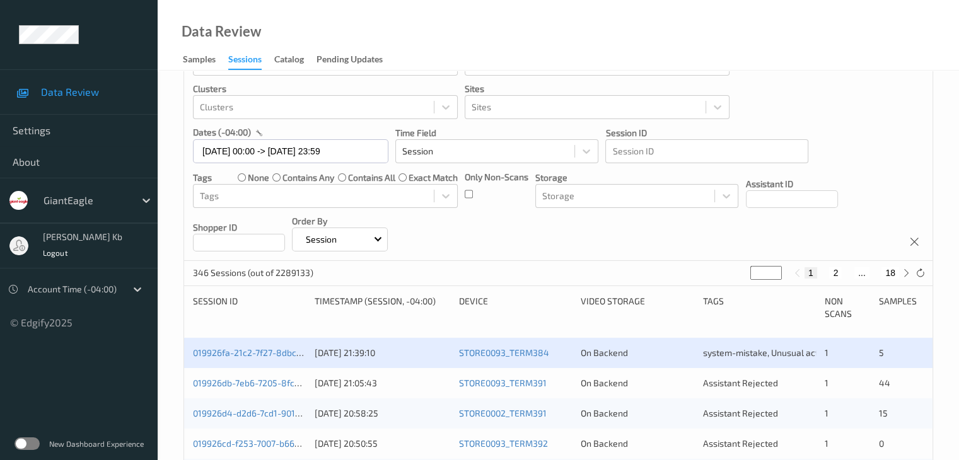
scroll to position [126, 0]
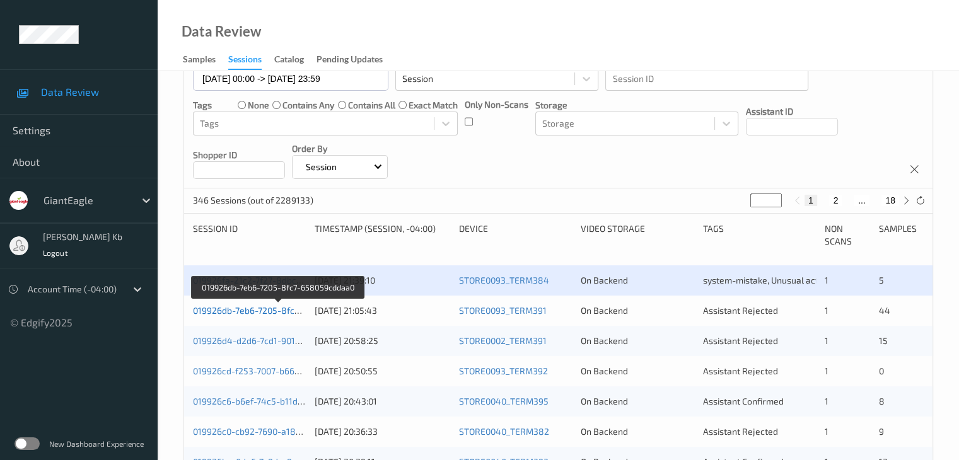
click at [258, 308] on link "019926db-7eb6-7205-8fc7-658059cddaa0" at bounding box center [278, 310] width 170 height 11
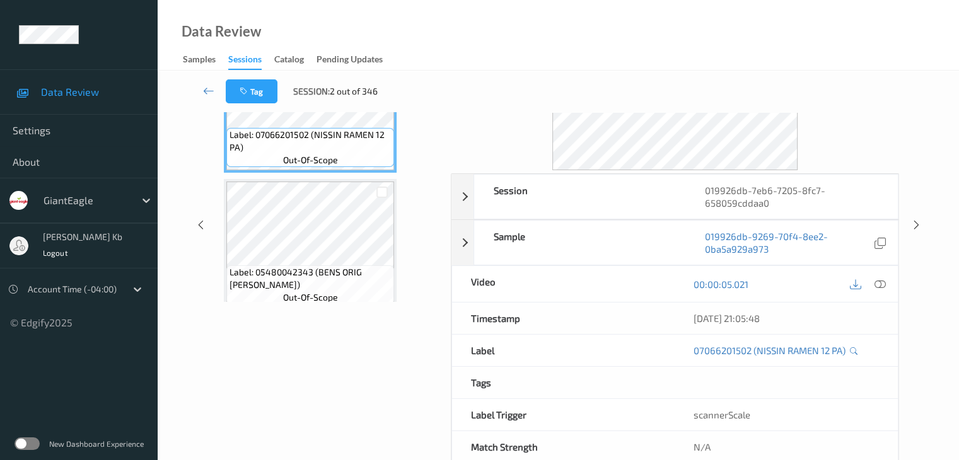
drag, startPoint x: 272, startPoint y: 1, endPoint x: 605, endPoint y: 32, distance: 334.3
click at [677, 32] on div "Data Review Samples Sessions Catalog Pending Updates" at bounding box center [558, 35] width 801 height 71
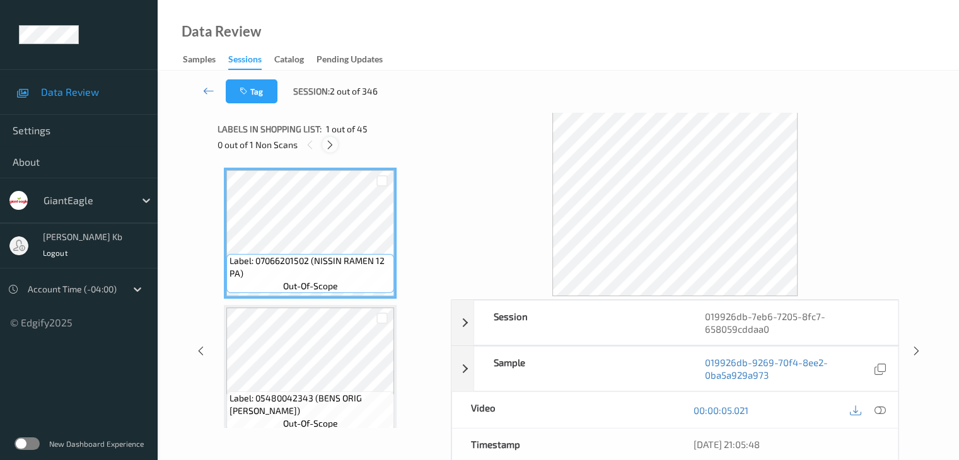
click at [333, 144] on icon at bounding box center [330, 144] width 11 height 11
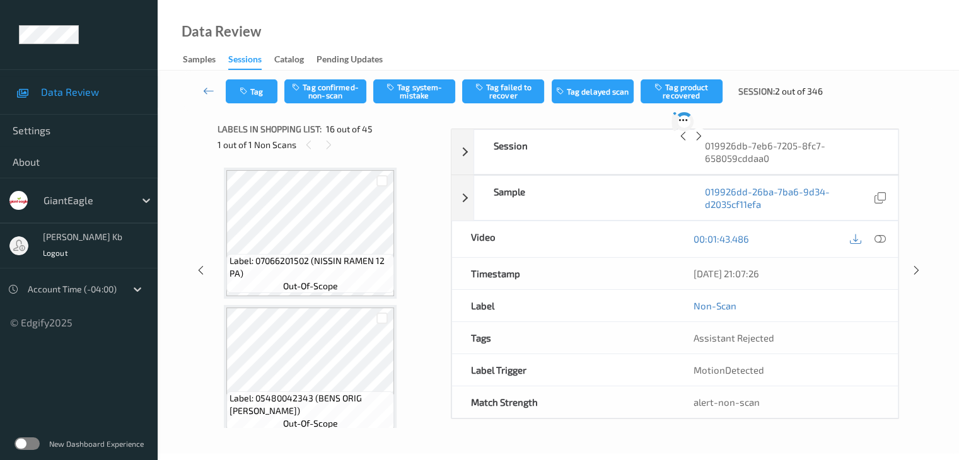
scroll to position [1930, 0]
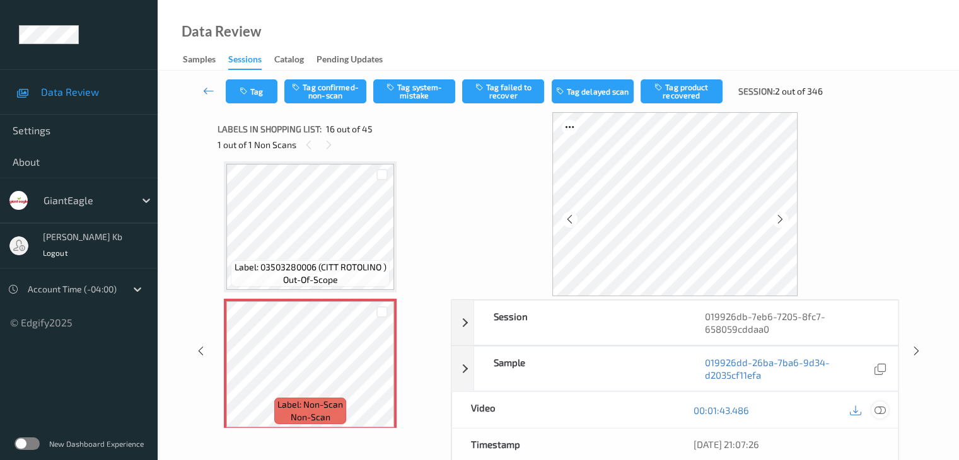
click at [880, 406] on icon at bounding box center [879, 410] width 11 height 11
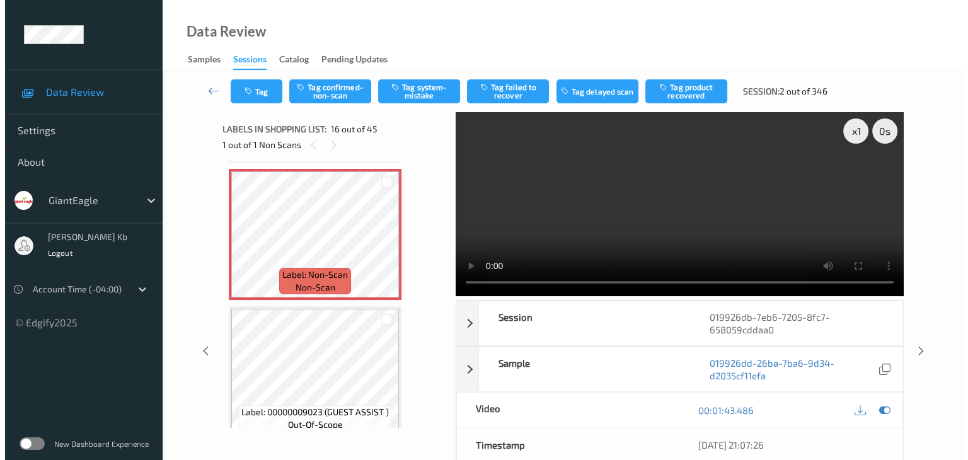
scroll to position [2056, 0]
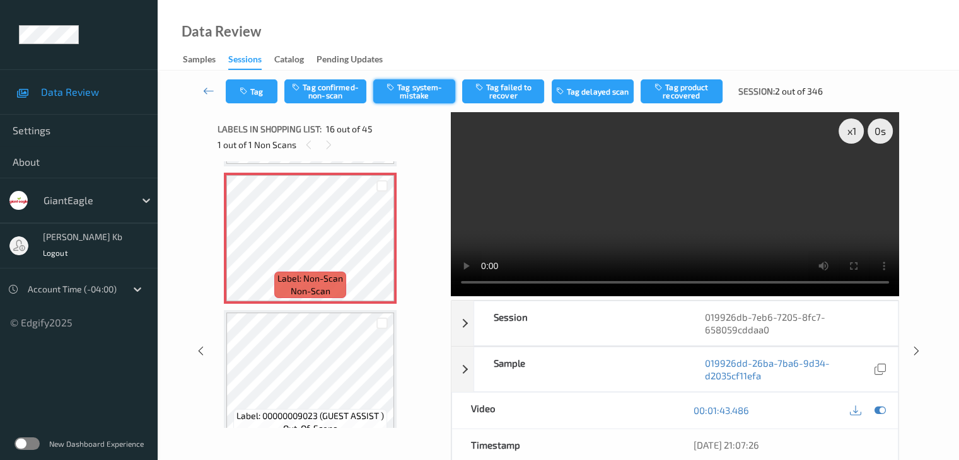
click at [431, 89] on button "Tag system-mistake" at bounding box center [414, 91] width 82 height 24
click at [258, 93] on button "Tag" at bounding box center [252, 91] width 52 height 24
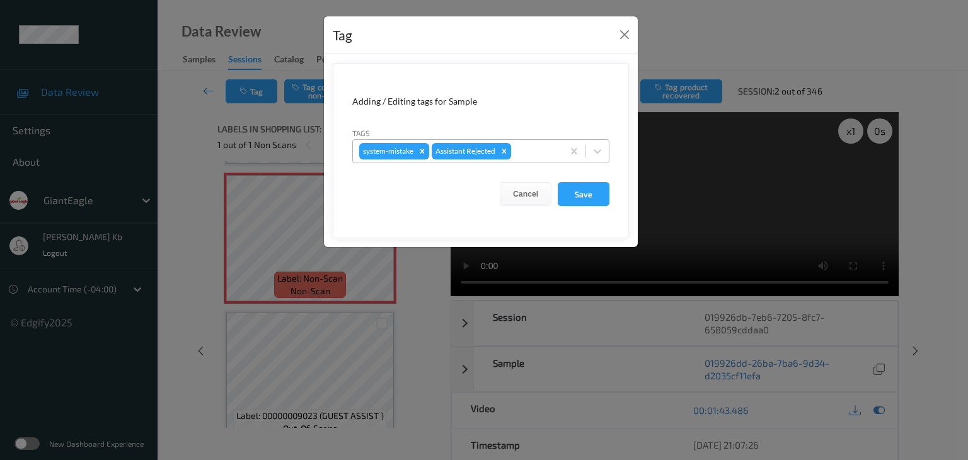
click at [537, 149] on div at bounding box center [535, 151] width 43 height 15
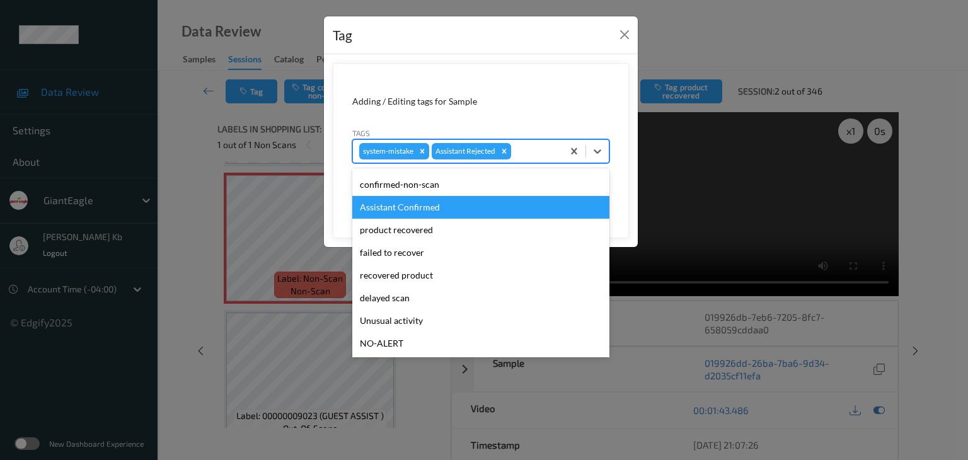
scroll to position [63, 0]
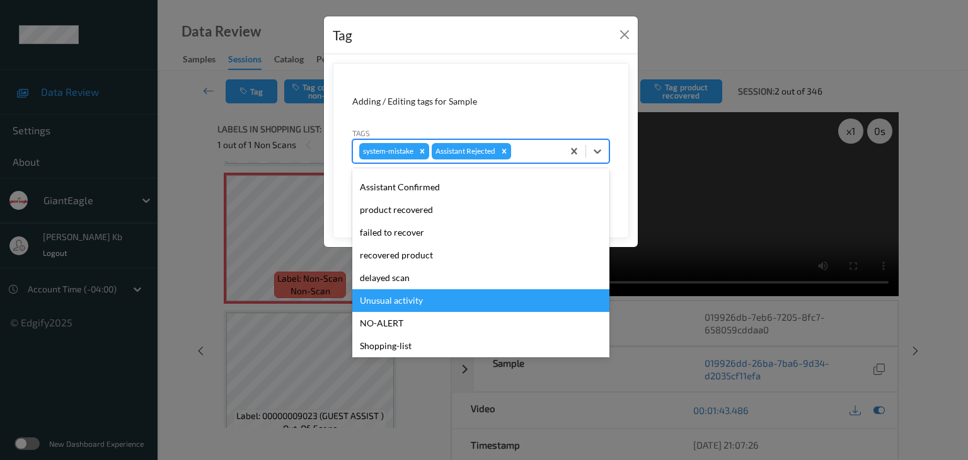
click at [391, 300] on div "Unusual activity" at bounding box center [480, 300] width 257 height 23
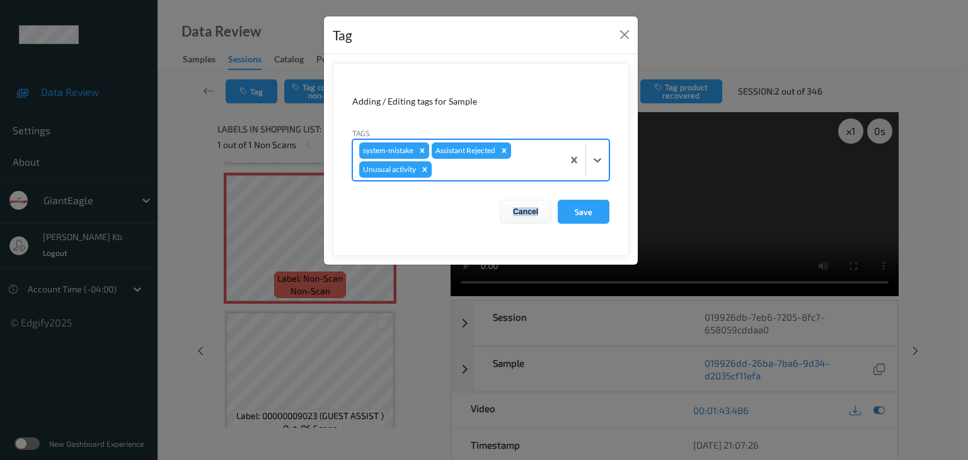
drag, startPoint x: 391, startPoint y: 300, endPoint x: 497, endPoint y: 235, distance: 124.8
click at [391, 300] on div "Tag Adding / Editing tags for Sample Tags option Unusual activity, selected. Se…" at bounding box center [484, 230] width 968 height 460
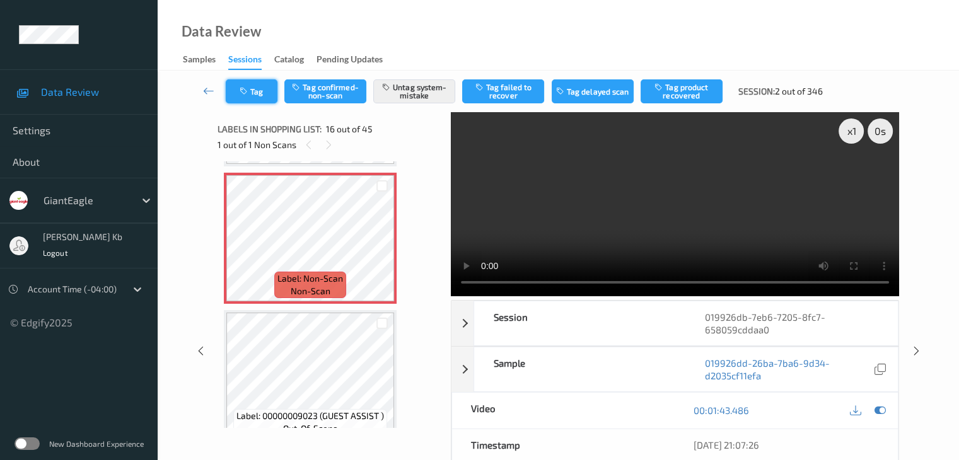
click at [267, 86] on button "Tag" at bounding box center [252, 91] width 52 height 24
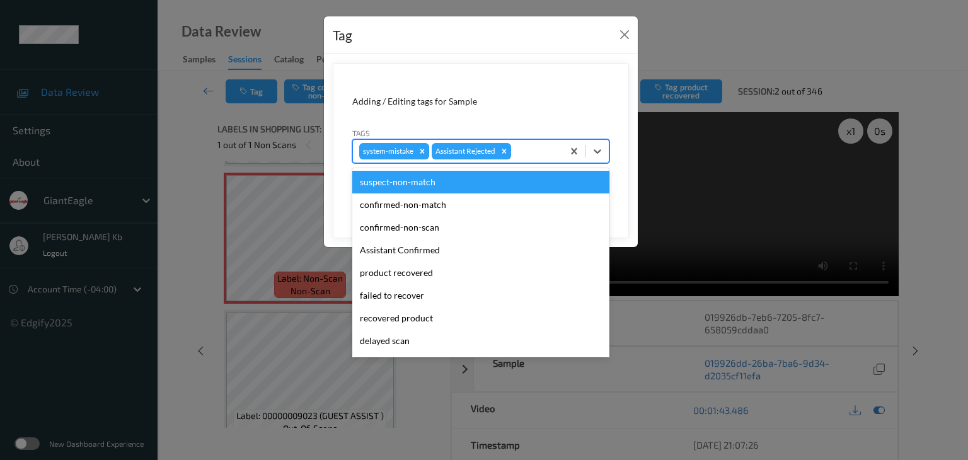
click at [532, 147] on div at bounding box center [535, 151] width 43 height 15
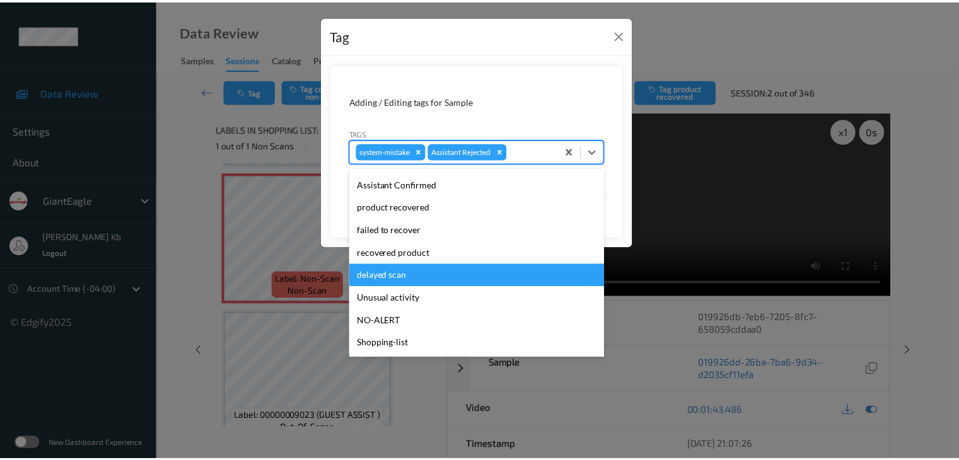
scroll to position [111, 0]
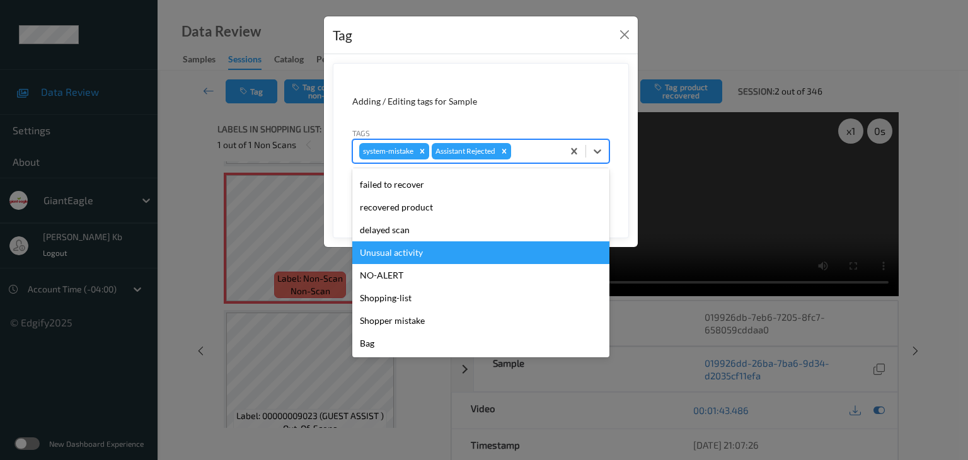
click at [401, 250] on div "Unusual activity" at bounding box center [480, 252] width 257 height 23
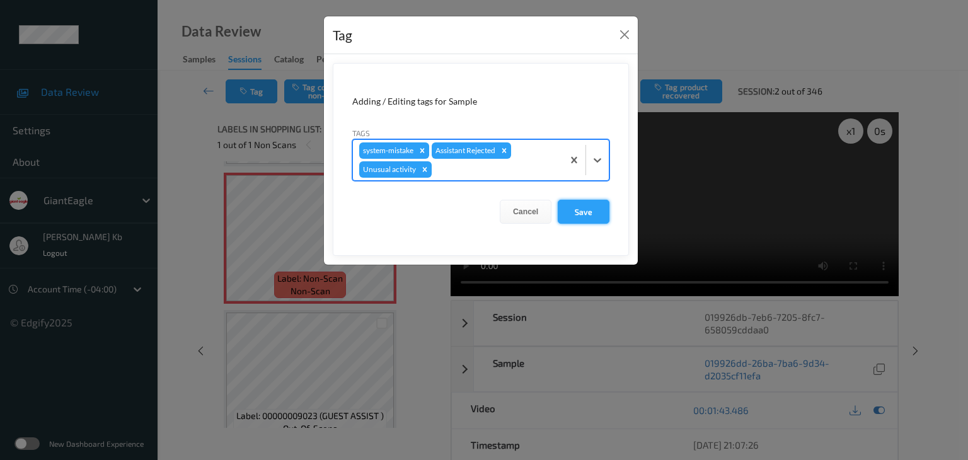
click at [582, 212] on button "Save" at bounding box center [584, 212] width 52 height 24
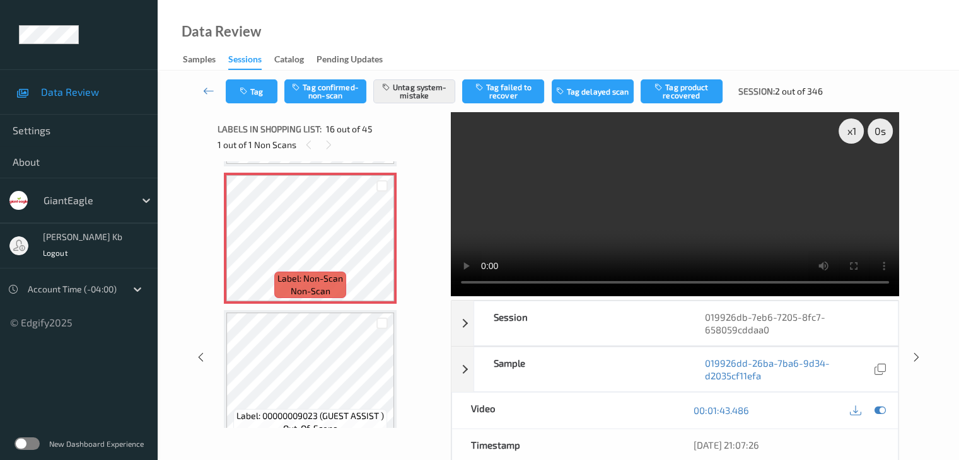
drag, startPoint x: 210, startPoint y: 93, endPoint x: 211, endPoint y: 71, distance: 21.5
click at [210, 92] on icon at bounding box center [208, 90] width 11 height 13
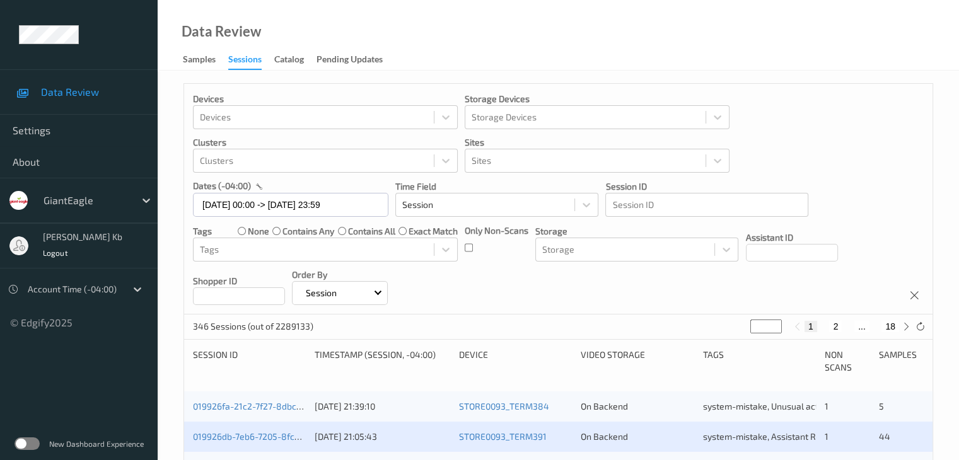
scroll to position [189, 0]
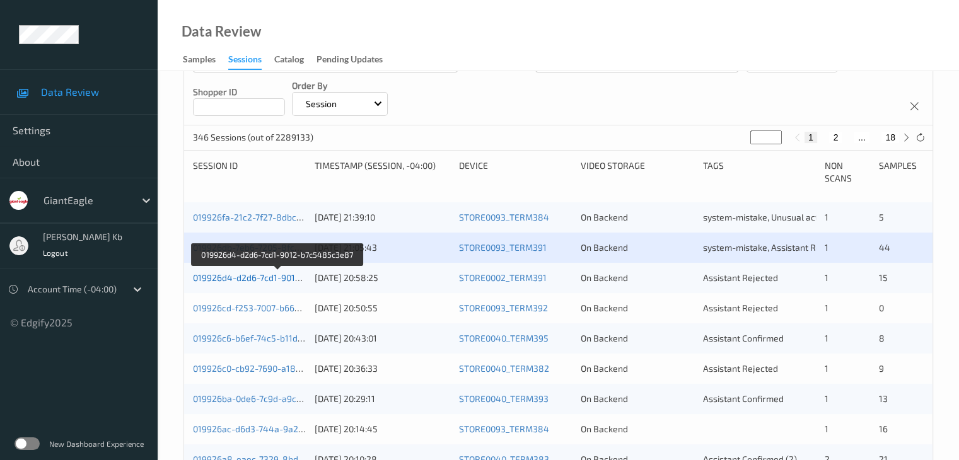
click at [253, 277] on link "019926d4-d2d6-7cd1-9012-b7c5485c3e87" at bounding box center [278, 277] width 171 height 11
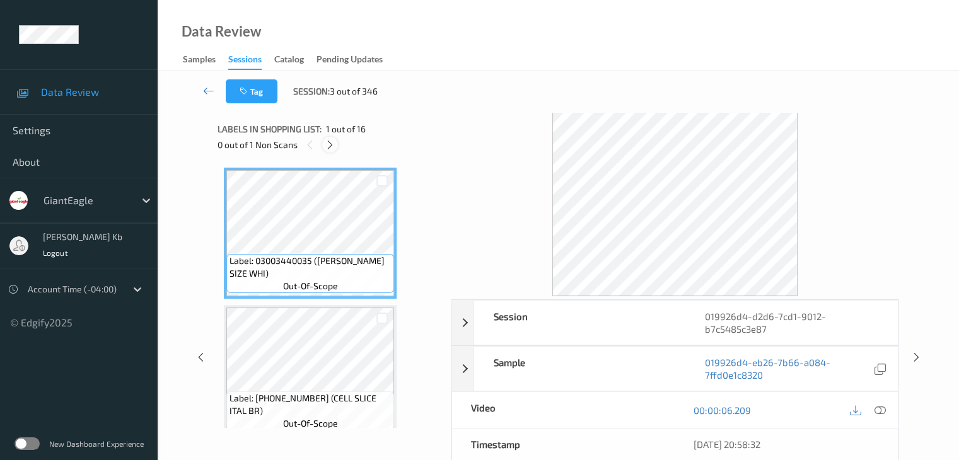
click at [330, 145] on icon at bounding box center [330, 144] width 11 height 11
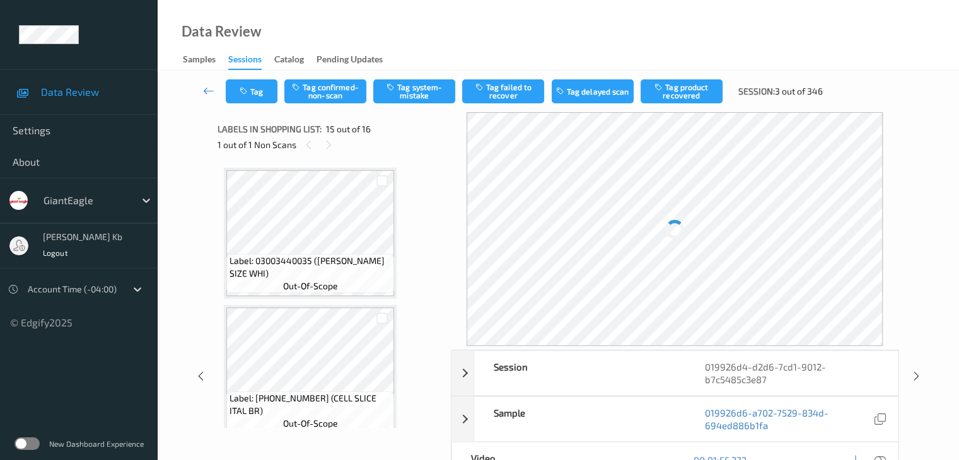
scroll to position [1793, 0]
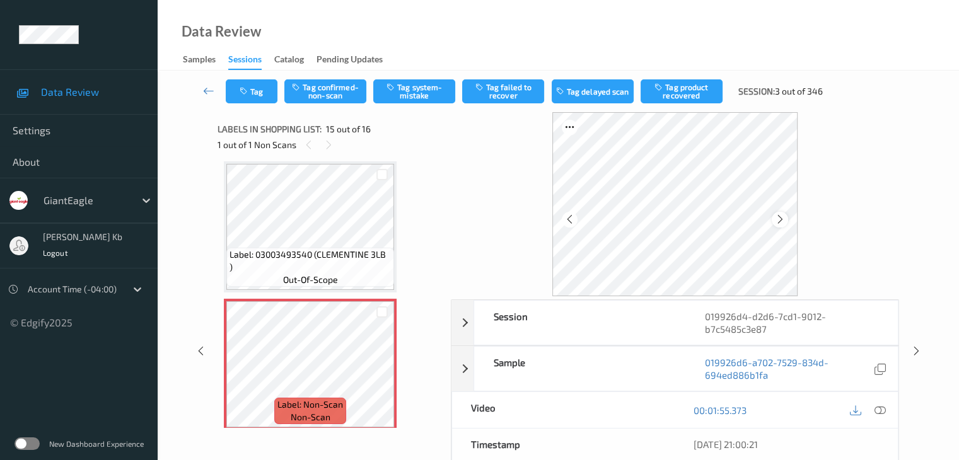
click at [783, 218] on icon at bounding box center [780, 219] width 11 height 11
drag, startPoint x: 881, startPoint y: 409, endPoint x: 874, endPoint y: 408, distance: 7.0
click at [881, 410] on icon at bounding box center [879, 410] width 11 height 11
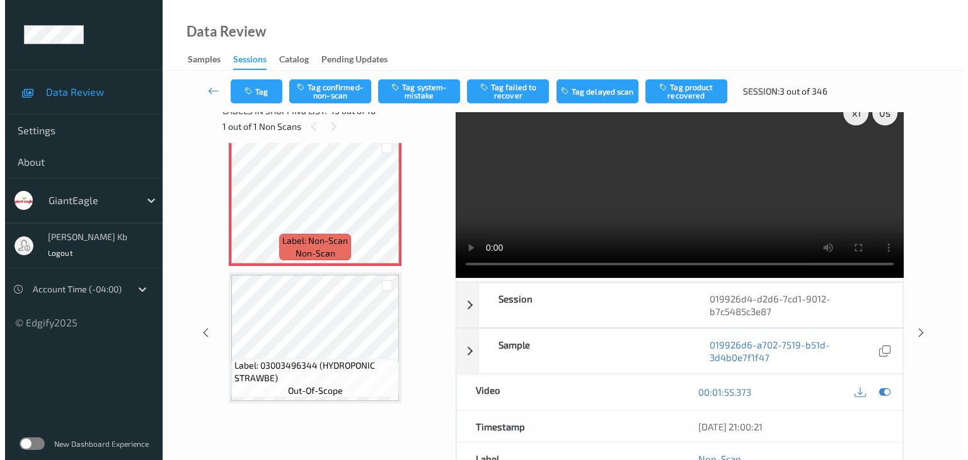
scroll to position [0, 0]
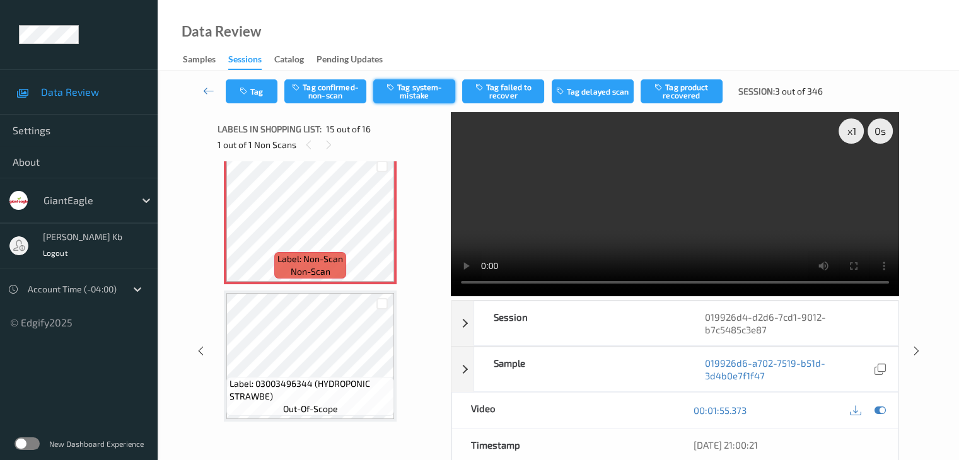
click at [432, 91] on button "Tag system-mistake" at bounding box center [414, 91] width 82 height 24
click at [263, 89] on button "Tag" at bounding box center [252, 91] width 52 height 24
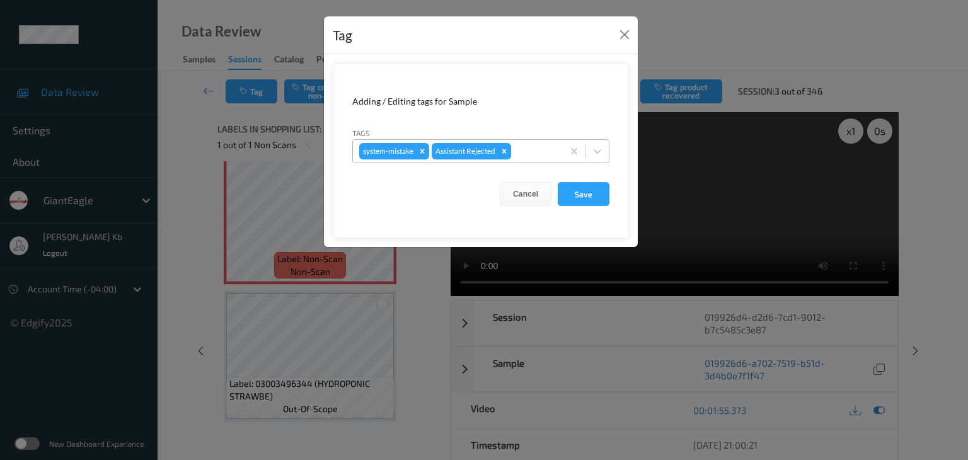
click at [524, 150] on div at bounding box center [535, 151] width 43 height 15
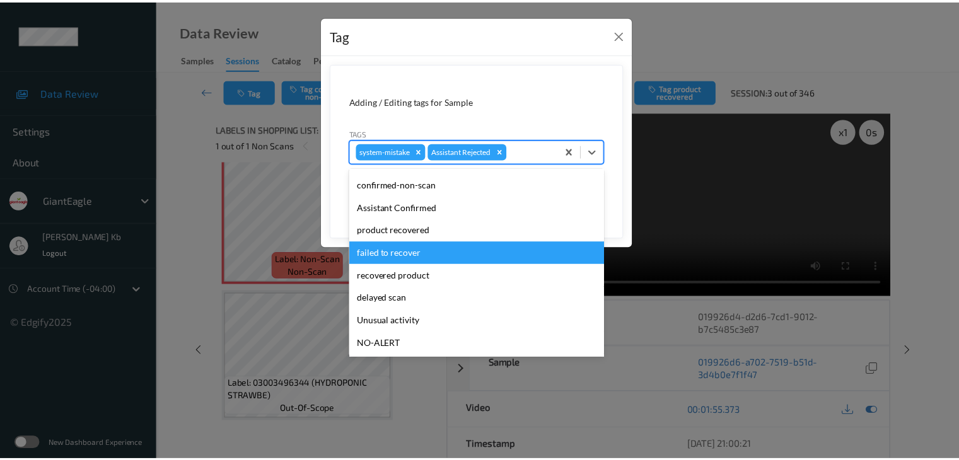
scroll to position [63, 0]
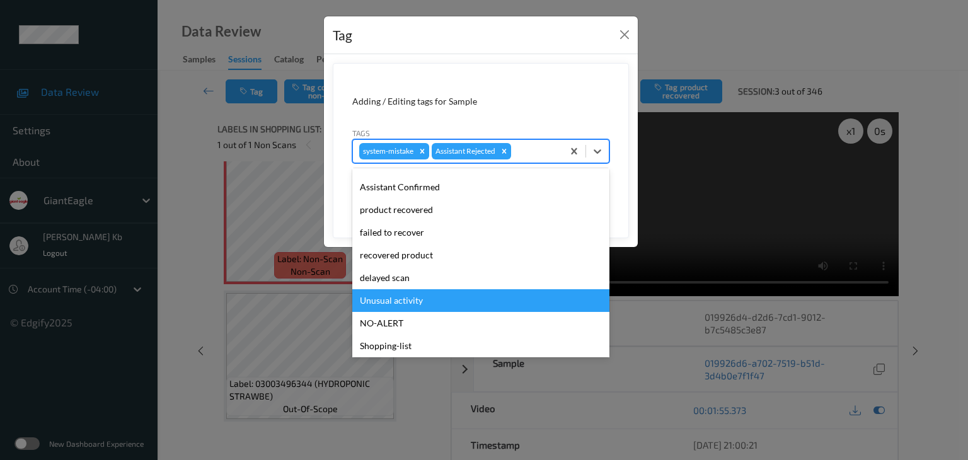
click at [410, 304] on div "Unusual activity" at bounding box center [480, 300] width 257 height 23
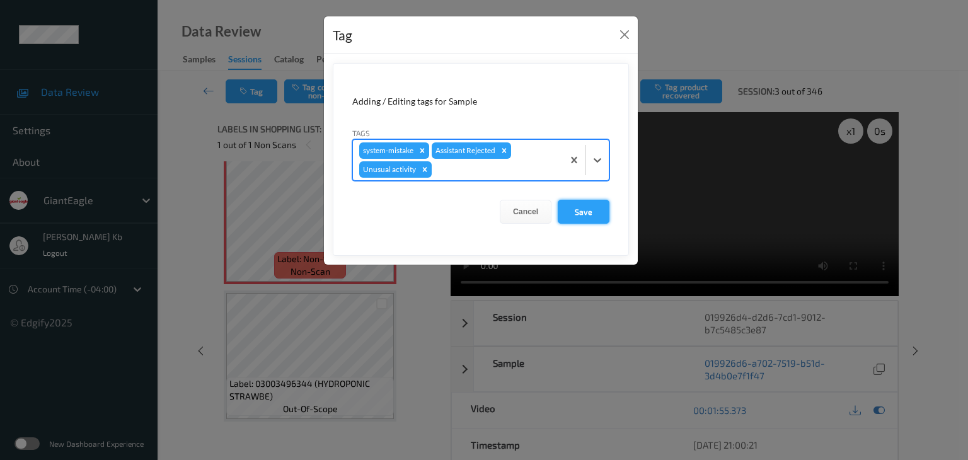
click at [581, 210] on button "Save" at bounding box center [584, 212] width 52 height 24
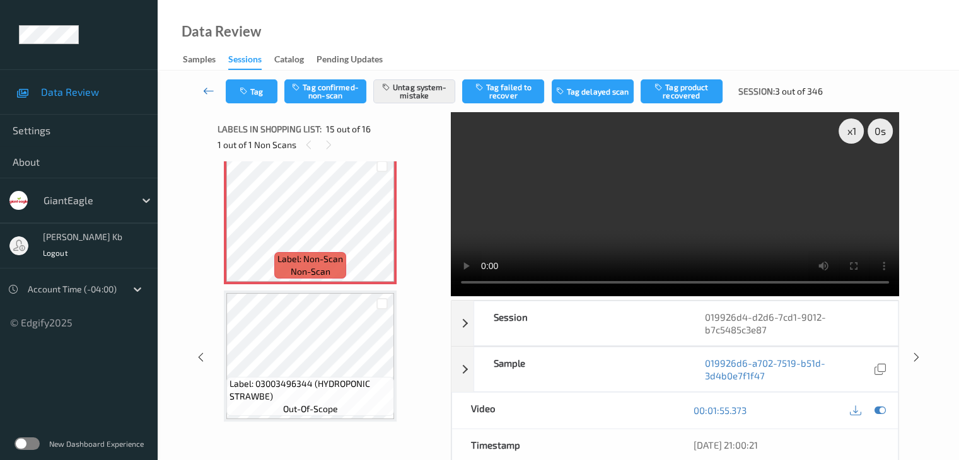
click at [212, 93] on icon at bounding box center [208, 90] width 11 height 13
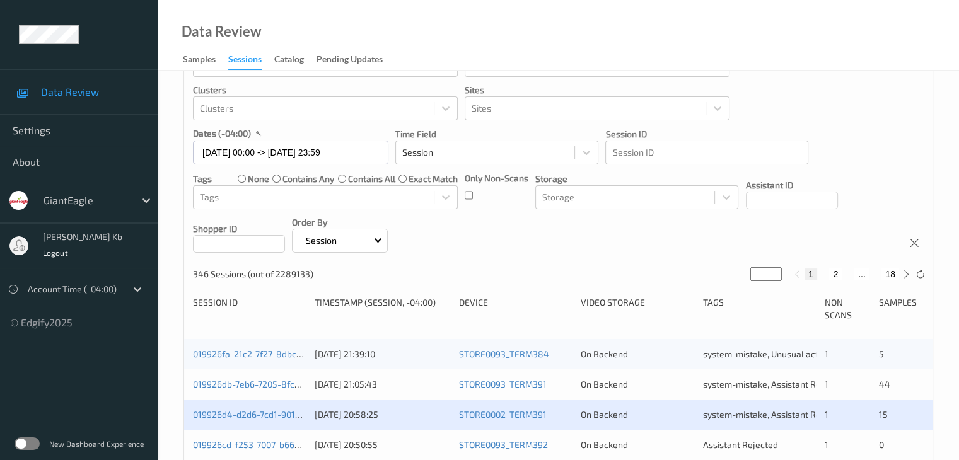
scroll to position [252, 0]
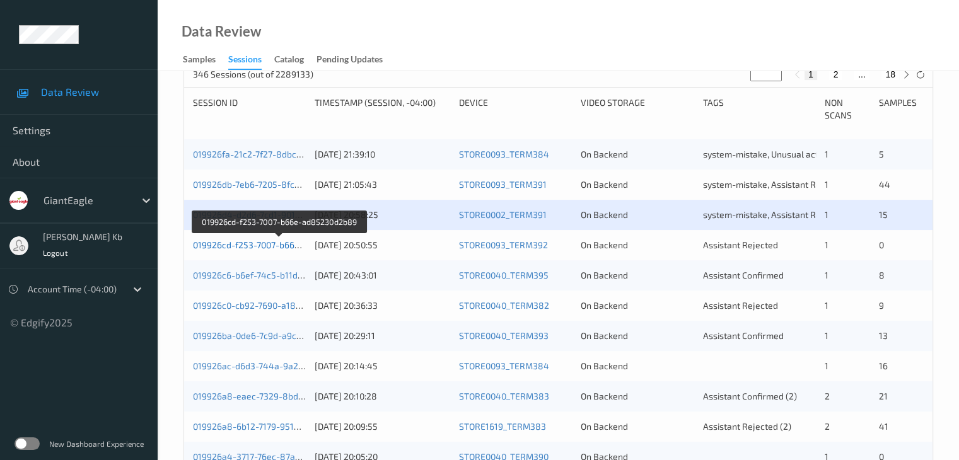
click at [282, 243] on link "019926cd-f253-7007-b66e-ad85230d2b89" at bounding box center [279, 245] width 172 height 11
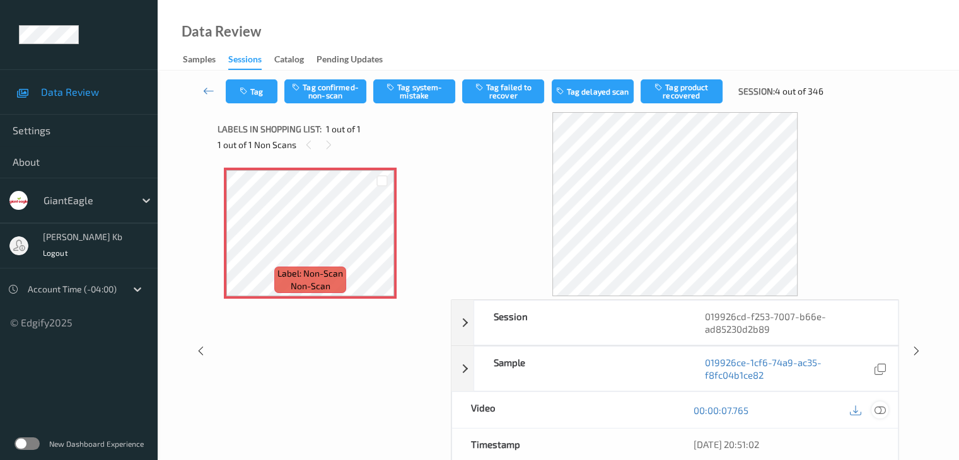
click at [880, 407] on icon at bounding box center [879, 410] width 11 height 11
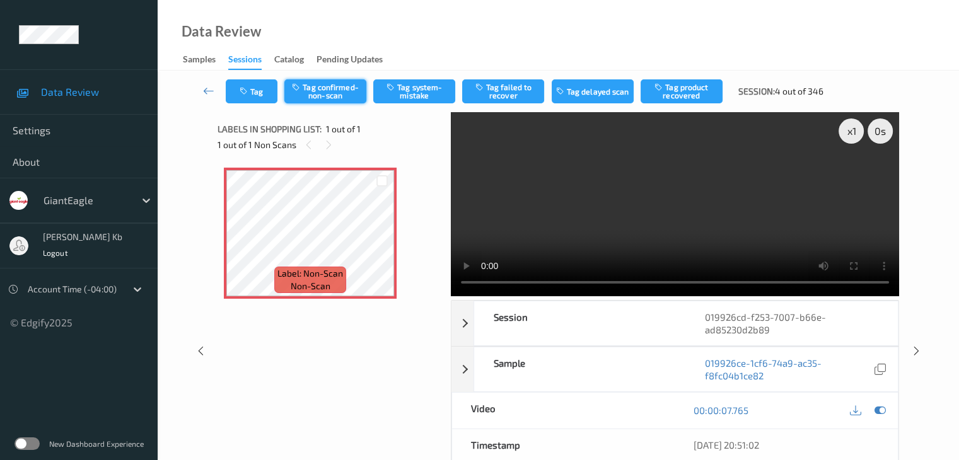
click at [347, 91] on button "Tag confirmed-non-scan" at bounding box center [325, 91] width 82 height 24
click at [207, 94] on icon at bounding box center [208, 90] width 11 height 13
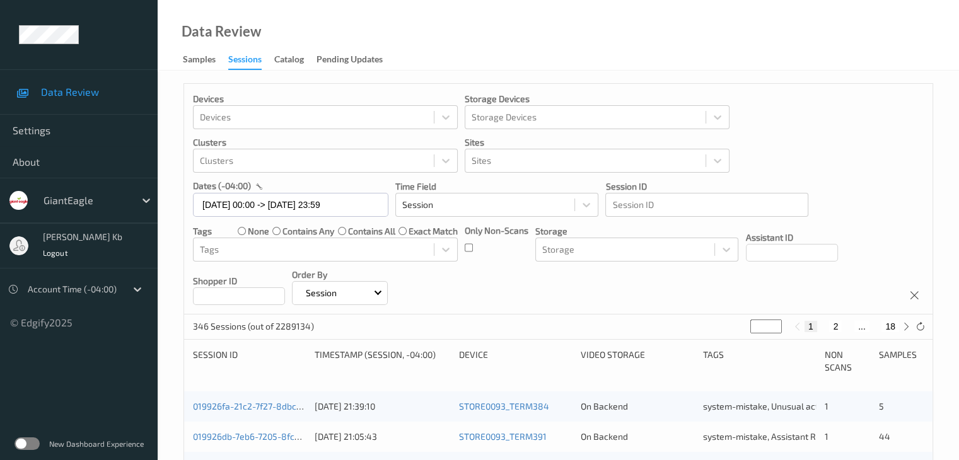
scroll to position [315, 0]
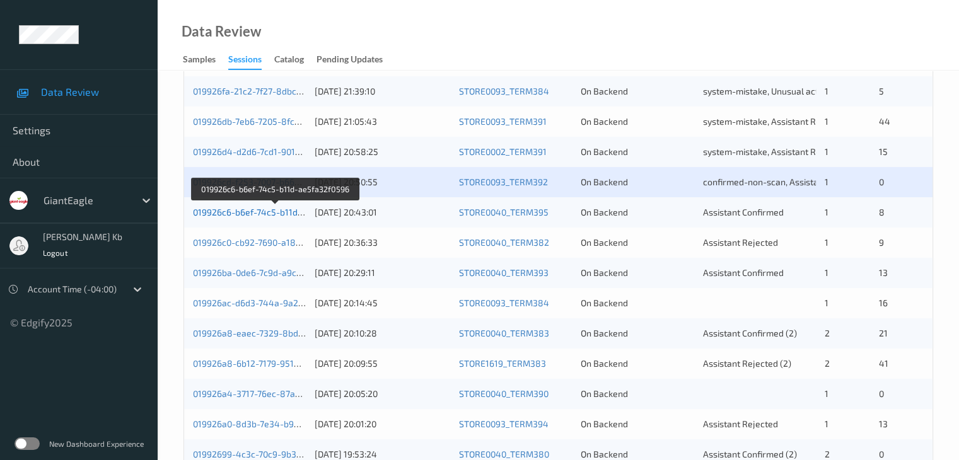
click at [250, 214] on link "019926c6-b6ef-74c5-b11d-ae5fa32f0596" at bounding box center [275, 212] width 165 height 11
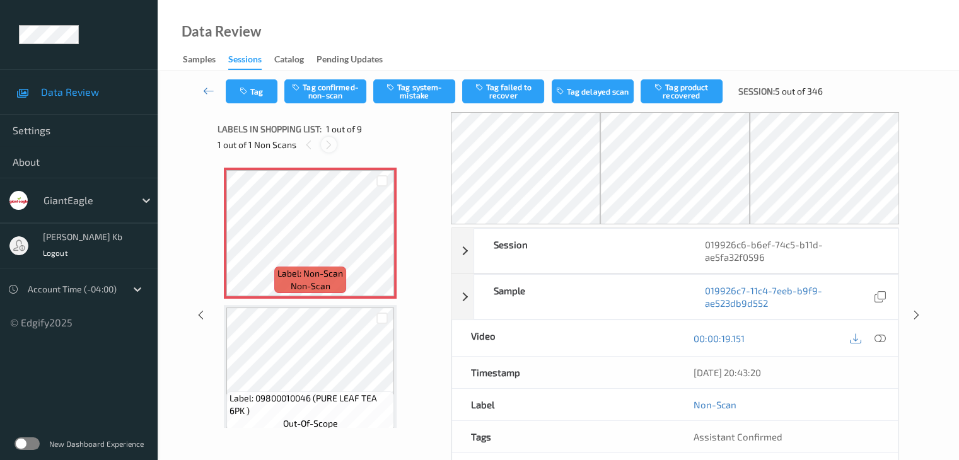
click at [330, 146] on icon at bounding box center [328, 144] width 11 height 11
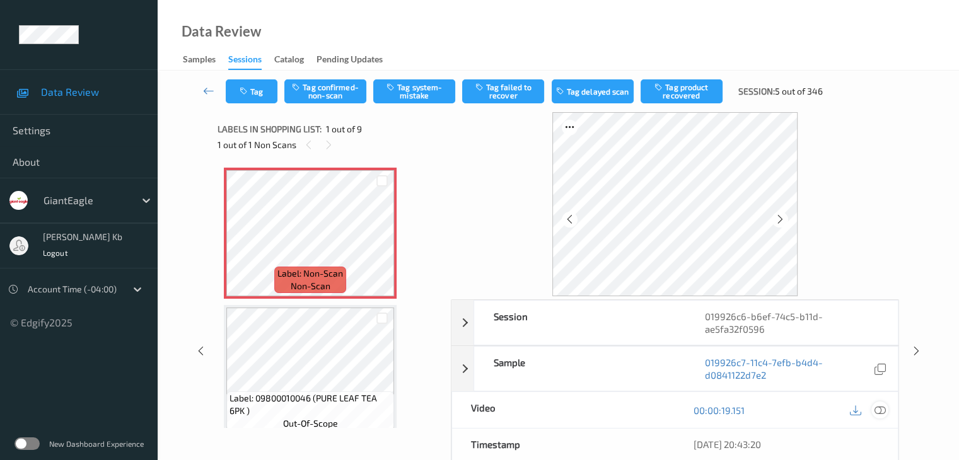
click at [880, 407] on icon at bounding box center [879, 410] width 11 height 11
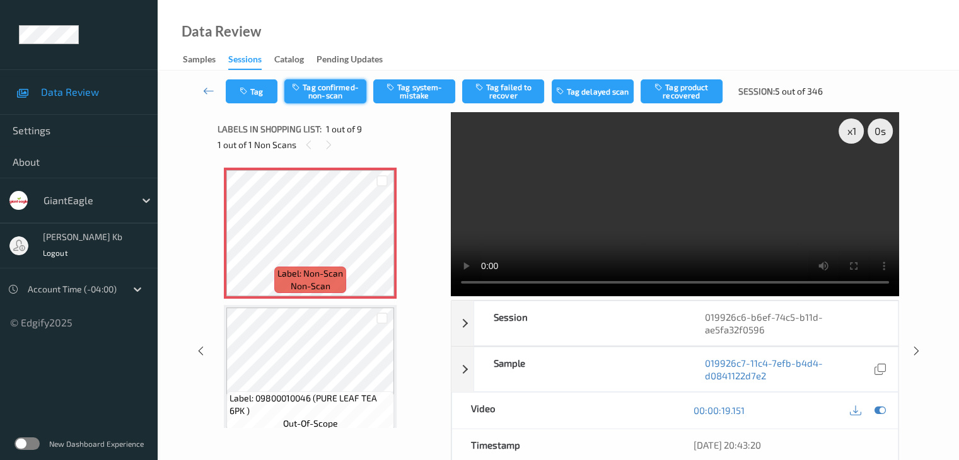
click at [332, 92] on button "Tag confirmed-non-scan" at bounding box center [325, 91] width 82 height 24
click at [693, 90] on button "Tag product recovered" at bounding box center [681, 91] width 82 height 24
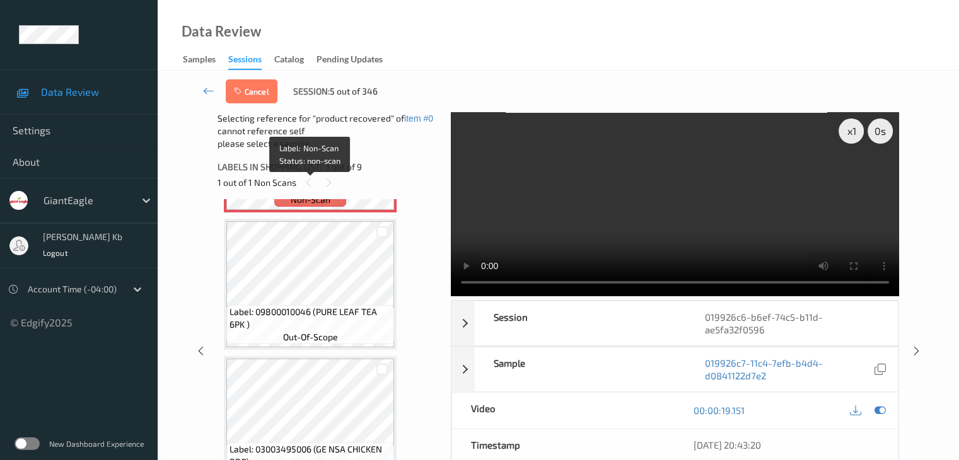
scroll to position [126, 0]
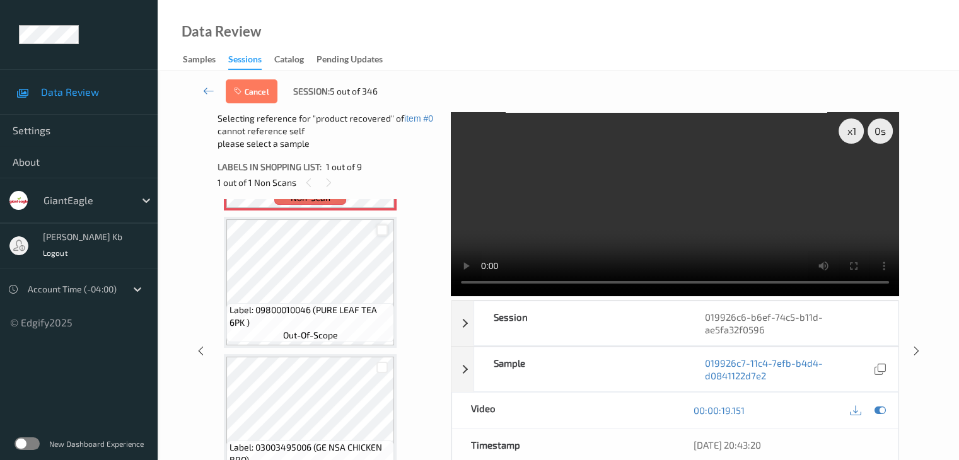
click at [381, 228] on div at bounding box center [382, 230] width 12 height 12
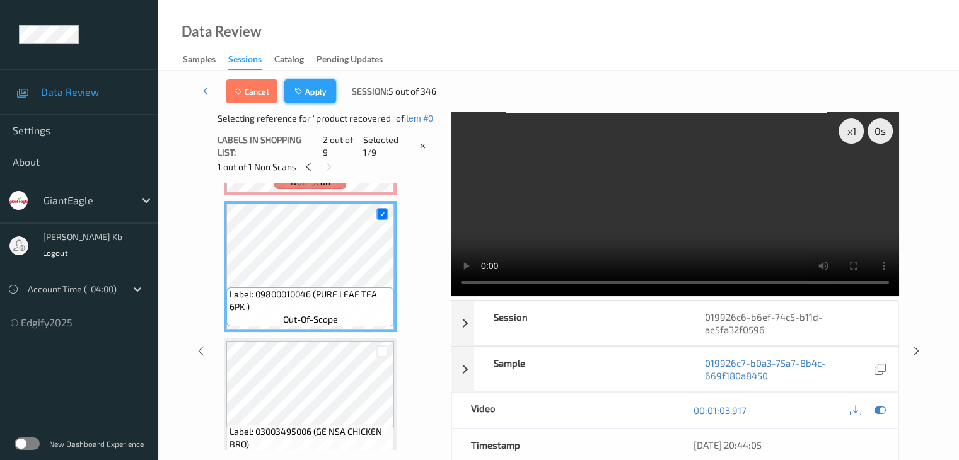
click at [317, 89] on button "Apply" at bounding box center [310, 91] width 52 height 24
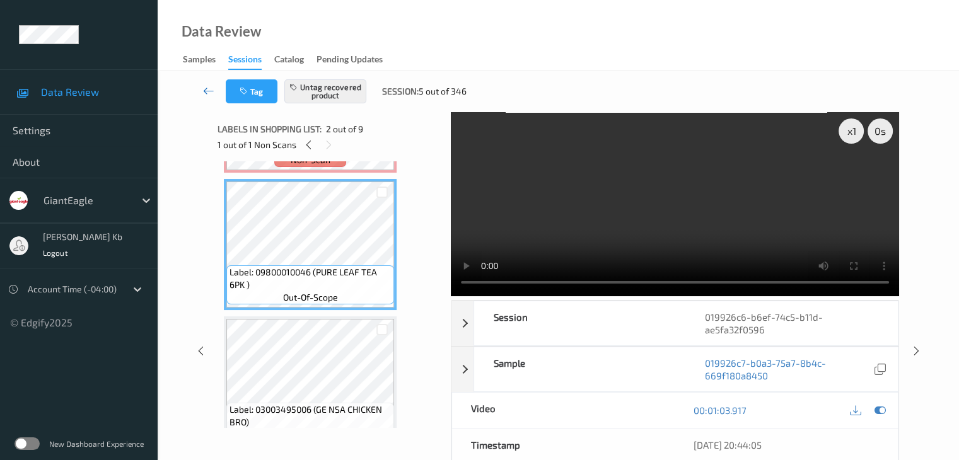
click at [209, 89] on icon at bounding box center [208, 90] width 11 height 13
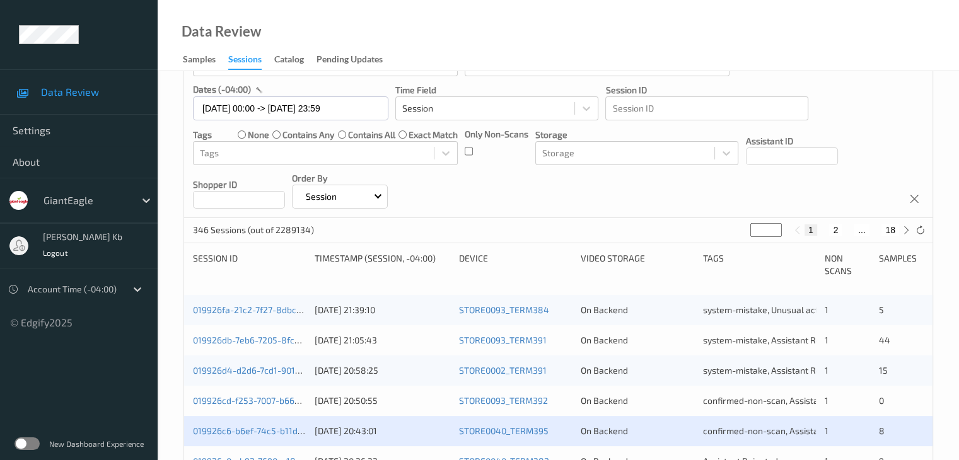
scroll to position [252, 0]
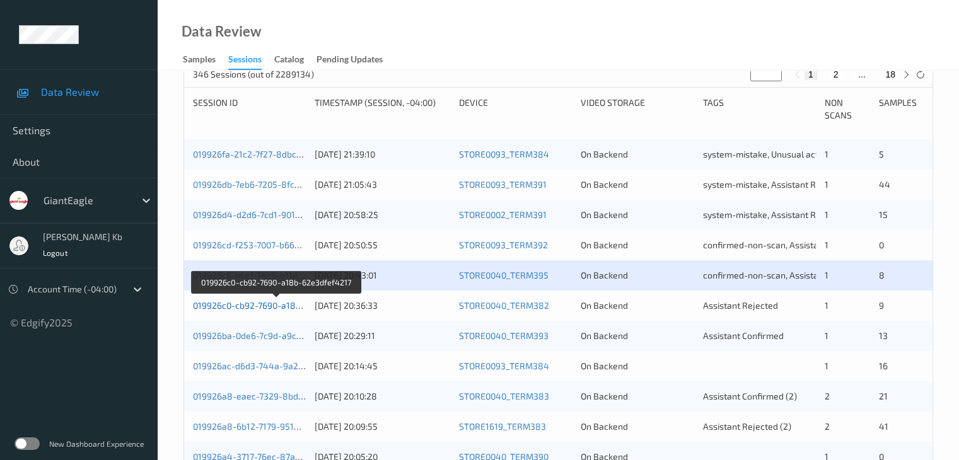
click at [258, 307] on link "019926c0-cb92-7690-a18b-62e3dfef4217" at bounding box center [276, 305] width 167 height 11
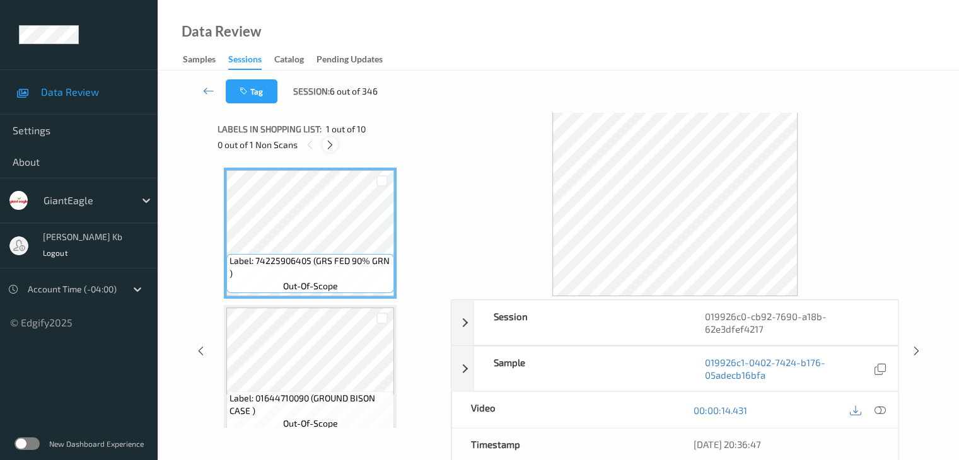
click at [328, 143] on icon at bounding box center [330, 144] width 11 height 11
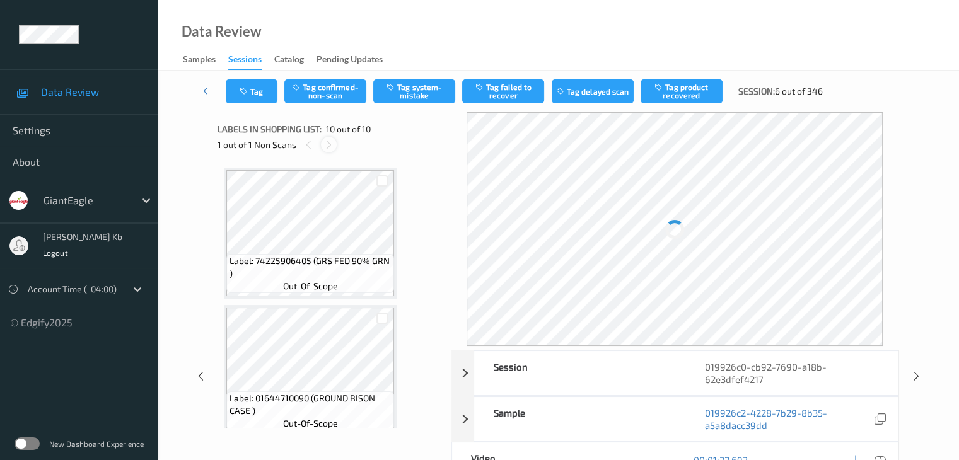
scroll to position [1106, 0]
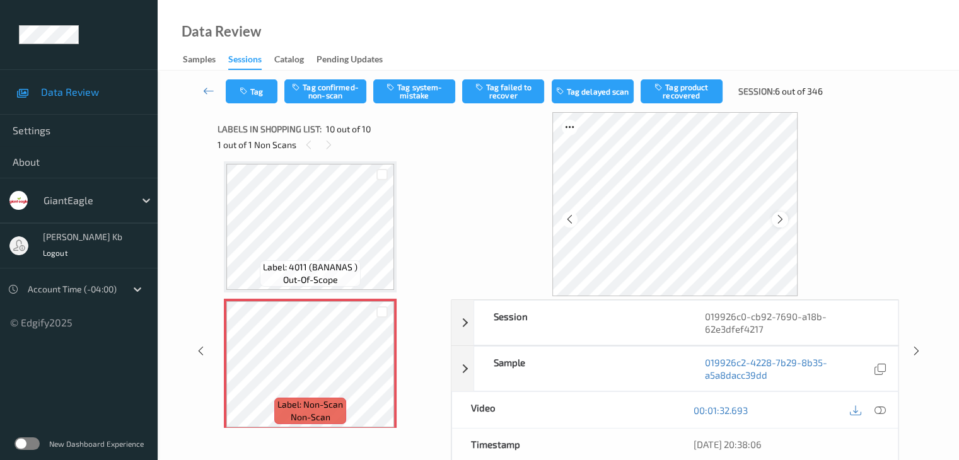
click at [785, 219] on div at bounding box center [780, 220] width 16 height 16
click at [880, 410] on icon at bounding box center [879, 410] width 11 height 11
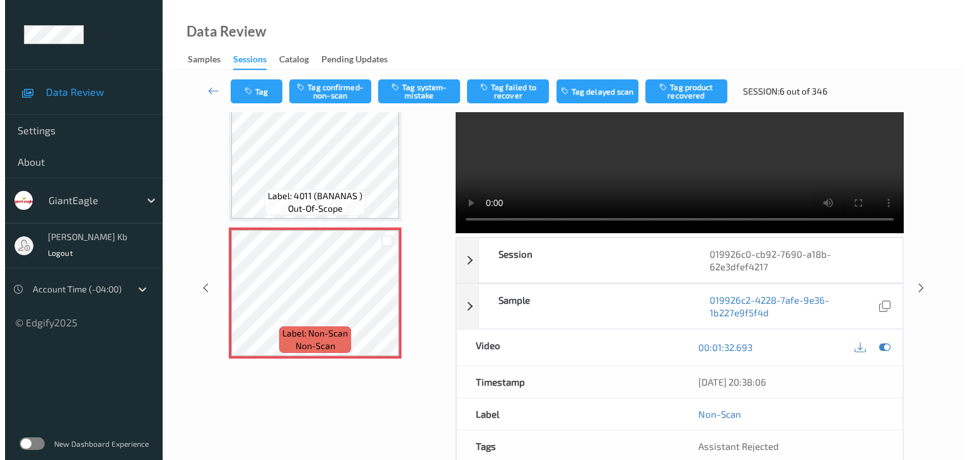
scroll to position [0, 0]
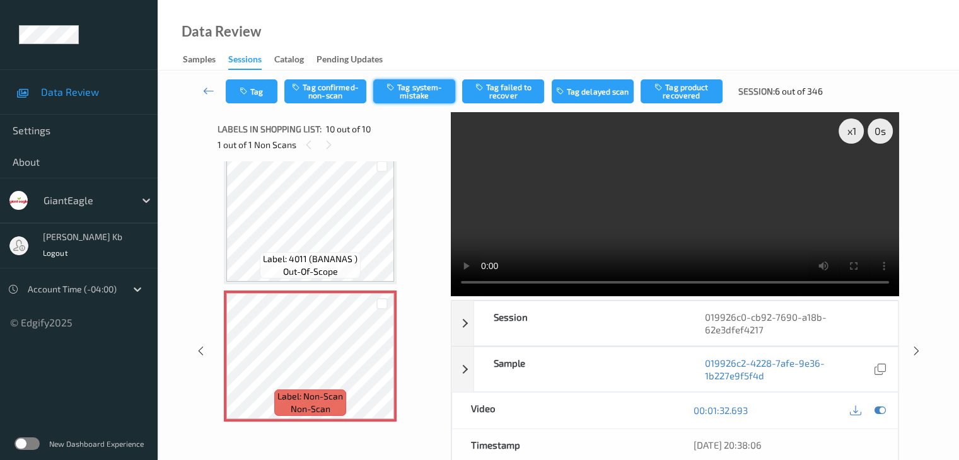
click at [420, 90] on button "Tag system-mistake" at bounding box center [414, 91] width 82 height 24
click at [260, 84] on button "Tag" at bounding box center [252, 91] width 52 height 24
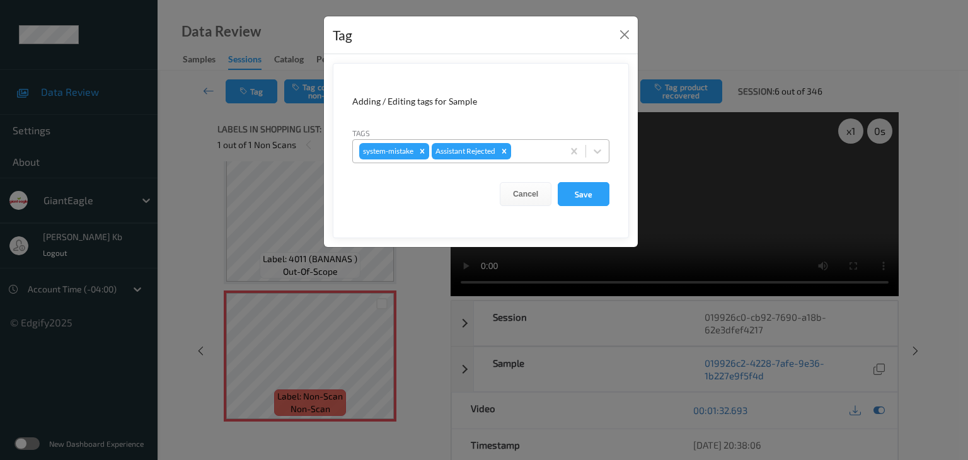
click at [538, 152] on div at bounding box center [535, 151] width 43 height 15
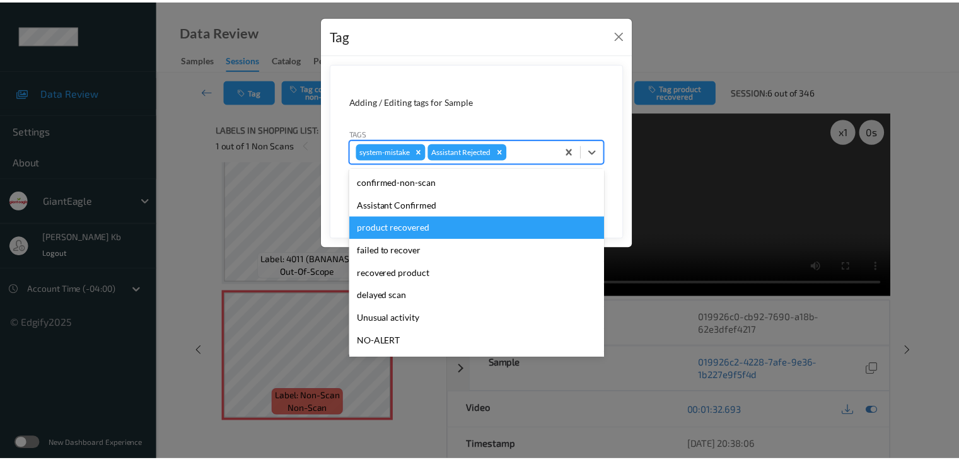
scroll to position [63, 0]
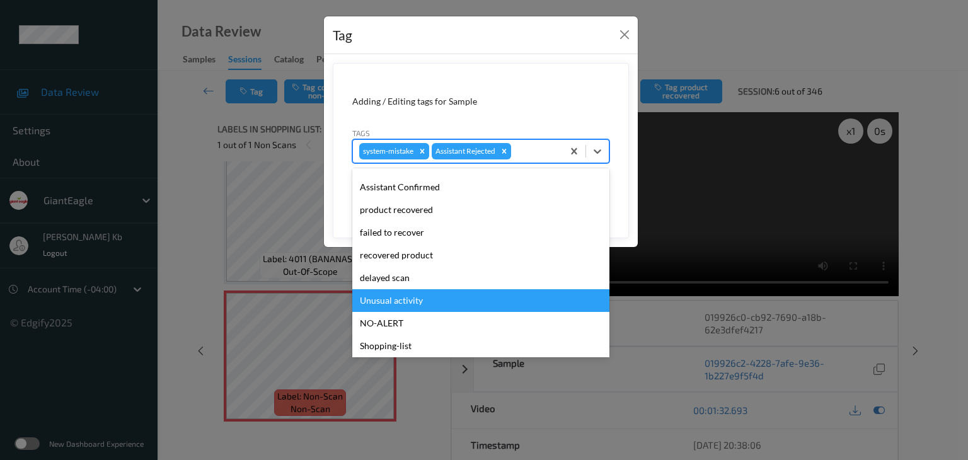
click at [412, 301] on div "Unusual activity" at bounding box center [480, 300] width 257 height 23
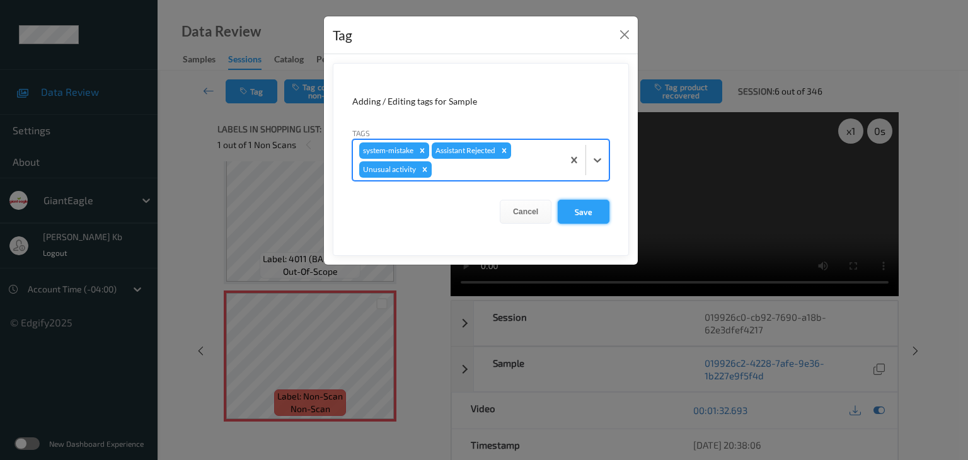
click at [580, 209] on button "Save" at bounding box center [584, 212] width 52 height 24
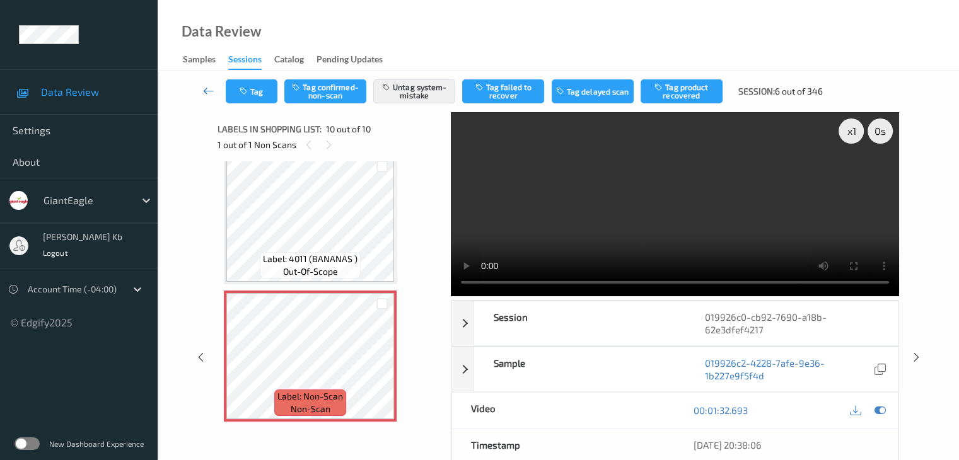
click at [204, 89] on icon at bounding box center [208, 90] width 11 height 13
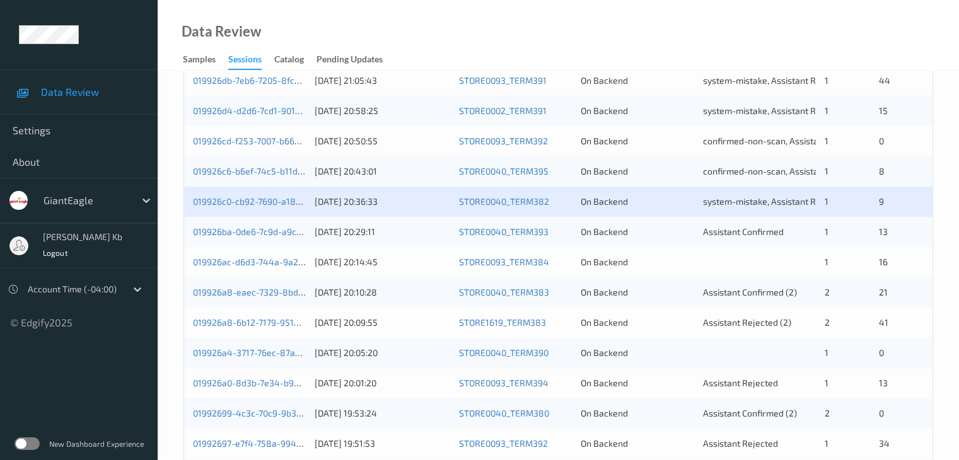
scroll to position [378, 0]
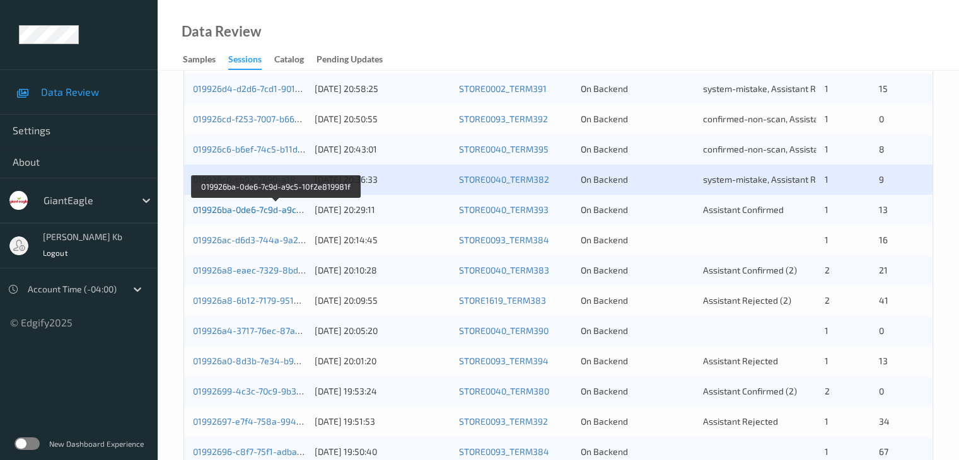
click at [256, 207] on link "019926ba-0de6-7c9d-a9c5-10f2e819981f" at bounding box center [276, 209] width 166 height 11
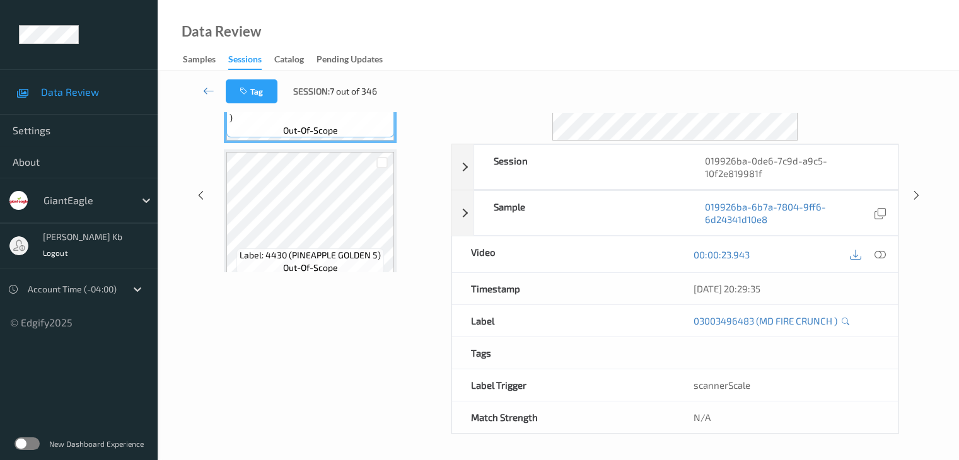
scroll to position [154, 0]
drag, startPoint x: 290, startPoint y: 3, endPoint x: 665, endPoint y: 30, distance: 376.0
click at [665, 30] on div "Data Review Samples Sessions Catalog Pending Updates" at bounding box center [558, 35] width 801 height 71
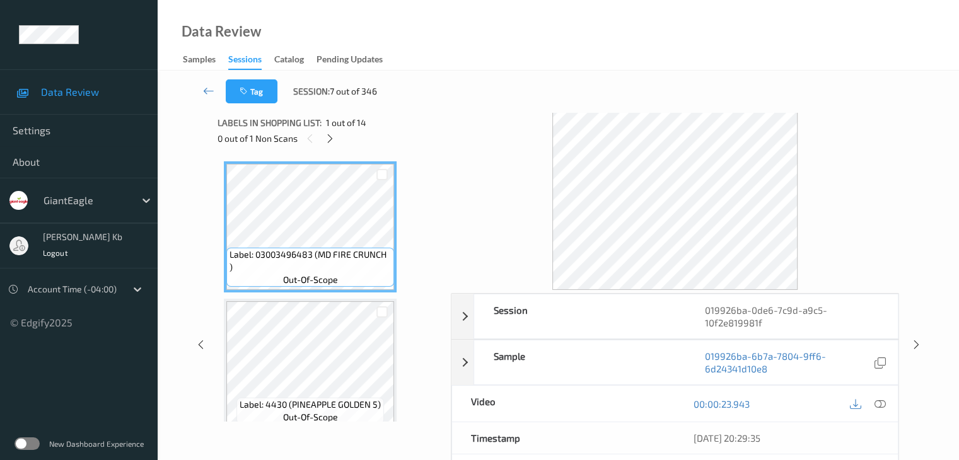
scroll to position [0, 0]
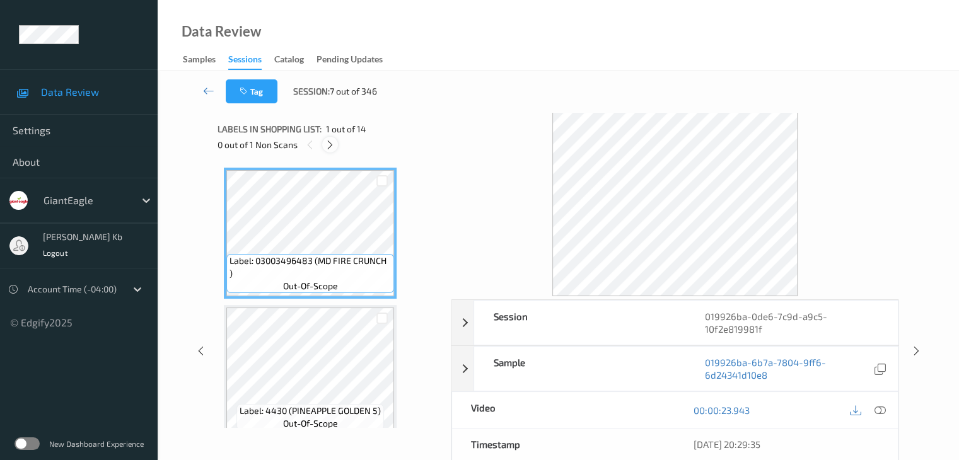
click at [331, 142] on icon at bounding box center [330, 144] width 11 height 11
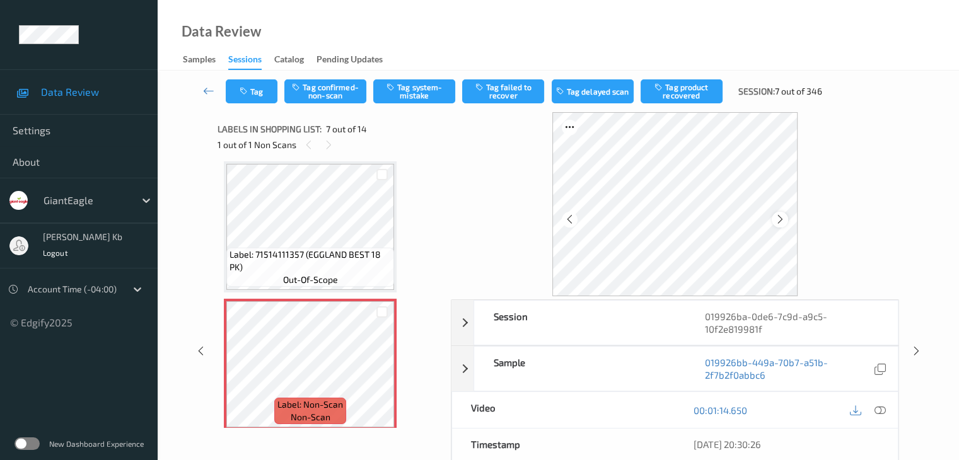
click at [780, 220] on icon at bounding box center [780, 219] width 11 height 11
click at [881, 410] on icon at bounding box center [879, 410] width 11 height 11
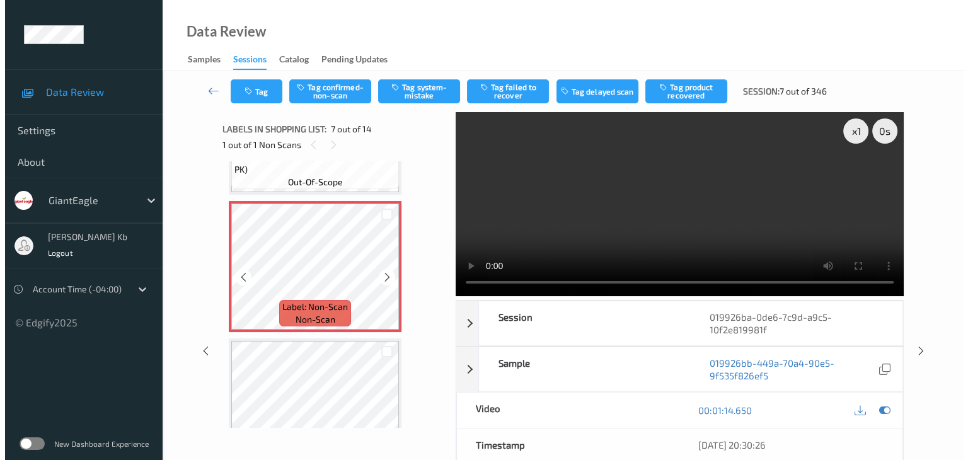
scroll to position [819, 0]
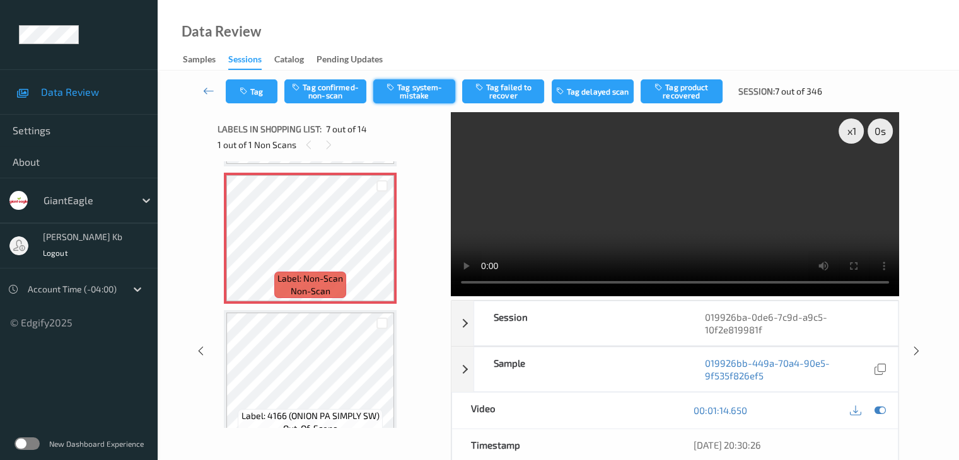
click at [432, 94] on button "Tag system-mistake" at bounding box center [414, 91] width 82 height 24
click at [260, 88] on button "Tag" at bounding box center [252, 91] width 52 height 24
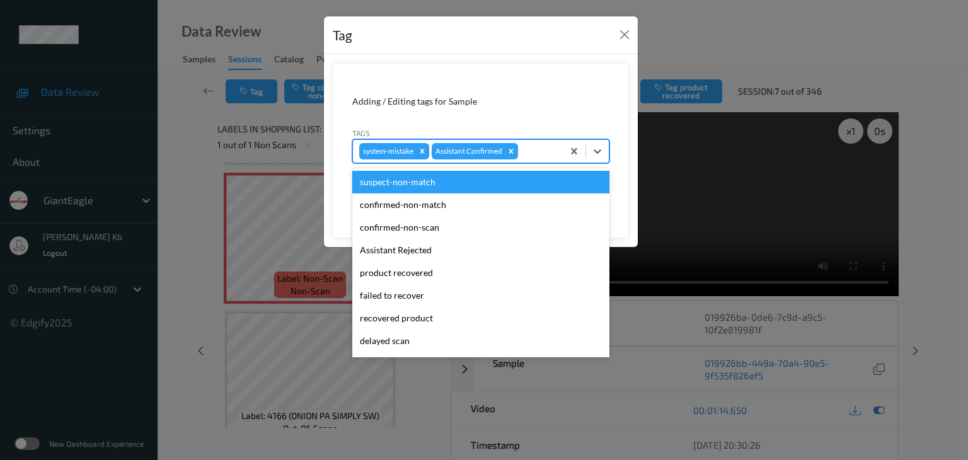
click at [541, 149] on div at bounding box center [539, 151] width 36 height 15
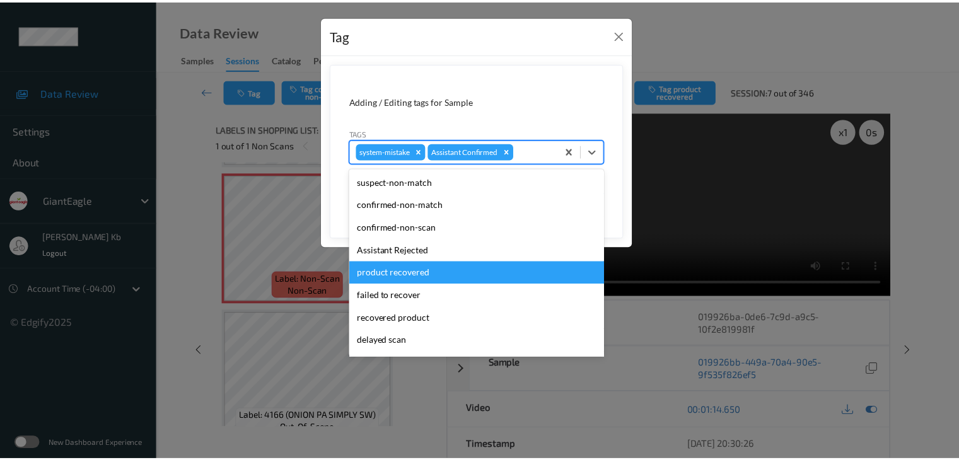
scroll to position [111, 0]
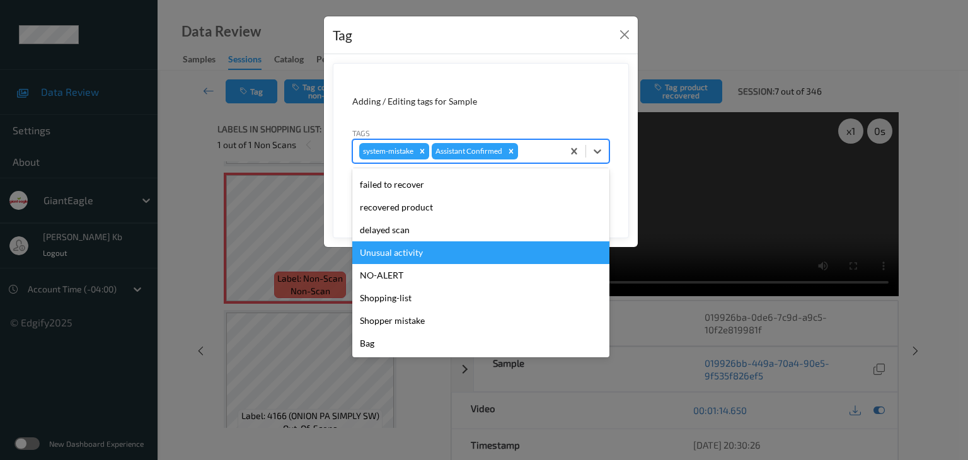
click at [405, 250] on div "Unusual activity" at bounding box center [480, 252] width 257 height 23
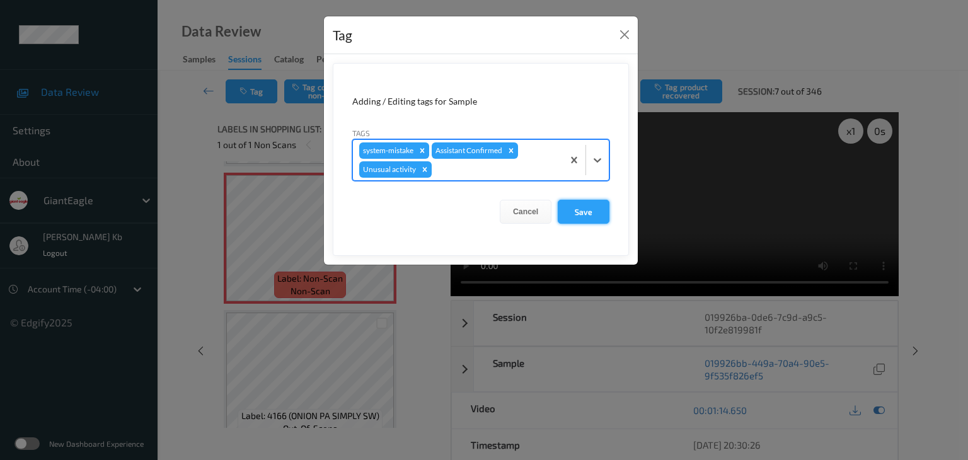
click at [587, 216] on button "Save" at bounding box center [584, 212] width 52 height 24
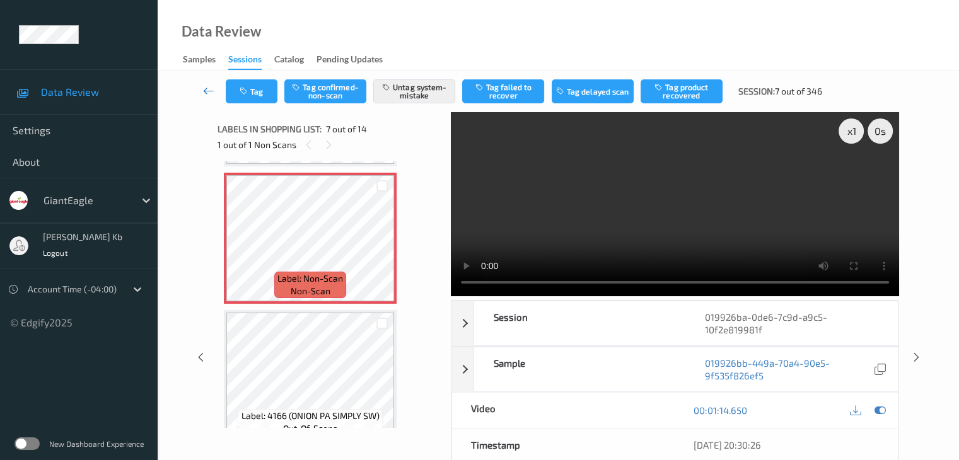
click at [204, 89] on icon at bounding box center [208, 90] width 11 height 13
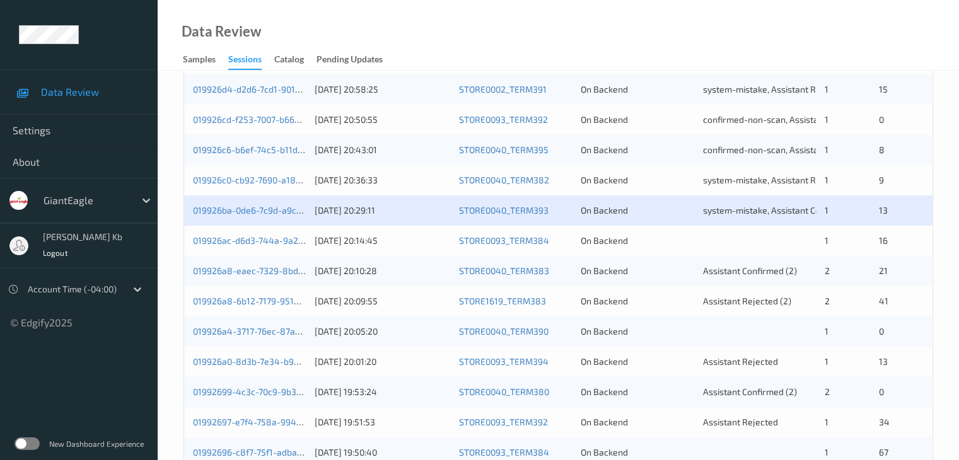
scroll to position [378, 0]
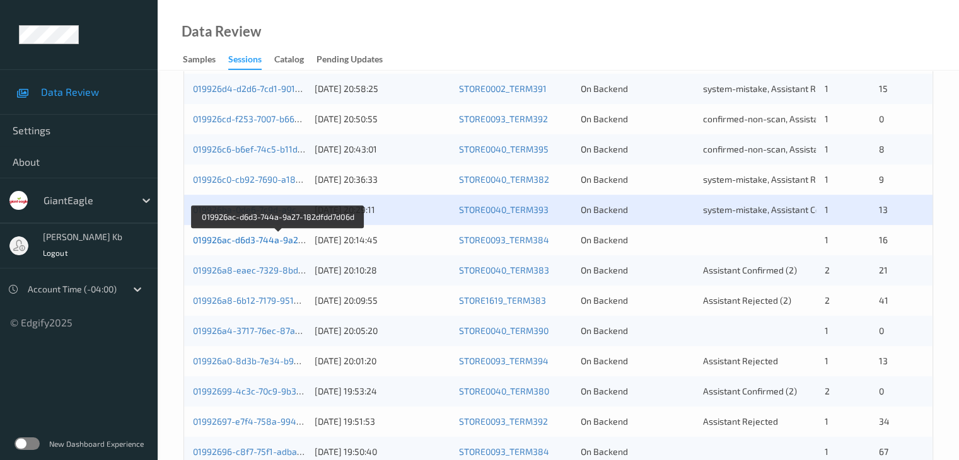
click at [252, 242] on link "019926ac-d6d3-744a-9a27-182dfdd7d06d" at bounding box center [278, 239] width 171 height 11
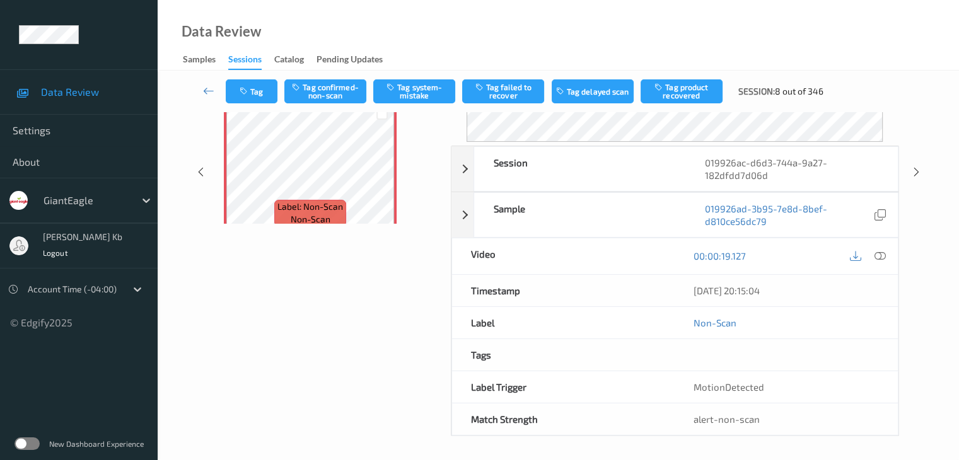
scroll to position [154, 0]
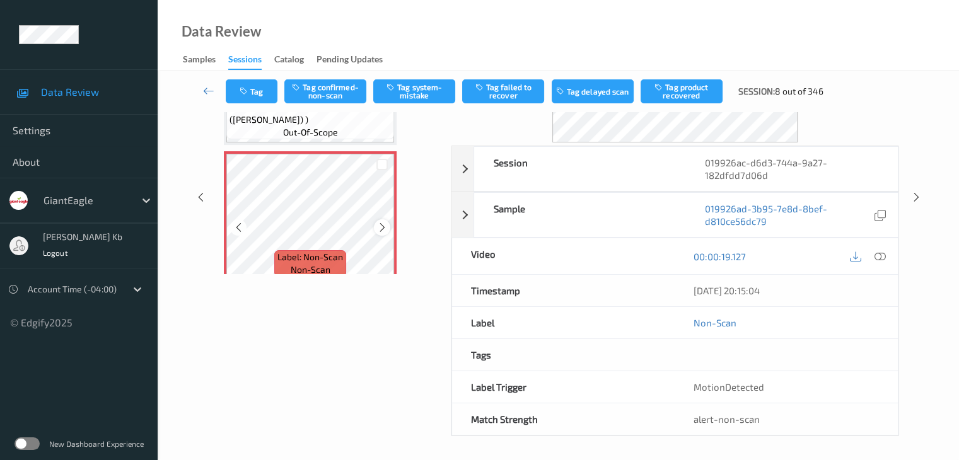
click at [381, 225] on icon at bounding box center [382, 227] width 11 height 11
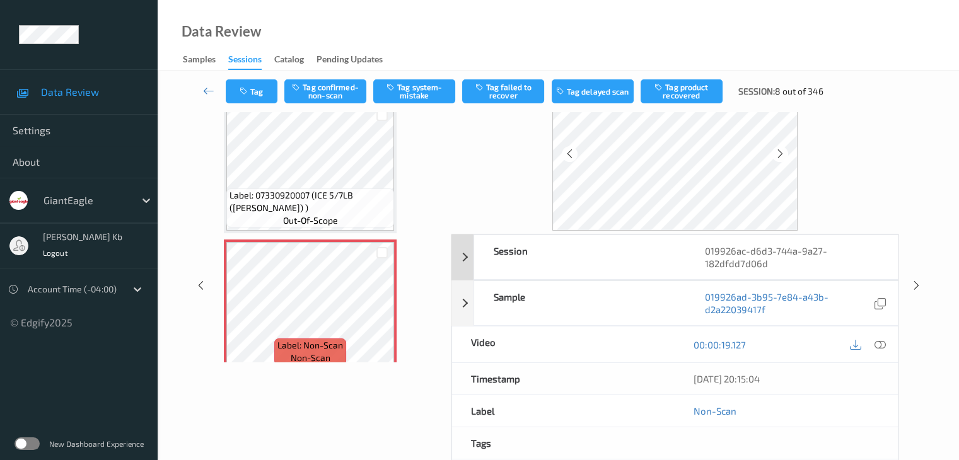
scroll to position [28, 0]
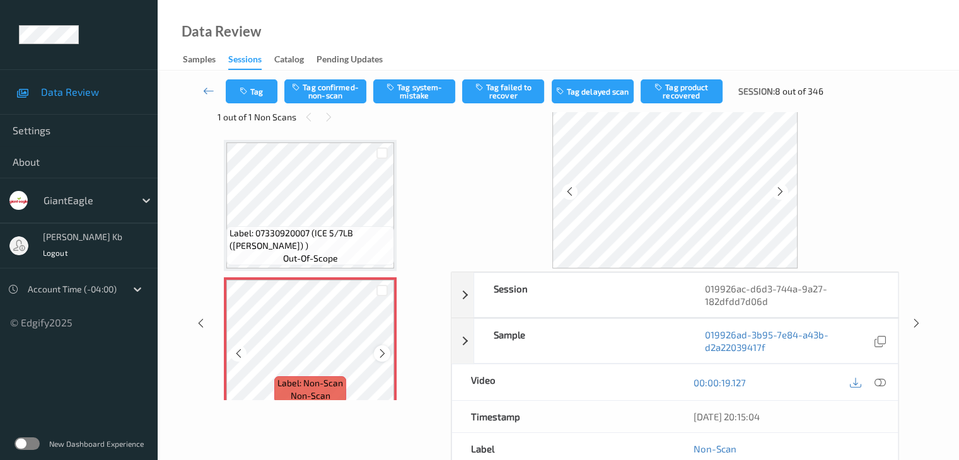
click at [379, 361] on div at bounding box center [382, 353] width 16 height 16
click at [882, 379] on icon at bounding box center [879, 382] width 11 height 11
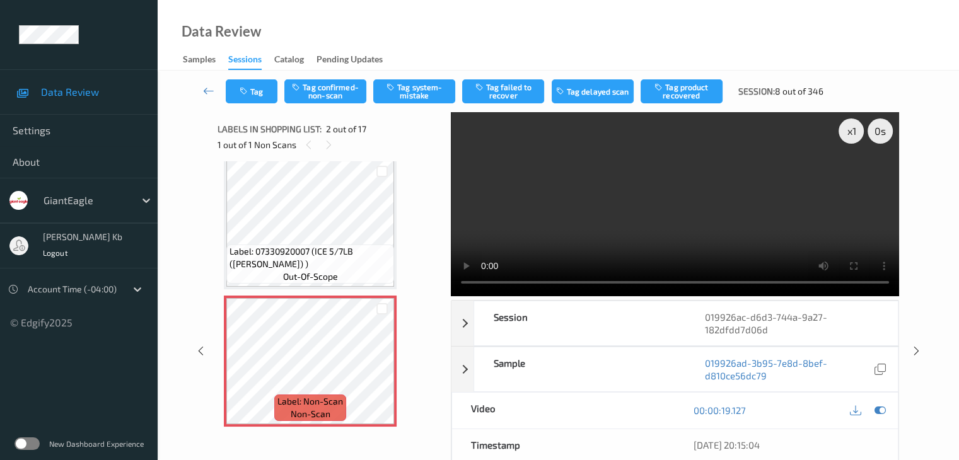
scroll to position [0, 0]
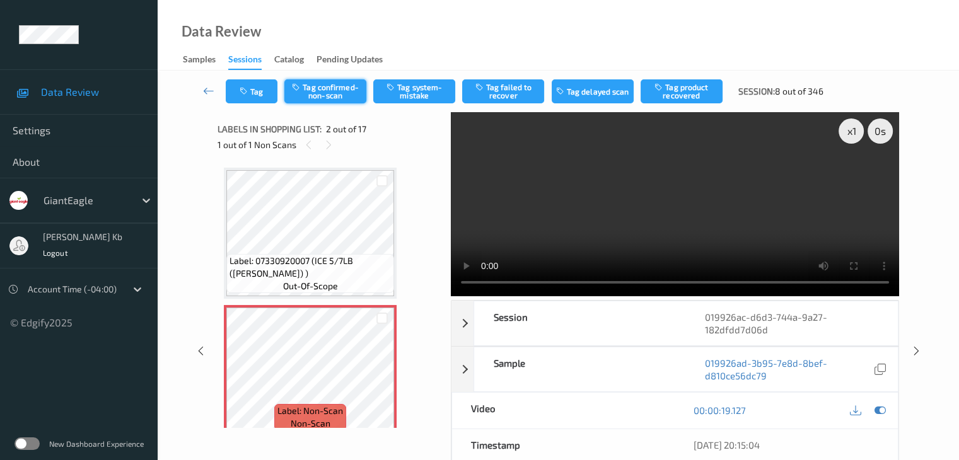
click at [325, 93] on button "Tag confirmed-non-scan" at bounding box center [325, 91] width 82 height 24
click at [501, 90] on button "Tag failed to recover" at bounding box center [503, 91] width 82 height 24
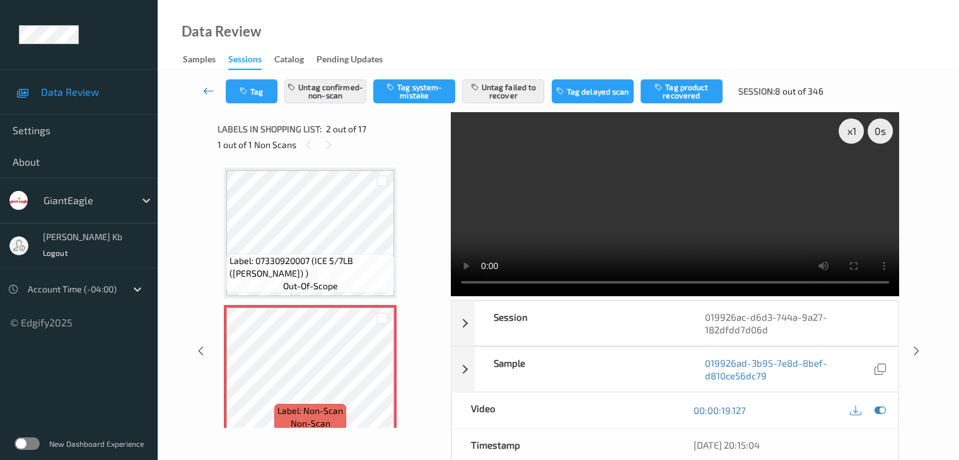
click at [205, 89] on icon at bounding box center [208, 90] width 11 height 13
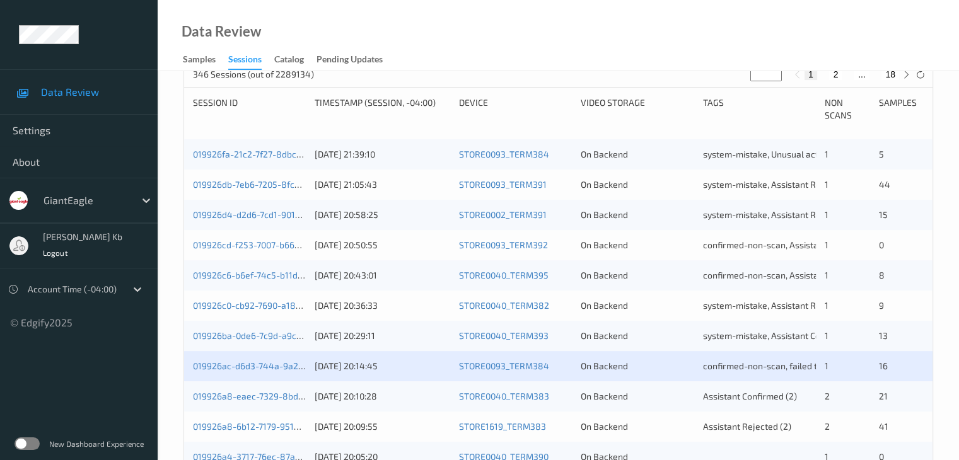
scroll to position [315, 0]
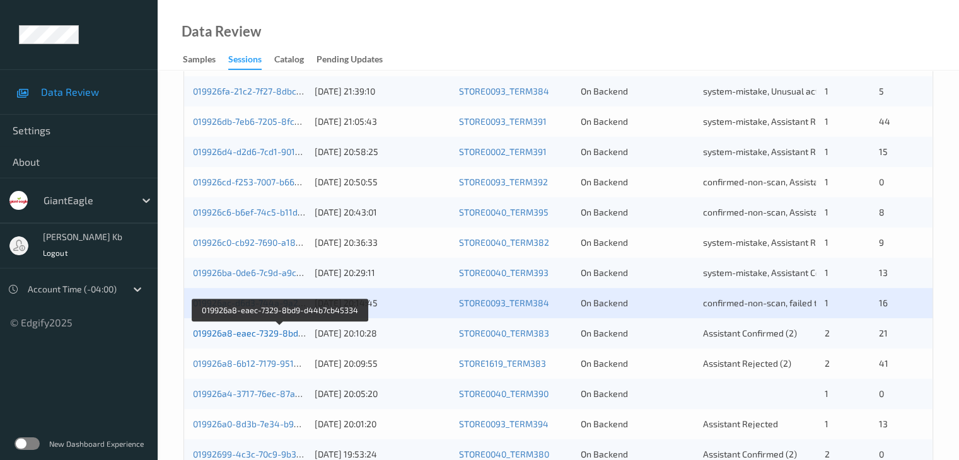
click at [284, 333] on link "019926a8-eaec-7329-8bd9-d44b7cb45334" at bounding box center [281, 333] width 176 height 11
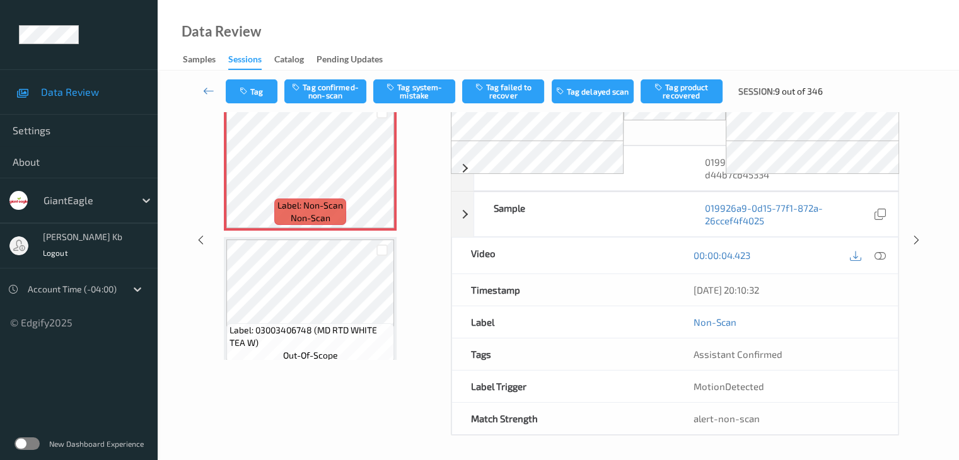
scroll to position [83, 0]
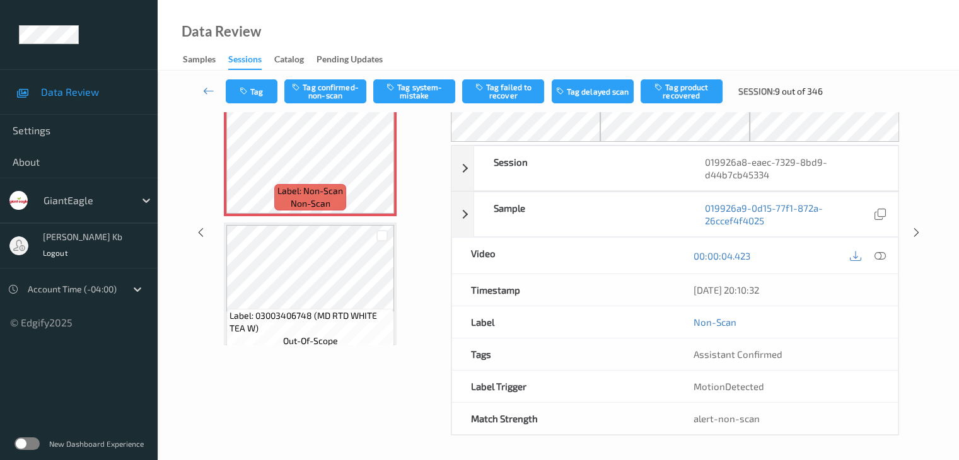
drag, startPoint x: 325, startPoint y: 2, endPoint x: 526, endPoint y: 3, distance: 201.7
click at [693, 33] on div "Data Review Samples Sessions Catalog Pending Updates" at bounding box center [558, 35] width 801 height 71
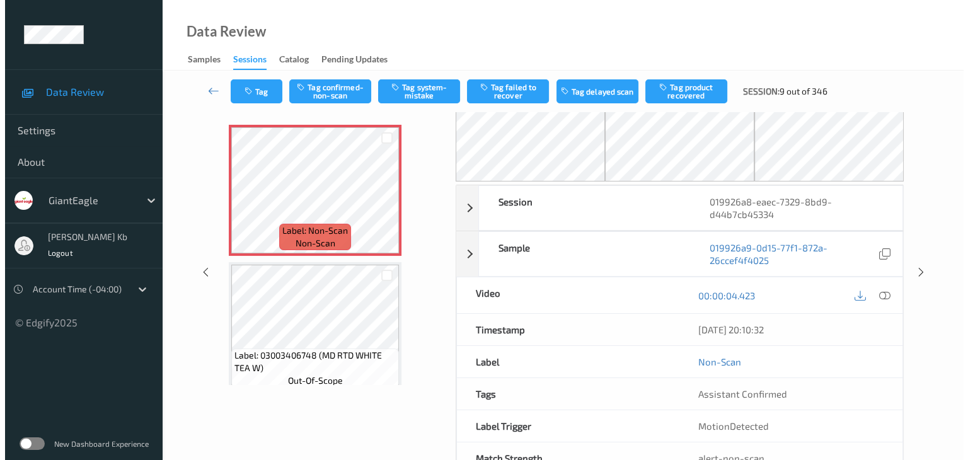
scroll to position [0, 0]
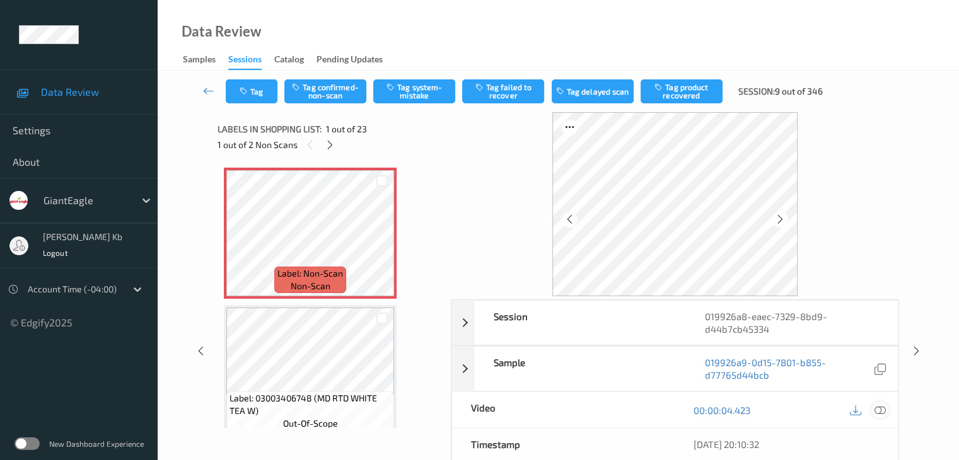
click at [877, 408] on icon at bounding box center [879, 410] width 11 height 11
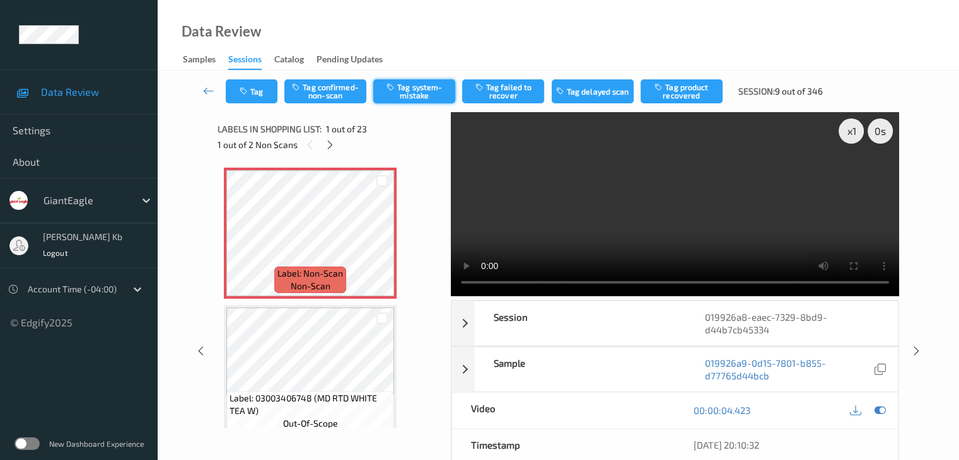
click at [417, 91] on button "Tag system-mistake" at bounding box center [414, 91] width 82 height 24
click at [270, 93] on button "Tag" at bounding box center [252, 91] width 52 height 24
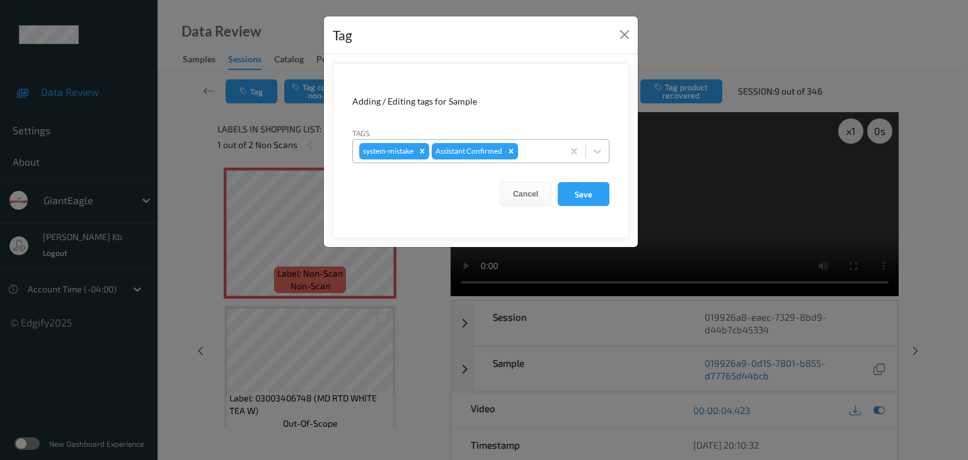
click at [530, 151] on div at bounding box center [539, 151] width 36 height 15
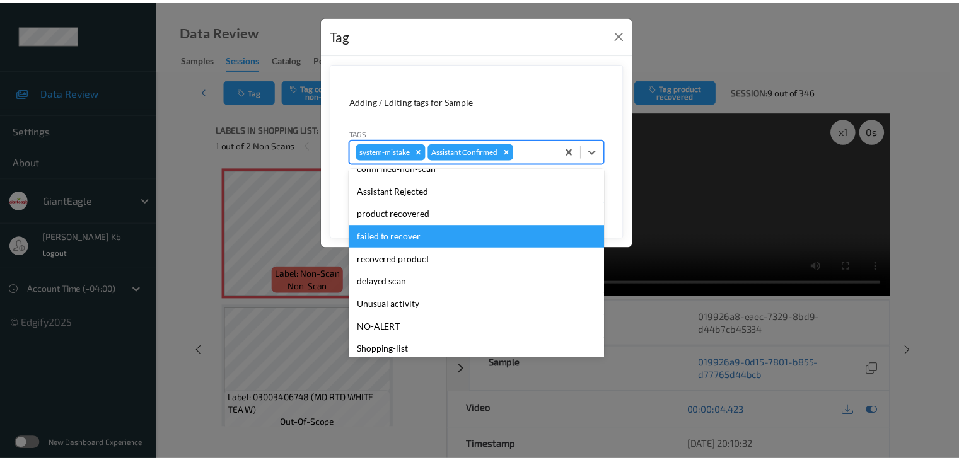
scroll to position [111, 0]
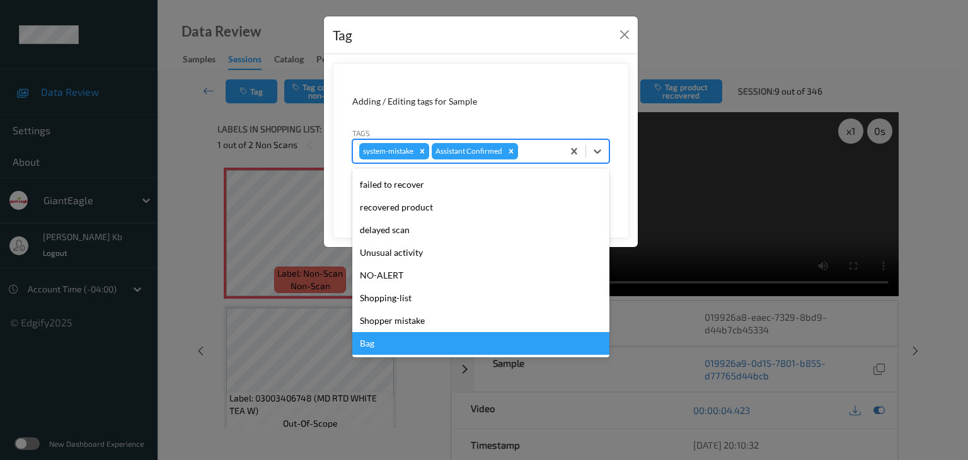
click at [371, 344] on div "Bag" at bounding box center [480, 343] width 257 height 23
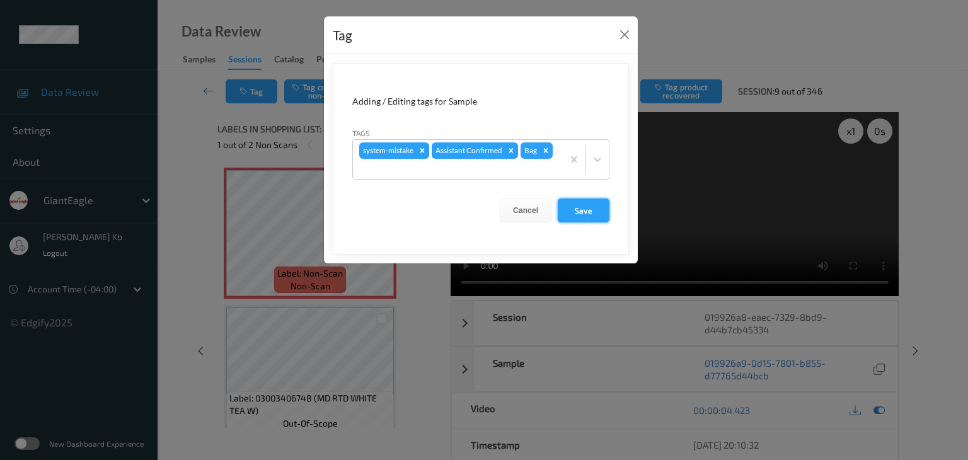
click at [582, 209] on button "Save" at bounding box center [584, 211] width 52 height 24
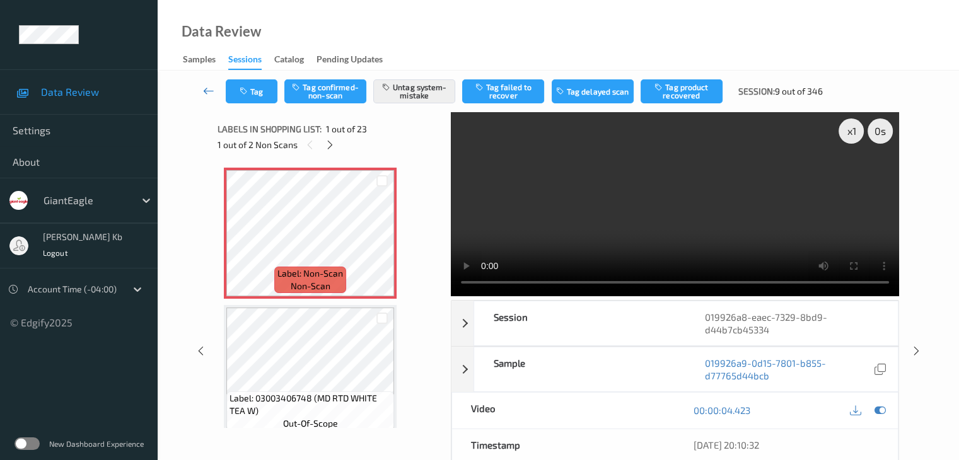
click at [210, 91] on icon at bounding box center [208, 90] width 11 height 13
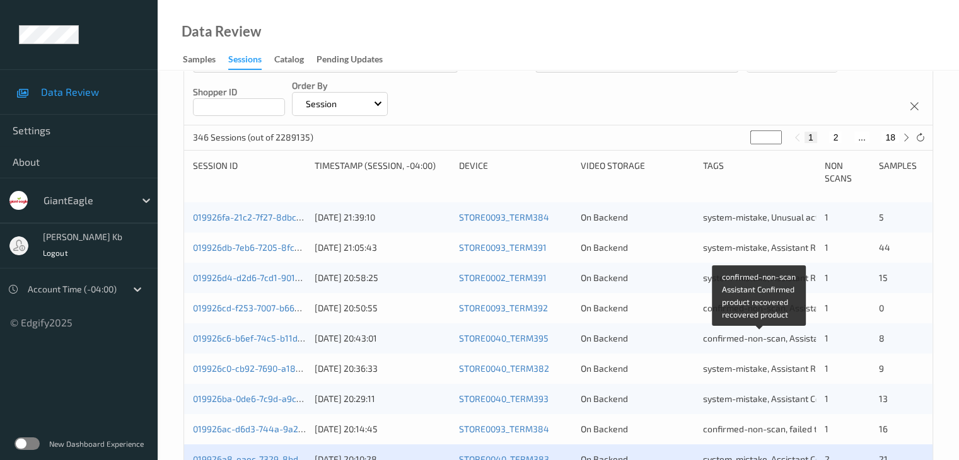
scroll to position [378, 0]
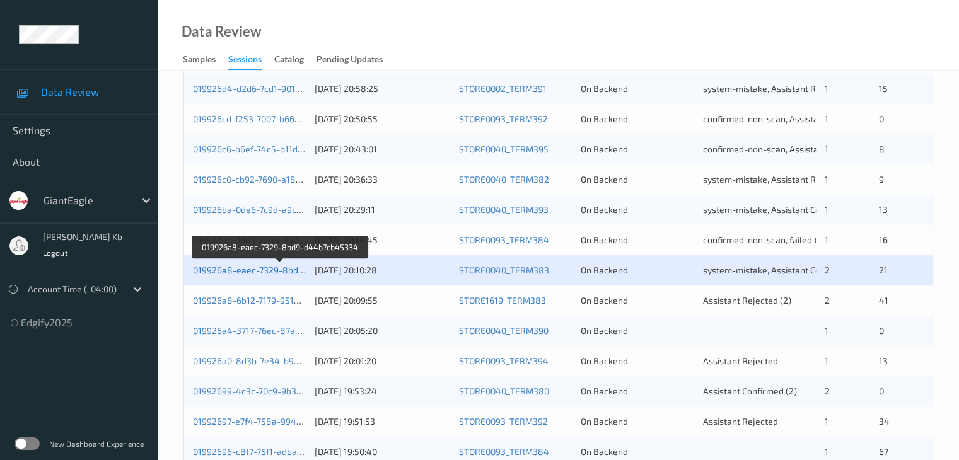
click at [267, 270] on link "019926a8-eaec-7329-8bd9-d44b7cb45334" at bounding box center [281, 270] width 176 height 11
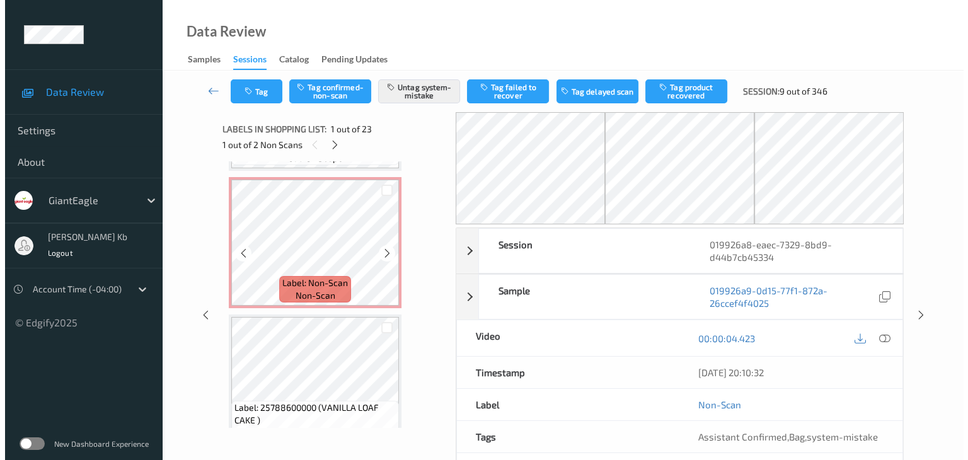
scroll to position [630, 0]
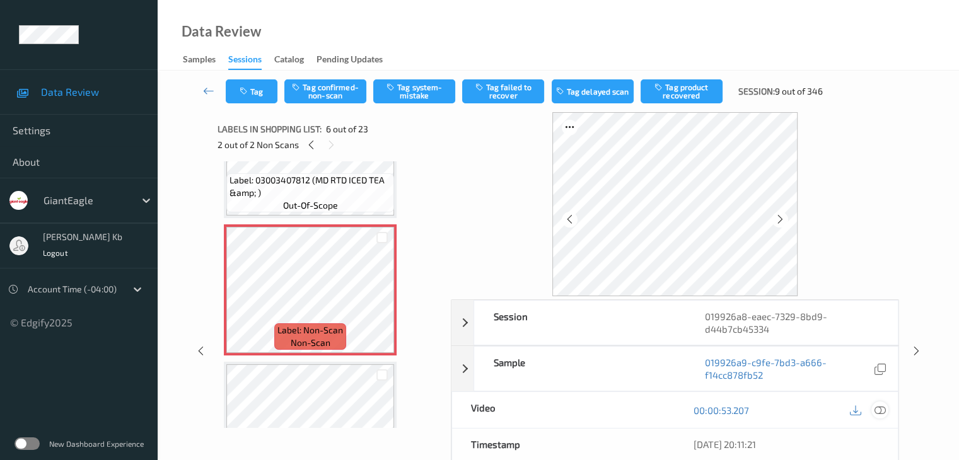
click at [880, 410] on icon at bounding box center [879, 410] width 11 height 11
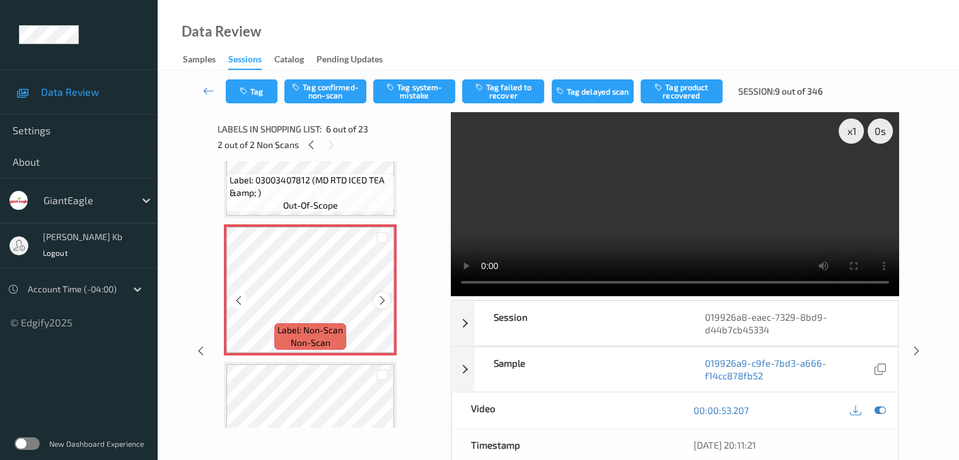
click at [378, 299] on icon at bounding box center [382, 300] width 11 height 11
click at [422, 91] on button "Tag system-mistake" at bounding box center [414, 91] width 82 height 24
click at [260, 89] on button "Tag" at bounding box center [252, 91] width 52 height 24
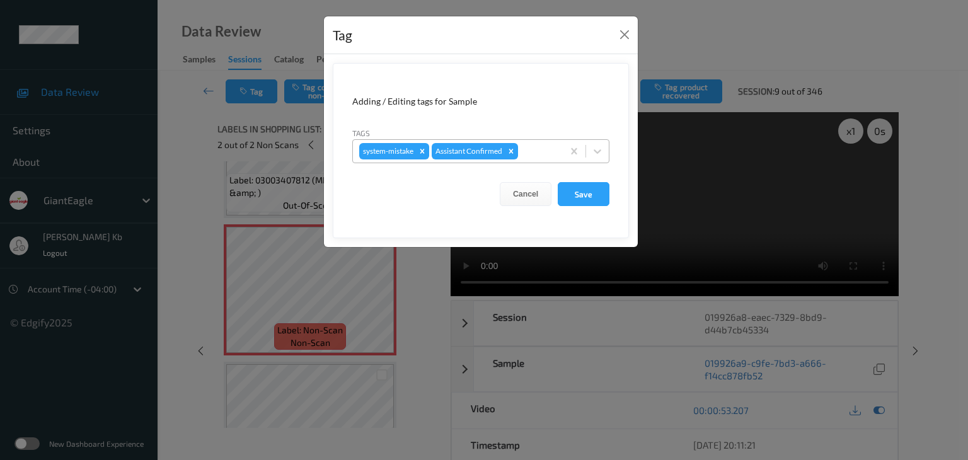
click at [542, 146] on div at bounding box center [539, 151] width 36 height 15
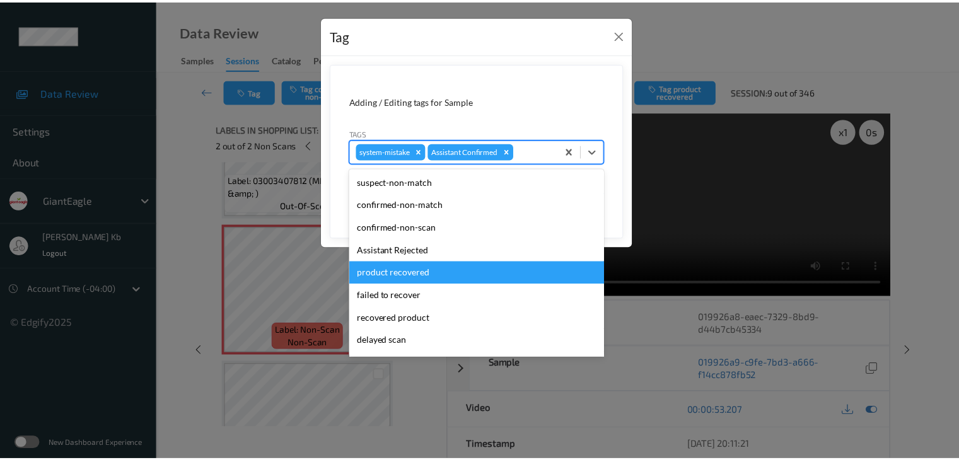
scroll to position [63, 0]
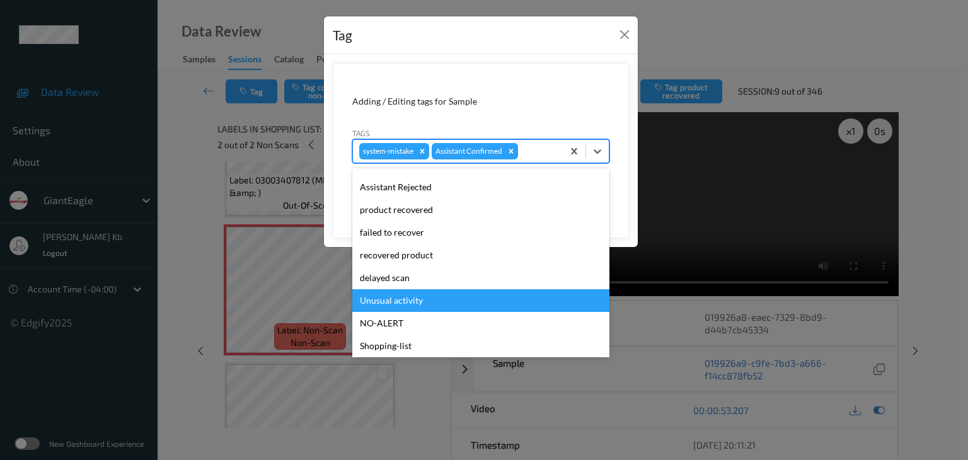
click at [404, 299] on div "Unusual activity" at bounding box center [480, 300] width 257 height 23
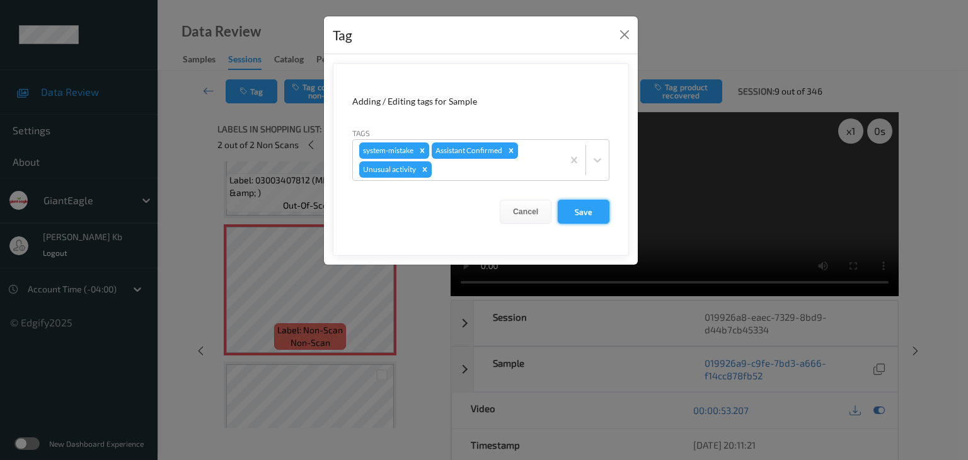
click at [582, 209] on button "Save" at bounding box center [584, 212] width 52 height 24
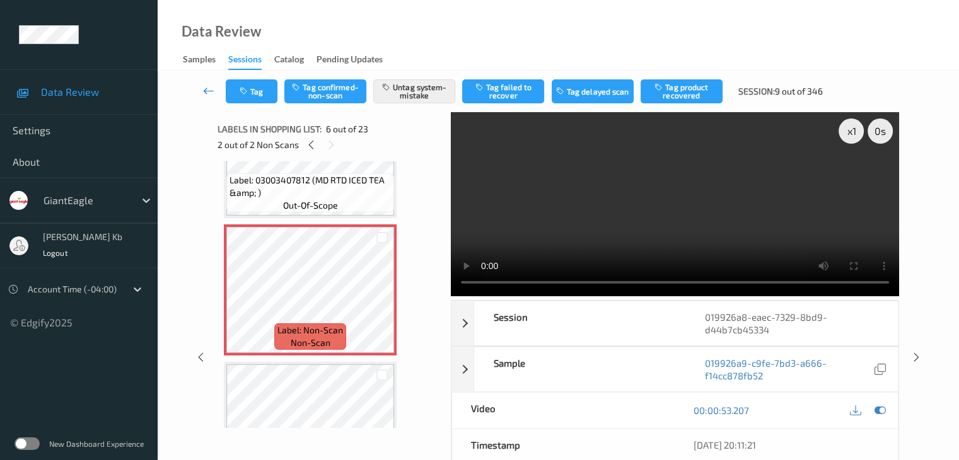
click at [207, 91] on icon at bounding box center [208, 90] width 11 height 13
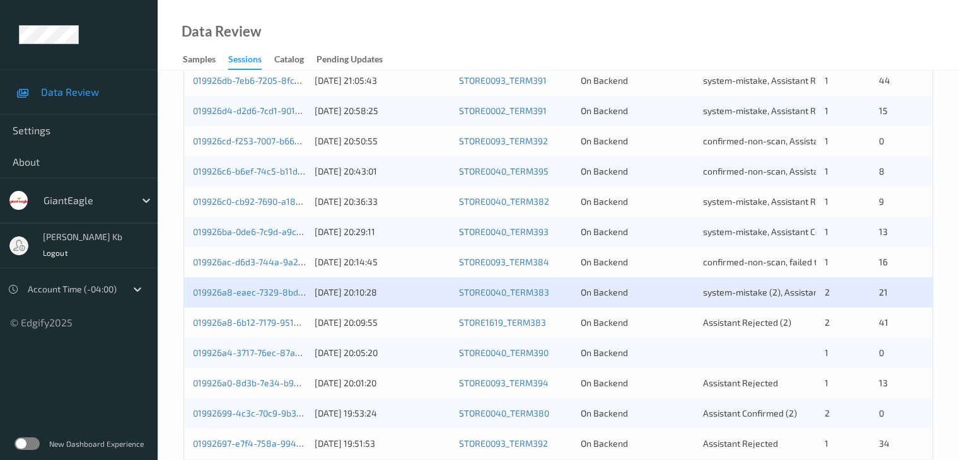
scroll to position [378, 0]
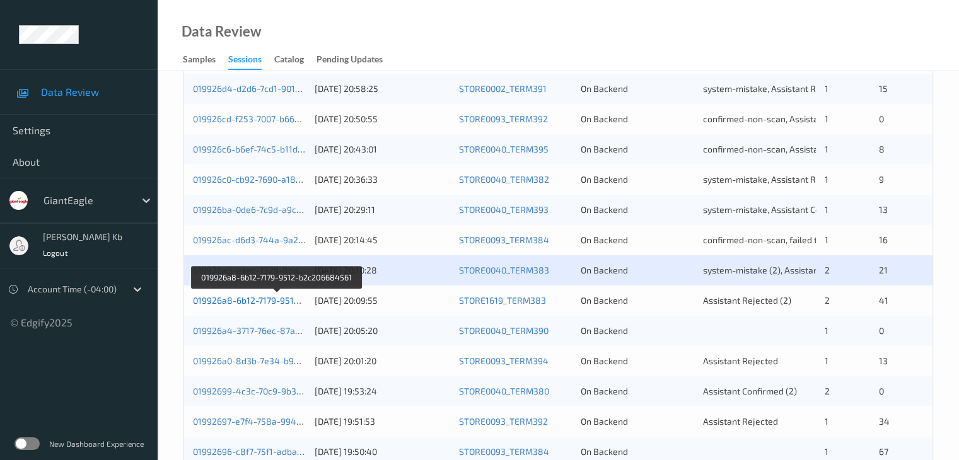
click at [270, 303] on link "019926a8-6b12-7179-9512-b2c206684561" at bounding box center [278, 300] width 170 height 11
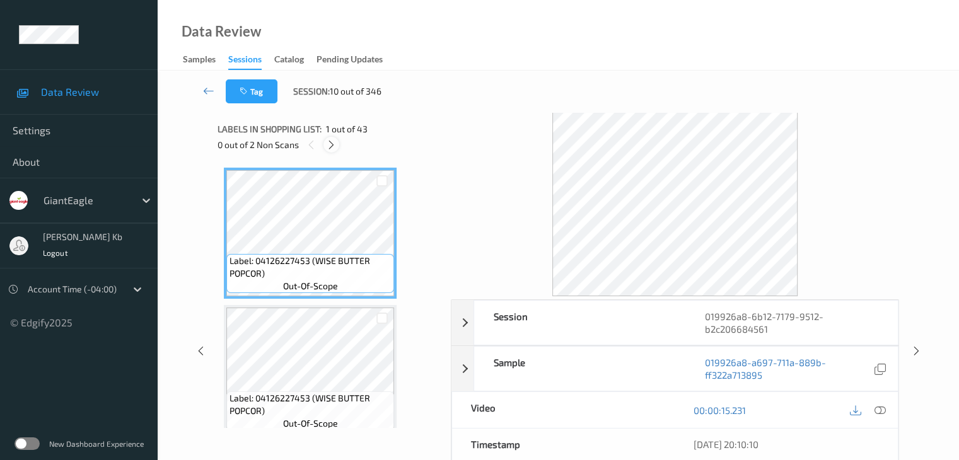
click at [330, 144] on icon at bounding box center [331, 144] width 11 height 11
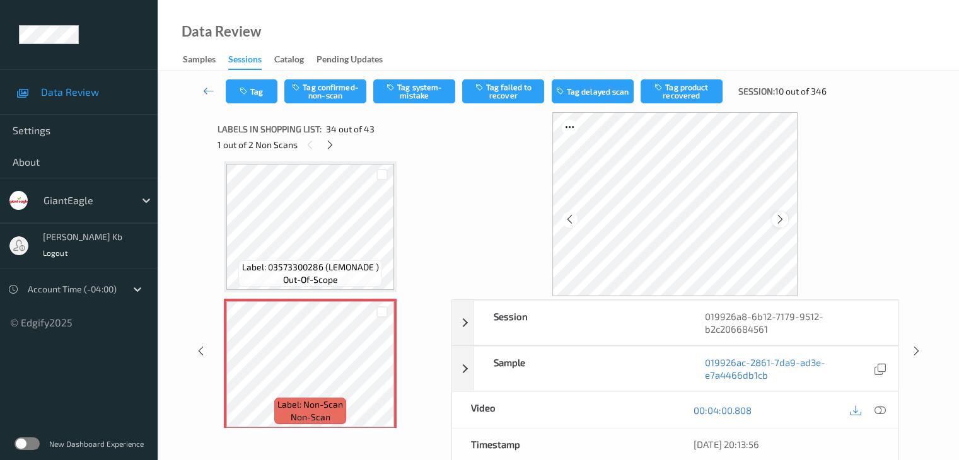
click at [784, 219] on icon at bounding box center [780, 219] width 11 height 11
click at [783, 226] on div at bounding box center [780, 220] width 16 height 16
click at [881, 410] on icon at bounding box center [879, 410] width 11 height 11
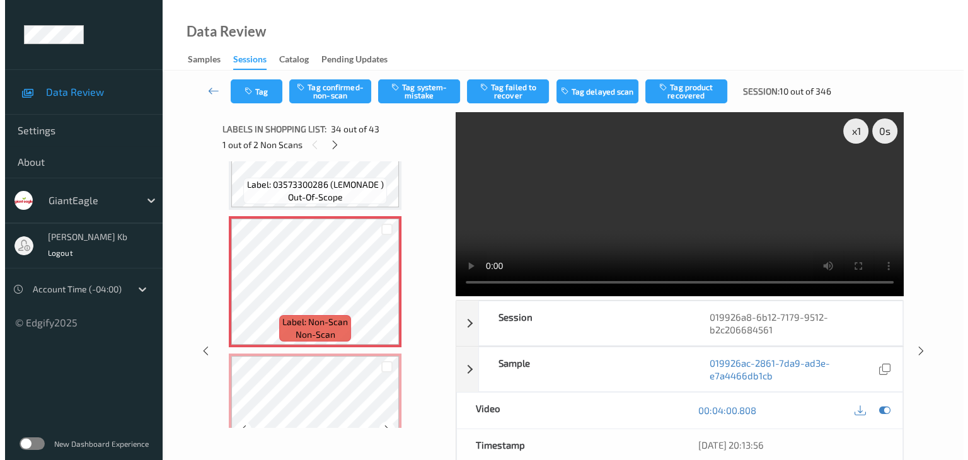
scroll to position [4467, 0]
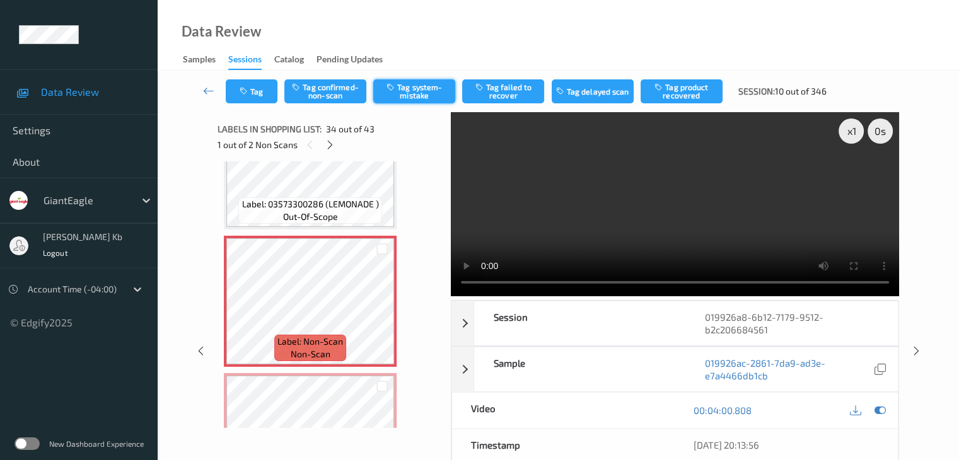
click at [423, 92] on button "Tag system-mistake" at bounding box center [414, 91] width 82 height 24
click at [260, 93] on button "Tag" at bounding box center [252, 91] width 52 height 24
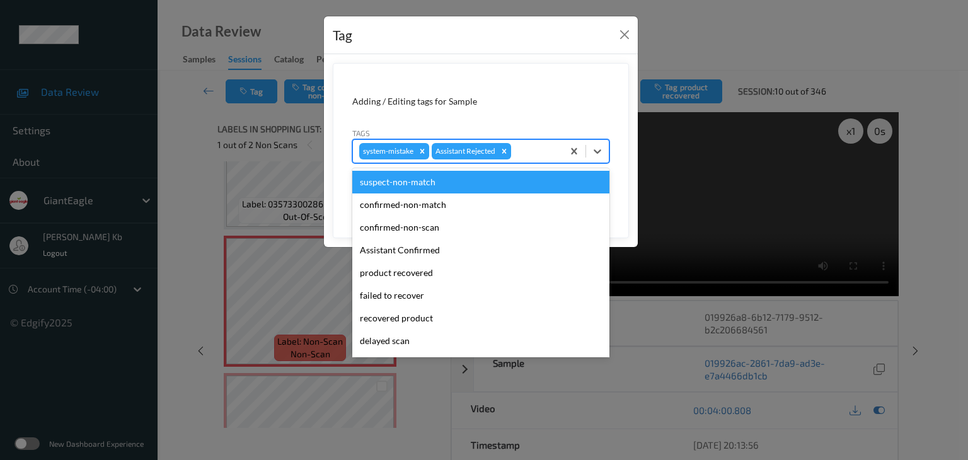
click at [535, 146] on div at bounding box center [535, 151] width 43 height 15
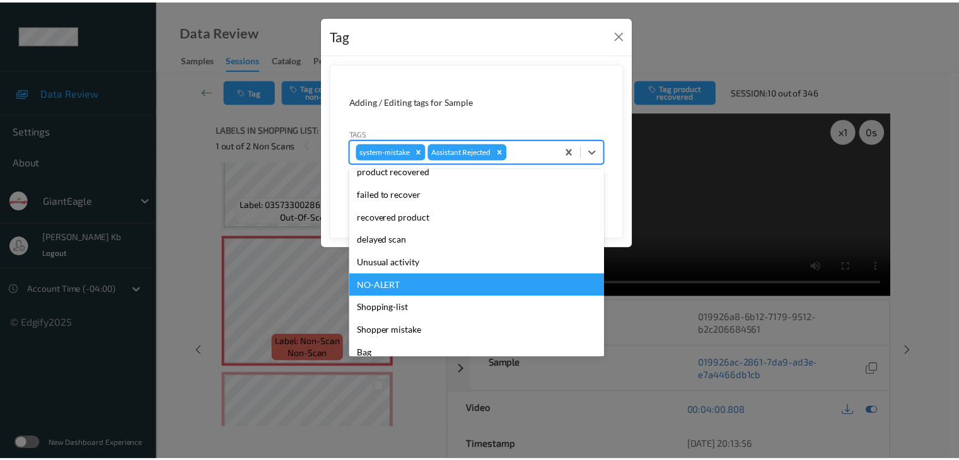
scroll to position [111, 0]
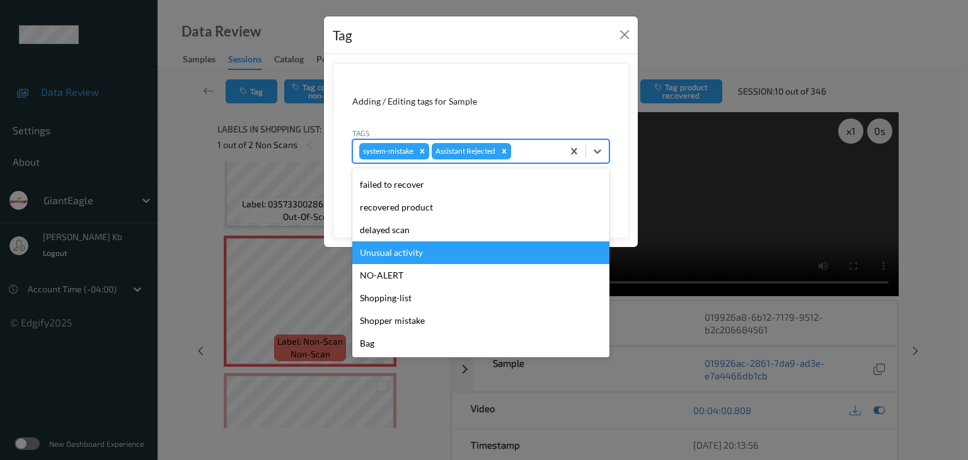
click at [398, 255] on div "Unusual activity" at bounding box center [480, 252] width 257 height 23
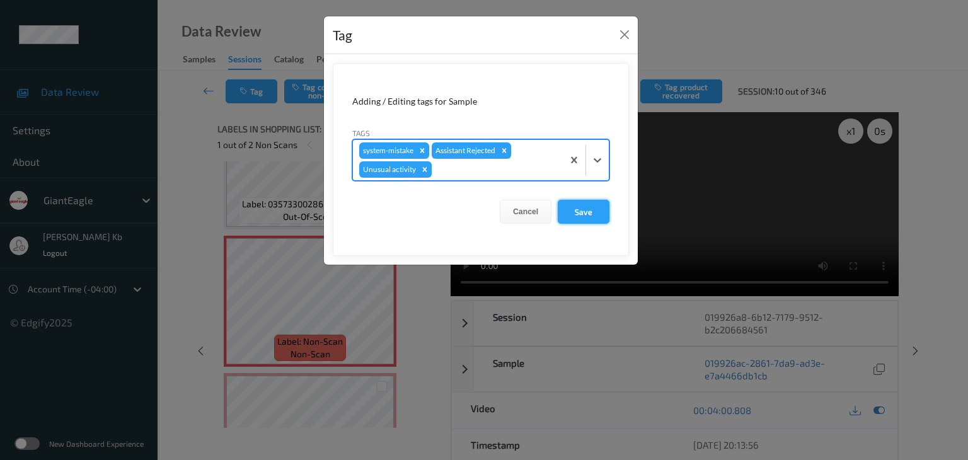
click at [579, 207] on button "Save" at bounding box center [584, 212] width 52 height 24
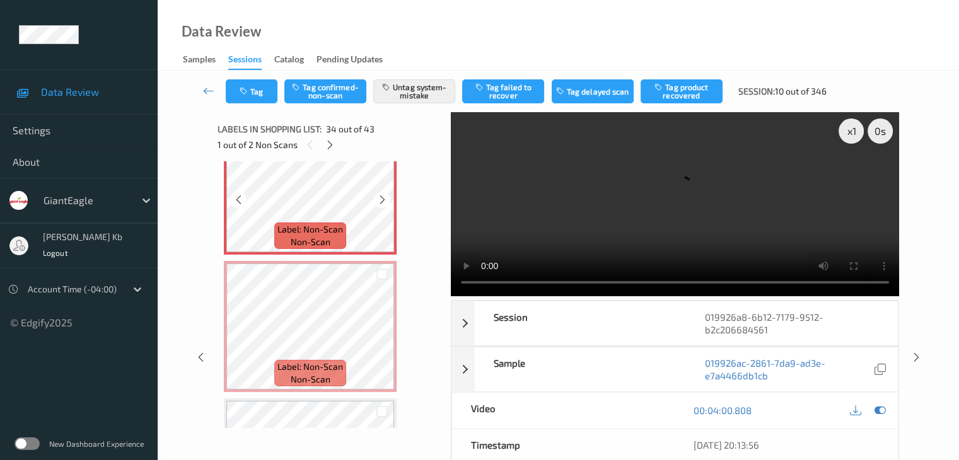
scroll to position [4593, 0]
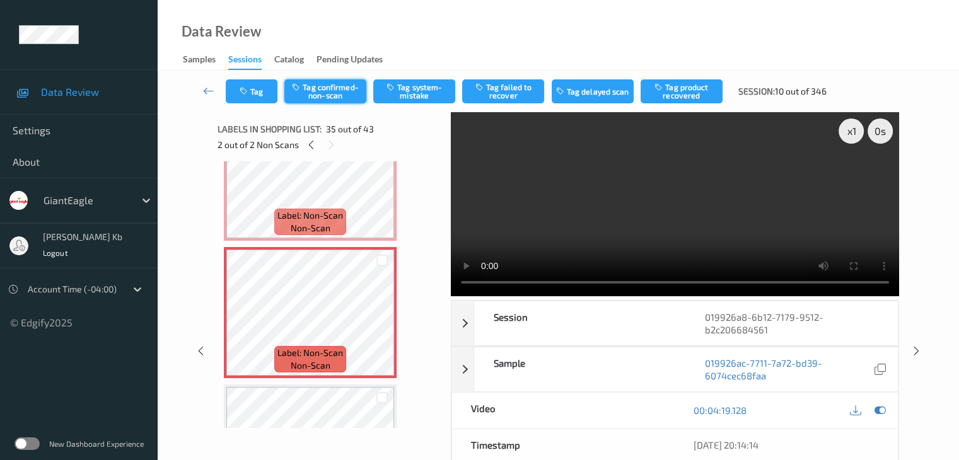
click at [344, 91] on button "Tag confirmed-non-scan" at bounding box center [325, 91] width 82 height 24
click at [684, 94] on button "Tag product recovered" at bounding box center [681, 91] width 82 height 24
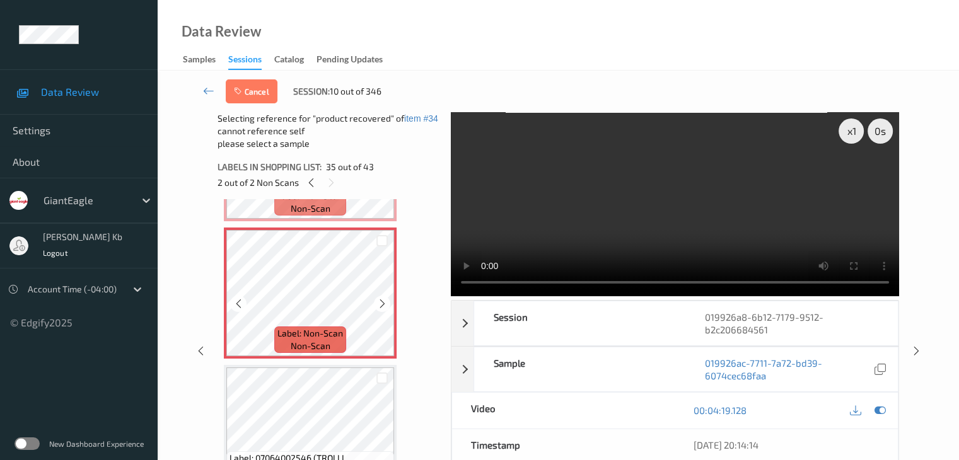
scroll to position [4719, 0]
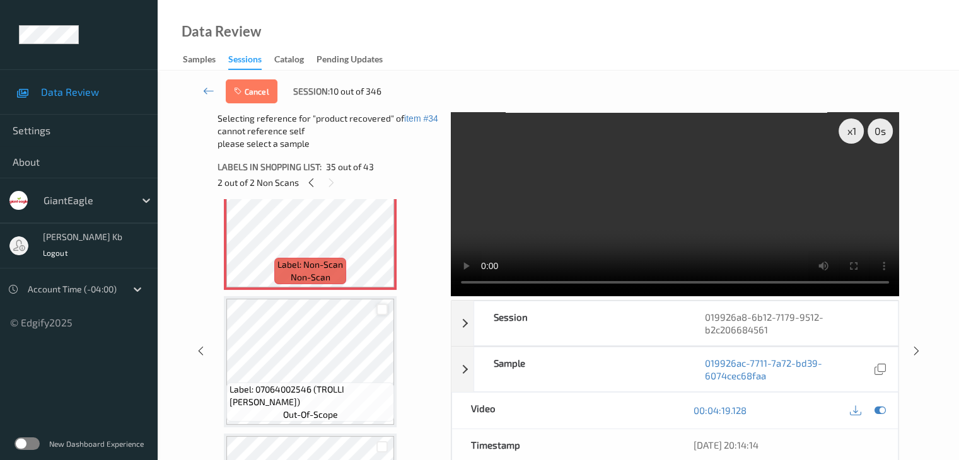
click at [382, 309] on div at bounding box center [382, 310] width 12 height 12
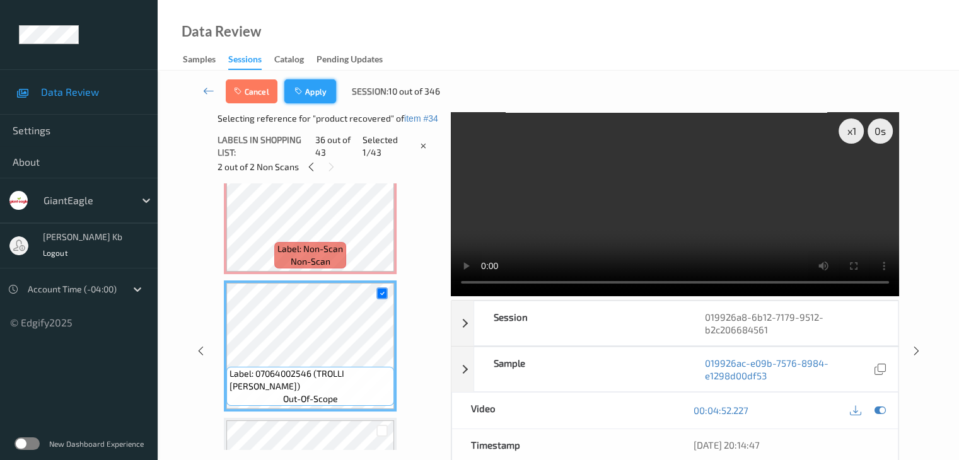
click at [311, 95] on button "Apply" at bounding box center [310, 91] width 52 height 24
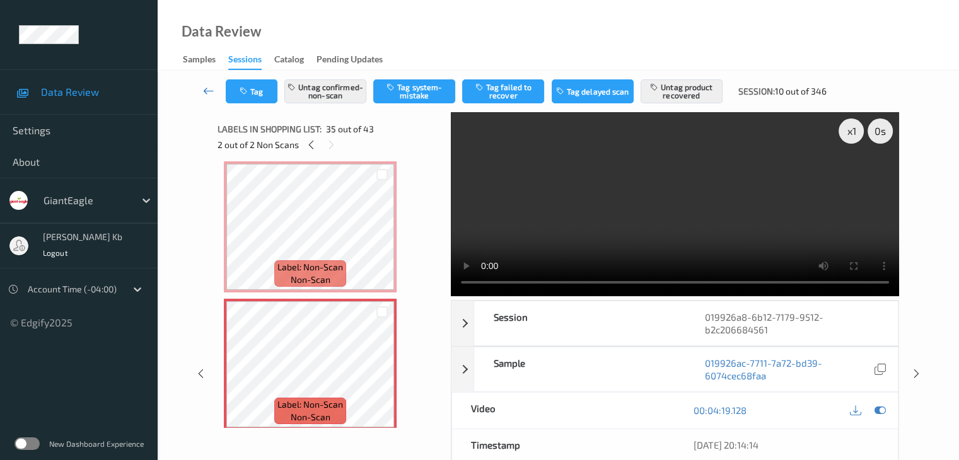
click at [211, 91] on icon at bounding box center [208, 90] width 11 height 13
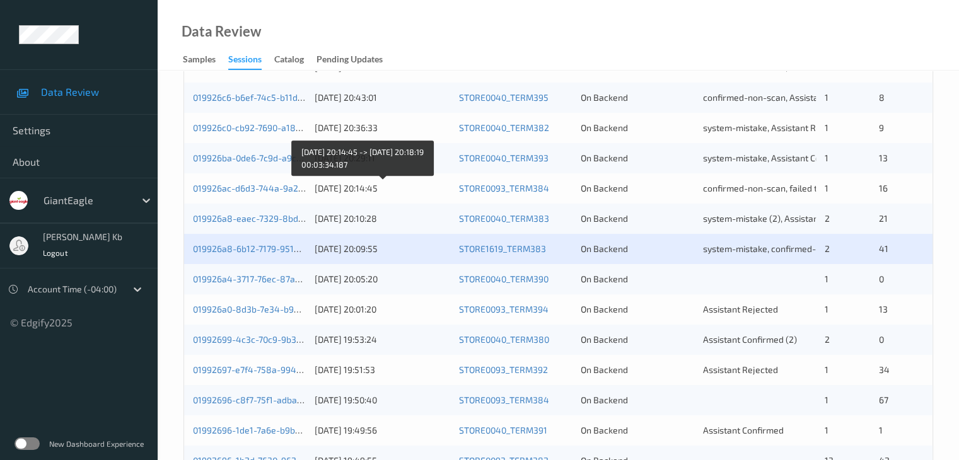
scroll to position [504, 0]
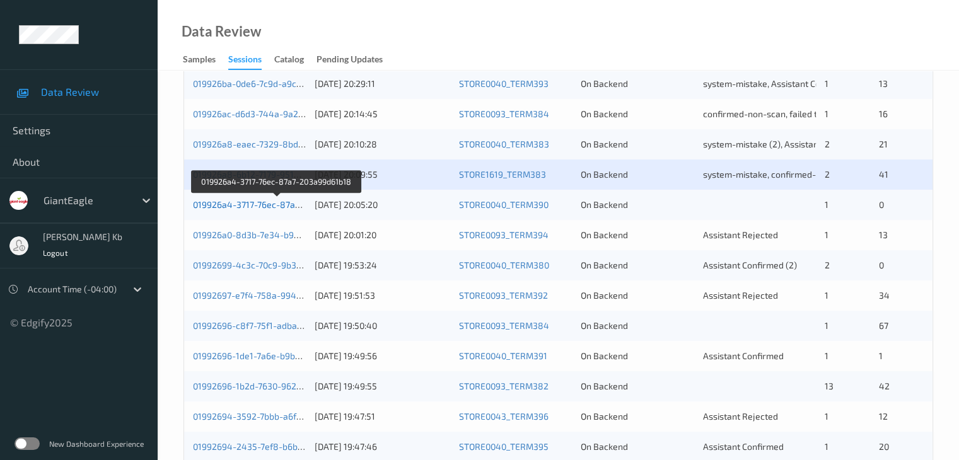
click at [265, 205] on link "019926a4-3717-76ec-87a7-203a99d61b18" at bounding box center [277, 204] width 169 height 11
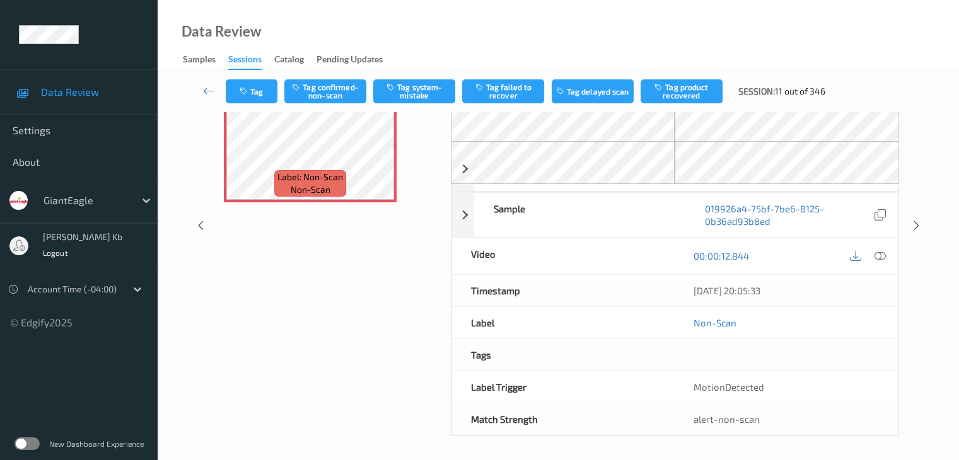
scroll to position [139, 0]
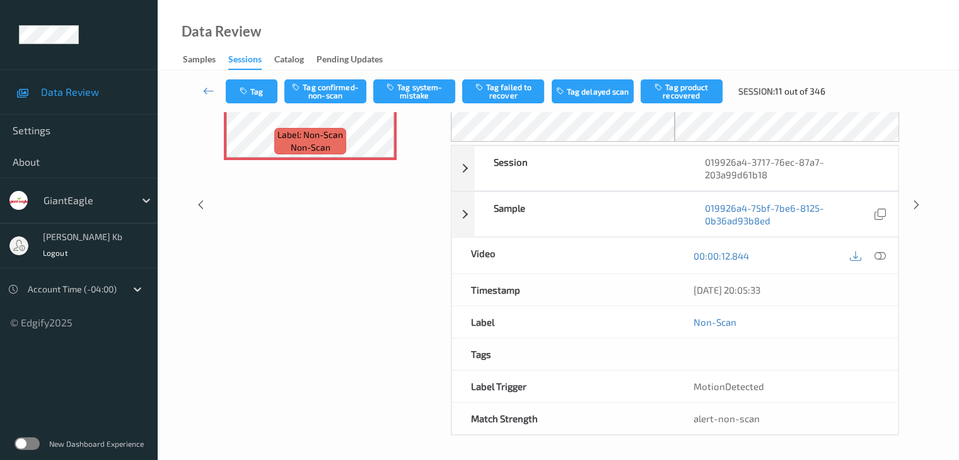
drag, startPoint x: 280, startPoint y: 1, endPoint x: 589, endPoint y: 26, distance: 310.5
click at [661, 23] on div "Data Review Samples Sessions Catalog Pending Updates" at bounding box center [558, 35] width 801 height 71
drag, startPoint x: 441, startPoint y: 2, endPoint x: 471, endPoint y: 16, distance: 32.7
click at [674, 30] on div "Data Review Samples Sessions Catalog Pending Updates" at bounding box center [558, 35] width 801 height 71
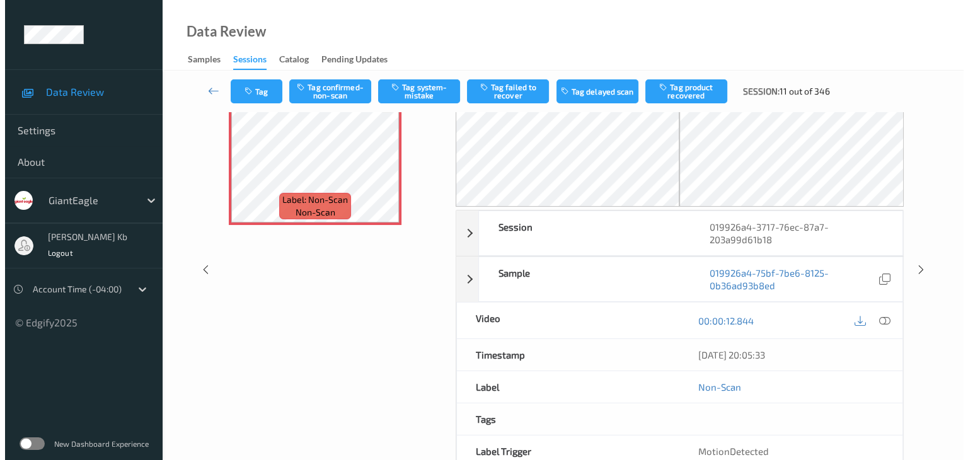
scroll to position [0, 0]
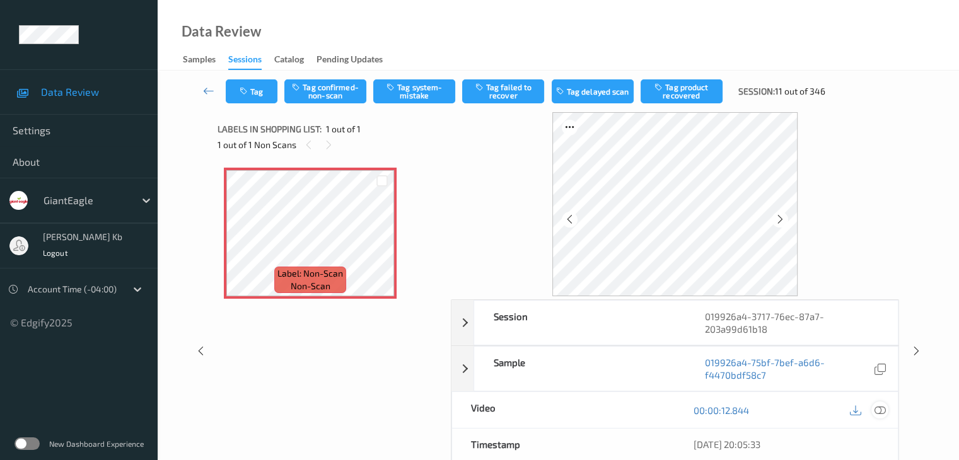
click at [881, 409] on icon at bounding box center [879, 410] width 11 height 11
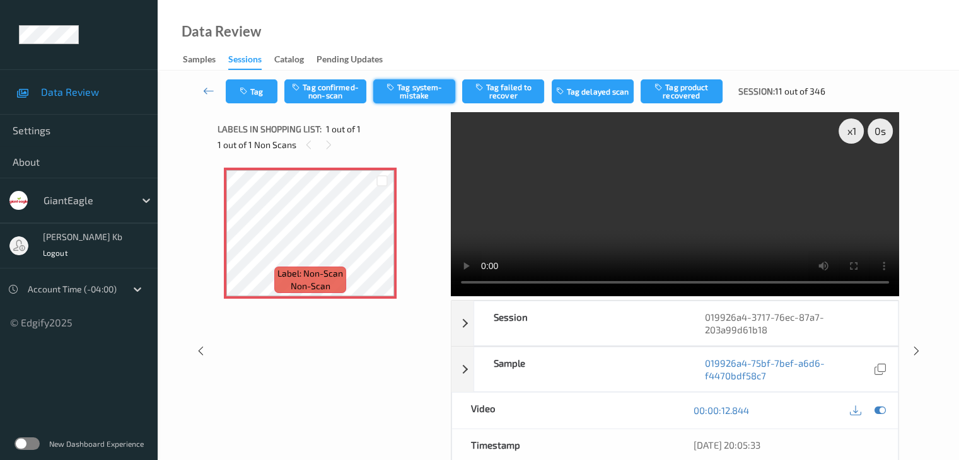
click at [429, 89] on button "Tag system-mistake" at bounding box center [414, 91] width 82 height 24
click at [257, 89] on button "Tag" at bounding box center [252, 91] width 52 height 24
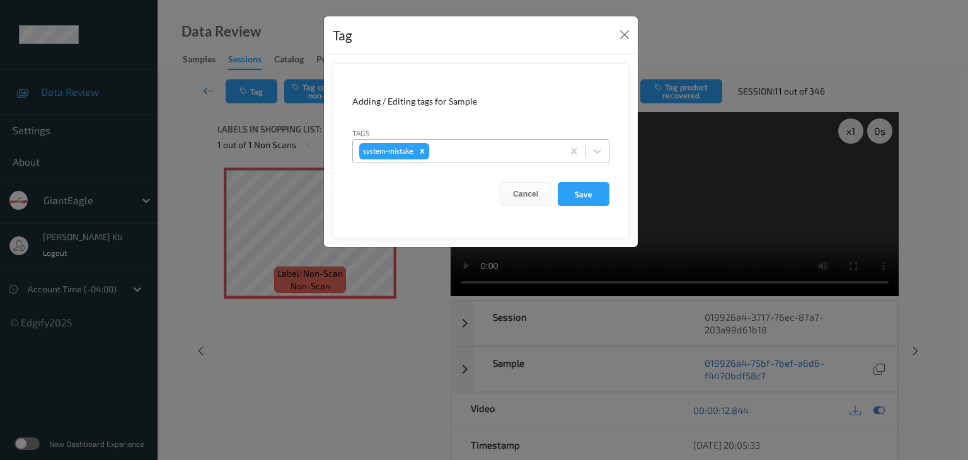
click at [446, 148] on div at bounding box center [494, 151] width 125 height 15
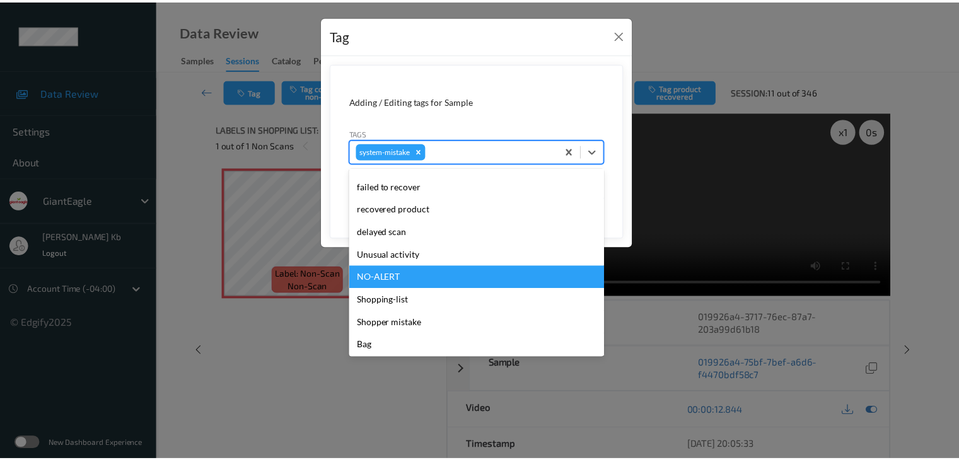
scroll to position [134, 0]
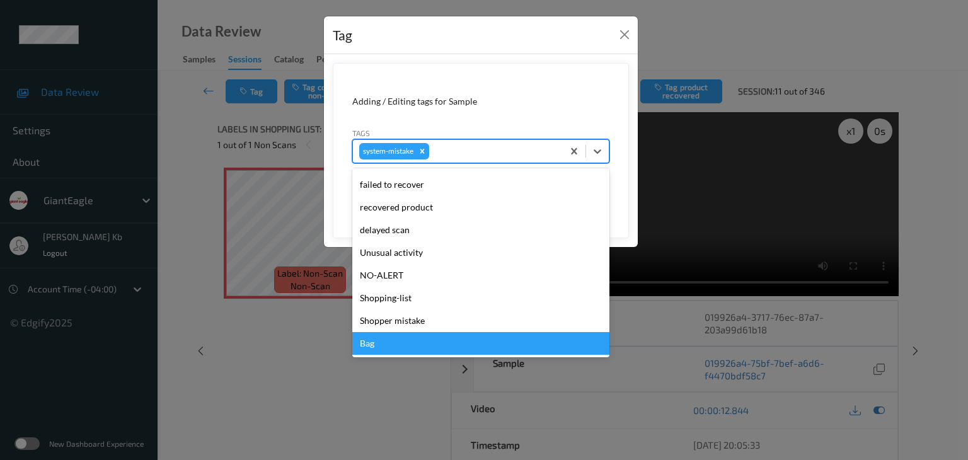
drag, startPoint x: 373, startPoint y: 340, endPoint x: 378, endPoint y: 336, distance: 6.7
click at [373, 338] on div "Bag" at bounding box center [480, 343] width 257 height 23
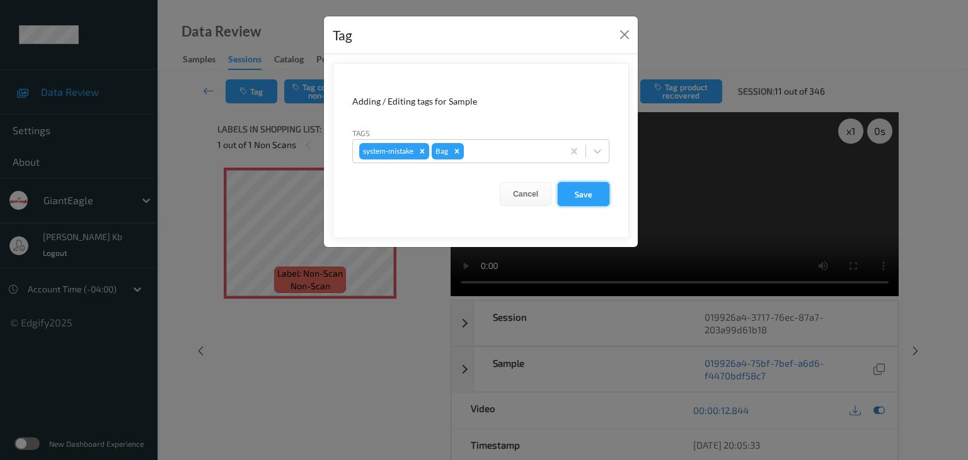
click at [585, 194] on button "Save" at bounding box center [584, 194] width 52 height 24
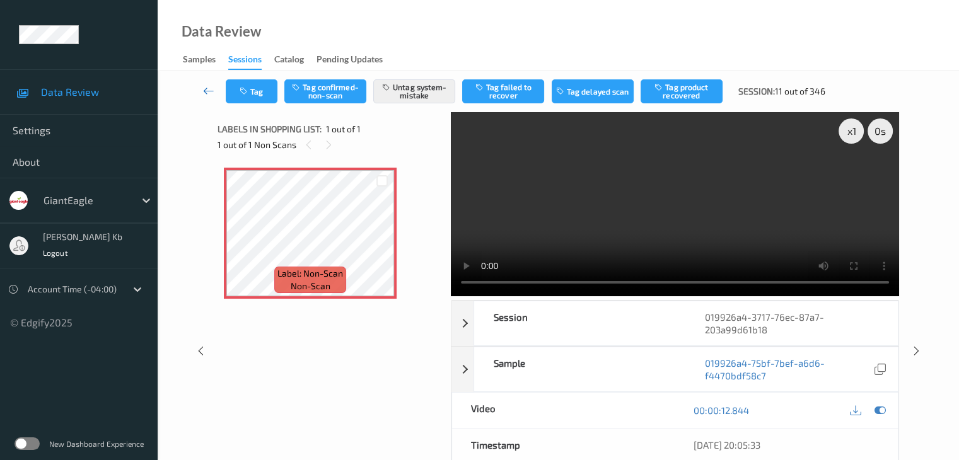
click at [207, 90] on icon at bounding box center [208, 90] width 11 height 13
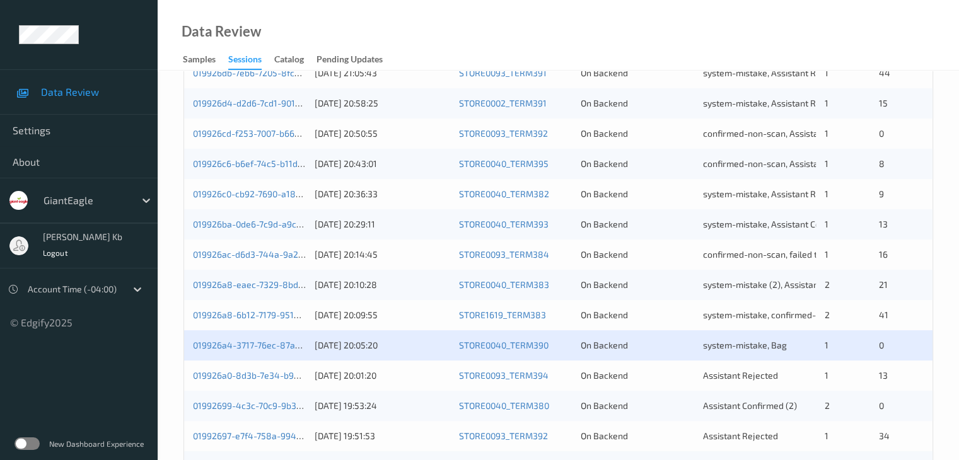
scroll to position [504, 0]
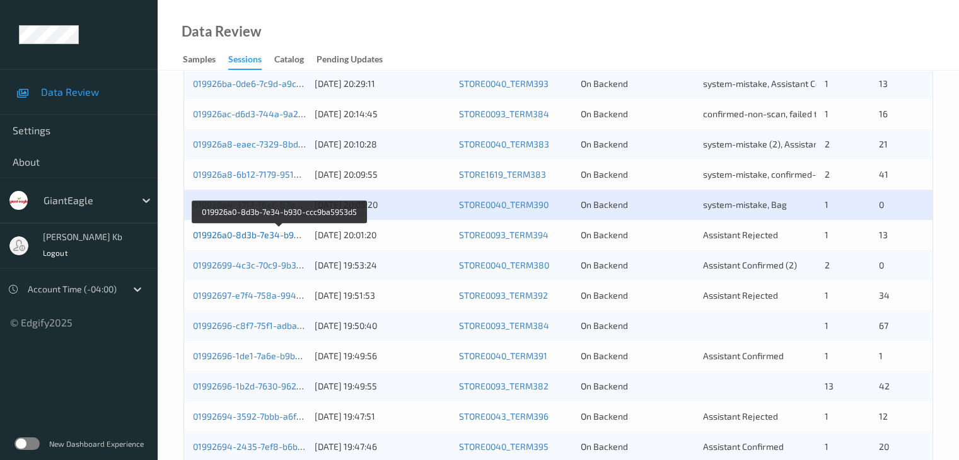
click at [242, 233] on link "019926a0-8d3b-7e34-b930-ccc9ba5953d5" at bounding box center [279, 234] width 173 height 11
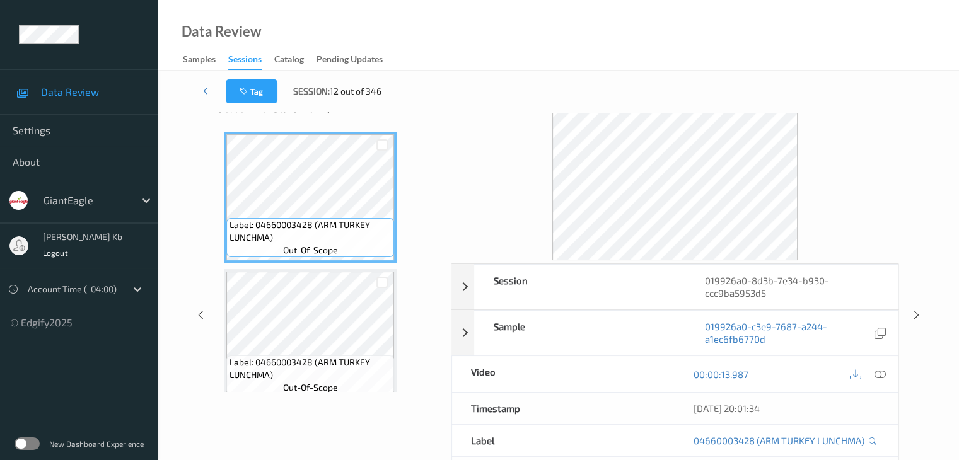
scroll to position [28, 0]
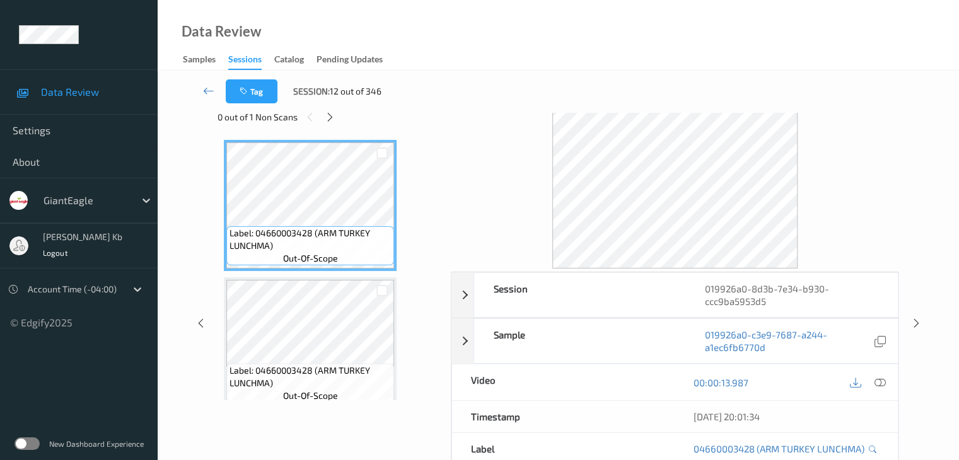
click at [330, 112] on div "Tag Session: 12 out of 346" at bounding box center [557, 92] width 749 height 42
click at [328, 115] on icon at bounding box center [330, 117] width 11 height 11
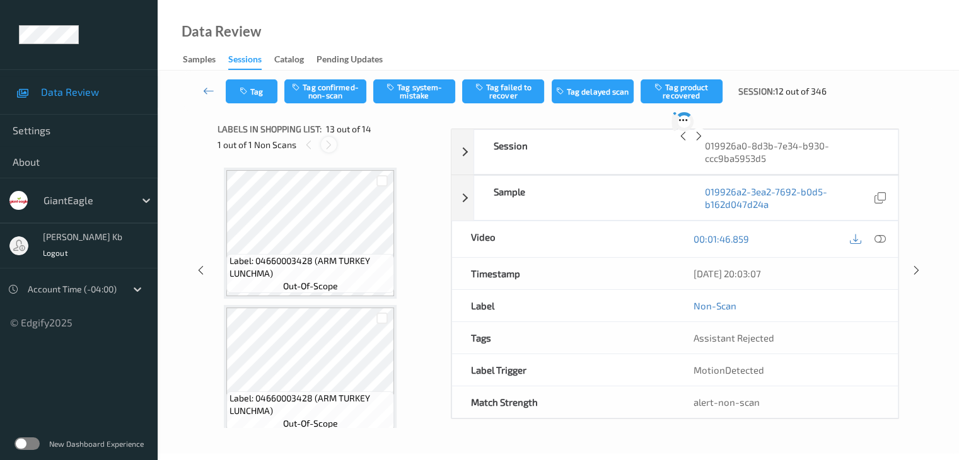
scroll to position [1518, 0]
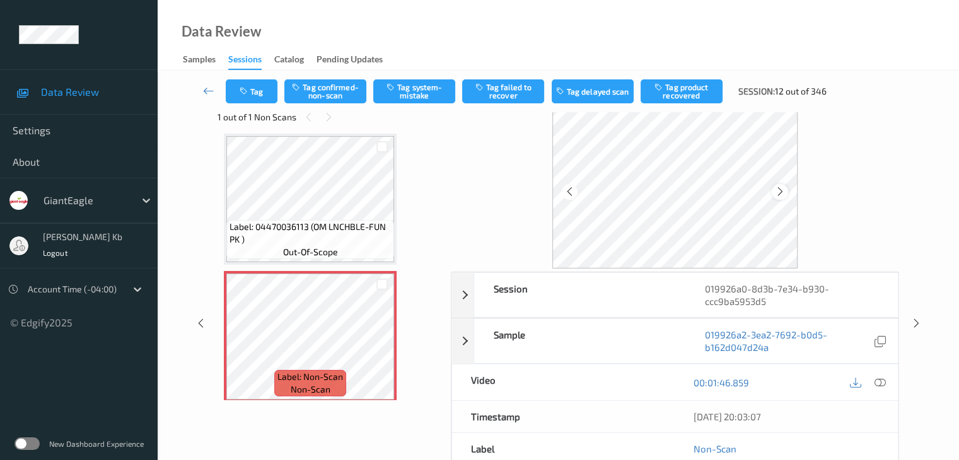
click at [782, 190] on icon at bounding box center [780, 191] width 11 height 11
click at [884, 381] on icon at bounding box center [879, 382] width 11 height 11
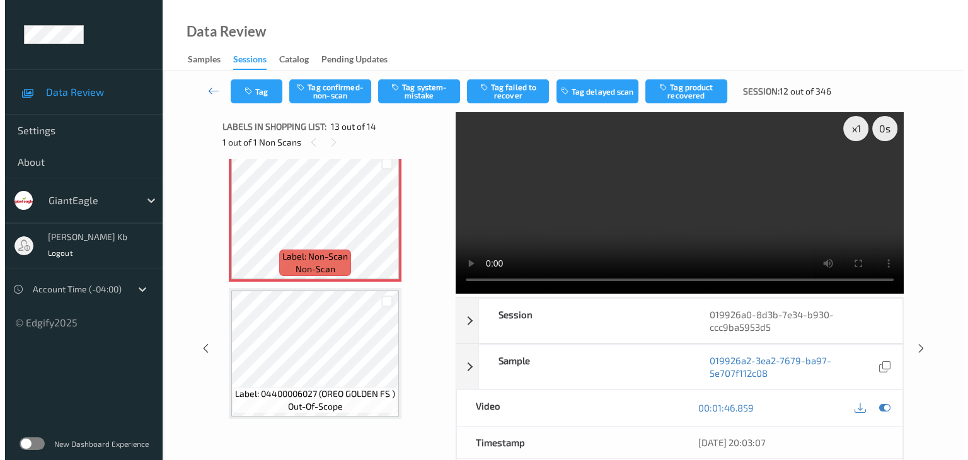
scroll to position [0, 0]
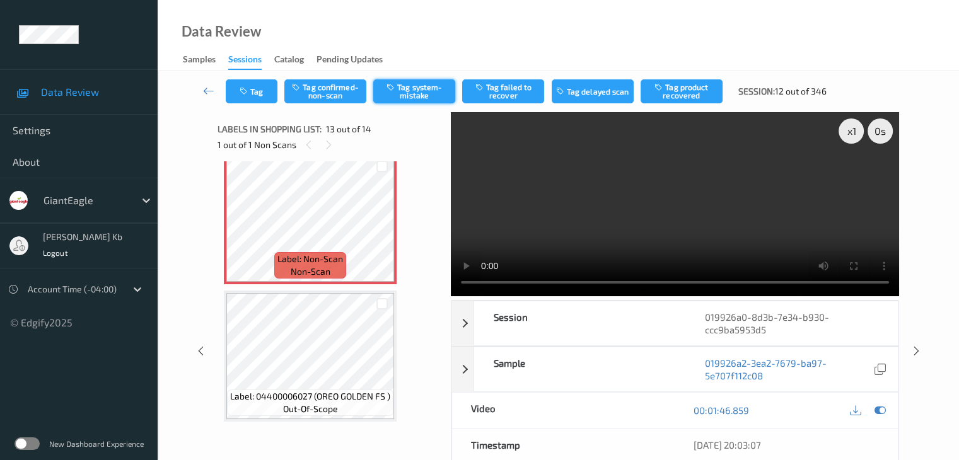
click at [429, 92] on button "Tag system-mistake" at bounding box center [414, 91] width 82 height 24
click at [265, 91] on button "Tag" at bounding box center [252, 91] width 52 height 24
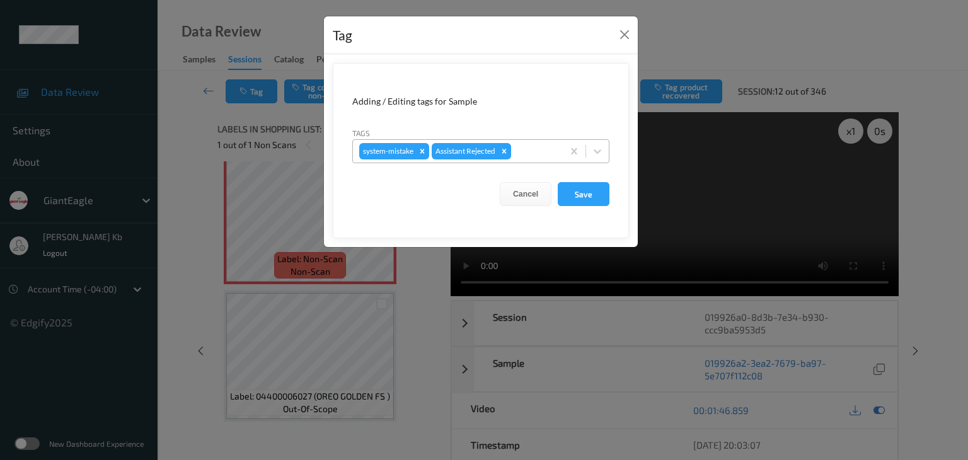
click at [533, 147] on div at bounding box center [535, 151] width 43 height 15
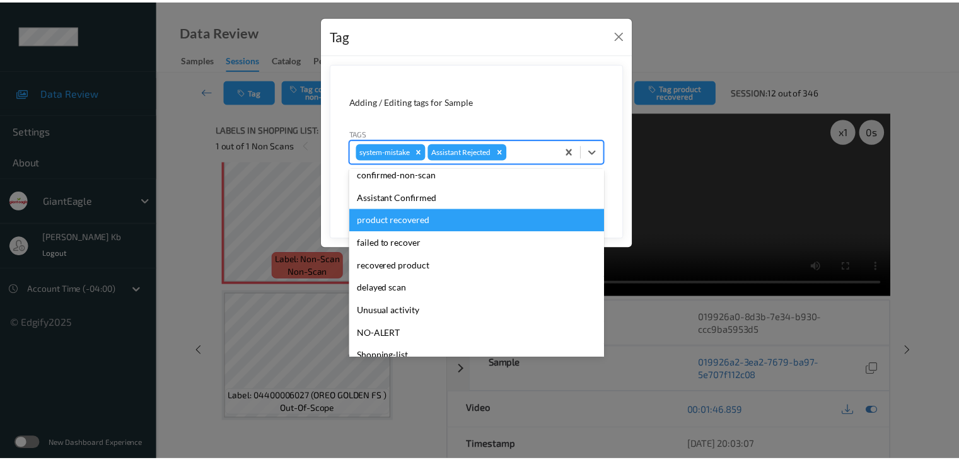
scroll to position [111, 0]
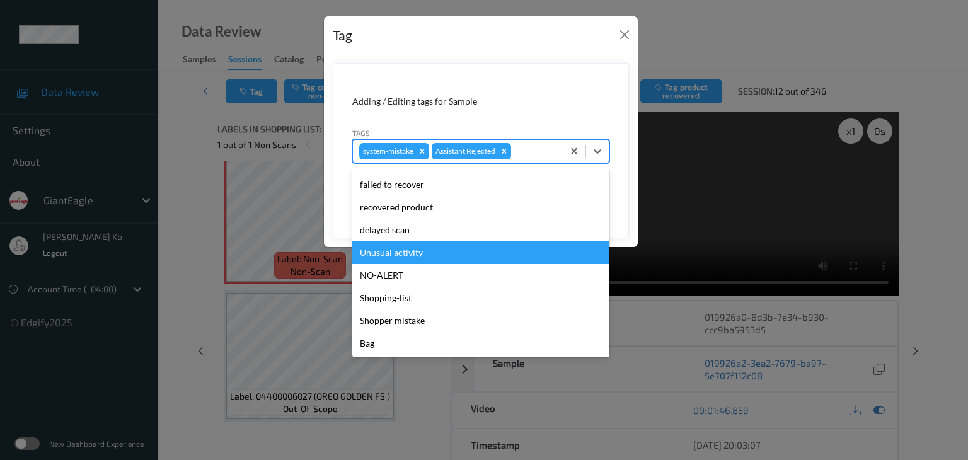
click at [393, 253] on div "Unusual activity" at bounding box center [480, 252] width 257 height 23
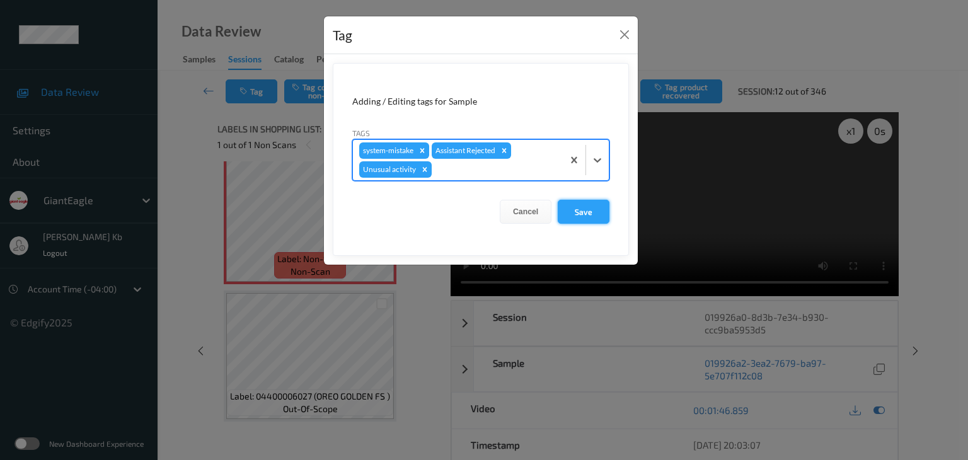
click at [581, 210] on button "Save" at bounding box center [584, 212] width 52 height 24
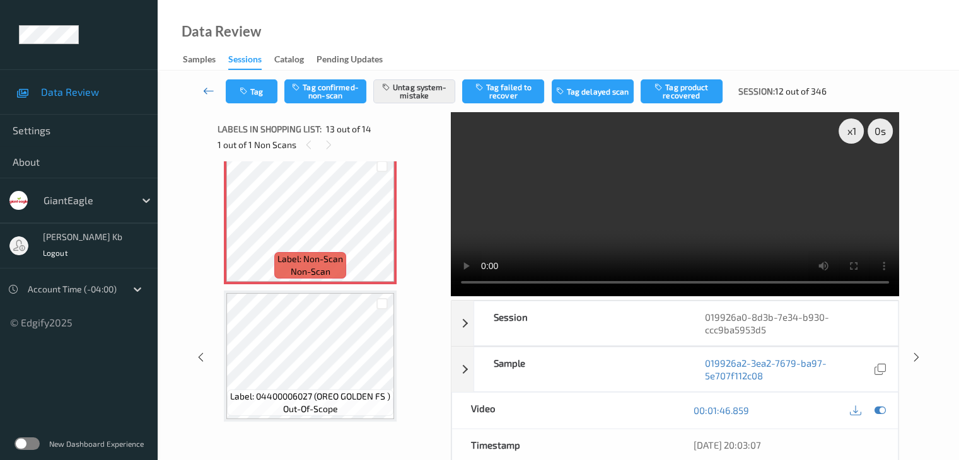
click at [206, 90] on icon at bounding box center [208, 90] width 11 height 13
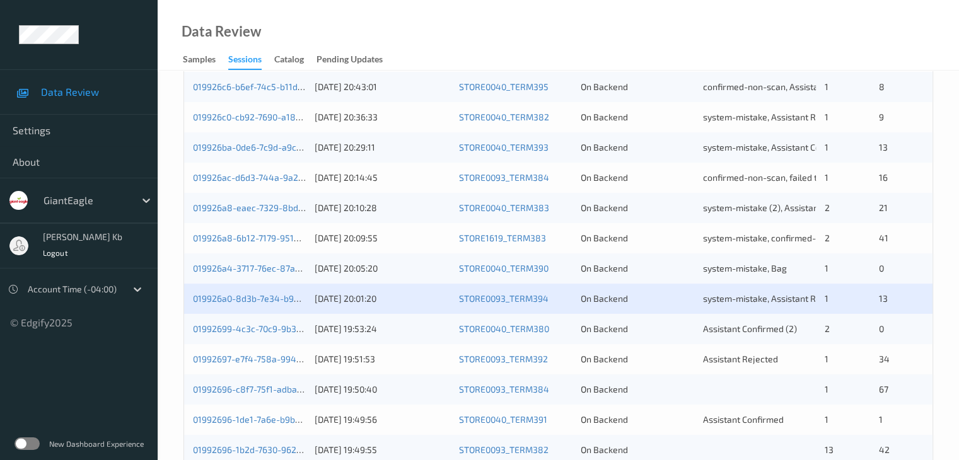
scroll to position [441, 0]
click at [269, 329] on link "01992699-4c3c-70c9-9b30-6bddd33d6e0c" at bounding box center [279, 328] width 172 height 11
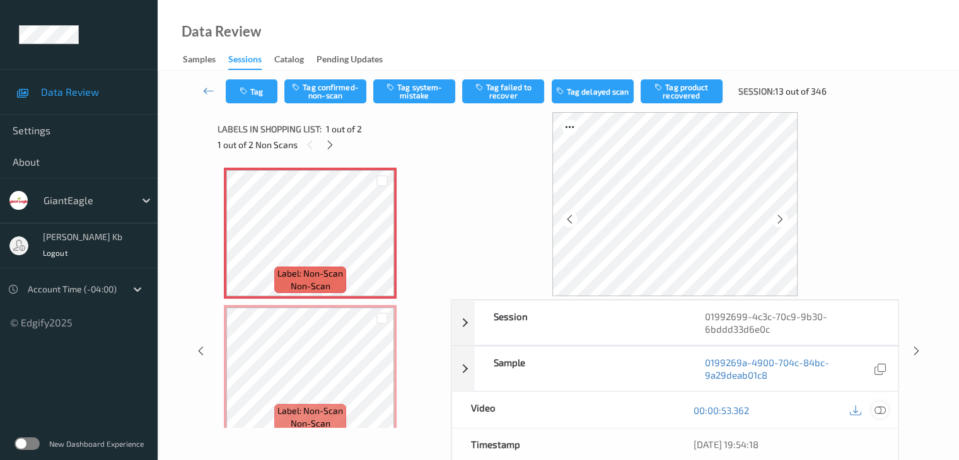
click at [880, 408] on icon at bounding box center [879, 410] width 11 height 11
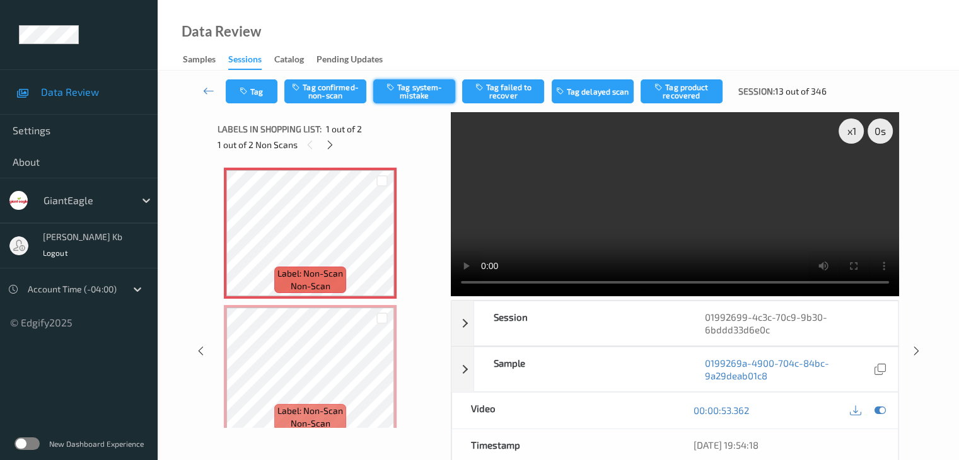
click at [425, 91] on button "Tag system-mistake" at bounding box center [414, 91] width 82 height 24
click at [270, 93] on button "Tag" at bounding box center [252, 91] width 52 height 24
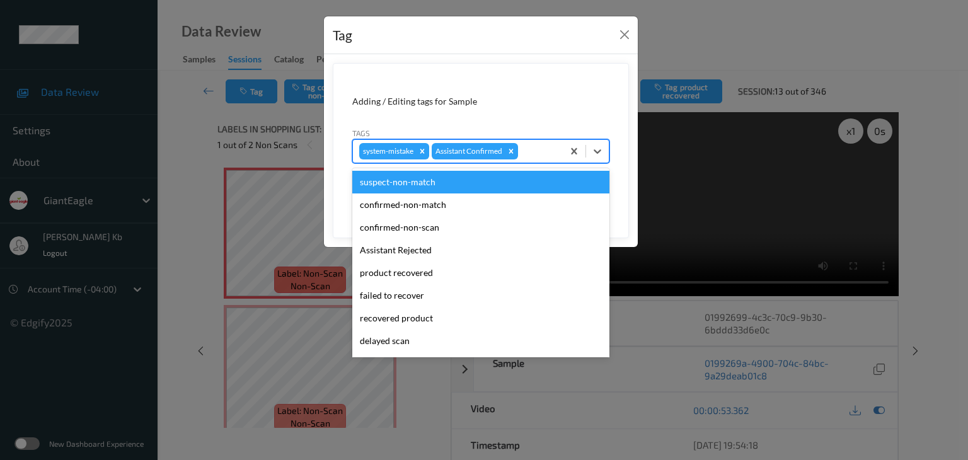
click at [552, 151] on div at bounding box center [539, 151] width 36 height 15
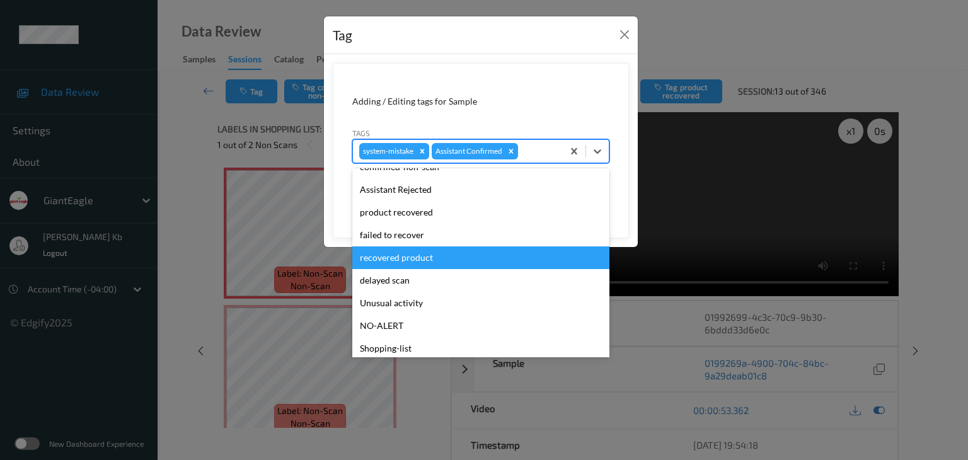
scroll to position [111, 0]
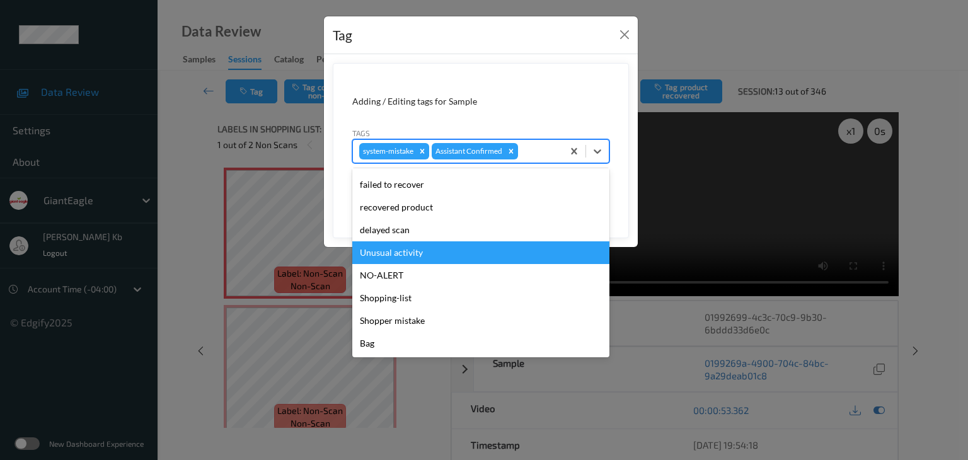
drag, startPoint x: 403, startPoint y: 253, endPoint x: 440, endPoint y: 238, distance: 39.6
click at [403, 252] on div "Unusual activity" at bounding box center [480, 252] width 257 height 23
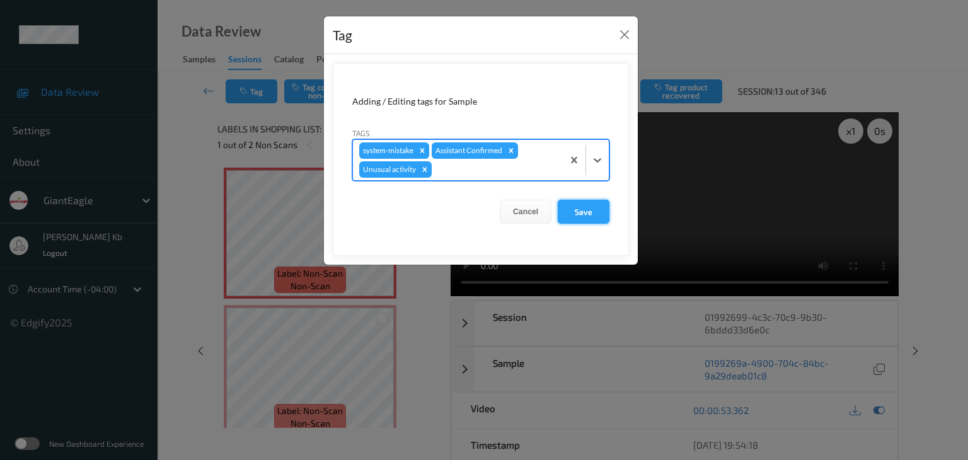
click at [578, 209] on button "Save" at bounding box center [584, 212] width 52 height 24
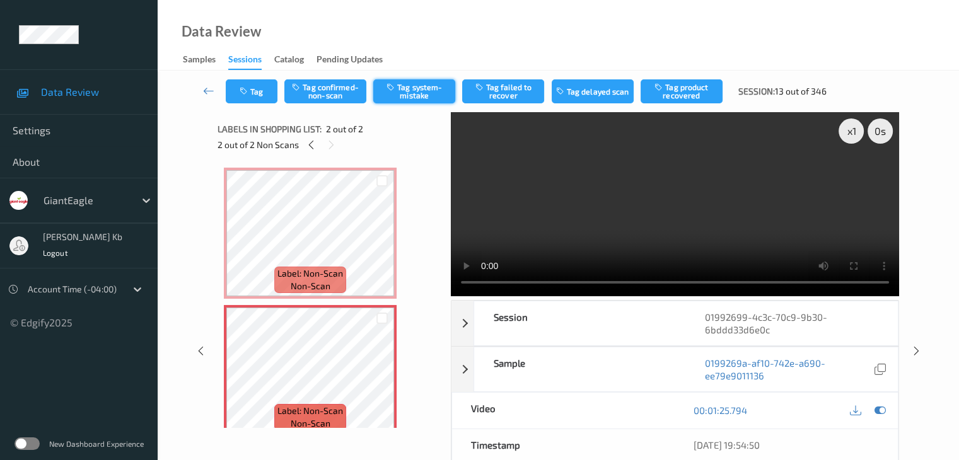
click at [413, 88] on button "Tag system-mistake" at bounding box center [414, 91] width 82 height 24
click at [262, 94] on button "Tag" at bounding box center [252, 91] width 52 height 24
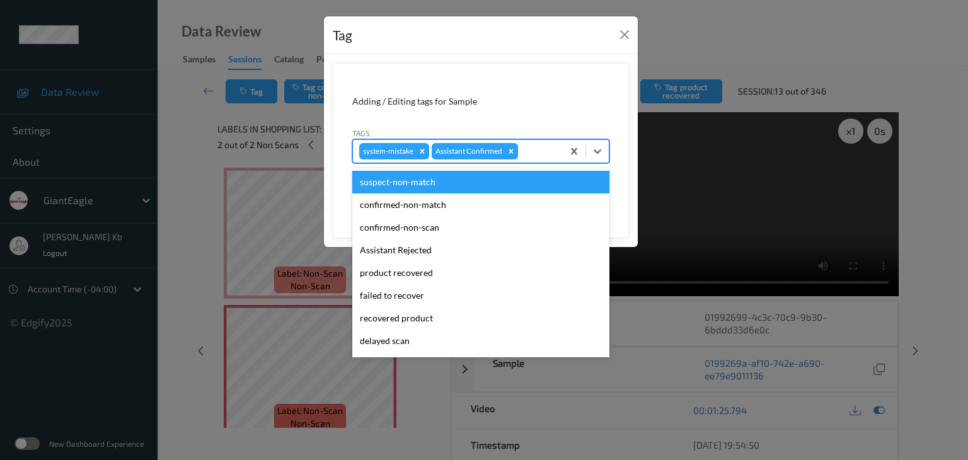
click at [537, 148] on div at bounding box center [539, 151] width 36 height 15
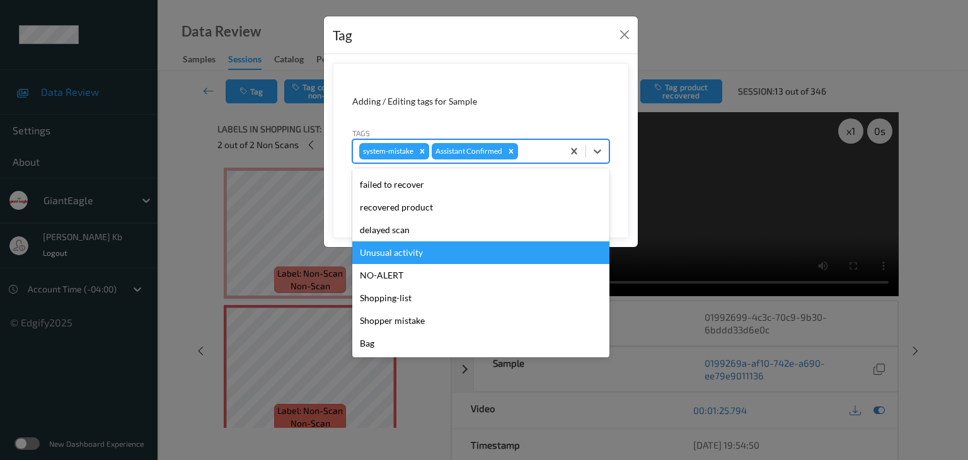
click at [411, 255] on div "Unusual activity" at bounding box center [480, 252] width 257 height 23
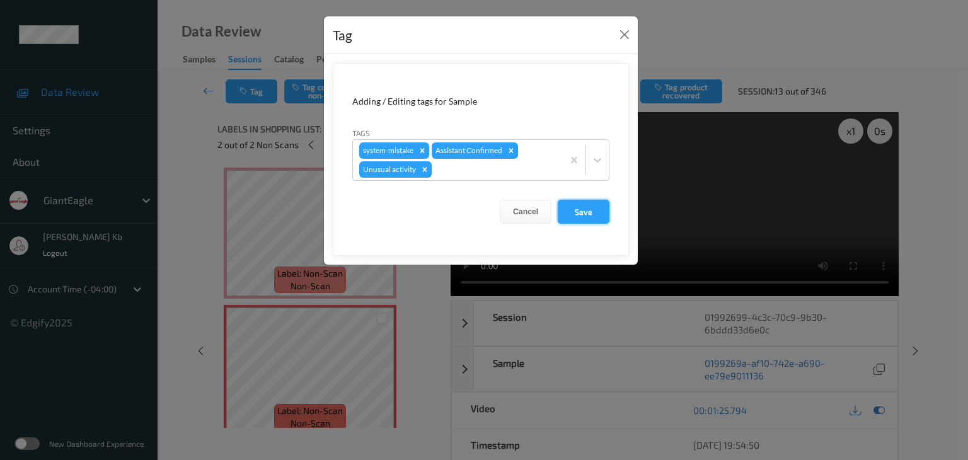
click at [575, 212] on button "Save" at bounding box center [584, 212] width 52 height 24
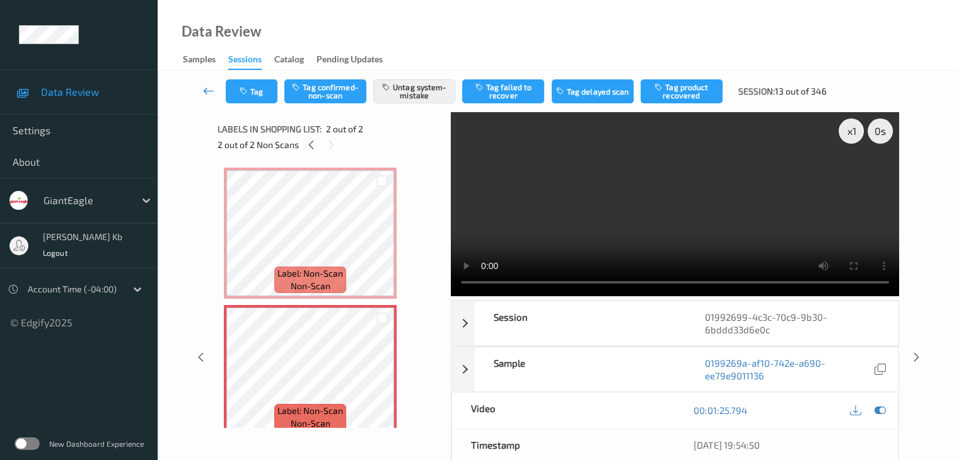
click at [211, 89] on icon at bounding box center [208, 90] width 11 height 13
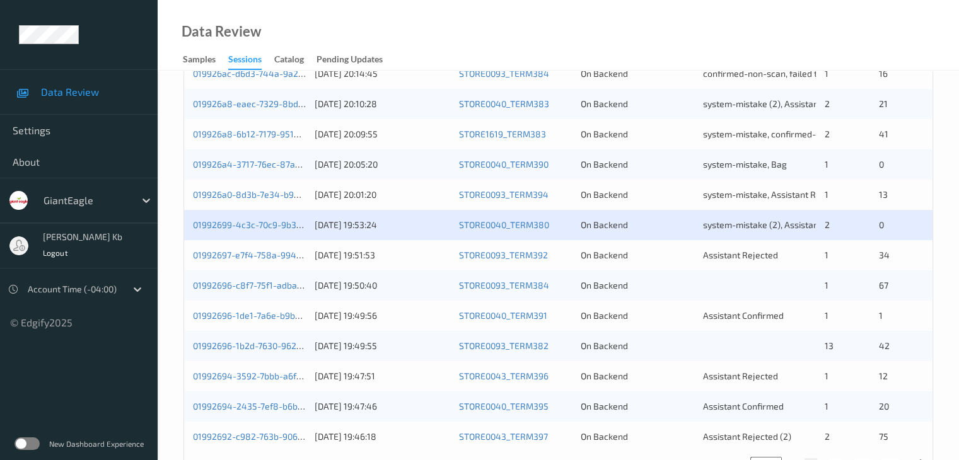
scroll to position [567, 0]
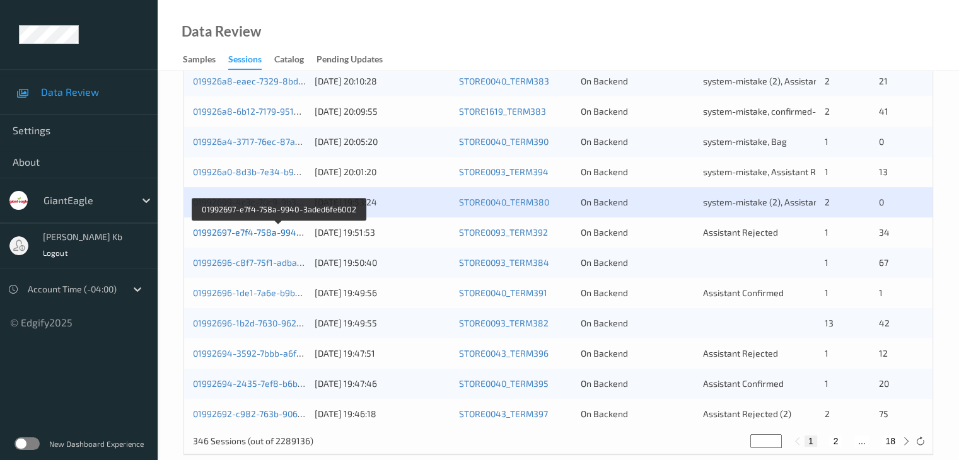
click at [274, 233] on link "01992697-e7f4-758a-9940-3aded6fe6002" at bounding box center [278, 232] width 171 height 11
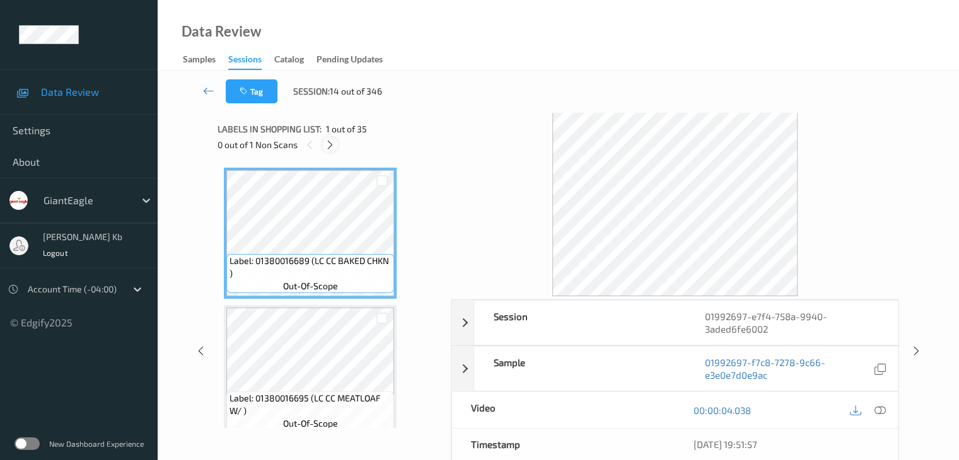
click at [330, 137] on div at bounding box center [330, 145] width 16 height 16
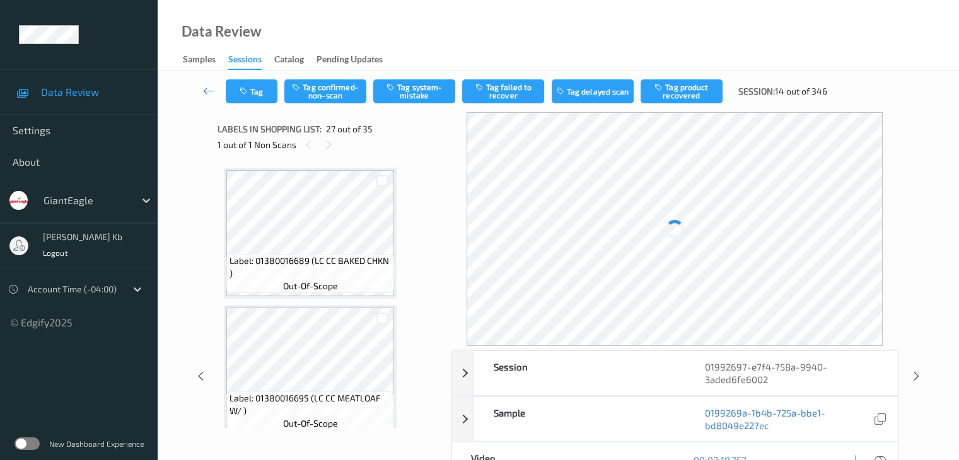
scroll to position [3442, 0]
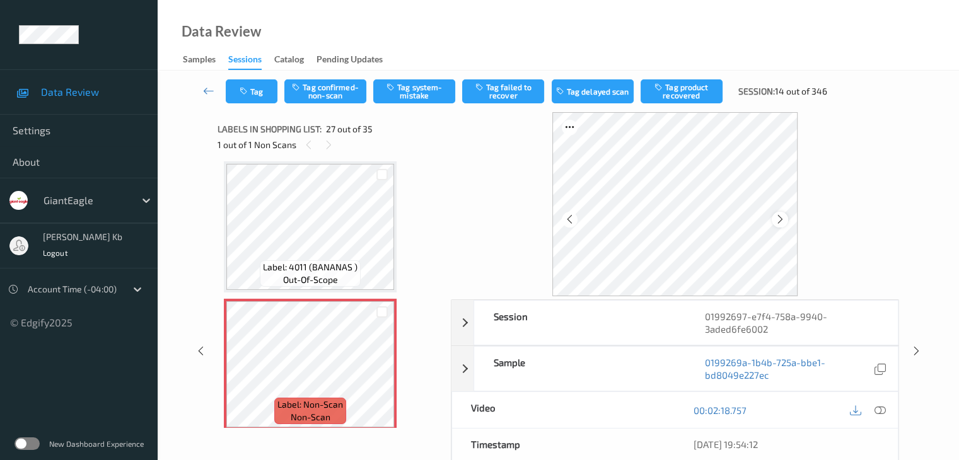
click at [777, 215] on icon at bounding box center [780, 219] width 11 height 11
click at [885, 407] on div at bounding box center [879, 410] width 17 height 17
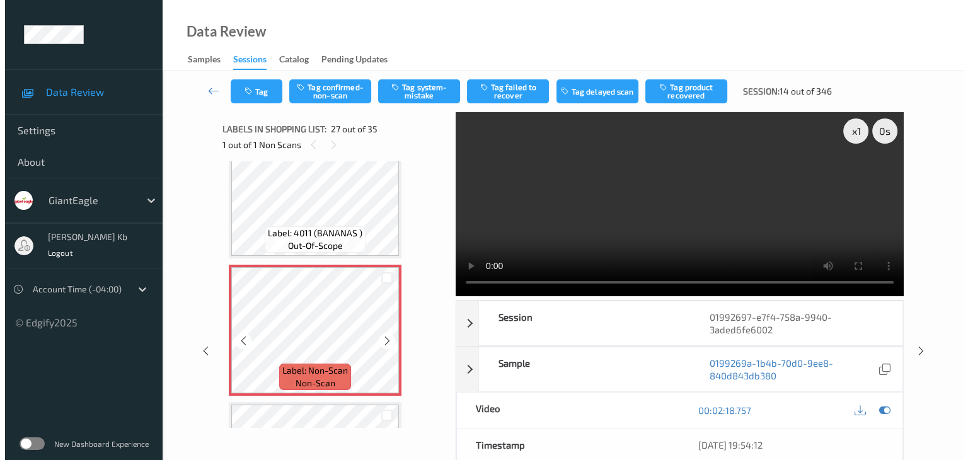
scroll to position [3505, 0]
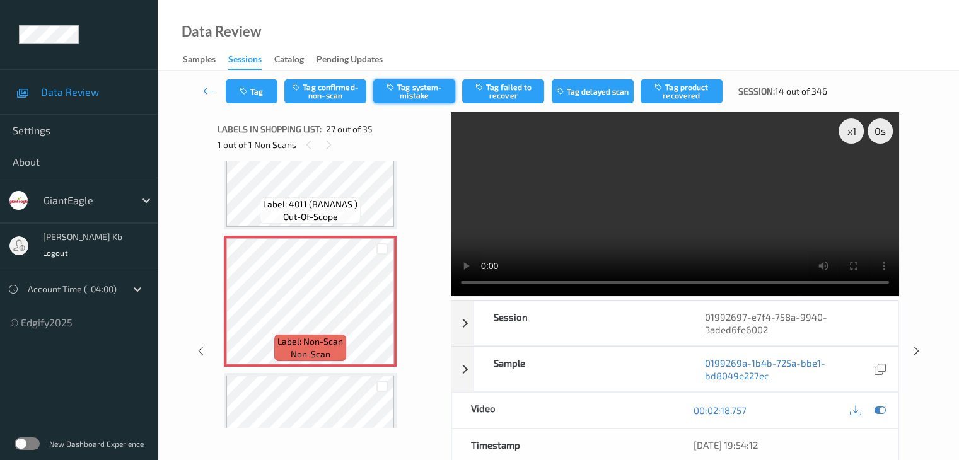
click at [420, 91] on button "Tag system-mistake" at bounding box center [414, 91] width 82 height 24
click at [261, 93] on button "Tag" at bounding box center [252, 91] width 52 height 24
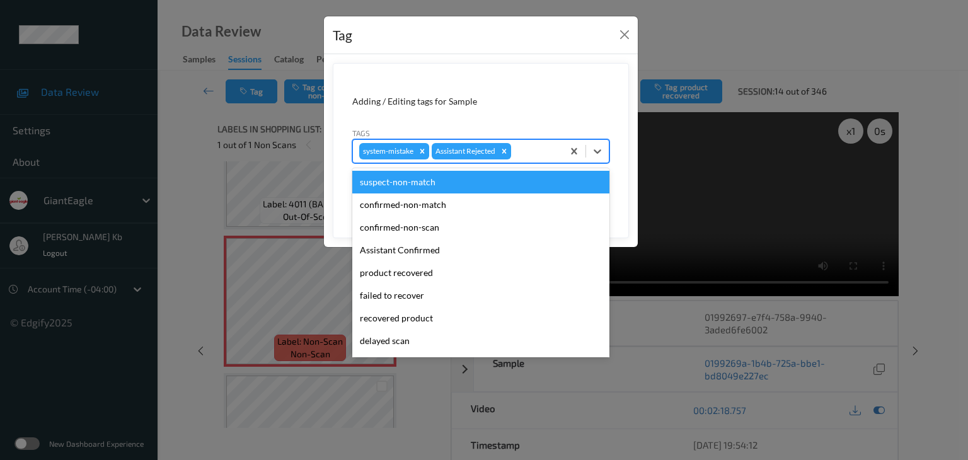
click at [535, 146] on div at bounding box center [535, 151] width 43 height 15
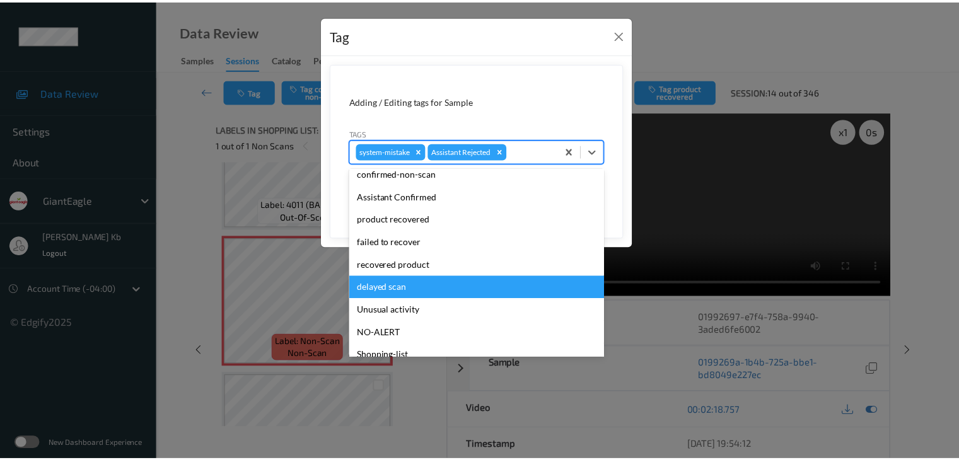
scroll to position [111, 0]
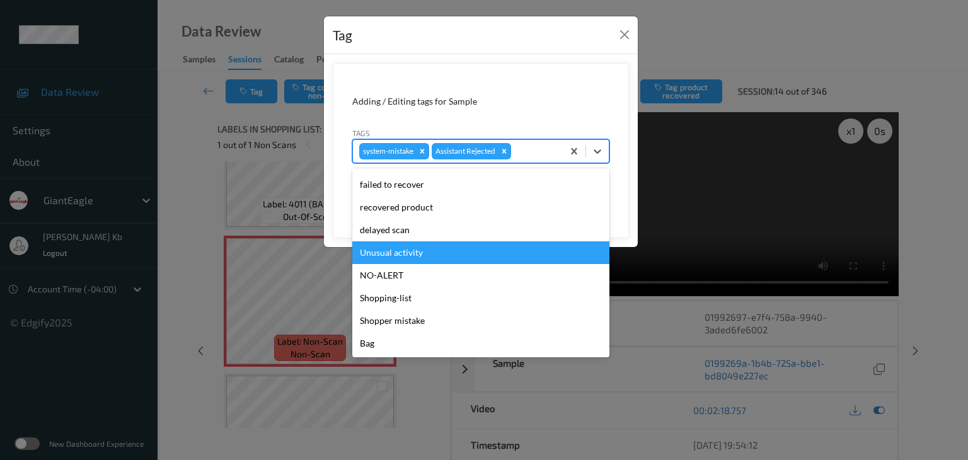
click at [404, 250] on div "Unusual activity" at bounding box center [480, 252] width 257 height 23
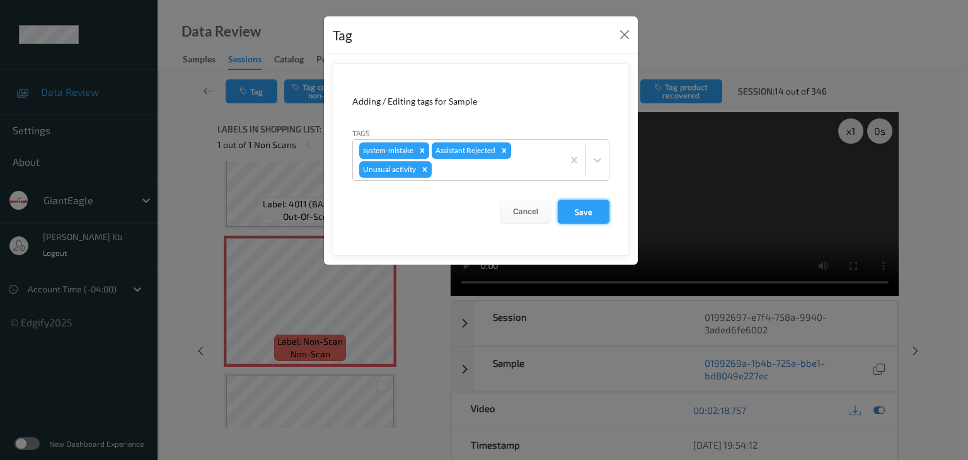
click at [582, 215] on button "Save" at bounding box center [584, 212] width 52 height 24
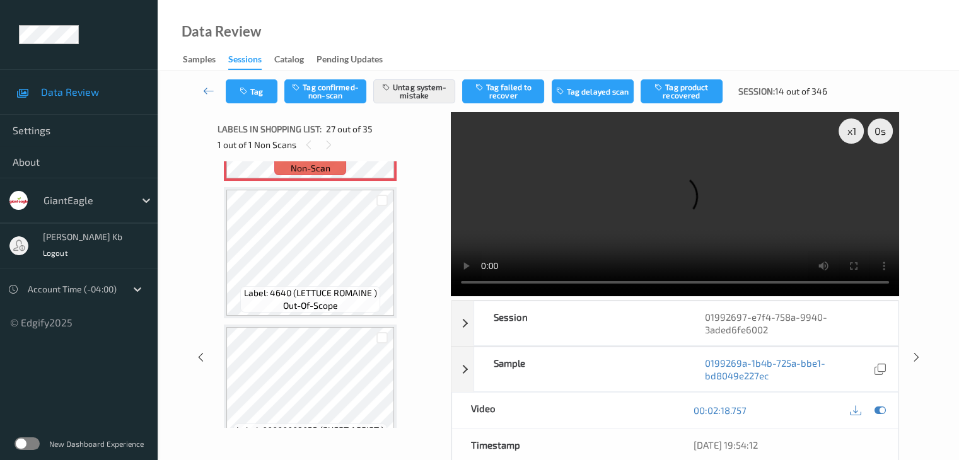
scroll to position [3694, 0]
click at [207, 88] on icon at bounding box center [208, 90] width 11 height 13
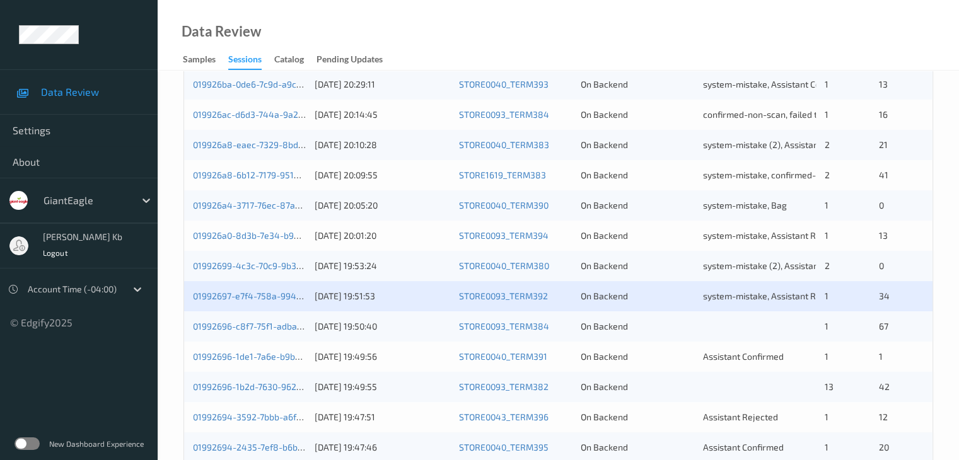
scroll to position [504, 0]
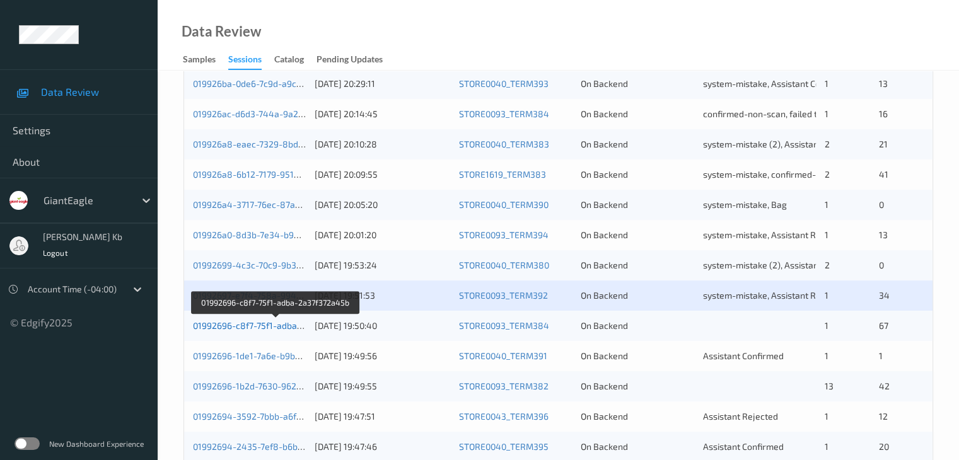
click at [276, 325] on link "01992696-c8f7-75f1-adba-2a37f372a45b" at bounding box center [276, 325] width 166 height 11
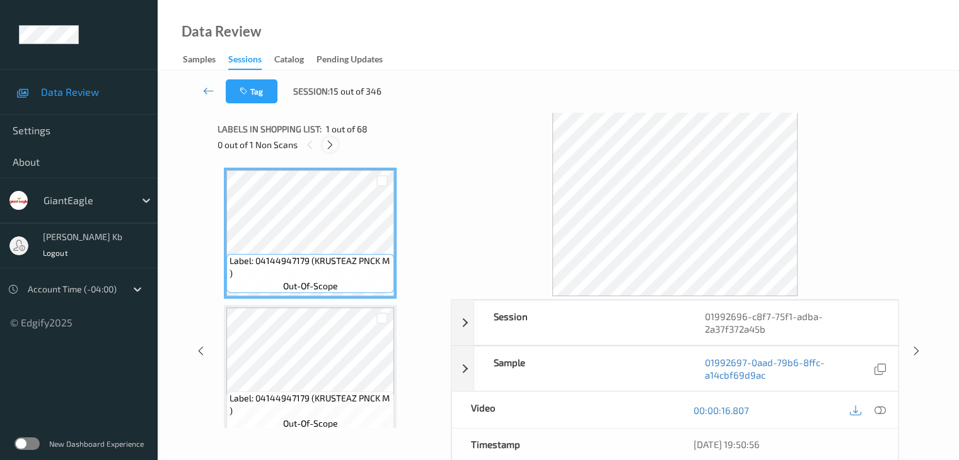
click at [330, 146] on icon at bounding box center [330, 144] width 11 height 11
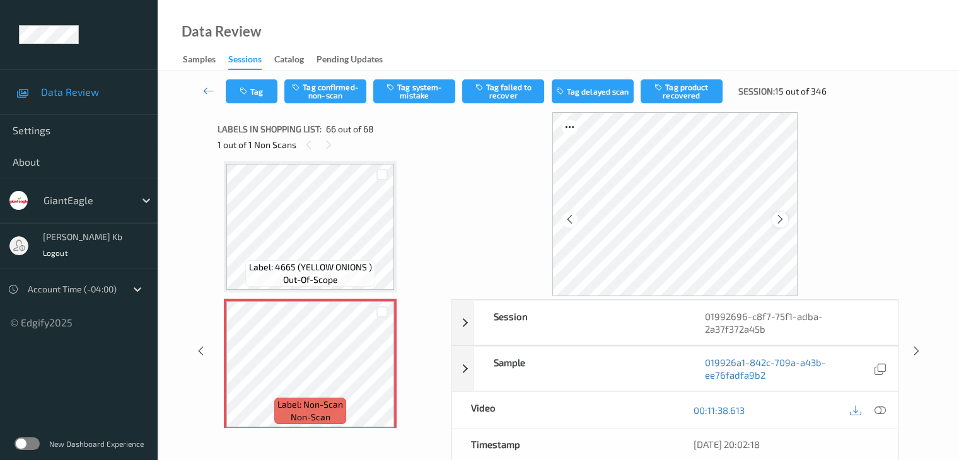
click at [781, 217] on icon at bounding box center [780, 219] width 11 height 11
click at [881, 411] on icon at bounding box center [879, 410] width 11 height 11
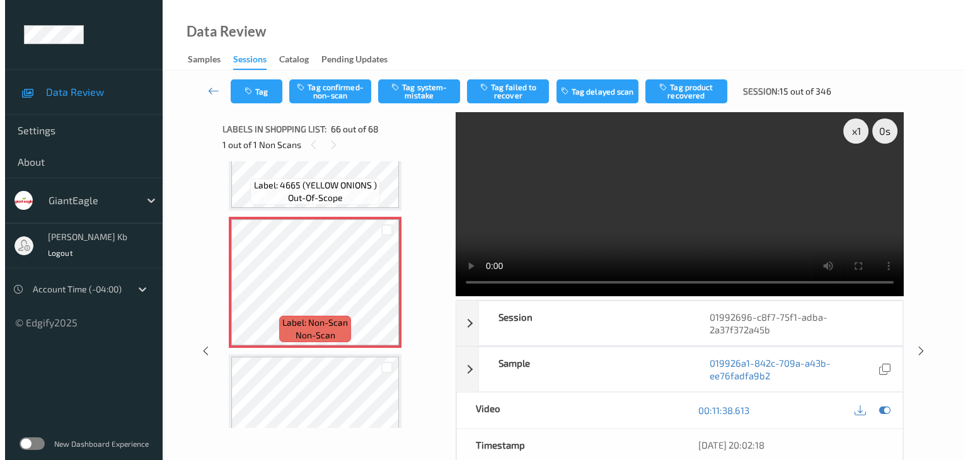
scroll to position [8864, 0]
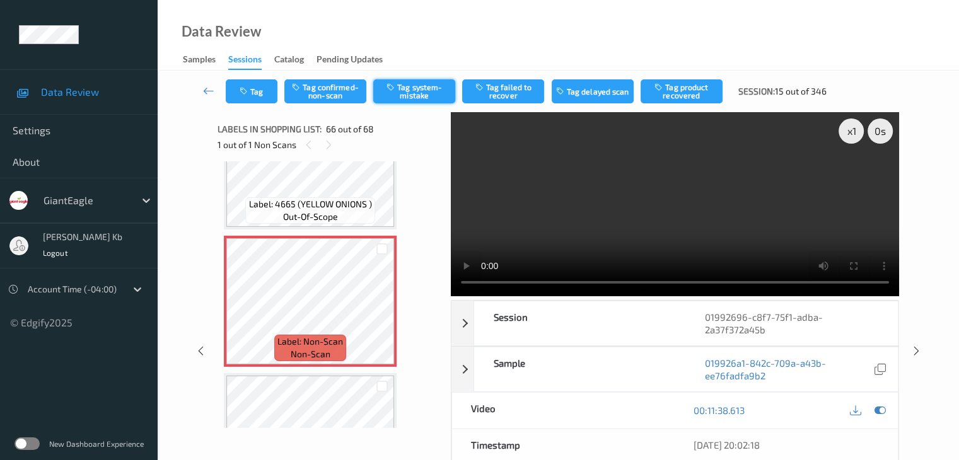
click at [410, 91] on button "Tag system-mistake" at bounding box center [414, 91] width 82 height 24
click at [265, 92] on button "Tag" at bounding box center [252, 91] width 52 height 24
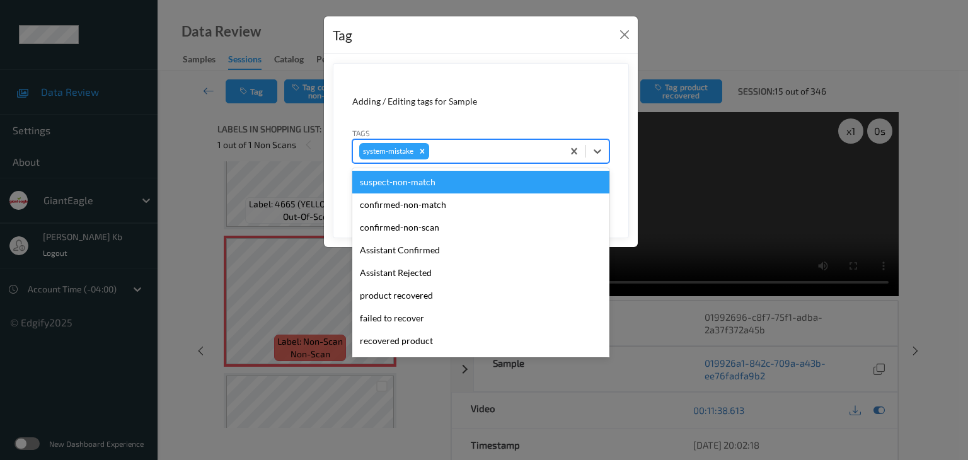
click at [473, 151] on div at bounding box center [494, 151] width 125 height 15
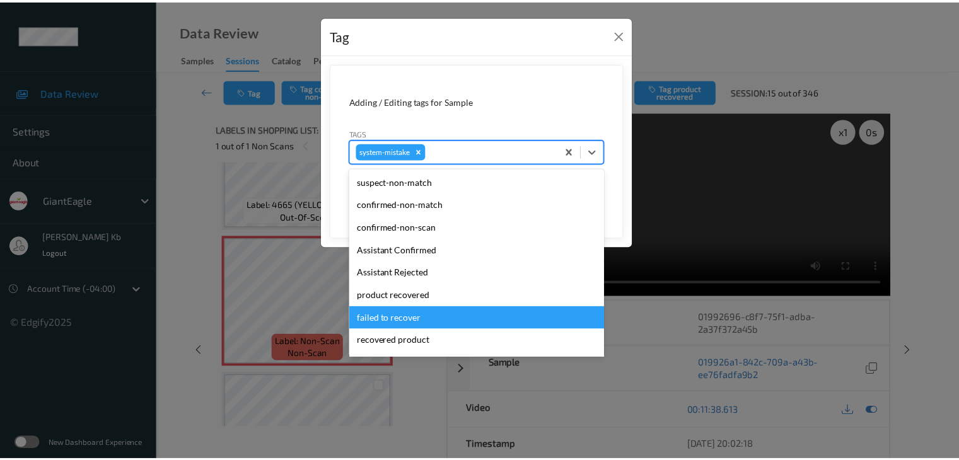
scroll to position [126, 0]
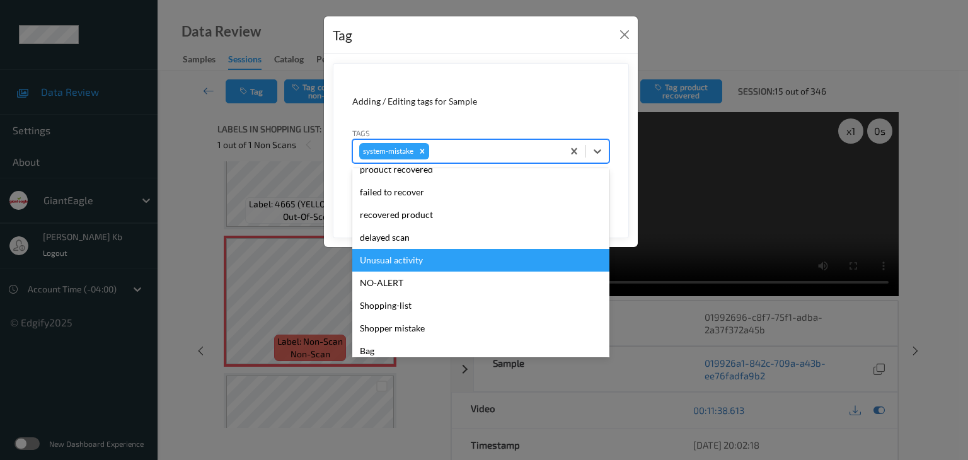
drag, startPoint x: 403, startPoint y: 260, endPoint x: 419, endPoint y: 257, distance: 15.3
click at [403, 260] on div "Unusual activity" at bounding box center [480, 260] width 257 height 23
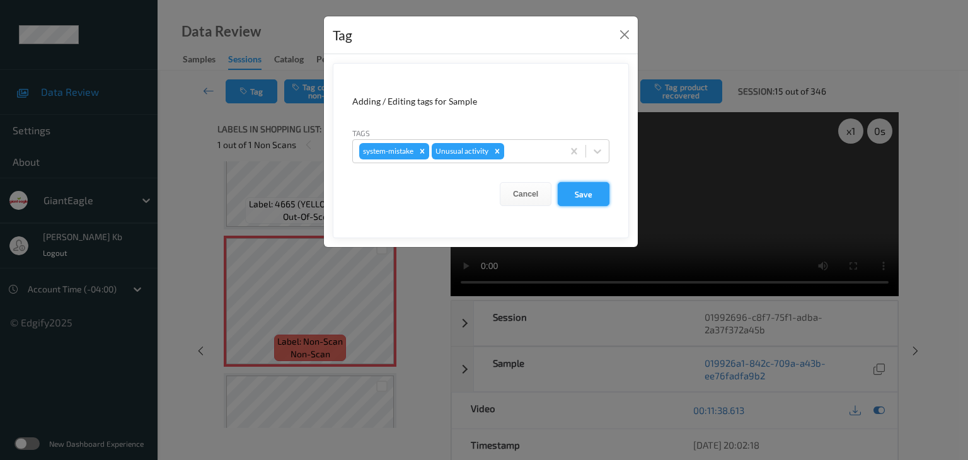
click at [588, 194] on button "Save" at bounding box center [584, 194] width 52 height 24
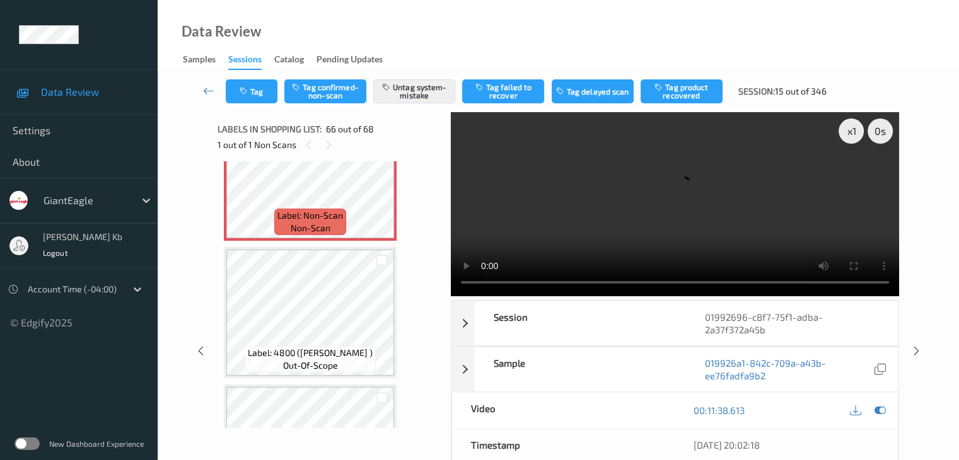
scroll to position [9053, 0]
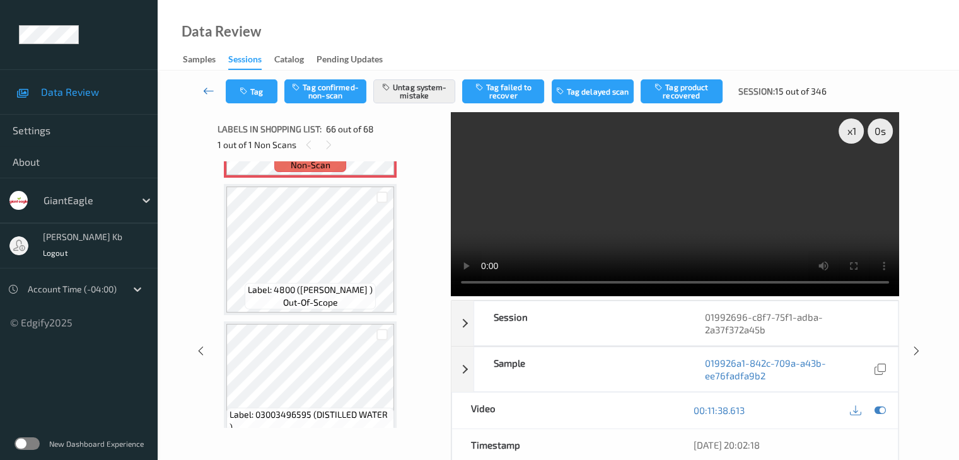
click at [206, 91] on icon at bounding box center [208, 90] width 11 height 13
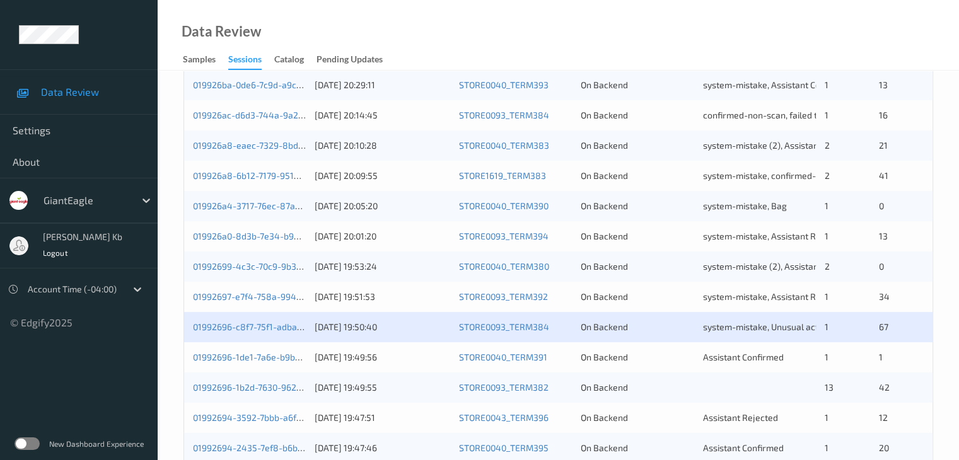
scroll to position [504, 0]
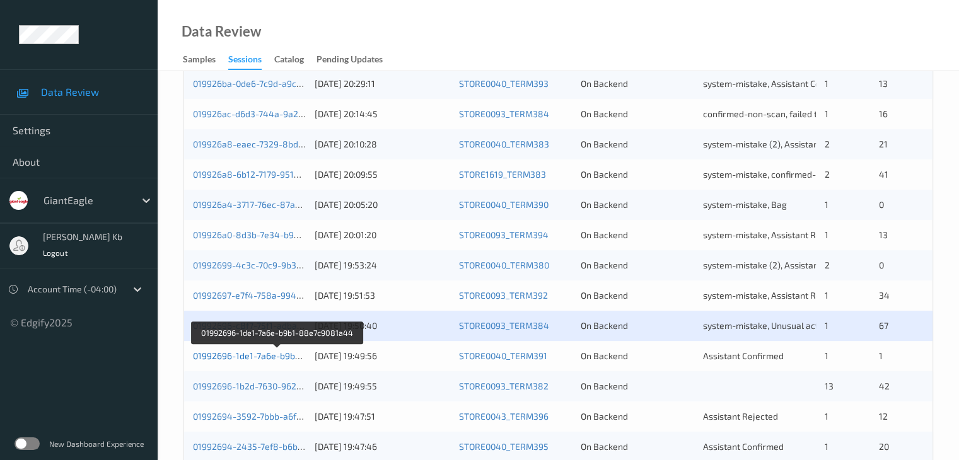
click at [265, 354] on link "01992696-1de1-7a6e-b9b1-88e7c9081a44" at bounding box center [278, 355] width 171 height 11
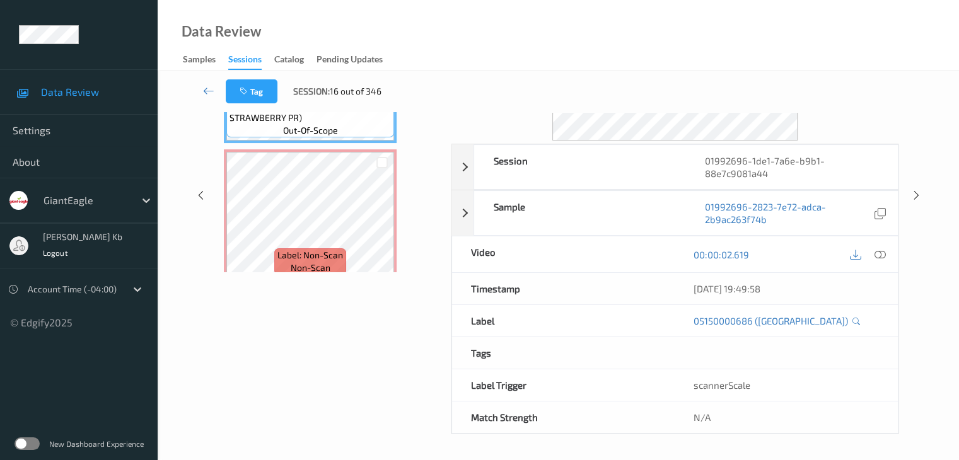
scroll to position [154, 0]
drag, startPoint x: 313, startPoint y: 1, endPoint x: 727, endPoint y: 27, distance: 414.9
click at [729, 27] on div "Data Review Samples Sessions Catalog Pending Updates" at bounding box center [558, 35] width 801 height 71
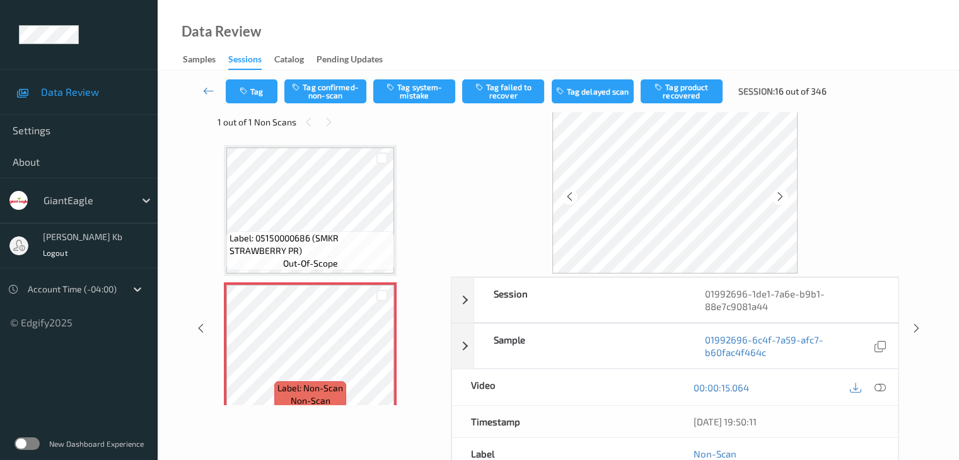
scroll to position [0, 0]
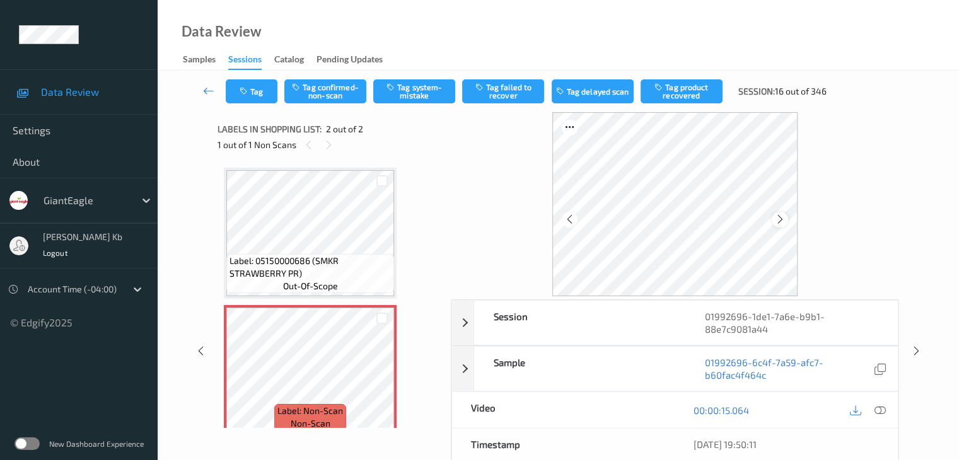
click at [784, 214] on icon at bounding box center [780, 219] width 11 height 11
click at [879, 408] on icon at bounding box center [879, 410] width 11 height 11
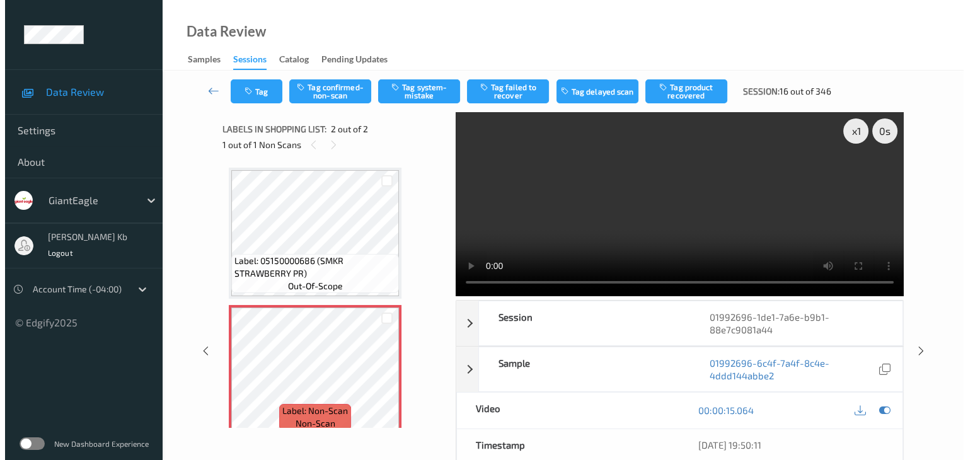
scroll to position [14, 0]
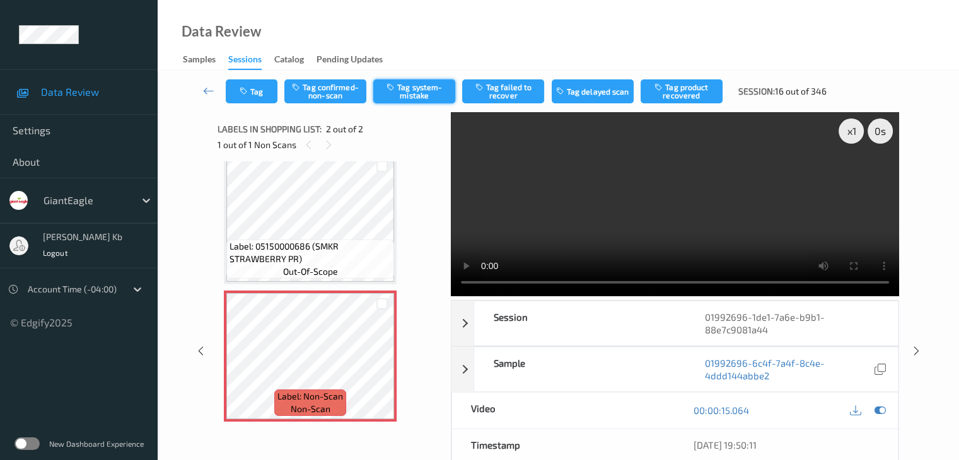
click at [422, 90] on button "Tag system-mistake" at bounding box center [414, 91] width 82 height 24
click at [267, 91] on button "Tag" at bounding box center [252, 91] width 52 height 24
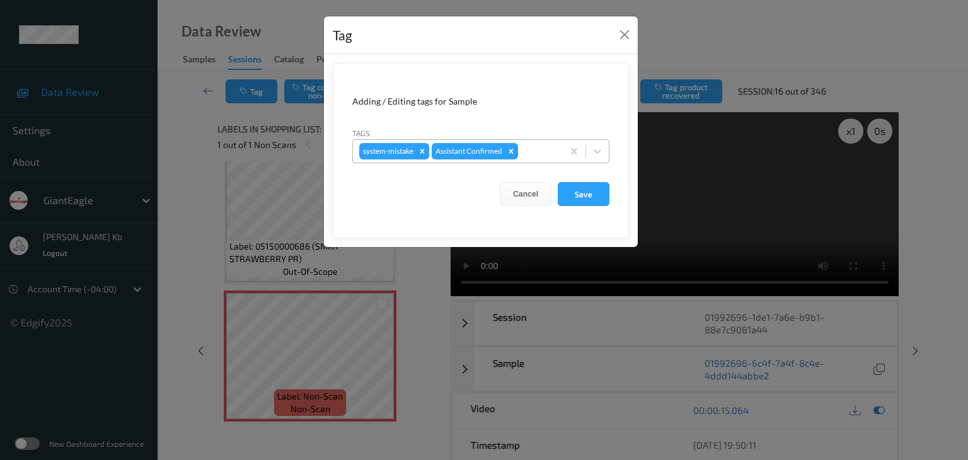
click at [535, 146] on div at bounding box center [539, 151] width 36 height 15
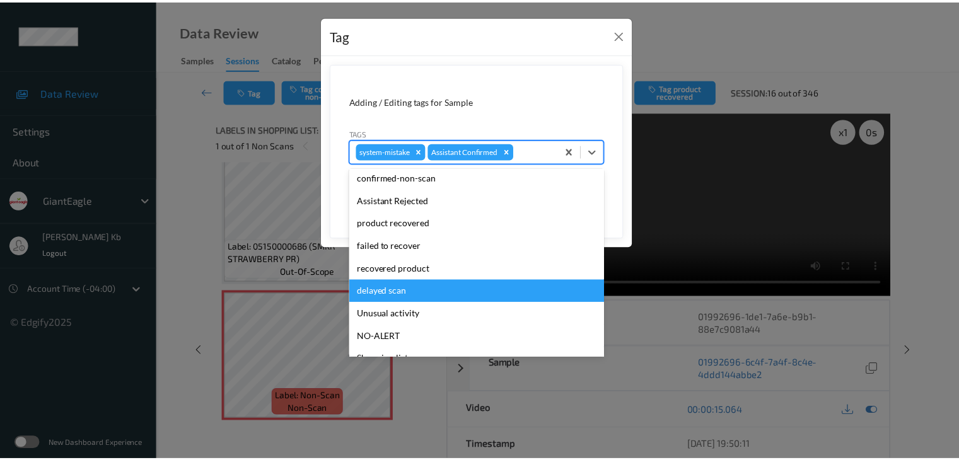
scroll to position [63, 0]
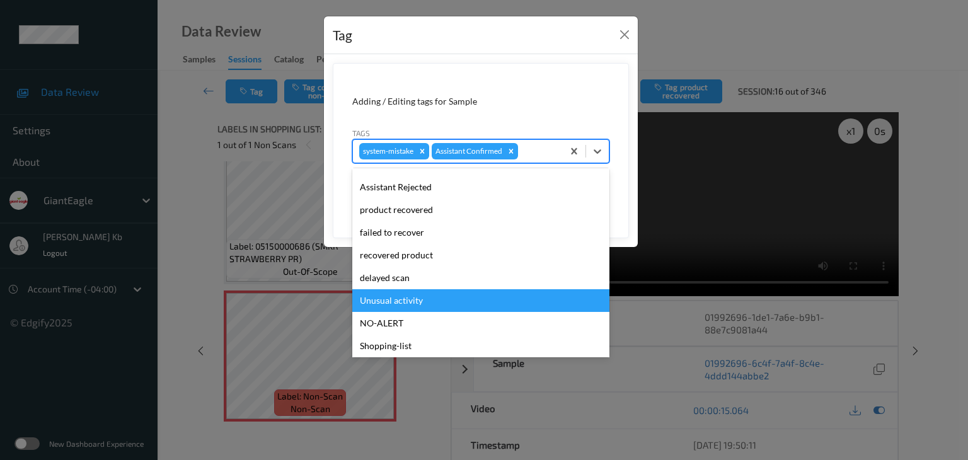
click at [414, 303] on div "Unusual activity" at bounding box center [480, 300] width 257 height 23
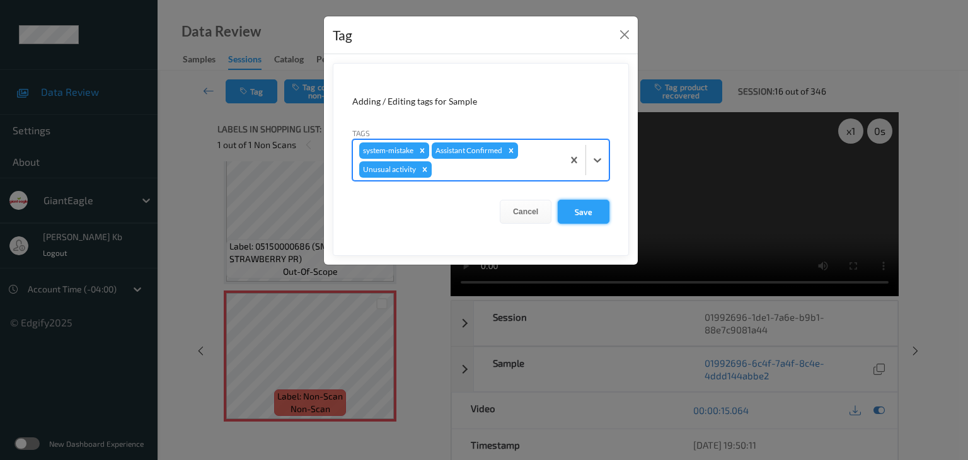
click at [585, 207] on button "Save" at bounding box center [584, 212] width 52 height 24
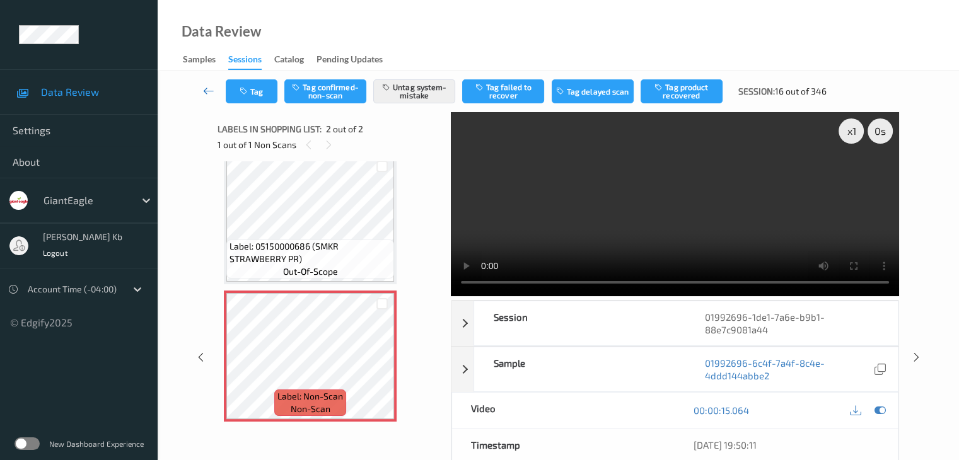
click at [207, 89] on icon at bounding box center [208, 90] width 11 height 13
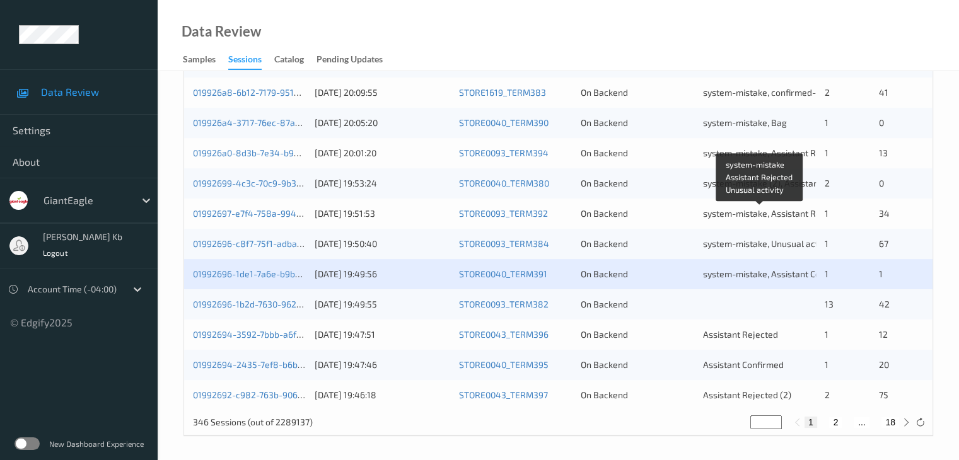
scroll to position [587, 0]
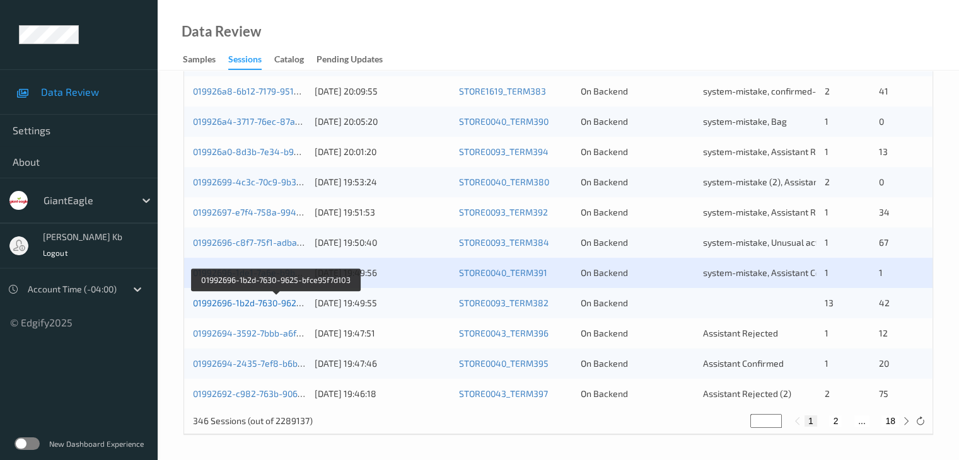
click at [284, 304] on link "01992696-1b2d-7630-9625-bfce95f7d103" at bounding box center [276, 303] width 166 height 11
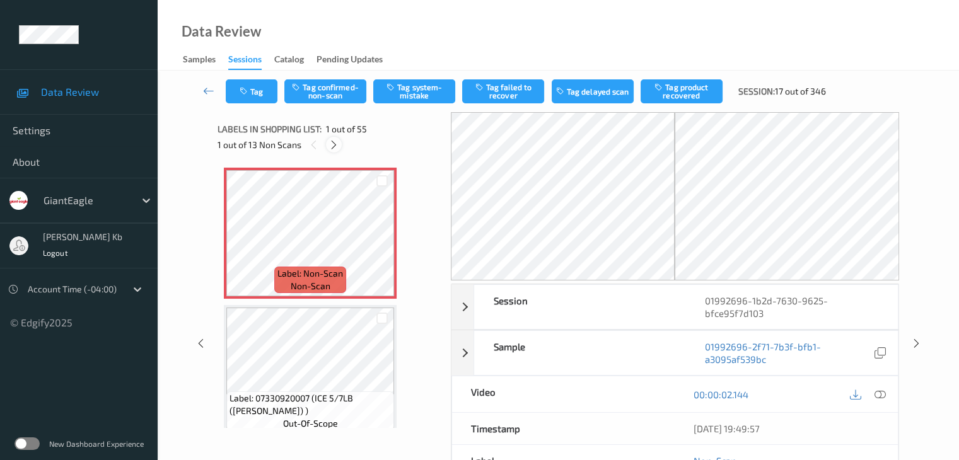
click at [333, 144] on icon at bounding box center [333, 144] width 11 height 11
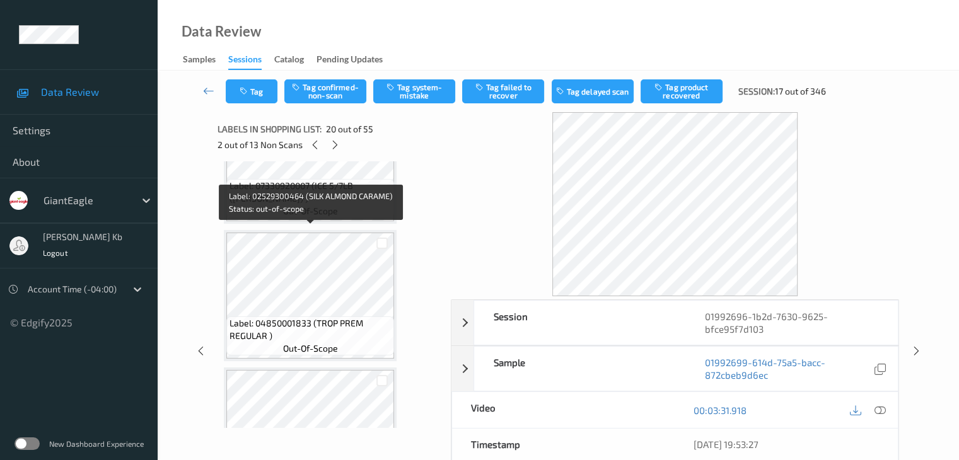
scroll to position [211, 0]
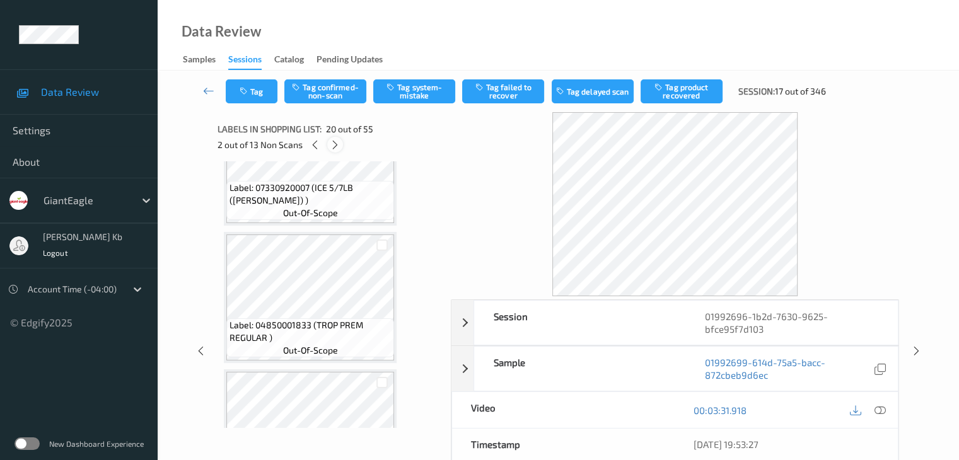
click at [332, 144] on icon at bounding box center [335, 144] width 11 height 11
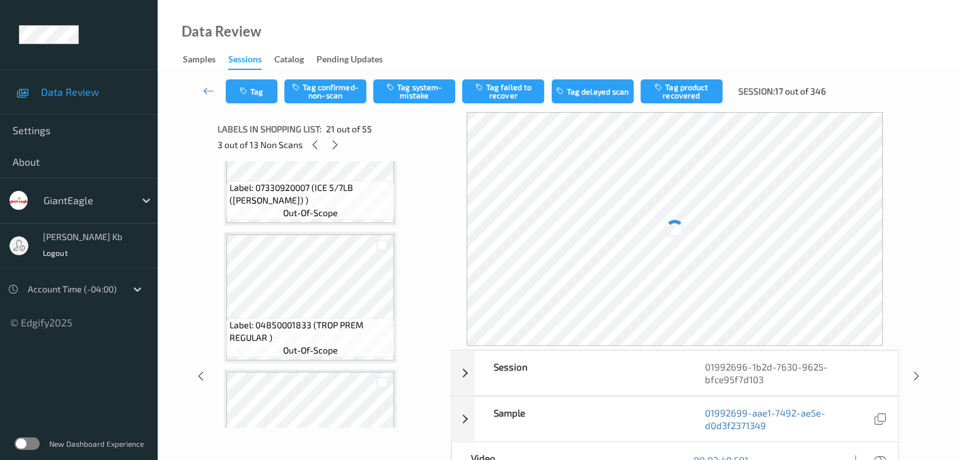
scroll to position [2617, 0]
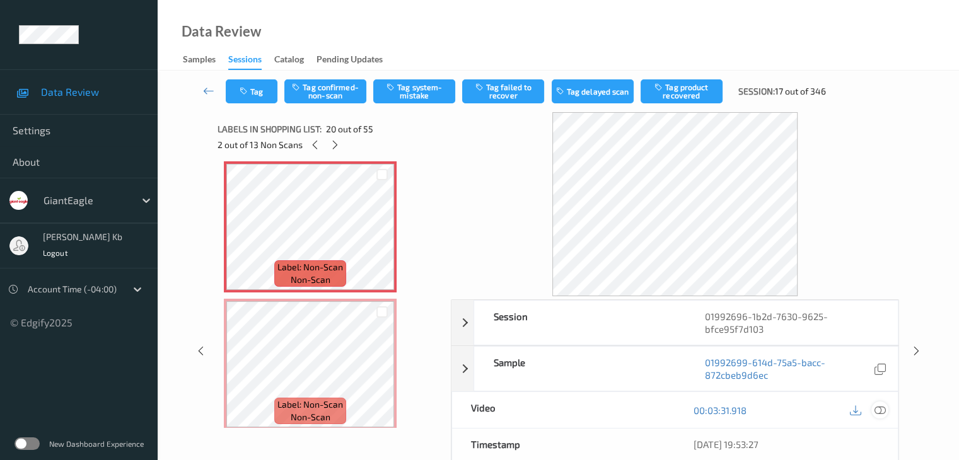
click at [883, 412] on icon at bounding box center [879, 410] width 11 height 11
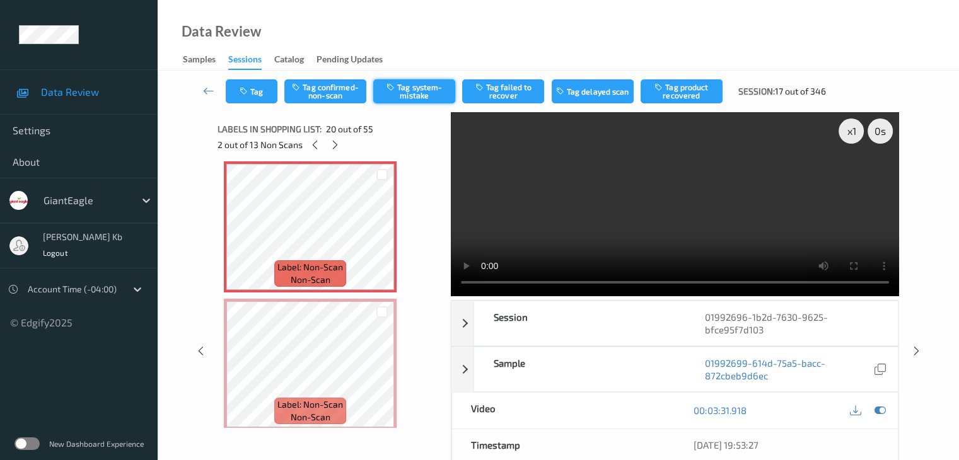
click at [429, 86] on button "Tag system-mistake" at bounding box center [414, 91] width 82 height 24
click at [258, 95] on button "Tag" at bounding box center [252, 91] width 52 height 24
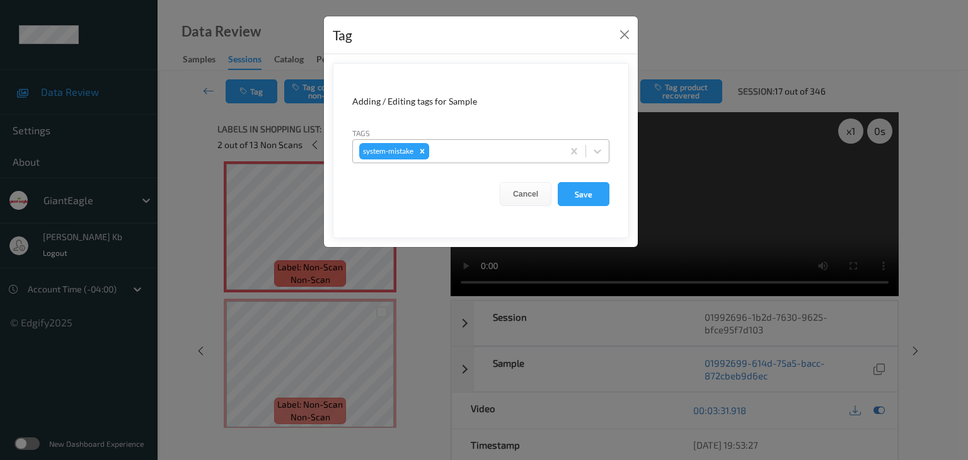
click at [464, 149] on div at bounding box center [494, 151] width 125 height 15
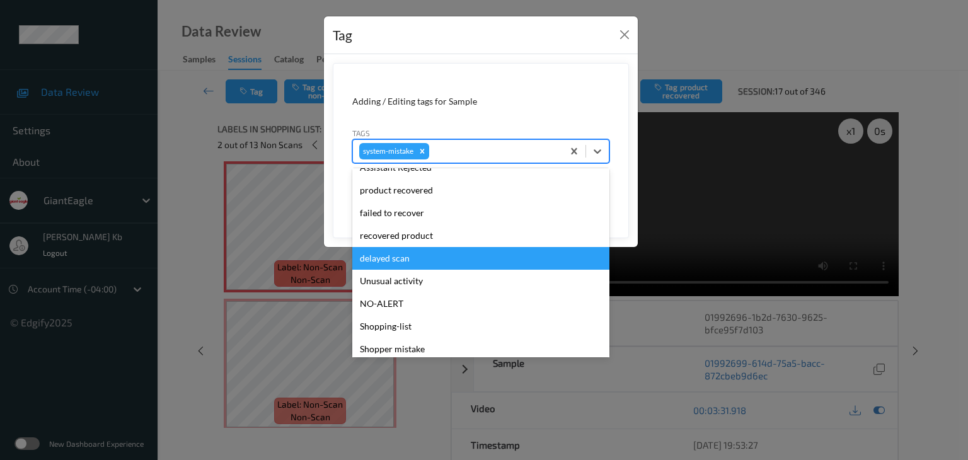
scroll to position [126, 0]
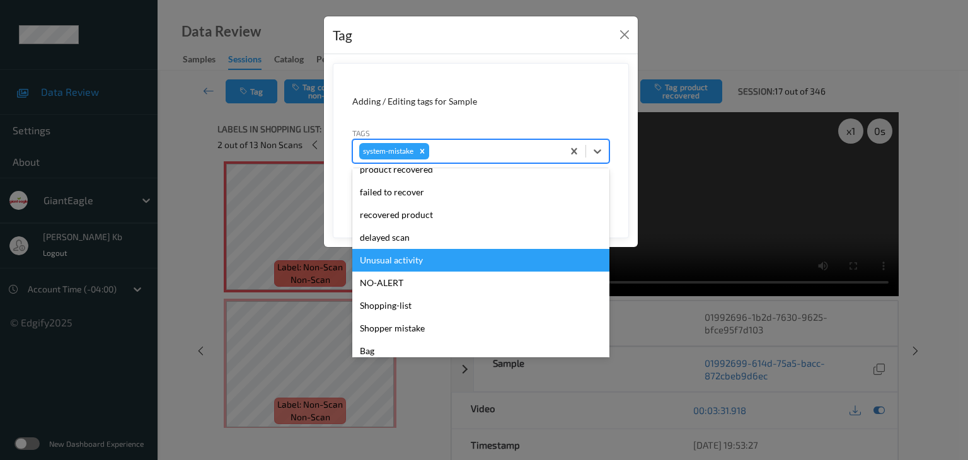
click at [399, 260] on div "Unusual activity" at bounding box center [480, 260] width 257 height 23
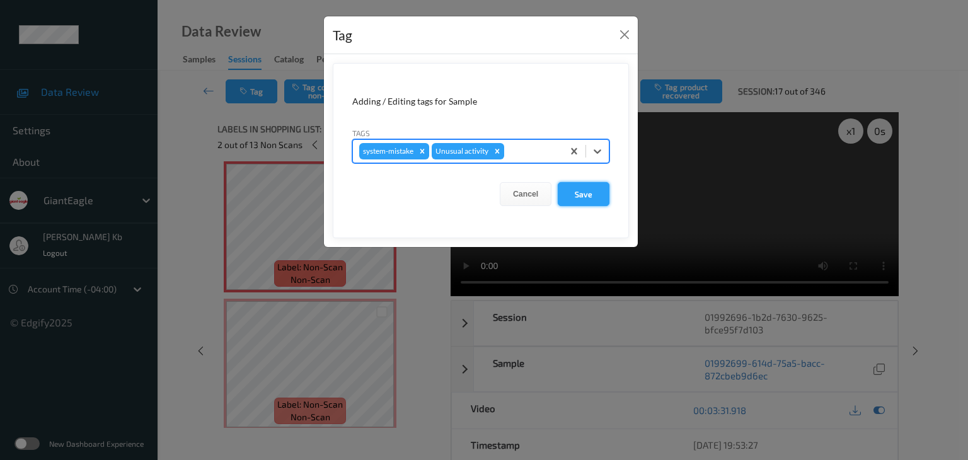
click at [591, 194] on button "Save" at bounding box center [584, 194] width 52 height 24
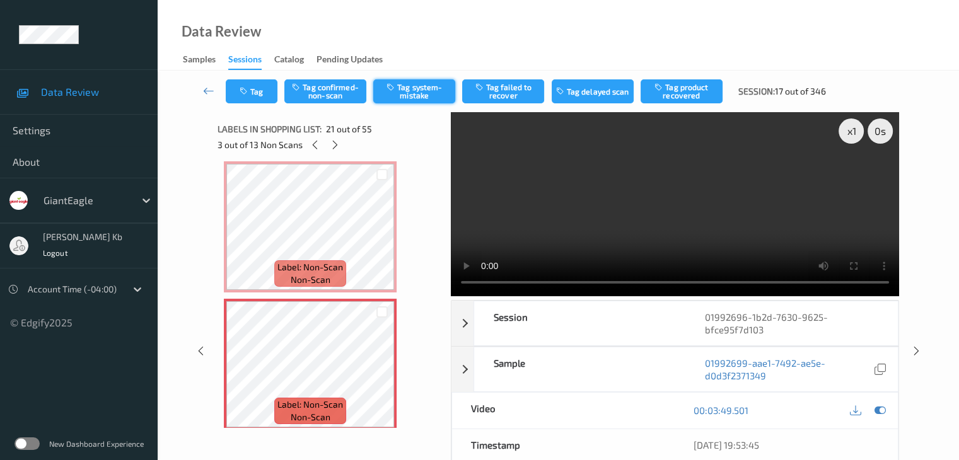
click at [430, 86] on button "Tag system-mistake" at bounding box center [414, 91] width 82 height 24
click at [269, 85] on button "Tag" at bounding box center [252, 91] width 52 height 24
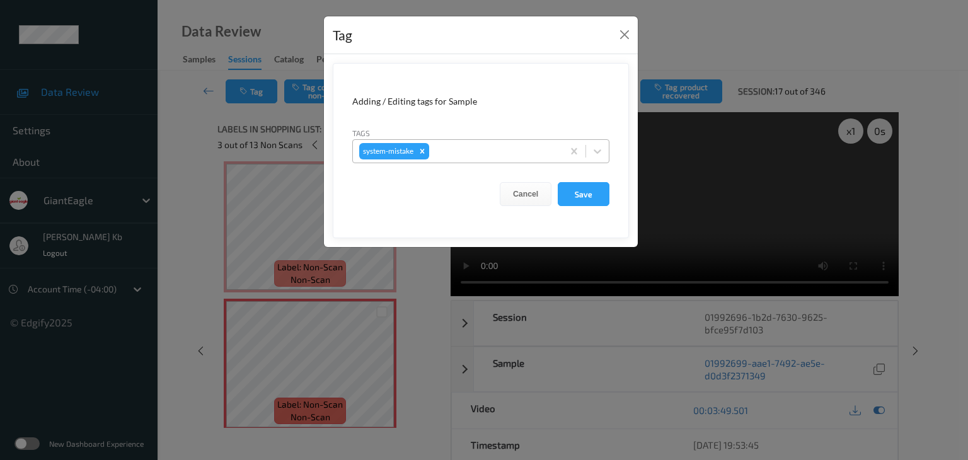
click at [466, 151] on div at bounding box center [494, 151] width 125 height 15
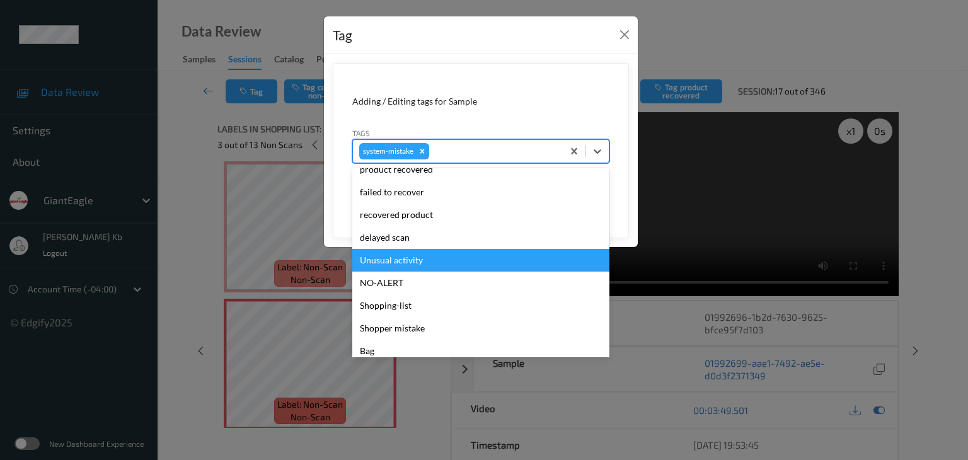
click at [405, 260] on div "Unusual activity" at bounding box center [480, 260] width 257 height 23
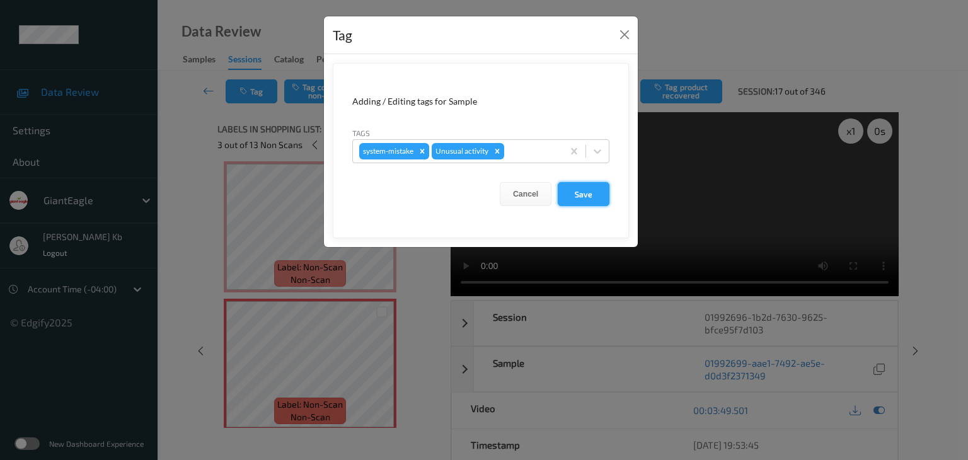
click at [575, 197] on button "Save" at bounding box center [584, 194] width 52 height 24
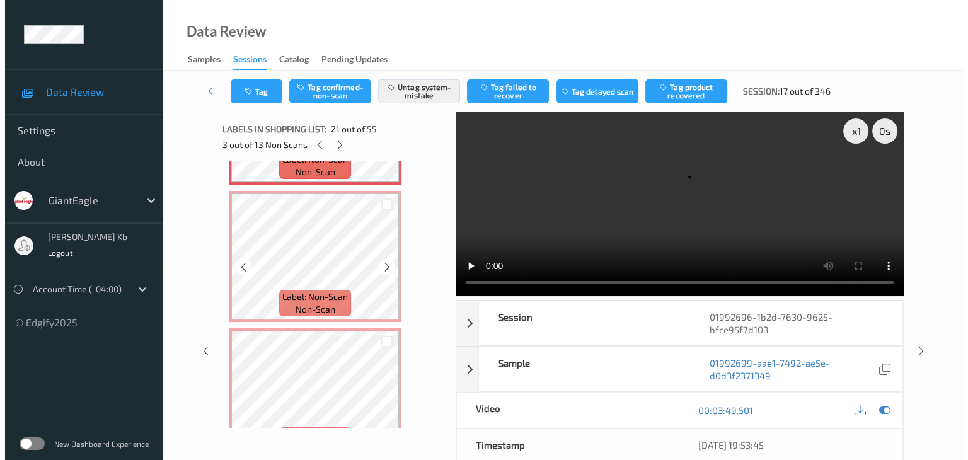
scroll to position [2869, 0]
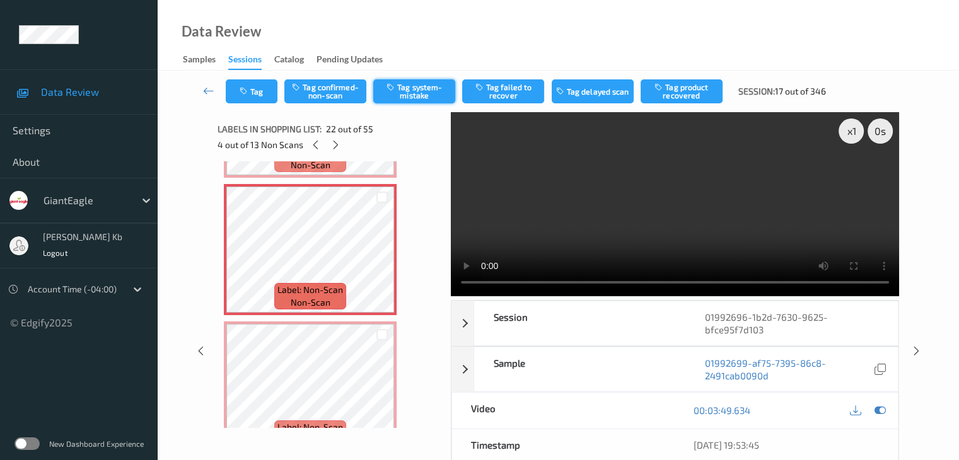
click at [409, 90] on button "Tag system-mistake" at bounding box center [414, 91] width 82 height 24
click at [263, 96] on button "Tag" at bounding box center [252, 91] width 52 height 24
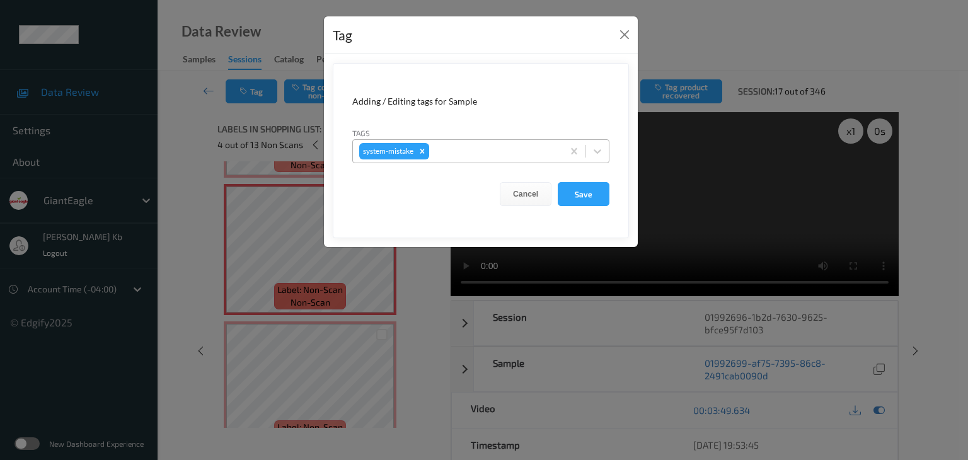
click at [455, 146] on div at bounding box center [494, 151] width 125 height 15
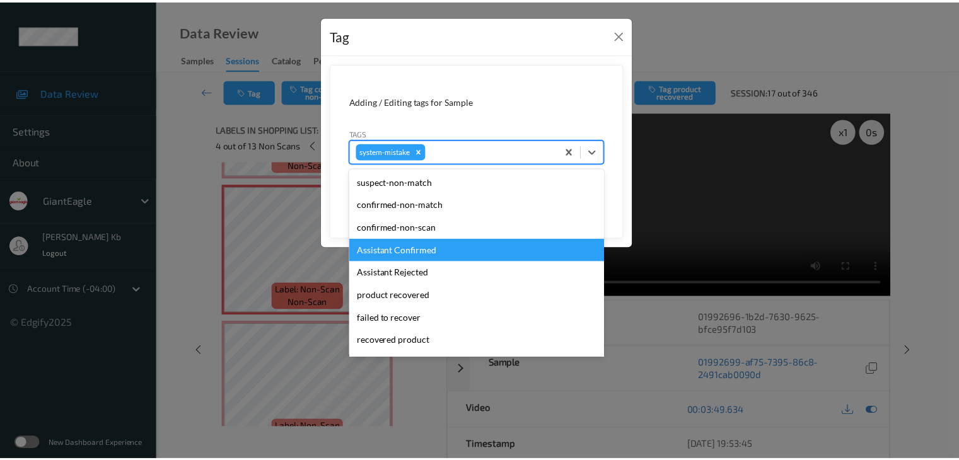
scroll to position [126, 0]
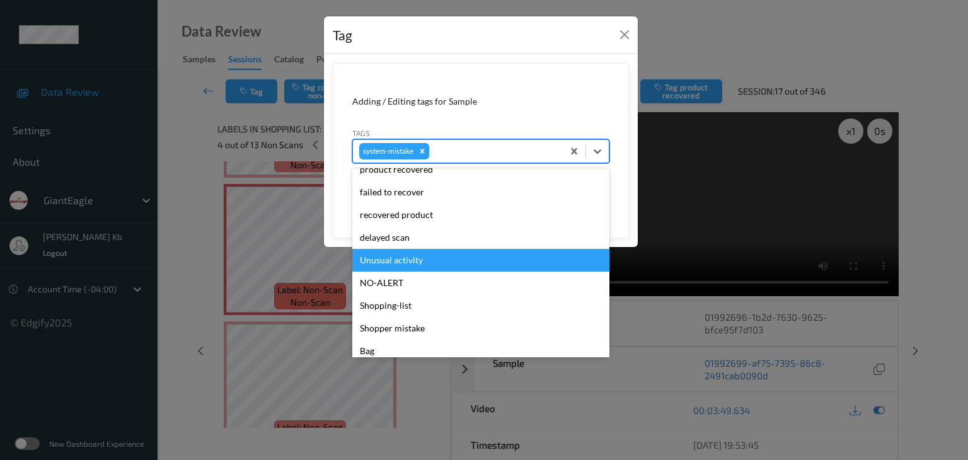
click at [407, 255] on div "Unusual activity" at bounding box center [480, 260] width 257 height 23
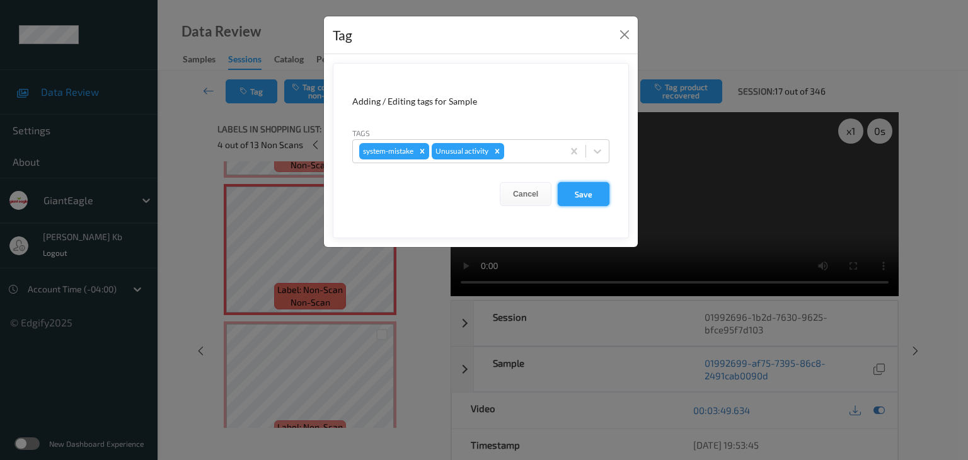
click at [580, 198] on button "Save" at bounding box center [584, 194] width 52 height 24
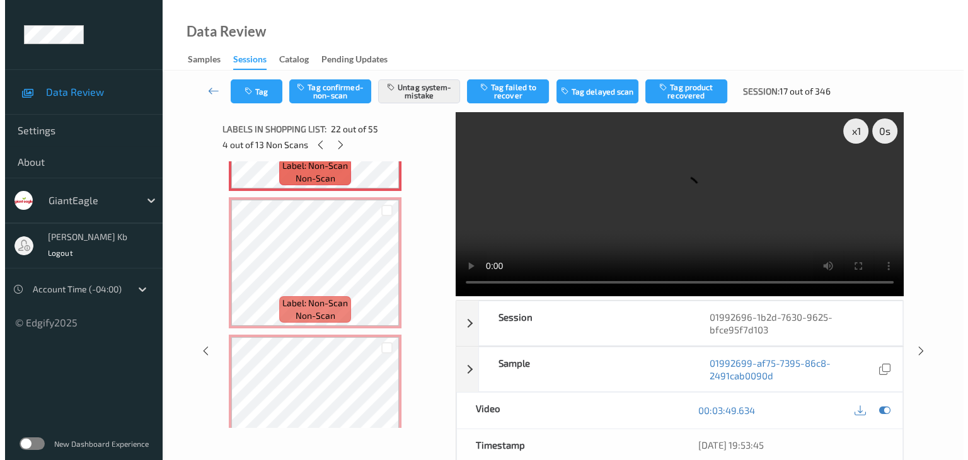
scroll to position [2995, 0]
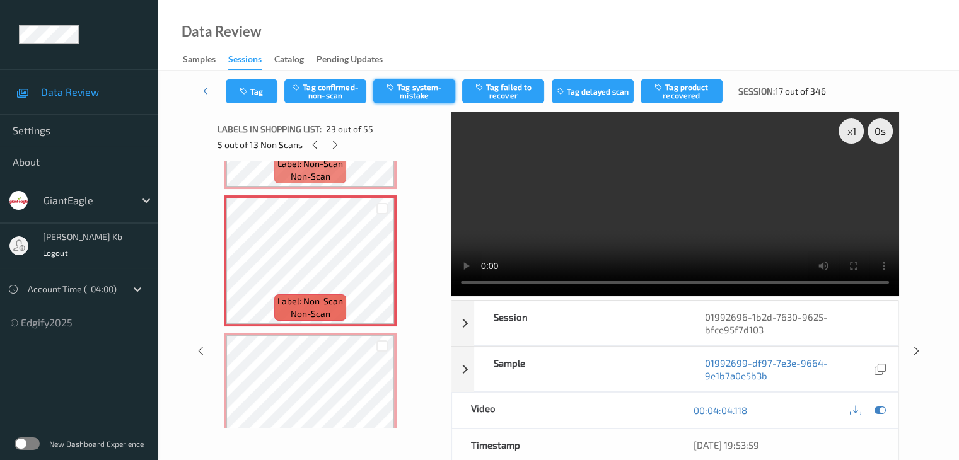
click at [420, 91] on button "Tag system-mistake" at bounding box center [414, 91] width 82 height 24
click at [263, 94] on button "Tag" at bounding box center [252, 91] width 52 height 24
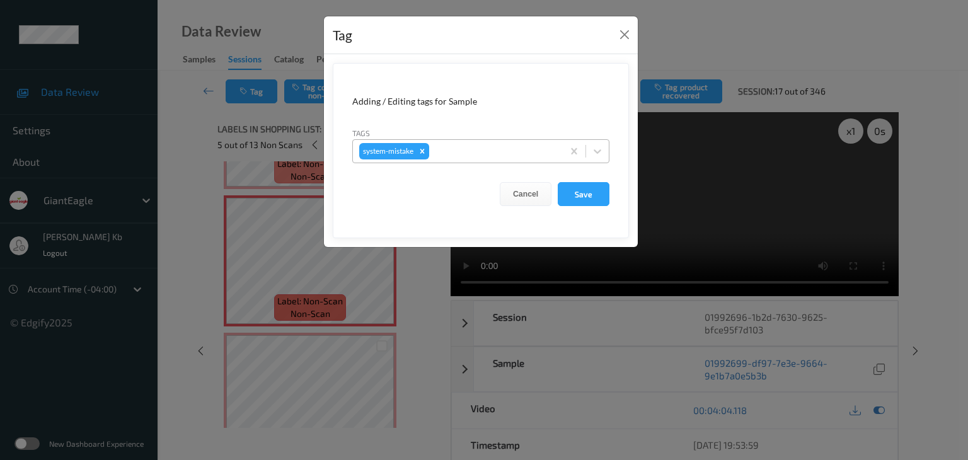
click at [469, 150] on div at bounding box center [494, 151] width 125 height 15
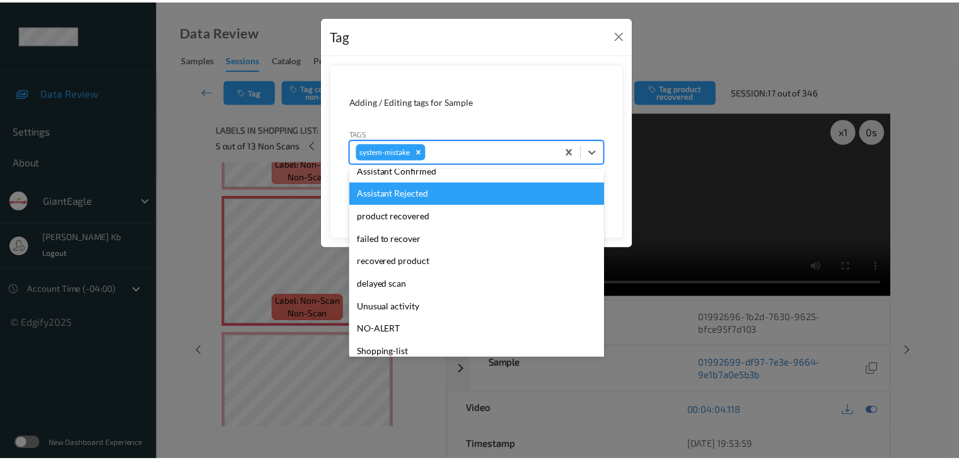
scroll to position [126, 0]
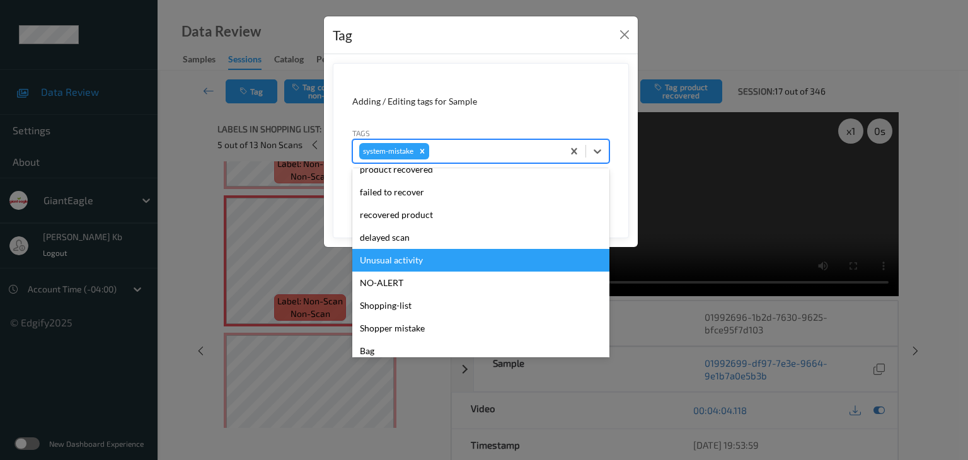
click at [407, 263] on div "Unusual activity" at bounding box center [480, 260] width 257 height 23
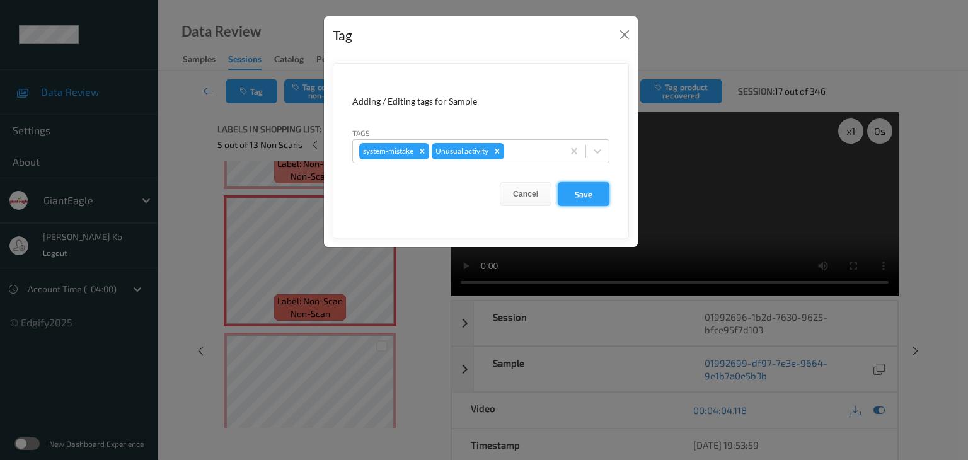
click at [578, 197] on button "Save" at bounding box center [584, 194] width 52 height 24
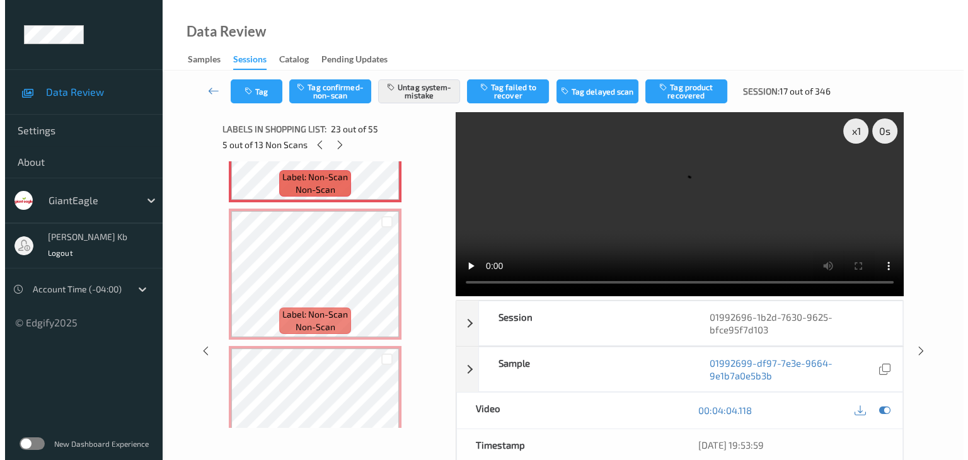
scroll to position [3121, 0]
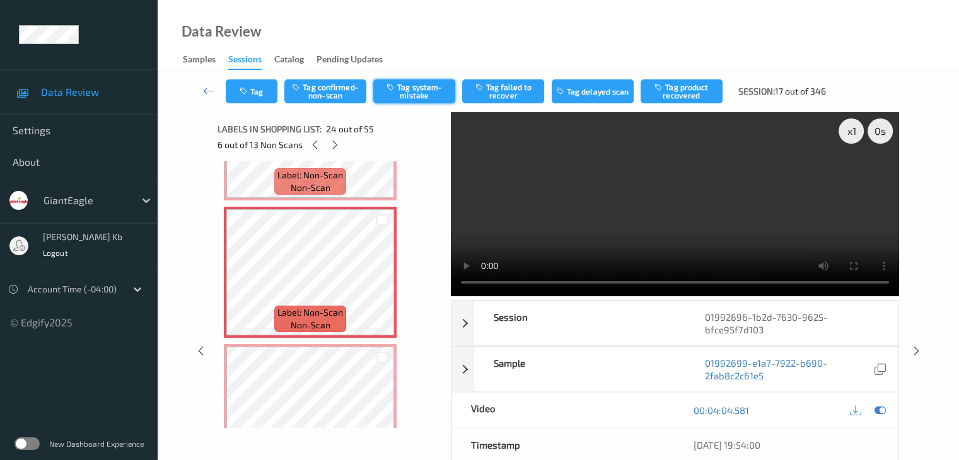
click at [403, 90] on button "Tag system-mistake" at bounding box center [414, 91] width 82 height 24
click at [258, 88] on button "Tag" at bounding box center [252, 91] width 52 height 24
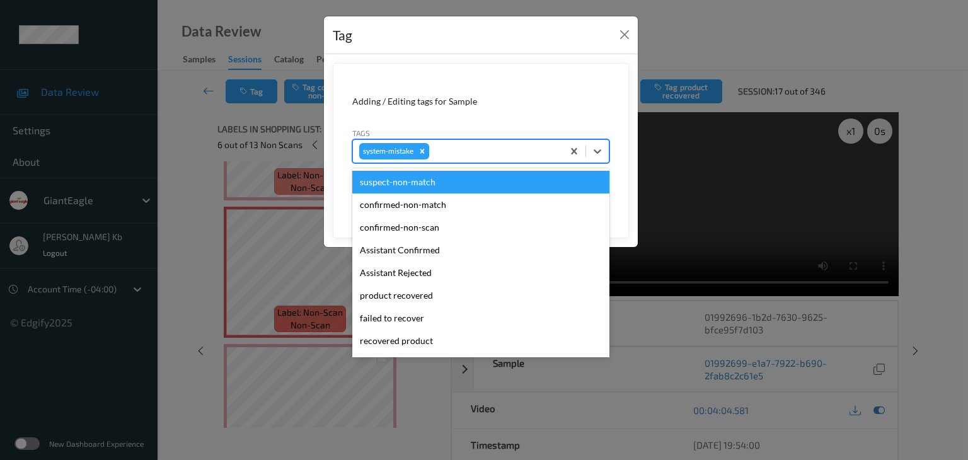
click at [490, 151] on div at bounding box center [494, 151] width 125 height 15
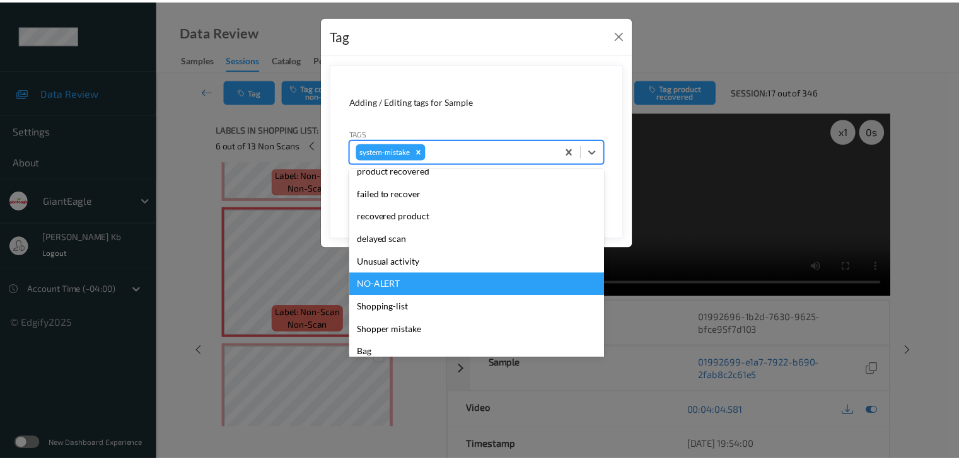
scroll to position [126, 0]
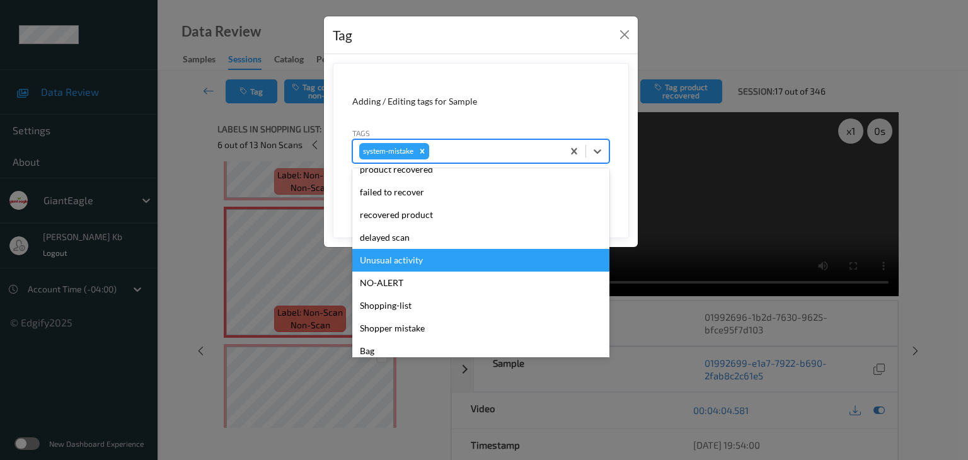
click at [401, 262] on div "Unusual activity" at bounding box center [480, 260] width 257 height 23
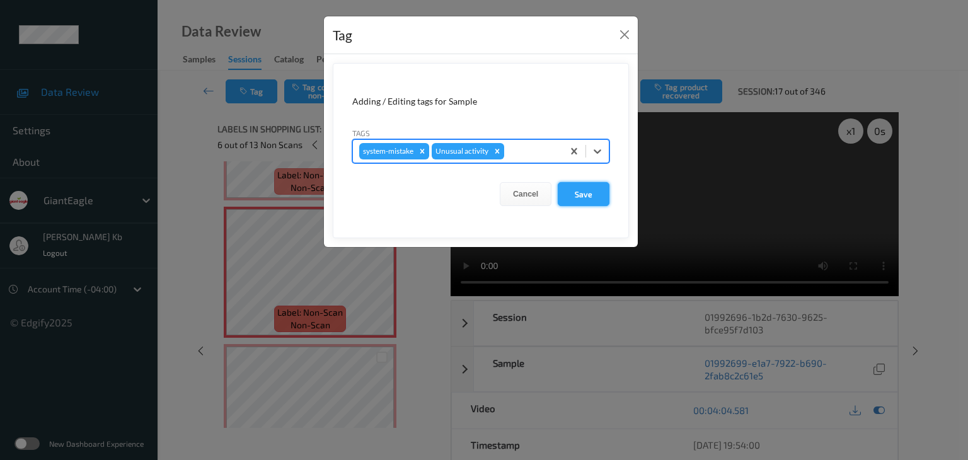
click at [589, 194] on button "Save" at bounding box center [584, 194] width 52 height 24
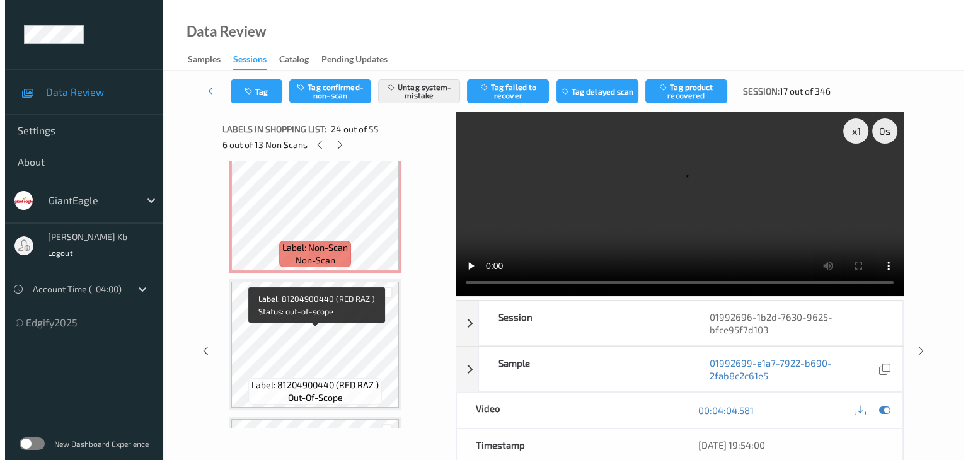
scroll to position [3247, 0]
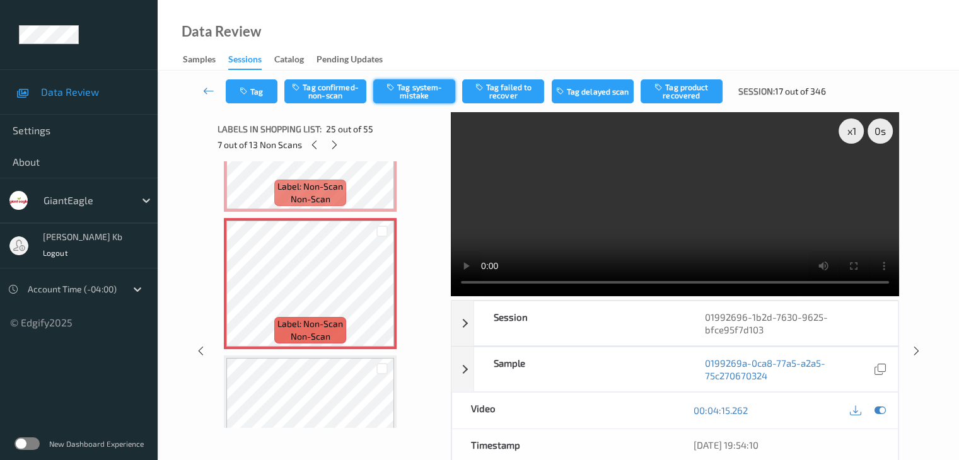
click at [420, 90] on button "Tag system-mistake" at bounding box center [414, 91] width 82 height 24
click at [255, 86] on button "Tag" at bounding box center [252, 91] width 52 height 24
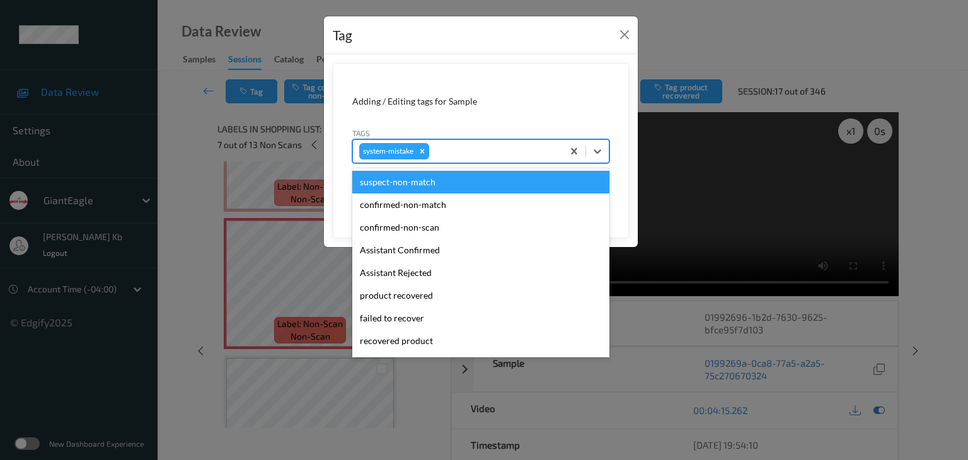
click at [459, 144] on div at bounding box center [494, 151] width 125 height 15
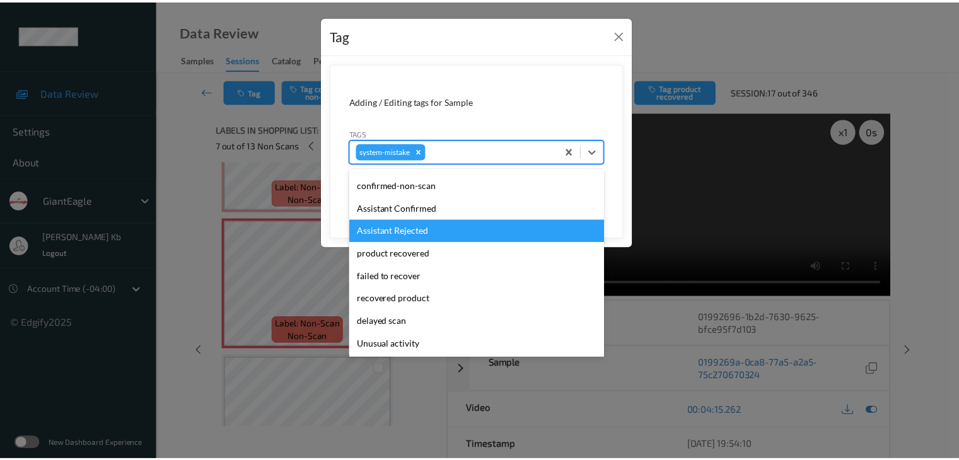
scroll to position [63, 0]
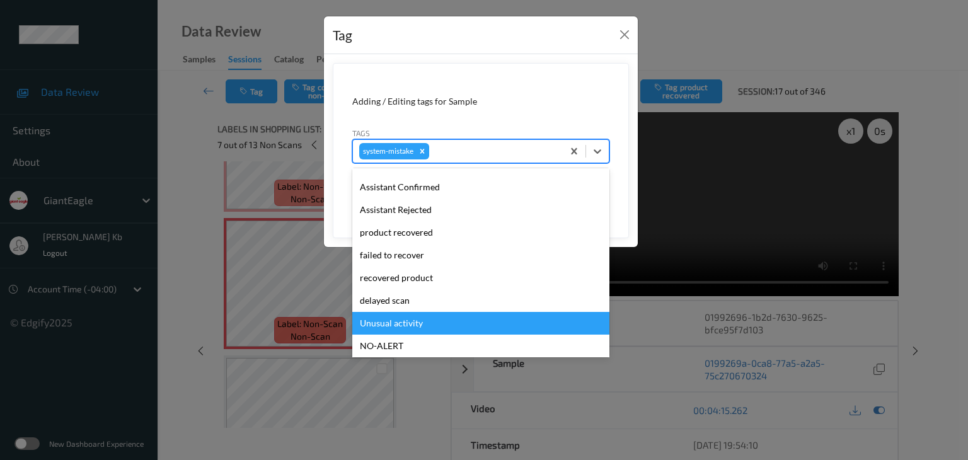
click at [399, 323] on div "Unusual activity" at bounding box center [480, 323] width 257 height 23
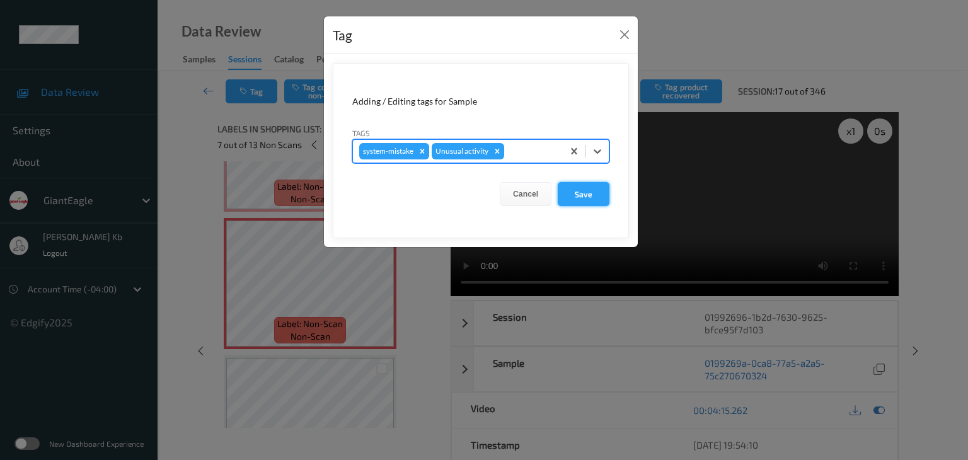
click at [581, 197] on button "Save" at bounding box center [584, 194] width 52 height 24
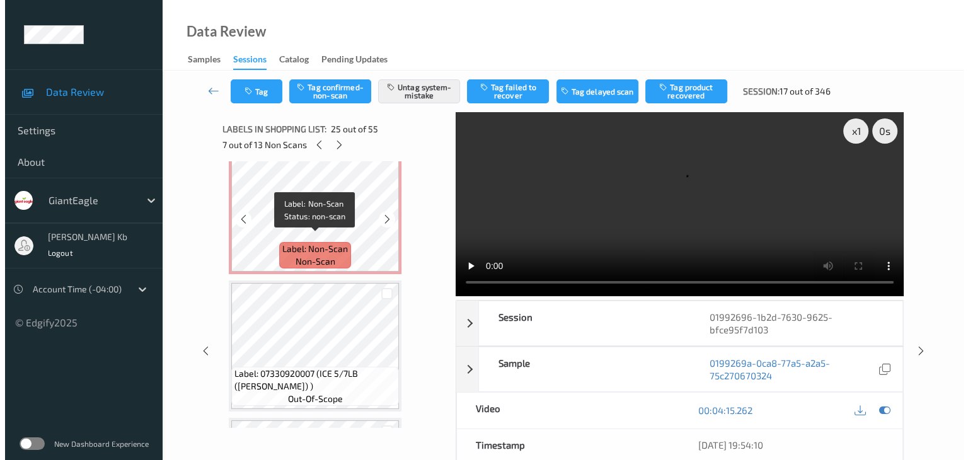
scroll to position [0, 0]
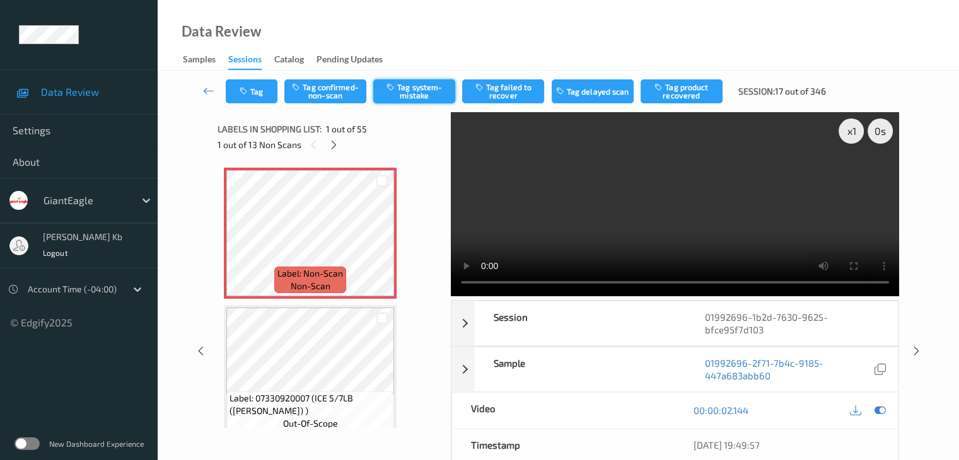
click at [416, 93] on button "Tag system-mistake" at bounding box center [414, 91] width 82 height 24
click at [258, 90] on button "Tag" at bounding box center [252, 91] width 52 height 24
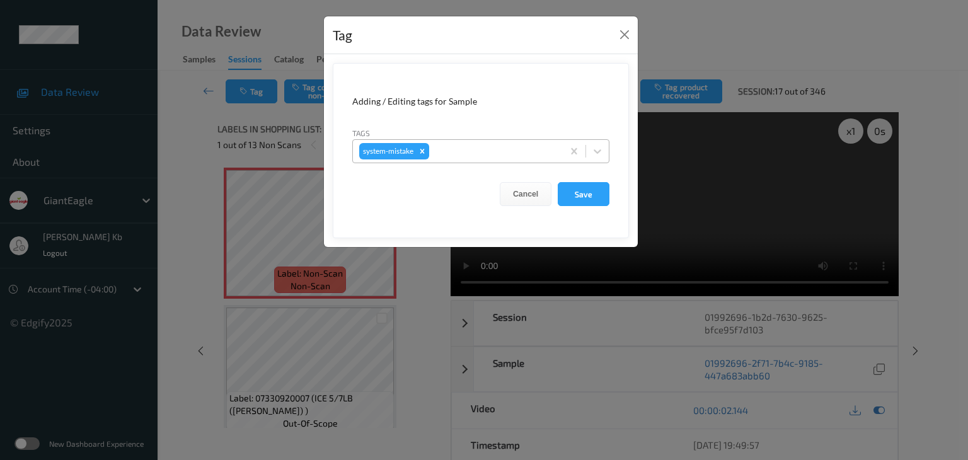
click at [464, 149] on div at bounding box center [494, 151] width 125 height 15
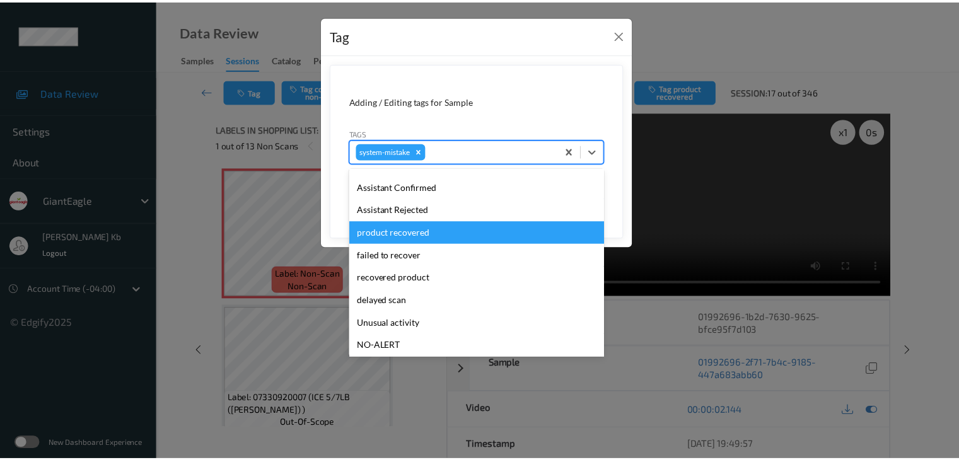
scroll to position [126, 0]
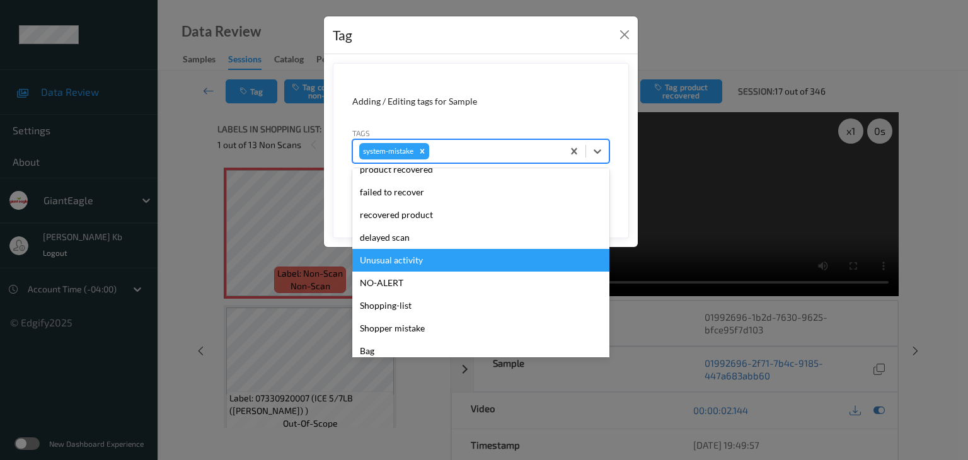
click at [408, 258] on div "Unusual activity" at bounding box center [480, 260] width 257 height 23
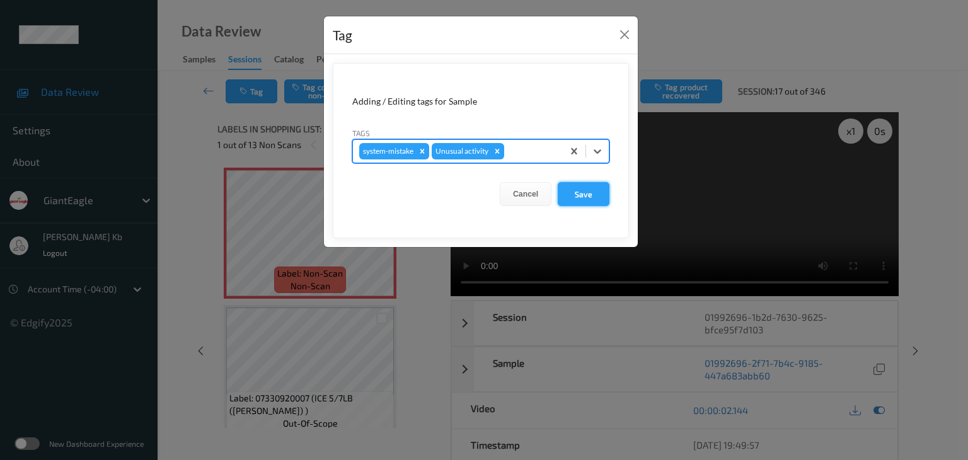
click at [588, 191] on button "Save" at bounding box center [584, 194] width 52 height 24
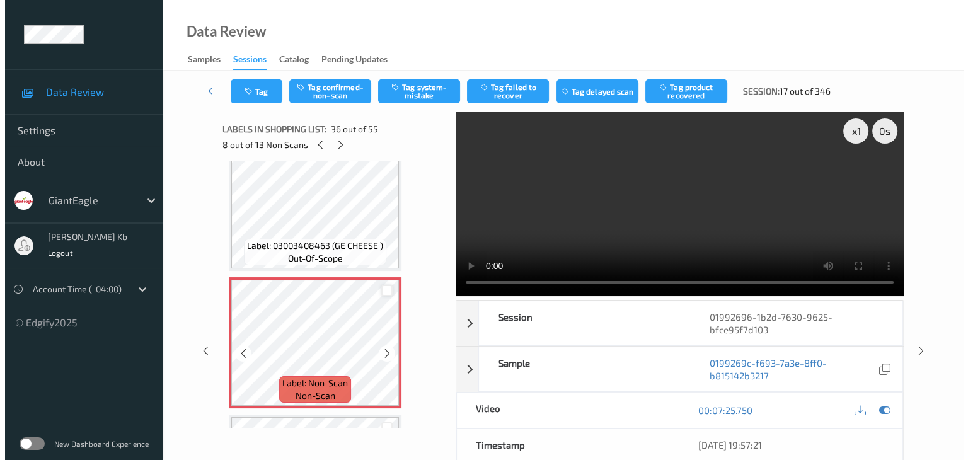
scroll to position [4727, 0]
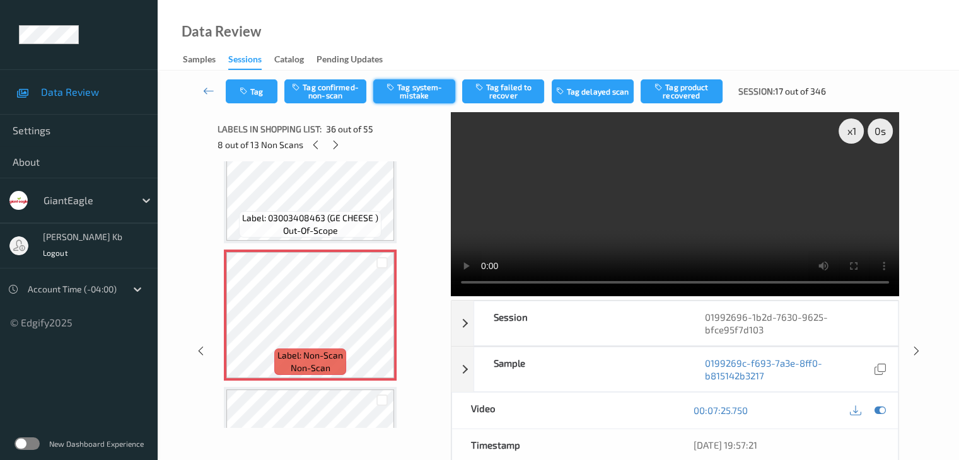
click at [423, 91] on button "Tag system-mistake" at bounding box center [414, 91] width 82 height 24
click at [265, 89] on button "Tag" at bounding box center [252, 91] width 52 height 24
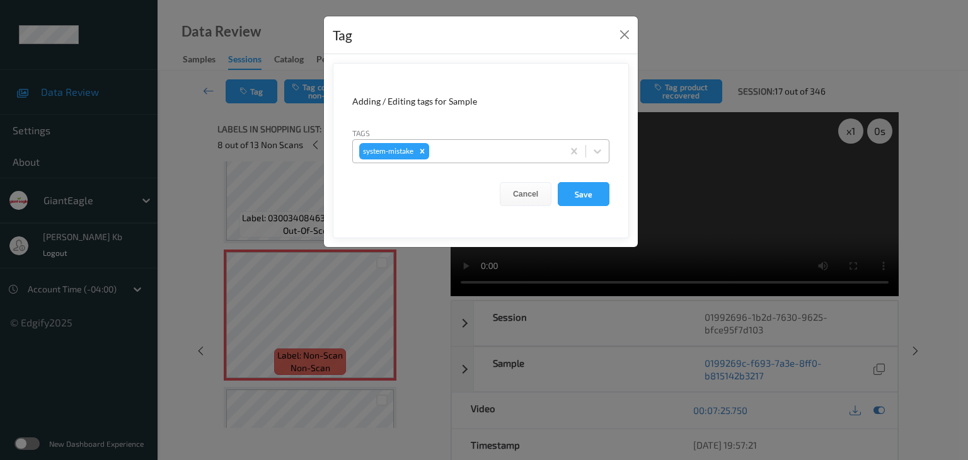
click at [479, 146] on div at bounding box center [494, 151] width 125 height 15
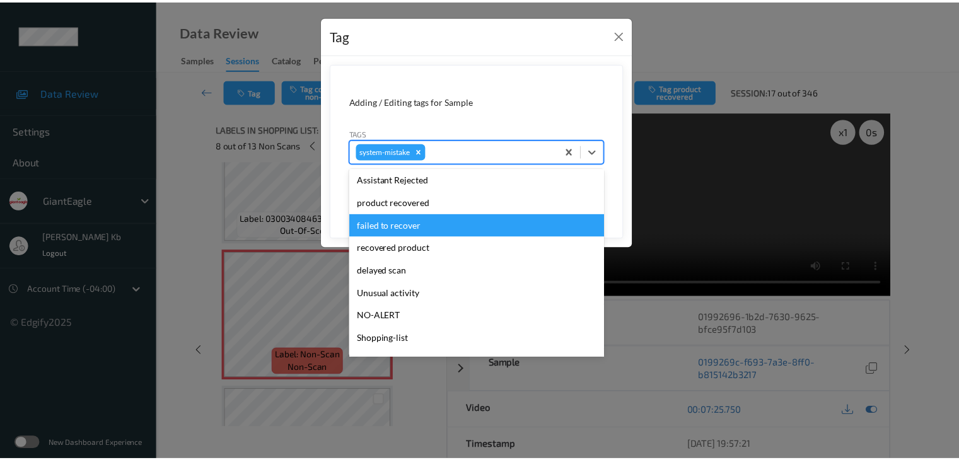
scroll to position [126, 0]
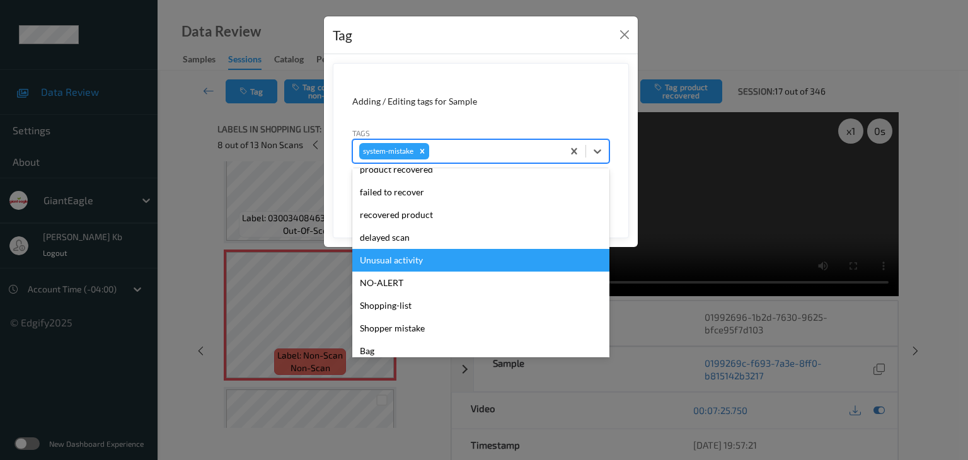
click at [411, 260] on div "Unusual activity" at bounding box center [480, 260] width 257 height 23
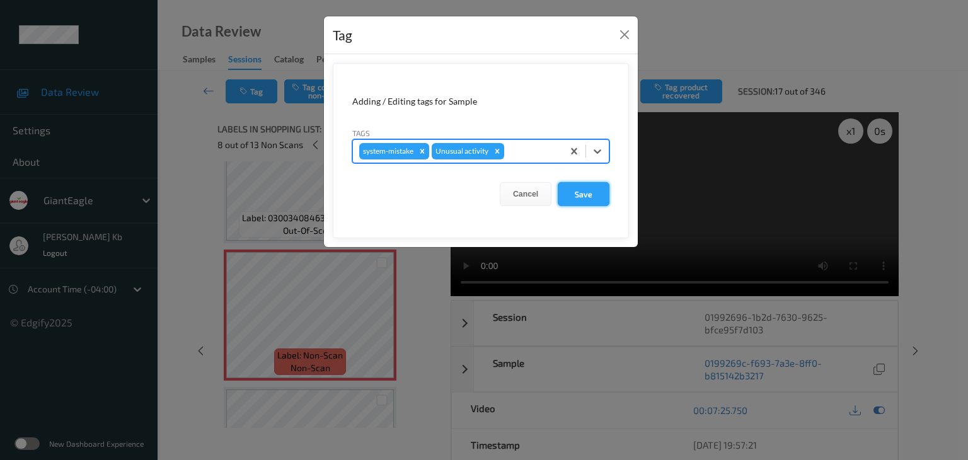
click at [577, 192] on button "Save" at bounding box center [584, 194] width 52 height 24
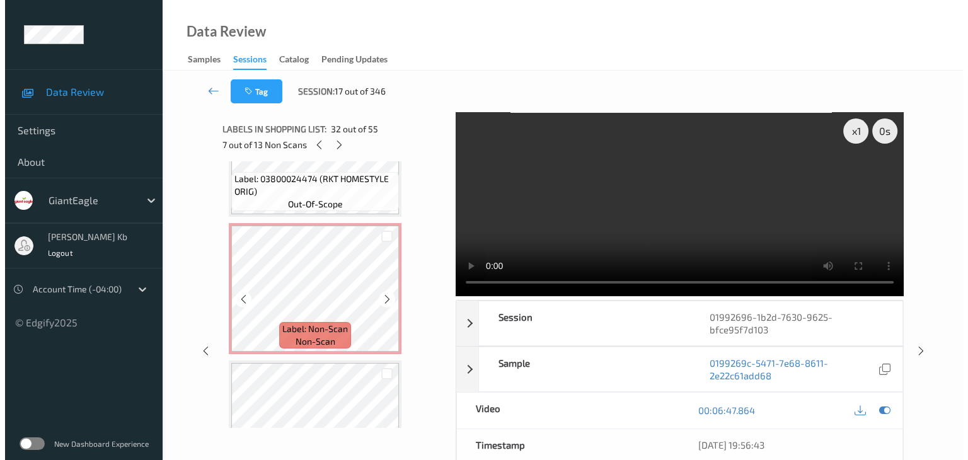
scroll to position [5421, 0]
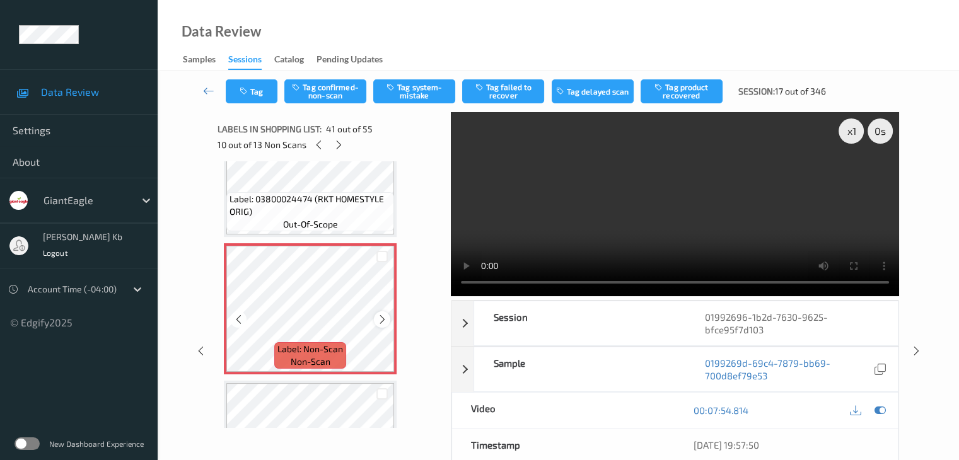
click at [384, 317] on icon at bounding box center [382, 319] width 11 height 11
click at [421, 95] on button "Tag system-mistake" at bounding box center [414, 91] width 82 height 24
click at [267, 91] on button "Tag" at bounding box center [252, 91] width 52 height 24
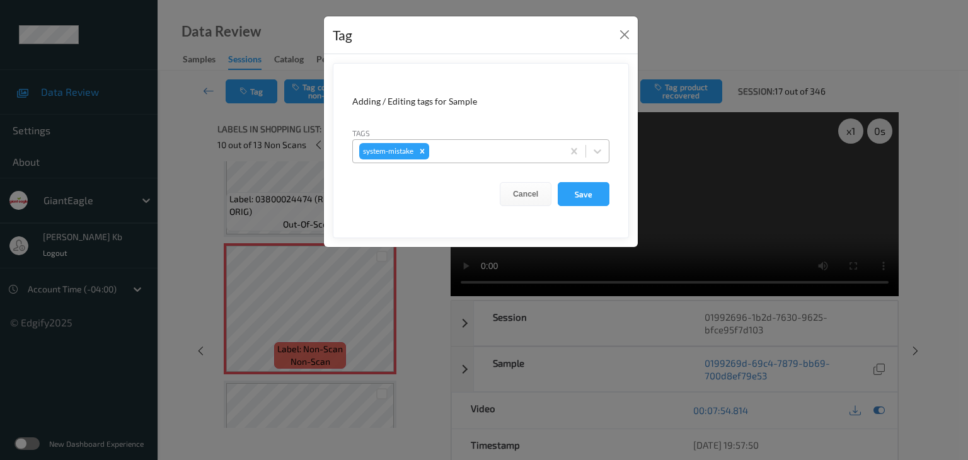
click at [483, 148] on div at bounding box center [494, 151] width 125 height 15
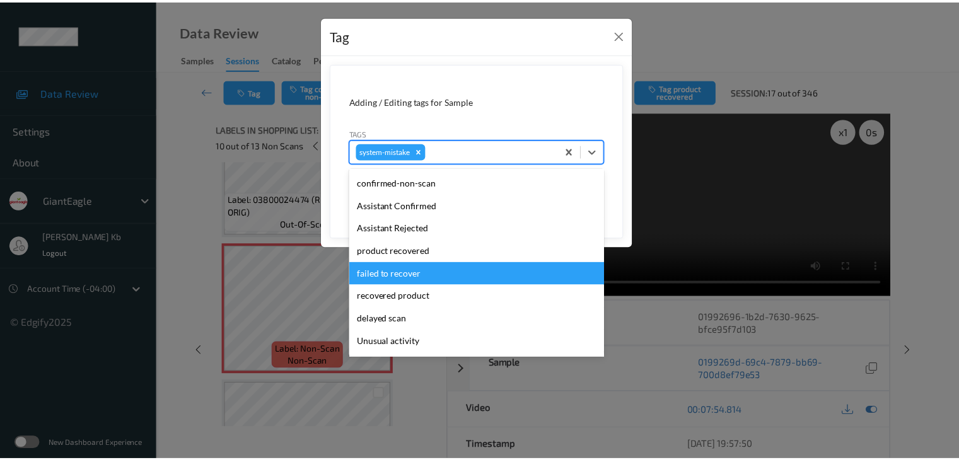
scroll to position [63, 0]
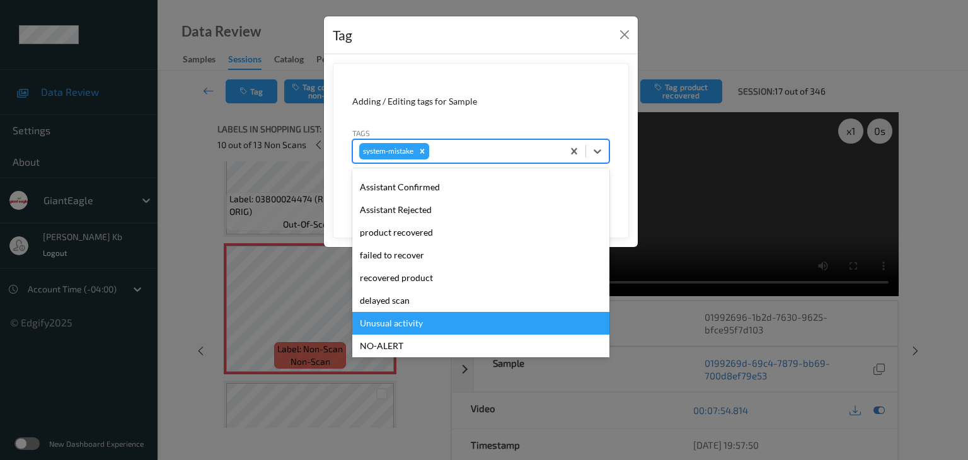
click at [393, 321] on div "Unusual activity" at bounding box center [480, 323] width 257 height 23
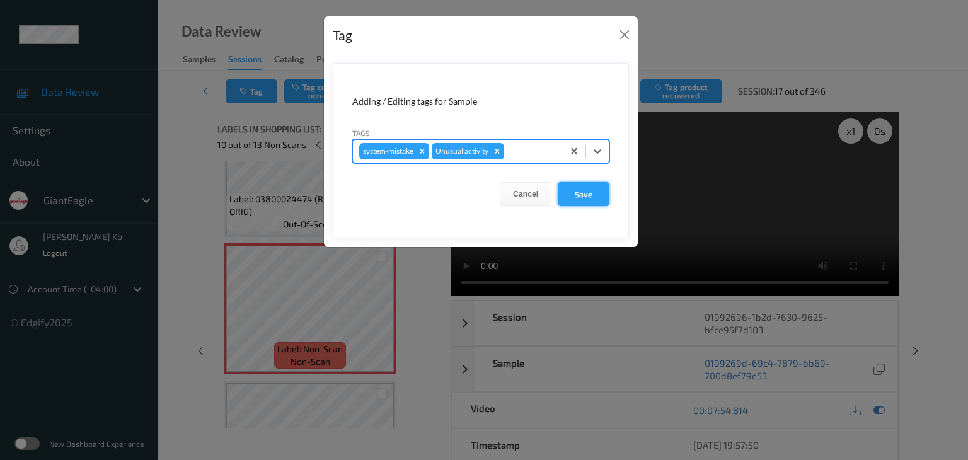
click at [580, 194] on button "Save" at bounding box center [584, 194] width 52 height 24
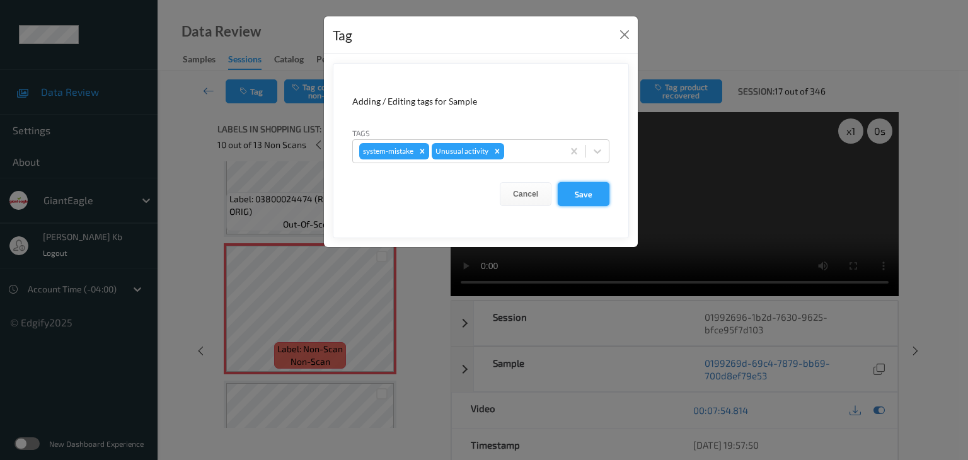
click at [580, 194] on button "Save" at bounding box center [584, 194] width 52 height 24
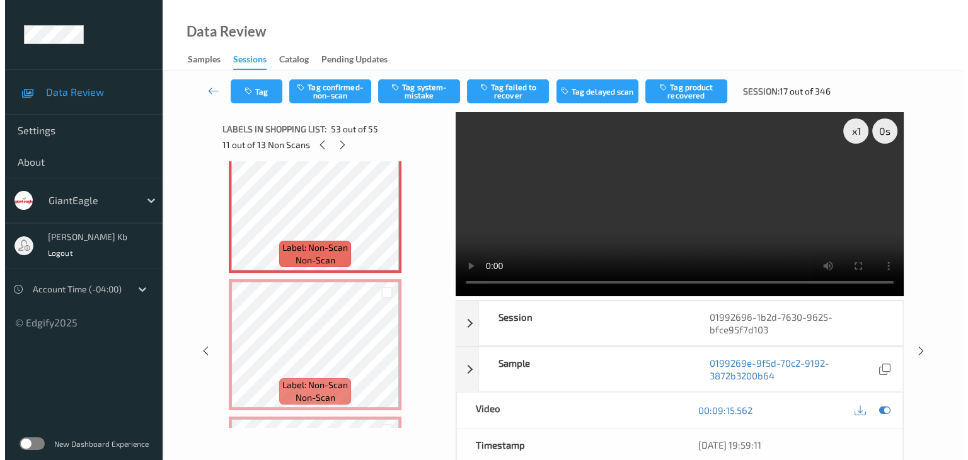
scroll to position [7108, 0]
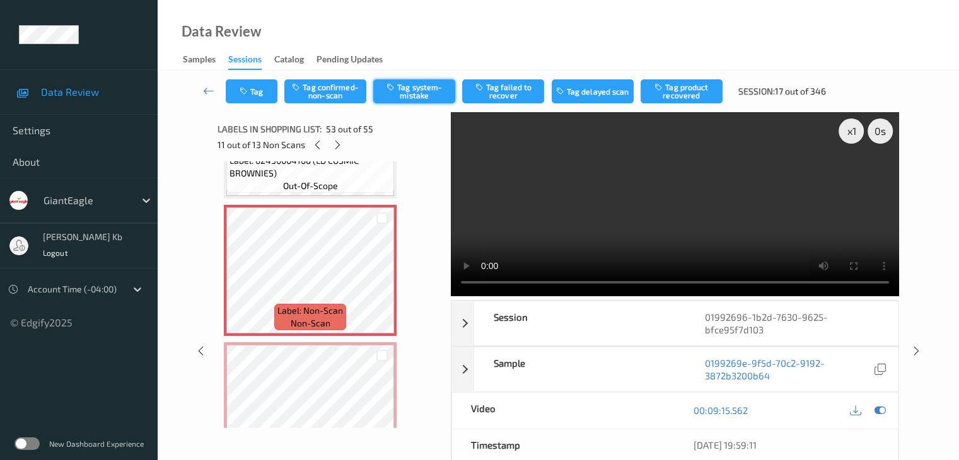
click at [413, 91] on button "Tag system-mistake" at bounding box center [414, 91] width 82 height 24
click at [267, 90] on button "Tag" at bounding box center [252, 91] width 52 height 24
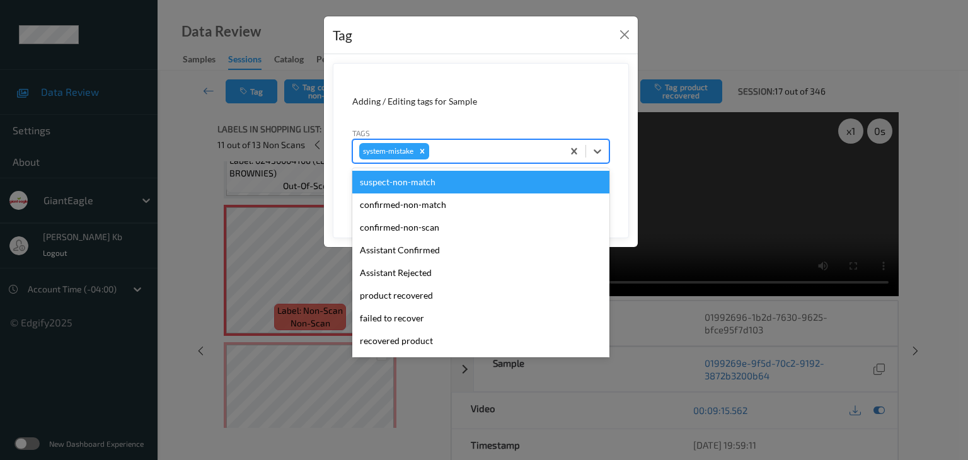
click at [475, 152] on div at bounding box center [494, 151] width 125 height 15
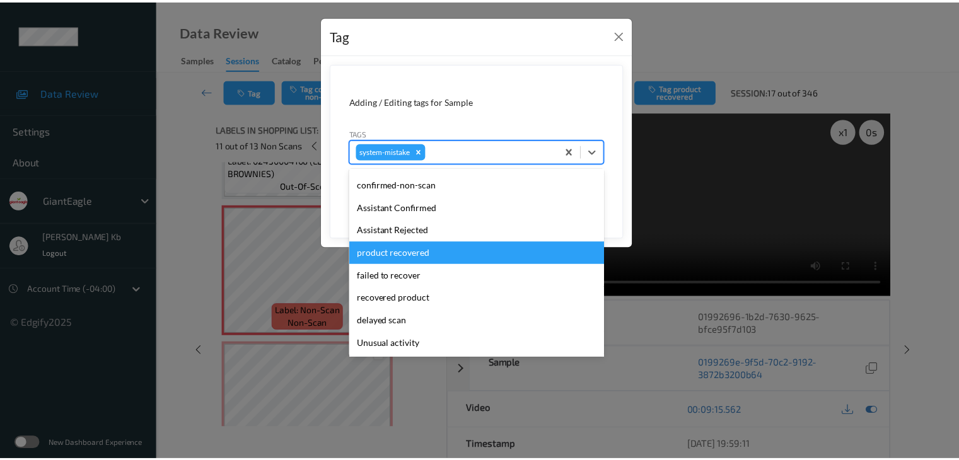
scroll to position [63, 0]
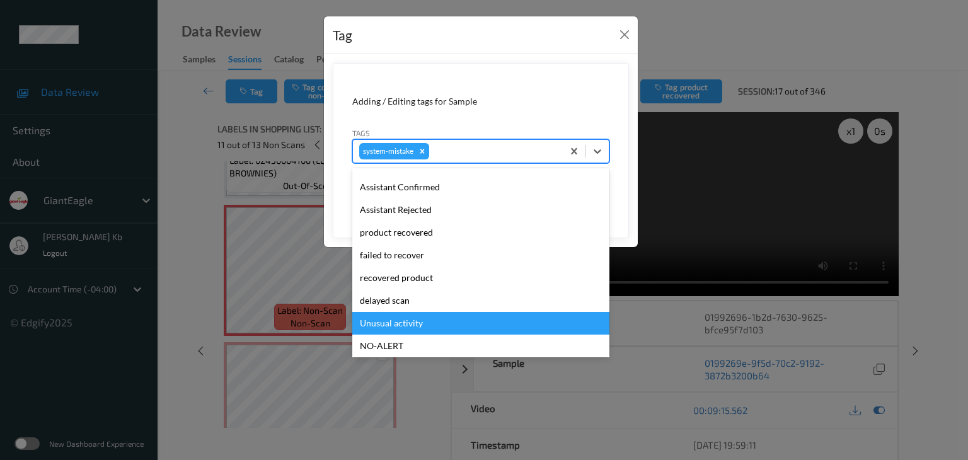
drag, startPoint x: 407, startPoint y: 320, endPoint x: 411, endPoint y: 315, distance: 6.7
click at [407, 320] on div "Unusual activity" at bounding box center [480, 323] width 257 height 23
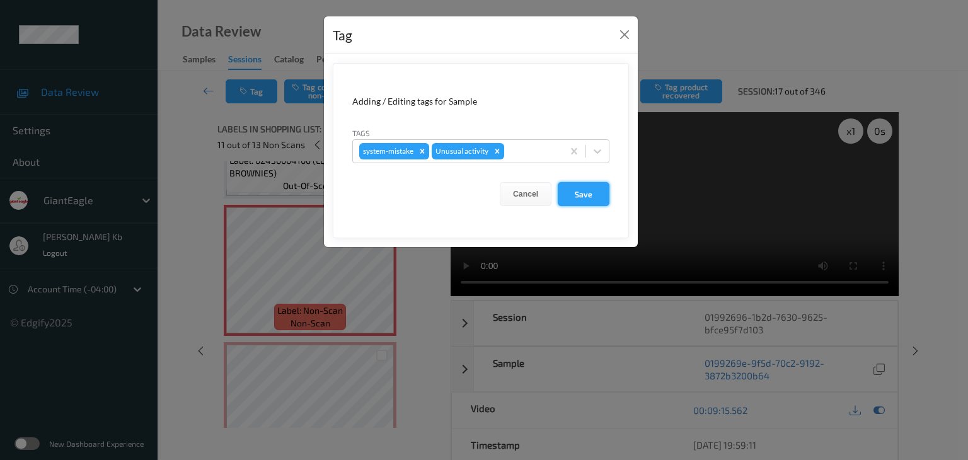
click at [581, 195] on button "Save" at bounding box center [584, 194] width 52 height 24
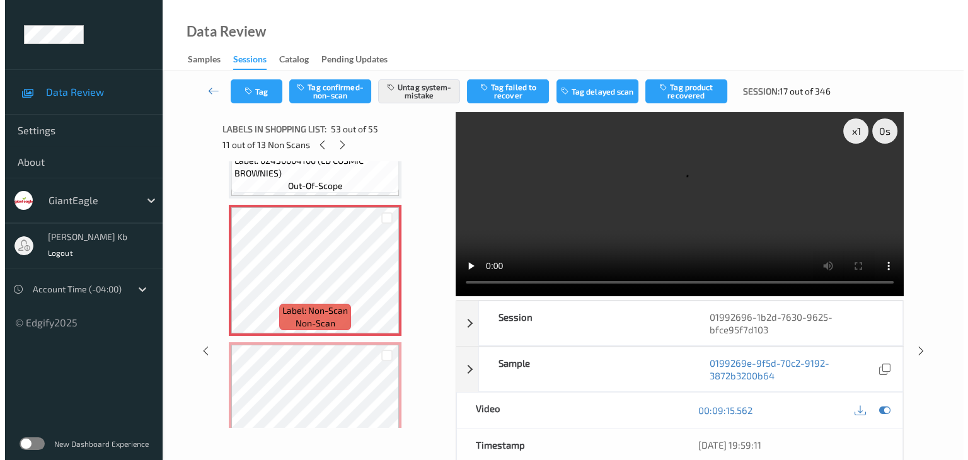
scroll to position [7234, 0]
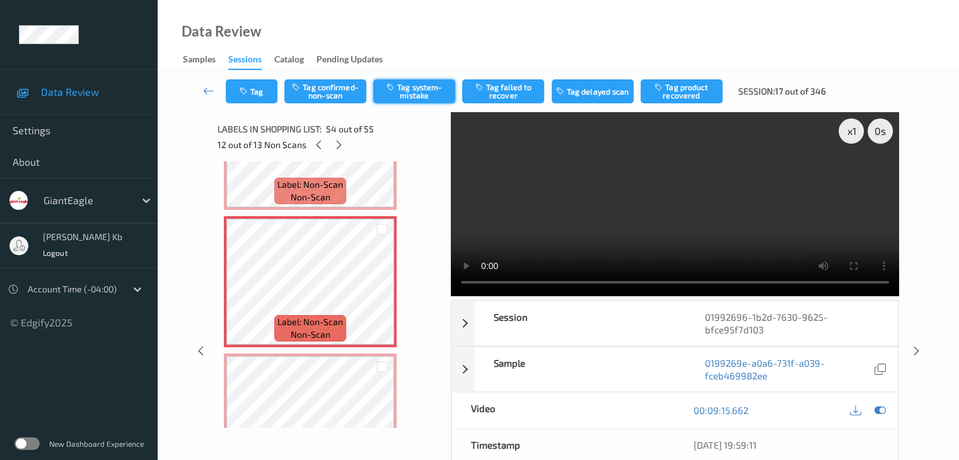
click at [424, 88] on button "Tag system-mistake" at bounding box center [414, 91] width 82 height 24
click at [262, 90] on button "Tag" at bounding box center [252, 91] width 52 height 24
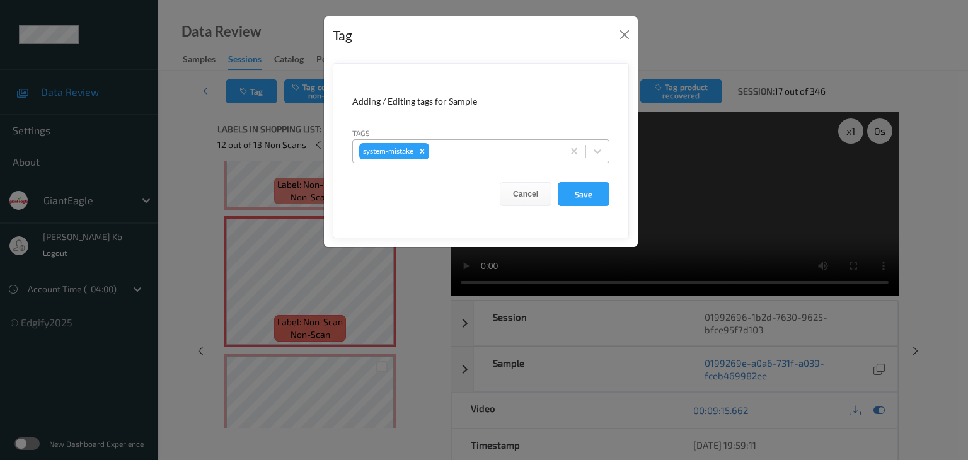
click at [468, 152] on div at bounding box center [494, 151] width 125 height 15
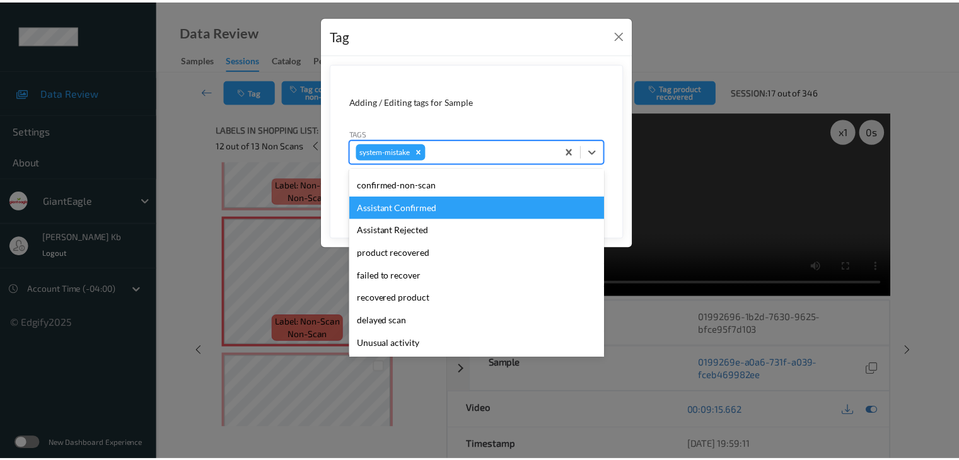
scroll to position [63, 0]
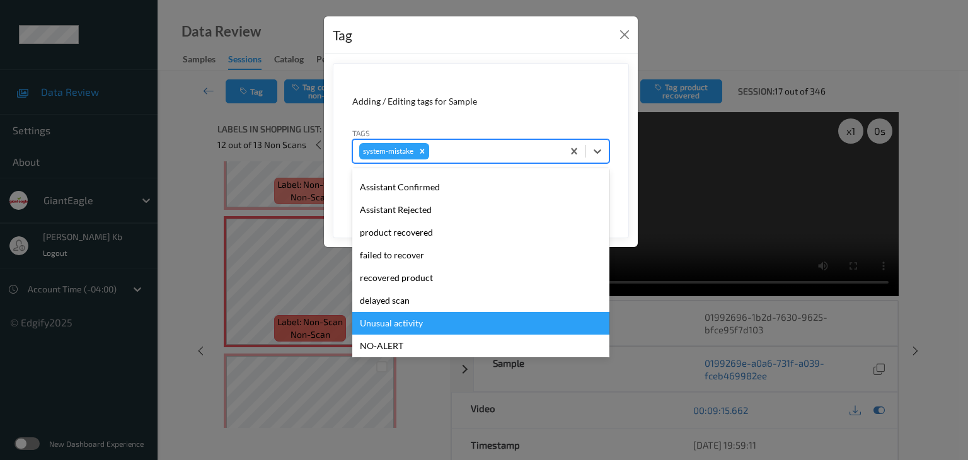
click at [416, 320] on div "Unusual activity" at bounding box center [480, 323] width 257 height 23
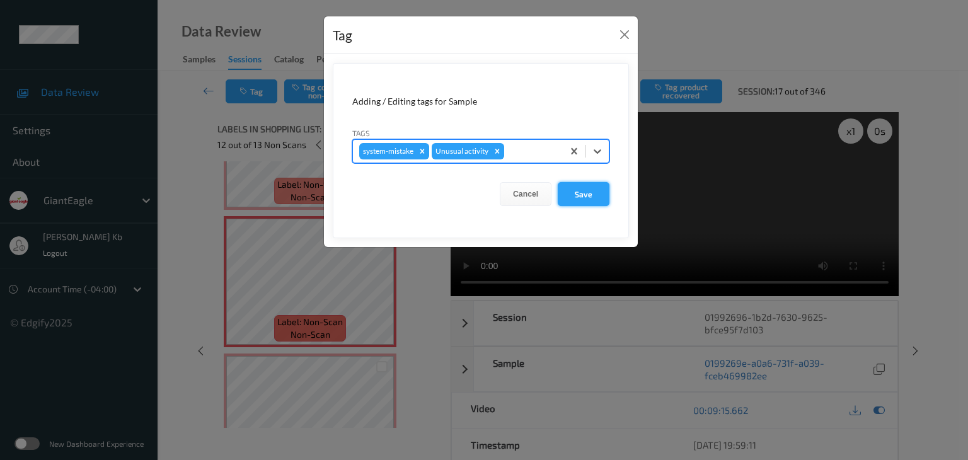
click at [581, 195] on button "Save" at bounding box center [584, 194] width 52 height 24
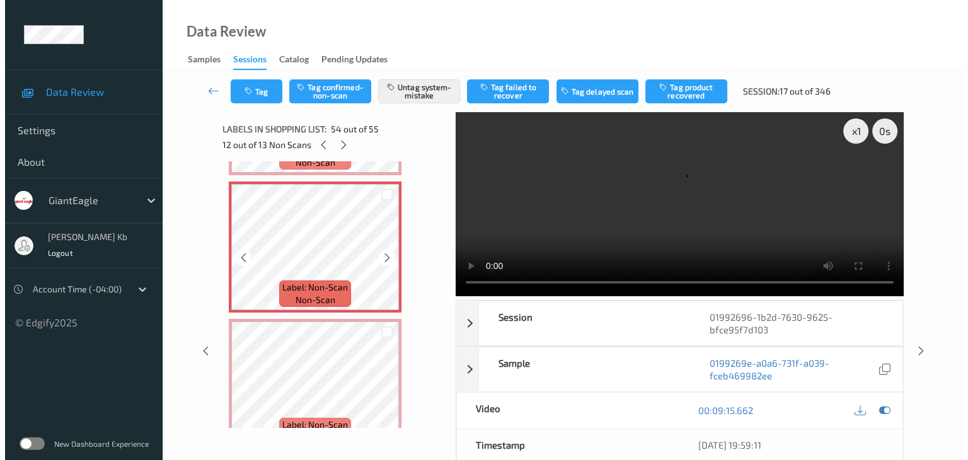
scroll to position [7297, 0]
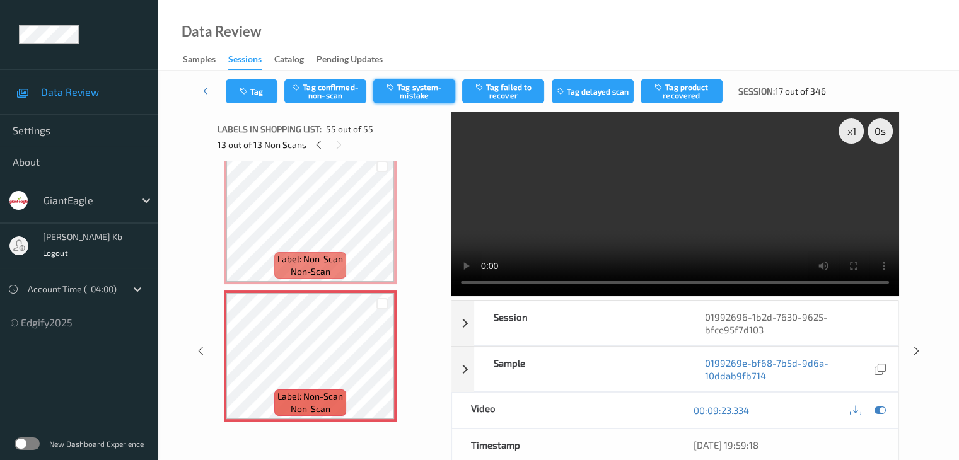
click at [410, 89] on button "Tag system-mistake" at bounding box center [414, 91] width 82 height 24
click at [255, 89] on button "Tag" at bounding box center [252, 91] width 52 height 24
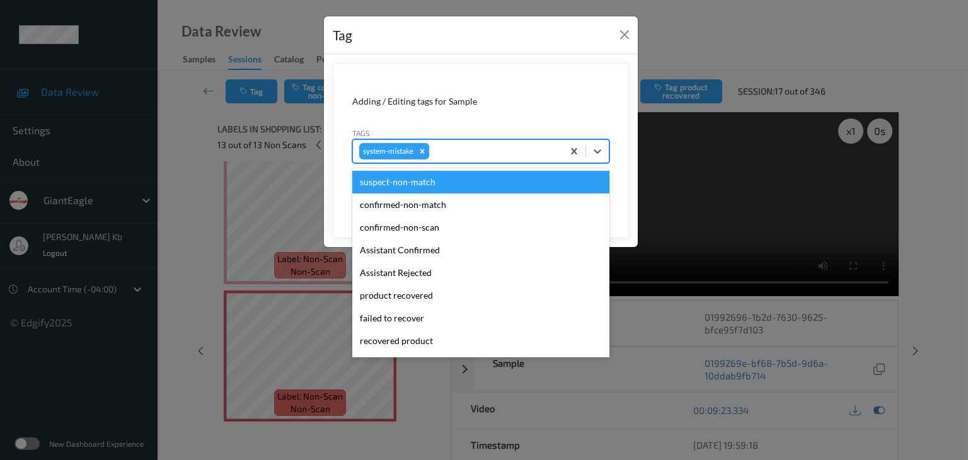
click at [469, 146] on div at bounding box center [494, 151] width 125 height 15
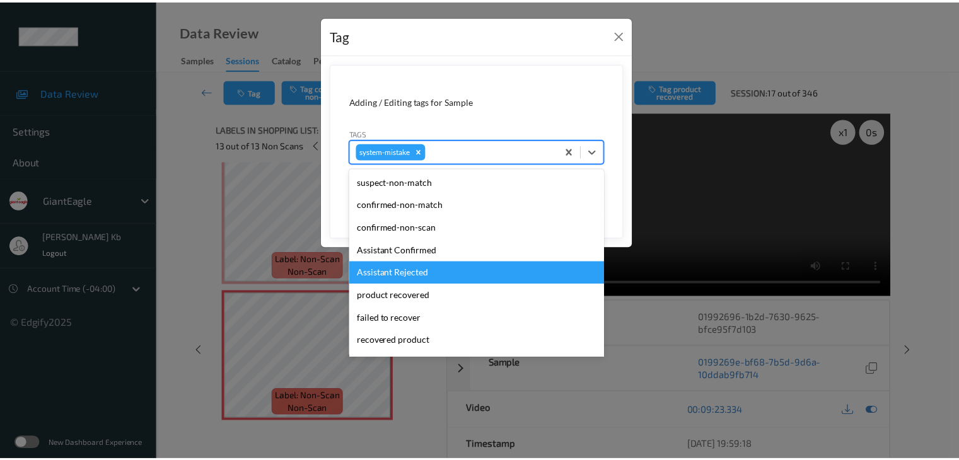
scroll to position [63, 0]
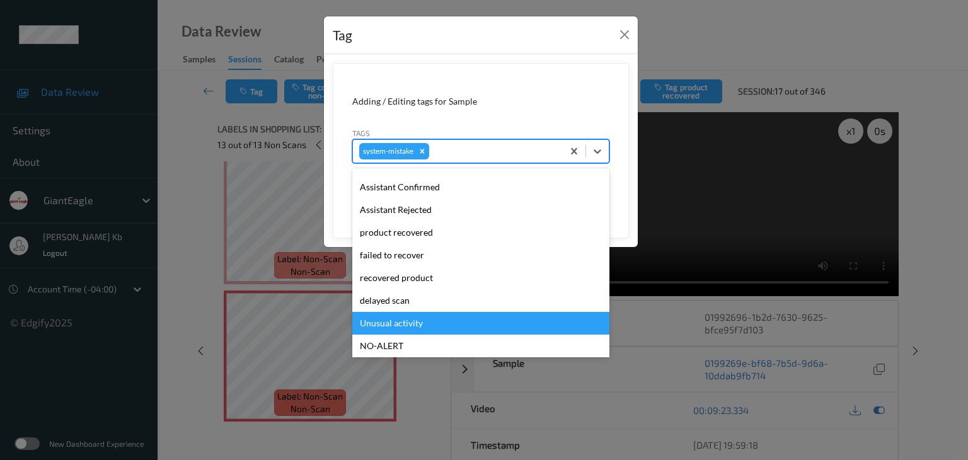
click at [398, 323] on div "Unusual activity" at bounding box center [480, 323] width 257 height 23
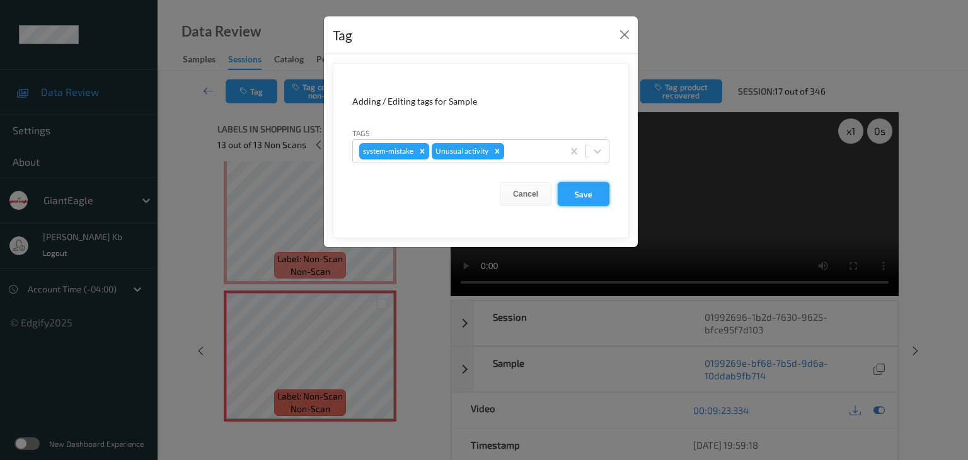
click at [589, 189] on button "Save" at bounding box center [584, 194] width 52 height 24
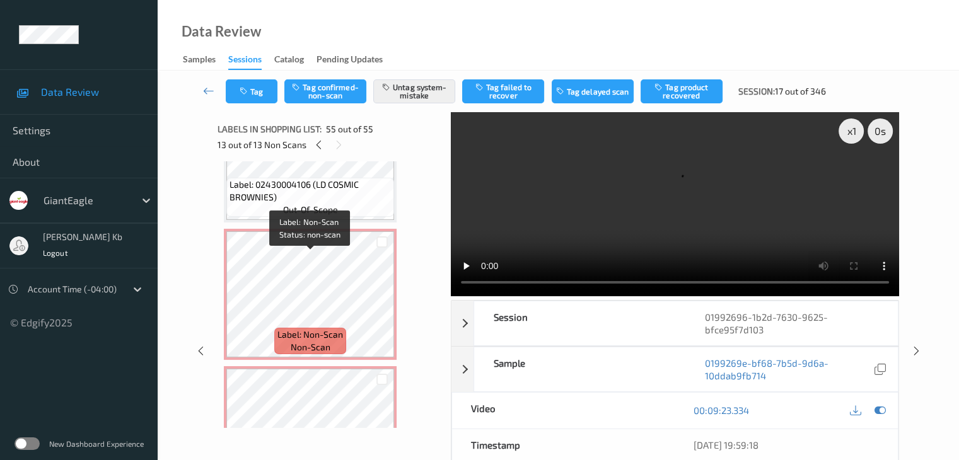
scroll to position [7045, 0]
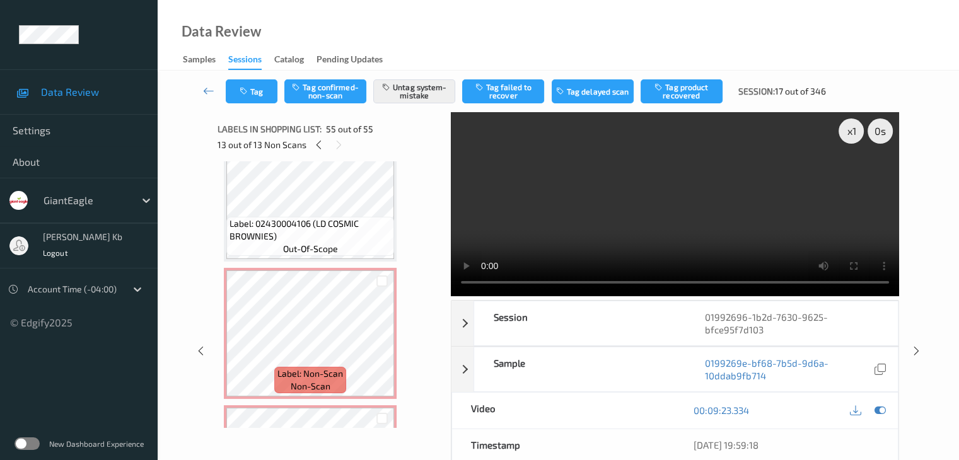
drag, startPoint x: 204, startPoint y: 91, endPoint x: 209, endPoint y: 72, distance: 20.0
click at [204, 91] on icon at bounding box center [208, 90] width 11 height 13
